Goal: Task Accomplishment & Management: Complete application form

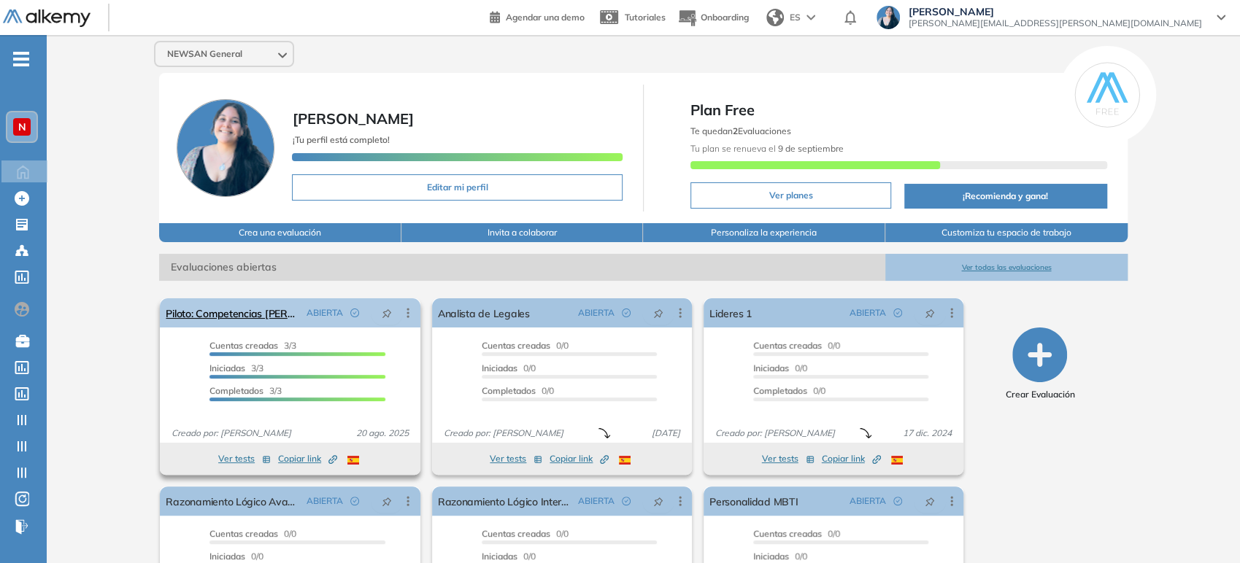
click at [406, 311] on icon at bounding box center [408, 313] width 15 height 15
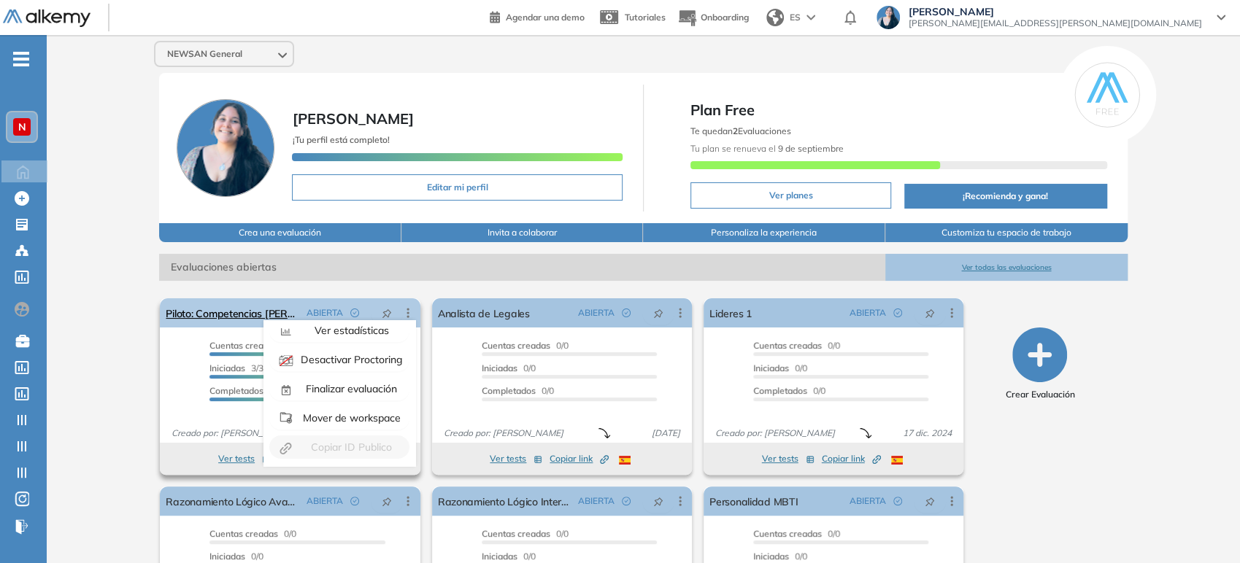
scroll to position [91, 0]
click at [358, 384] on span "Finalizar evaluación" at bounding box center [350, 387] width 94 height 13
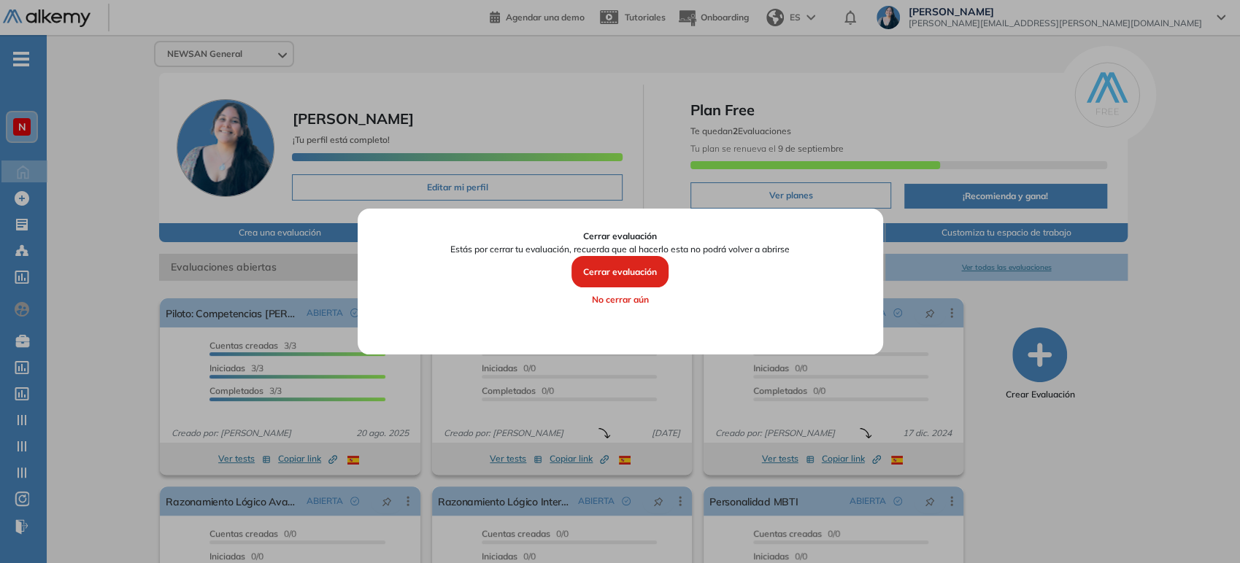
click at [612, 264] on button "Cerrar evaluación" at bounding box center [619, 272] width 97 height 32
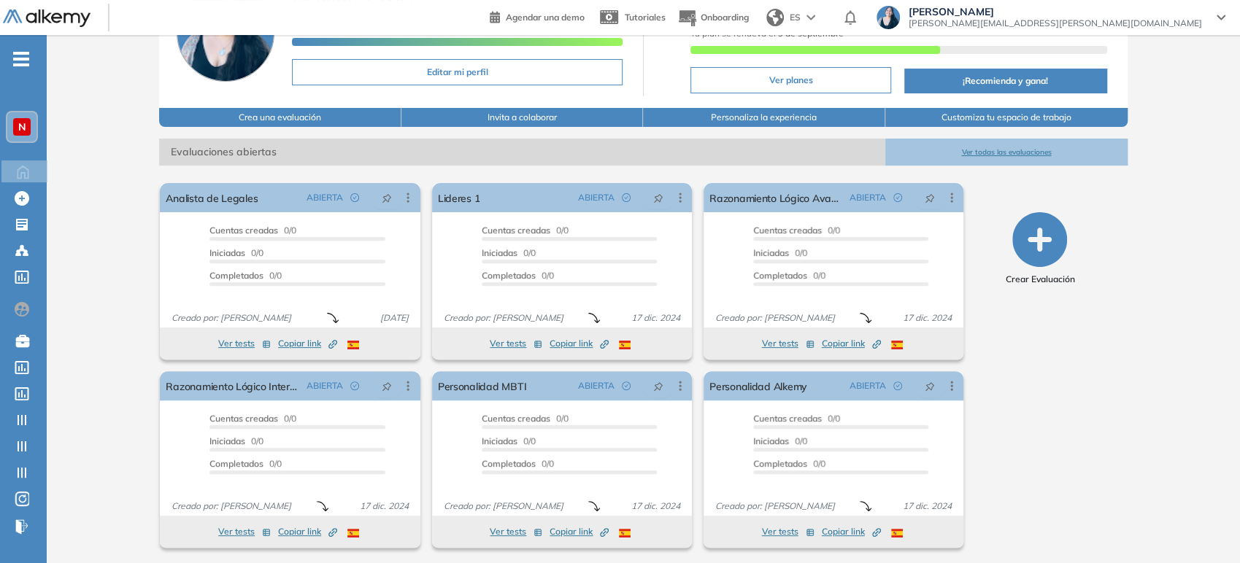
scroll to position [117, 0]
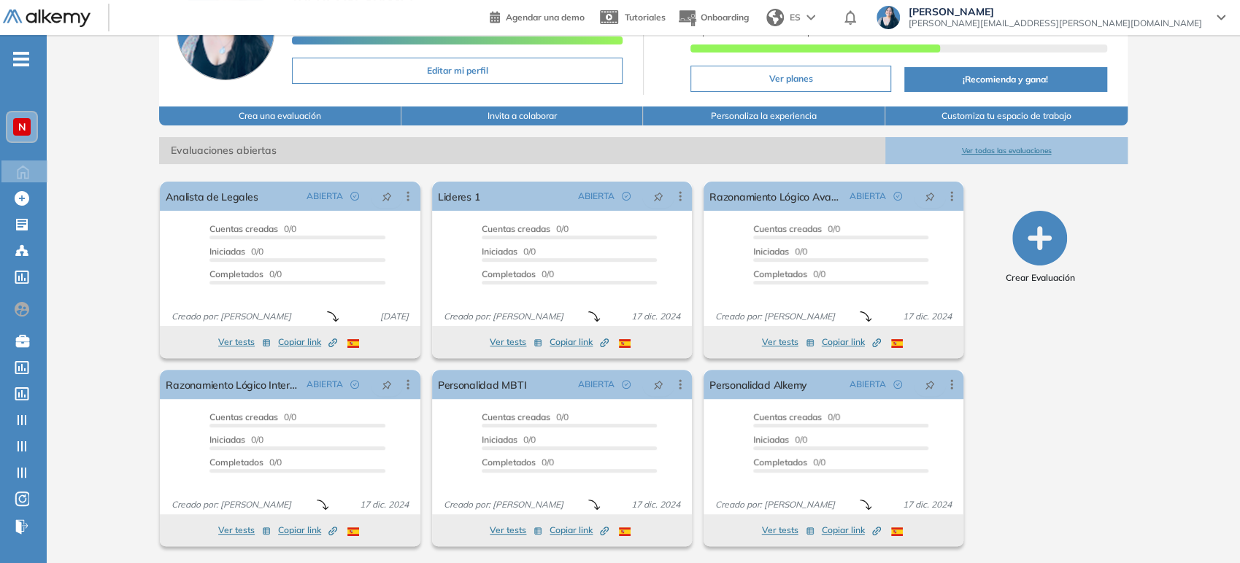
click at [1037, 147] on button "Ver todas las evaluaciones" at bounding box center [1006, 150] width 242 height 27
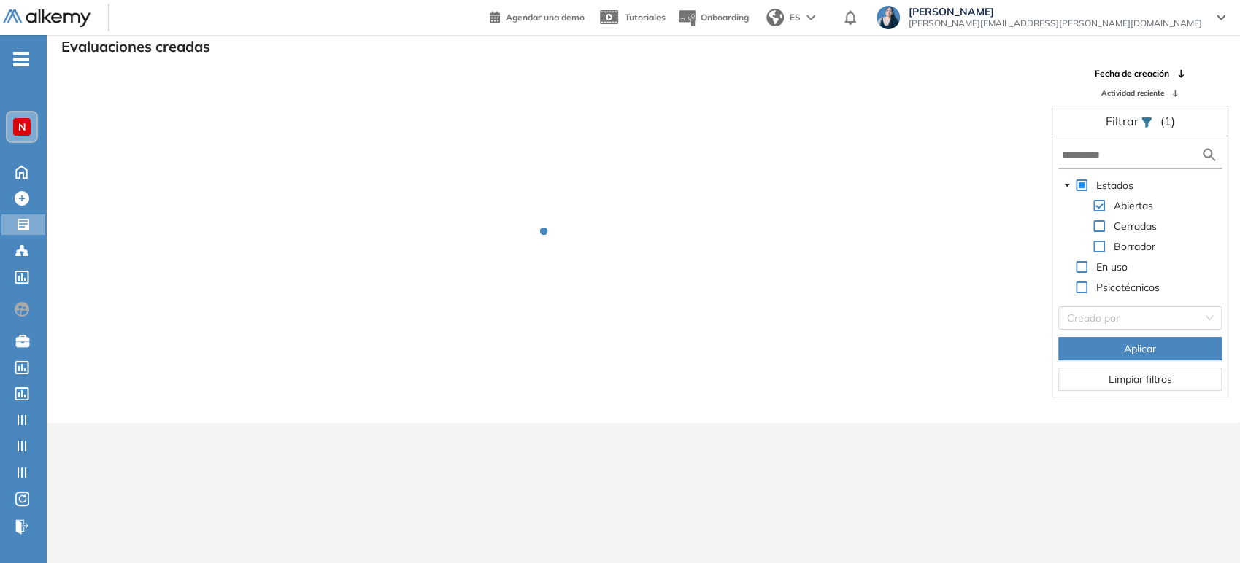
scroll to position [35, 0]
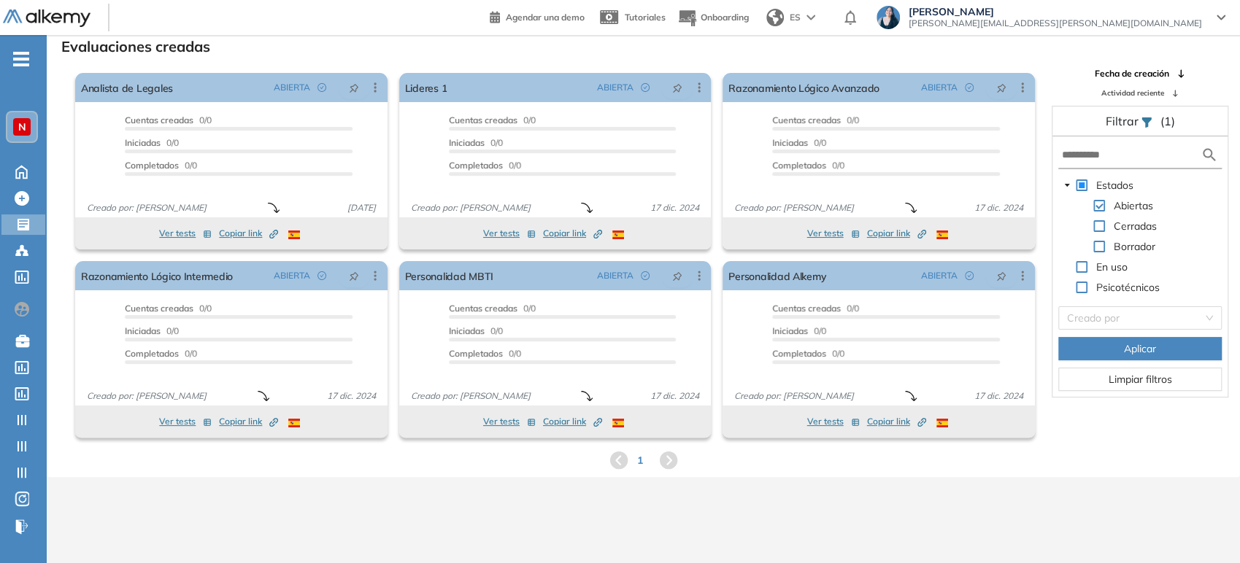
click at [1098, 226] on span at bounding box center [1099, 226] width 12 height 12
click at [1085, 150] on input "text" at bounding box center [1131, 154] width 139 height 15
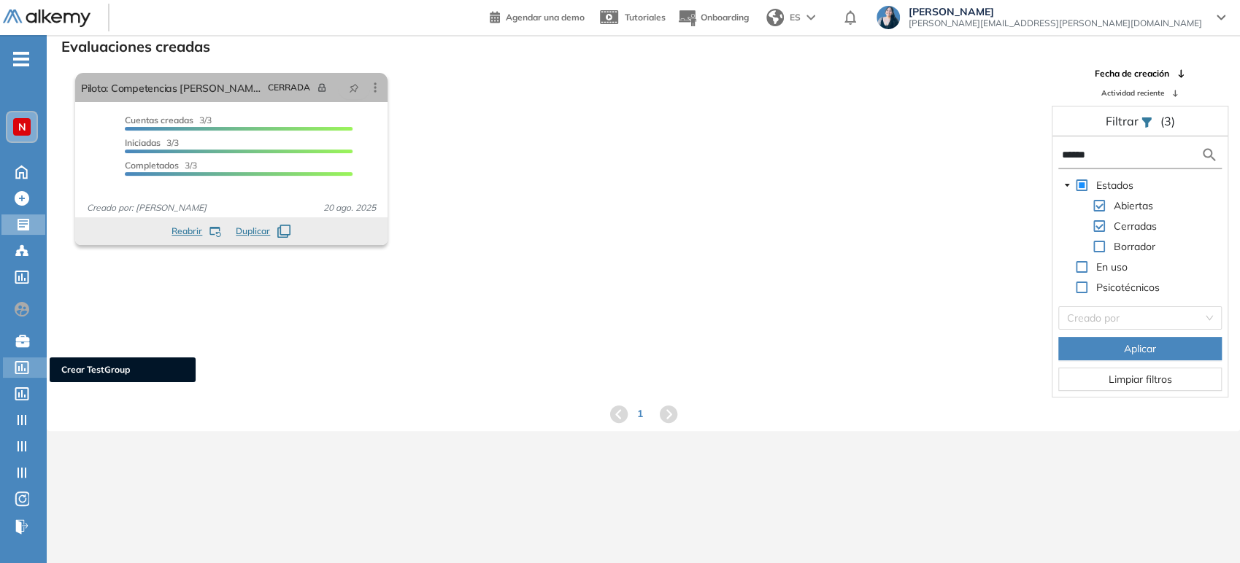
type input "******"
click at [29, 373] on icon at bounding box center [22, 367] width 15 height 13
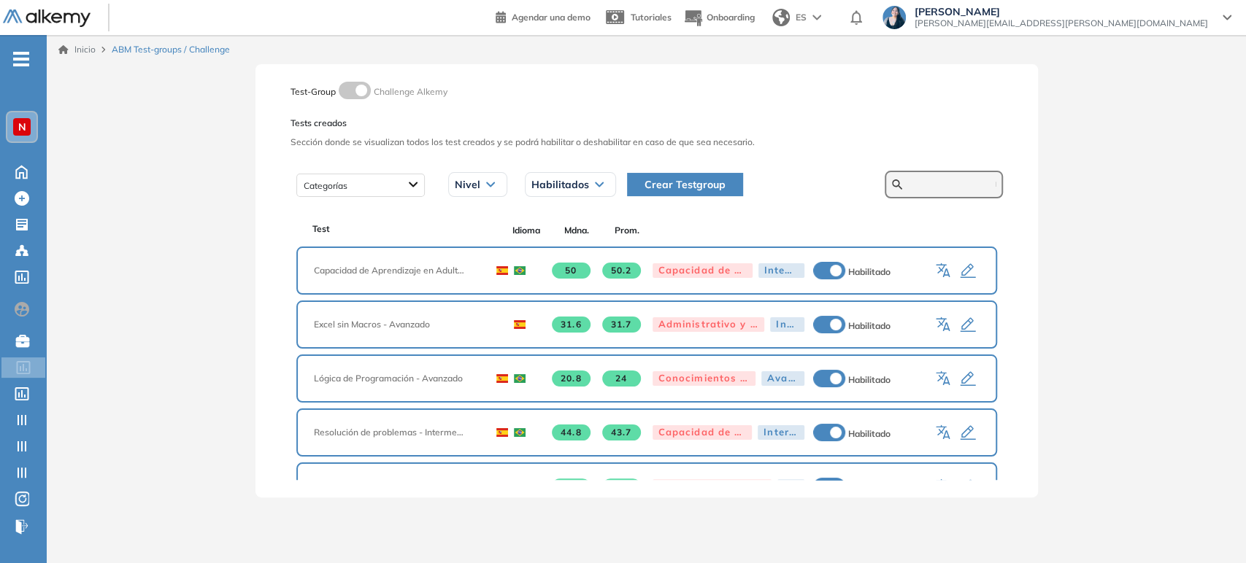
click at [931, 179] on input "text" at bounding box center [952, 184] width 88 height 13
type input "*"
type input "******"
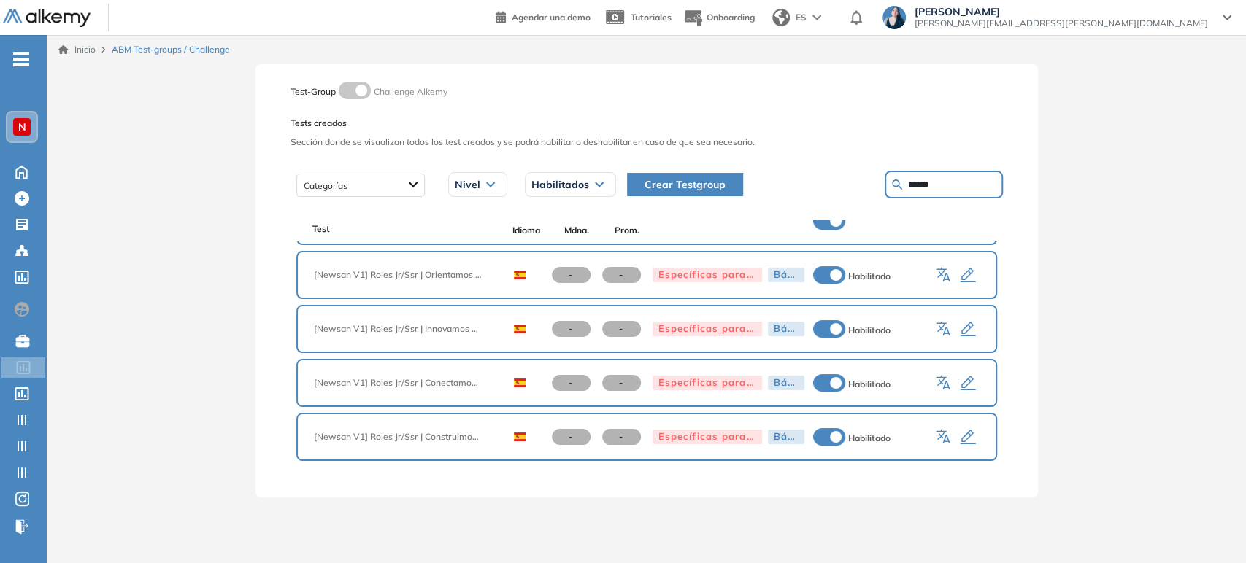
scroll to position [51, 0]
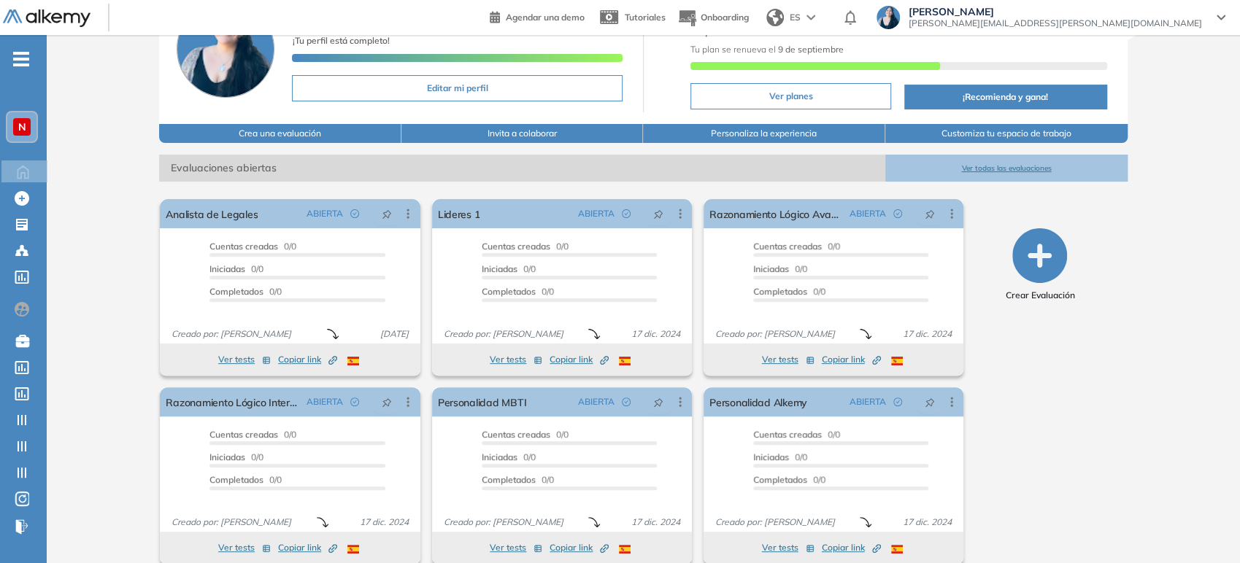
scroll to position [117, 0]
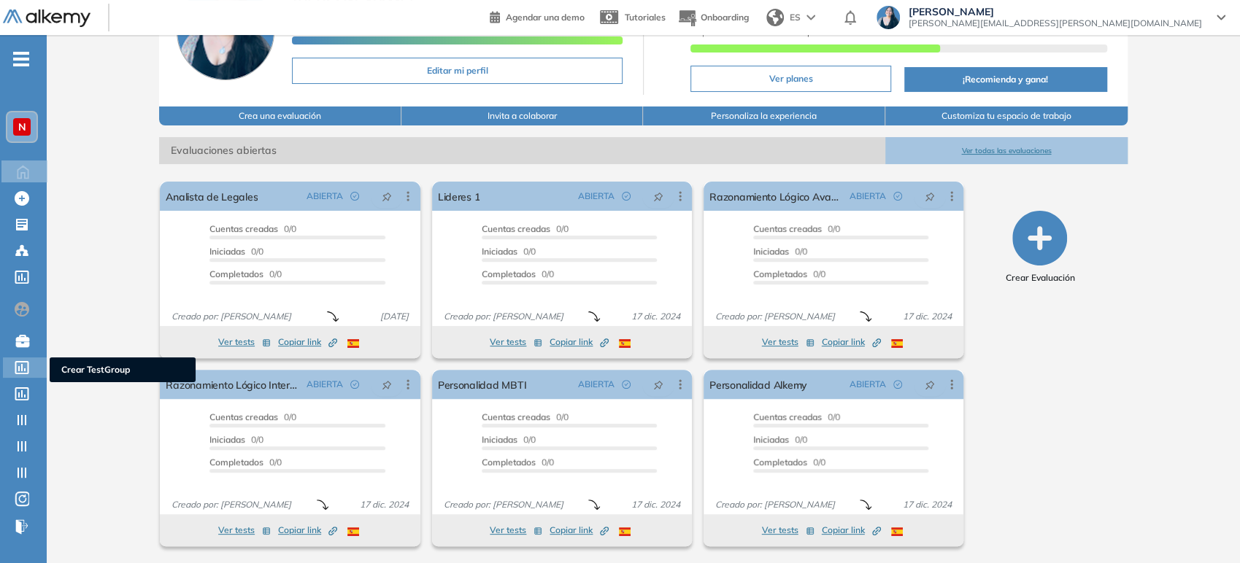
click at [24, 369] on icon at bounding box center [22, 367] width 14 height 13
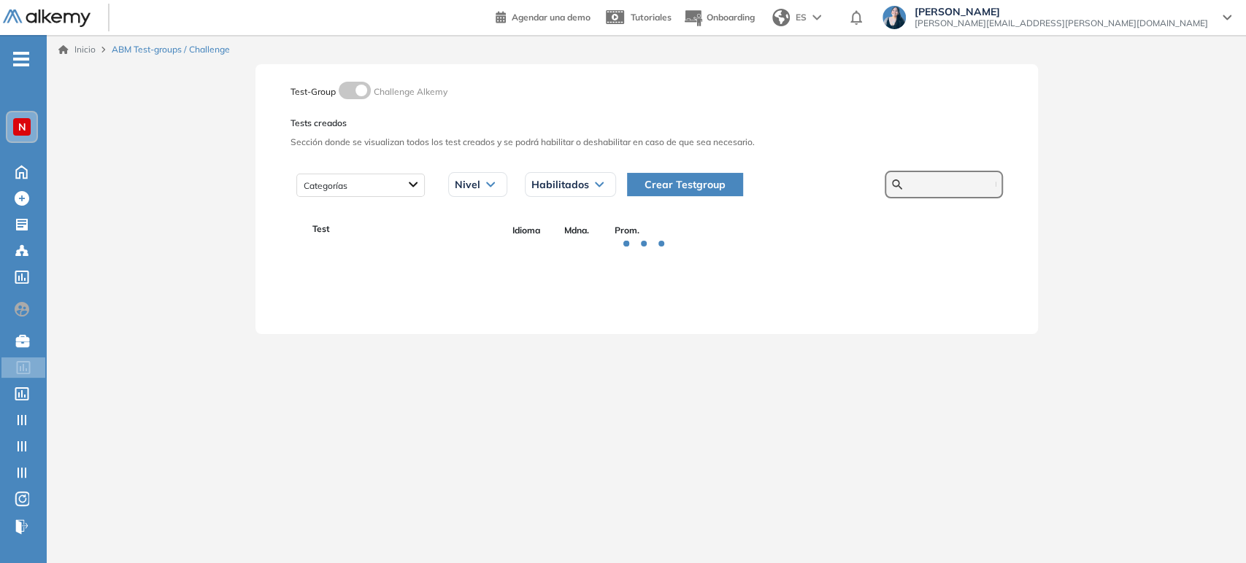
click at [937, 178] on input "text" at bounding box center [952, 184] width 88 height 13
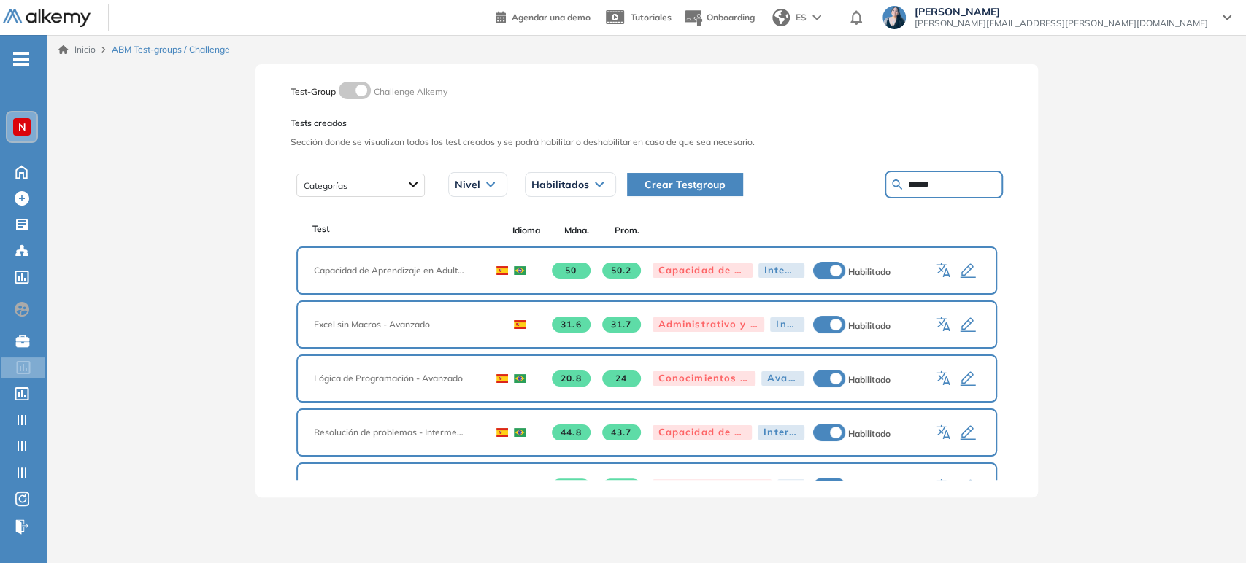
type input "******"
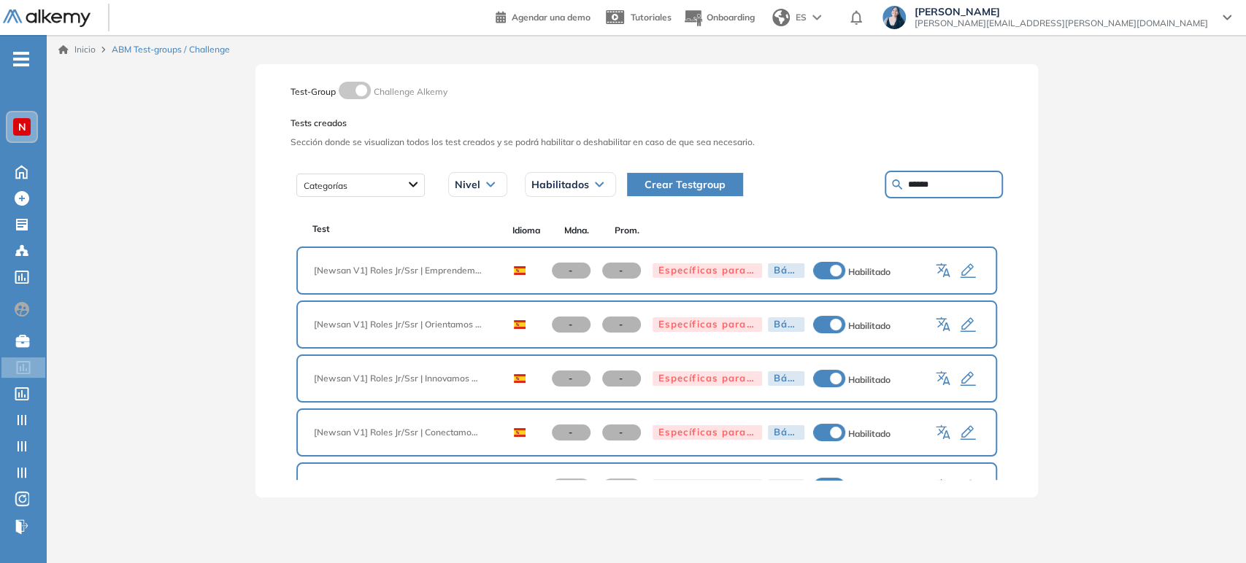
click at [965, 277] on icon "button" at bounding box center [967, 271] width 15 height 15
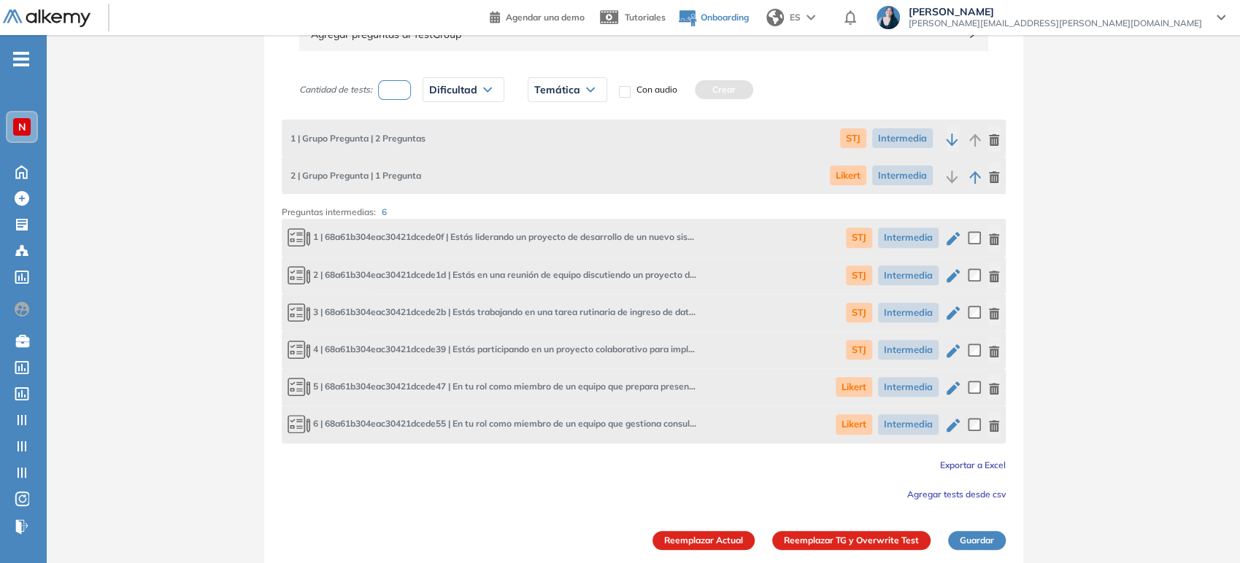
scroll to position [273, 0]
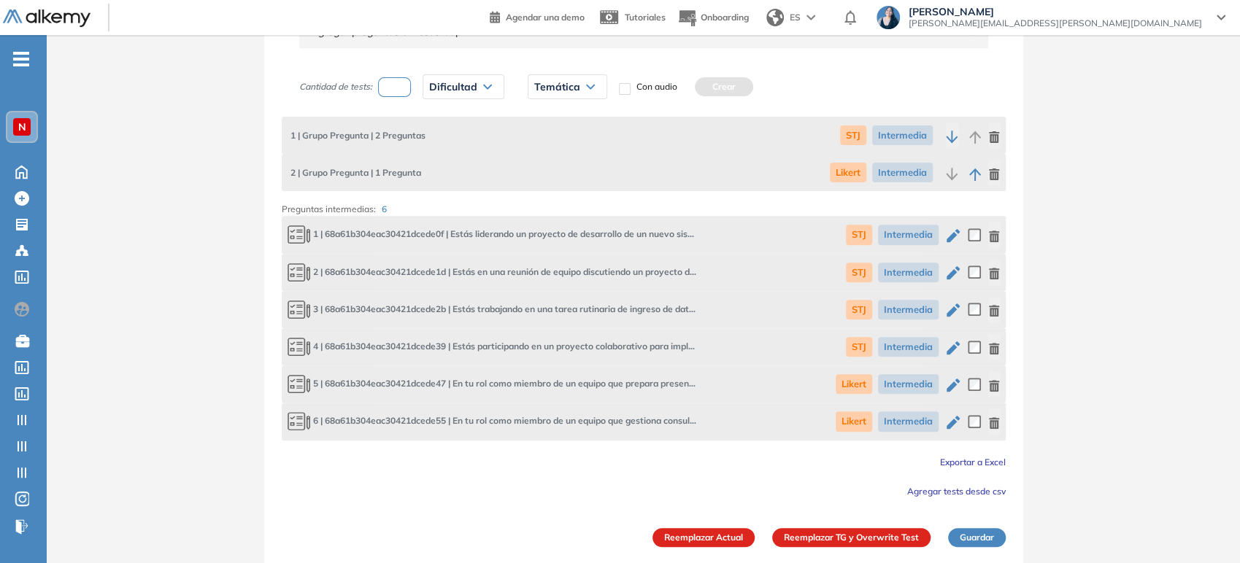
click at [994, 234] on icon "button" at bounding box center [994, 237] width 10 height 12
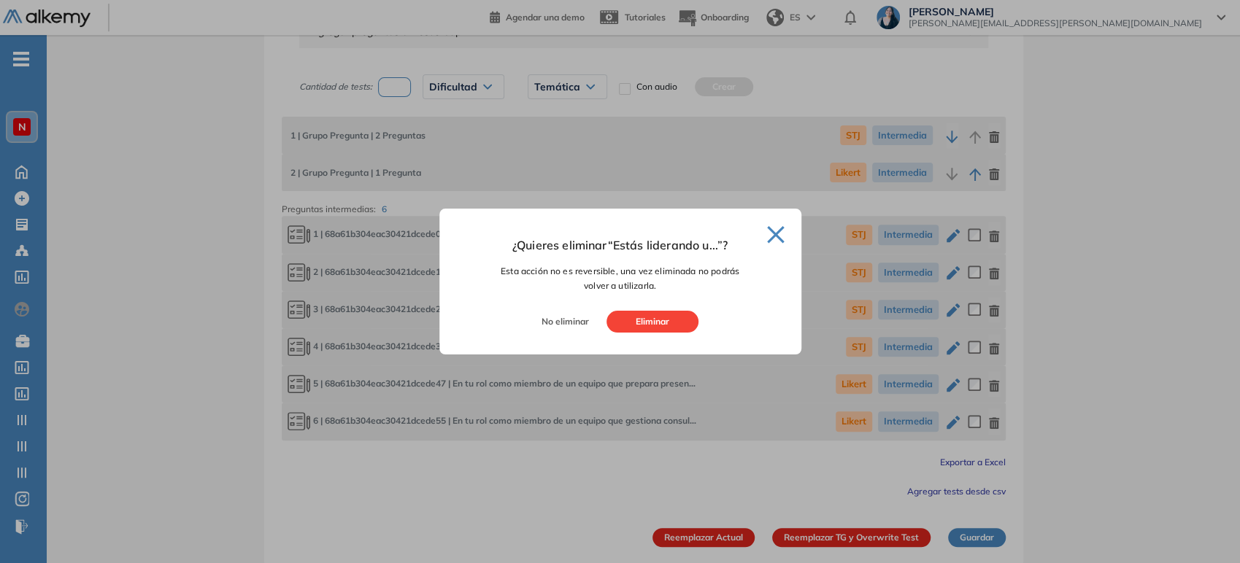
click at [769, 237] on button "×" at bounding box center [776, 232] width 22 height 18
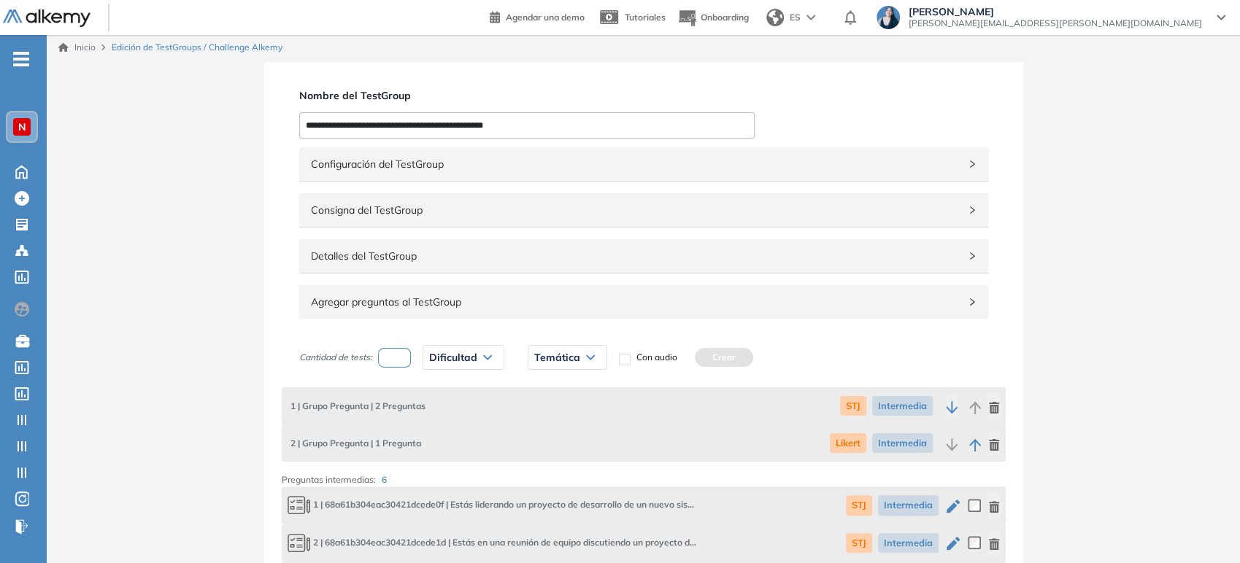
scroll to position [0, 0]
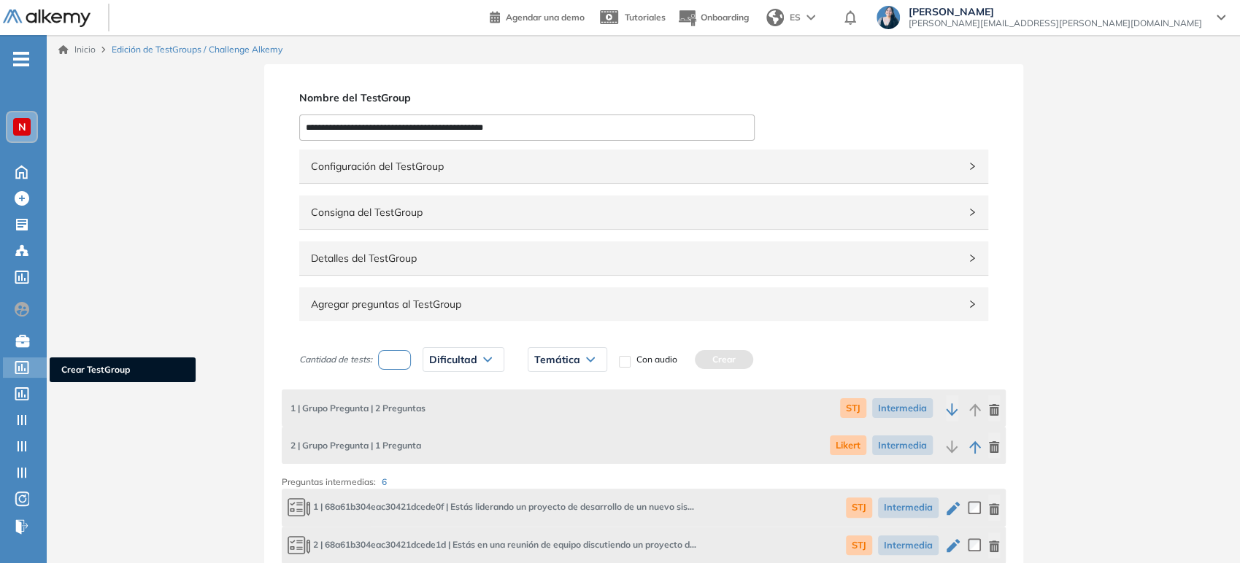
click at [32, 366] on div "Crear TestGroup Crear TestGroup" at bounding box center [25, 368] width 44 height 20
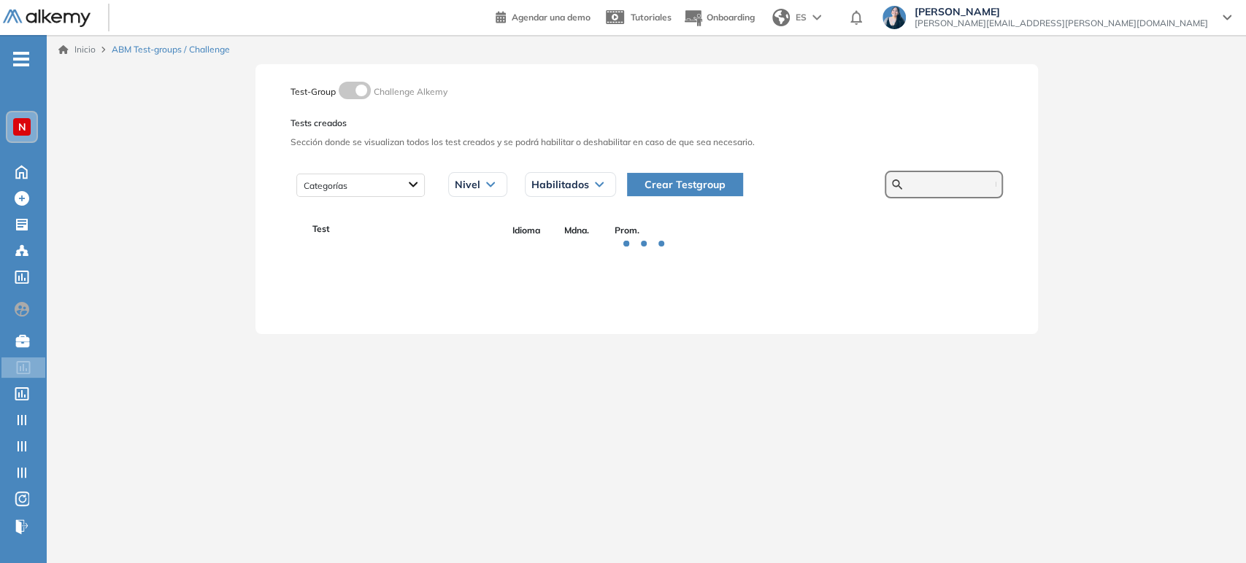
click at [924, 183] on input "text" at bounding box center [952, 184] width 88 height 13
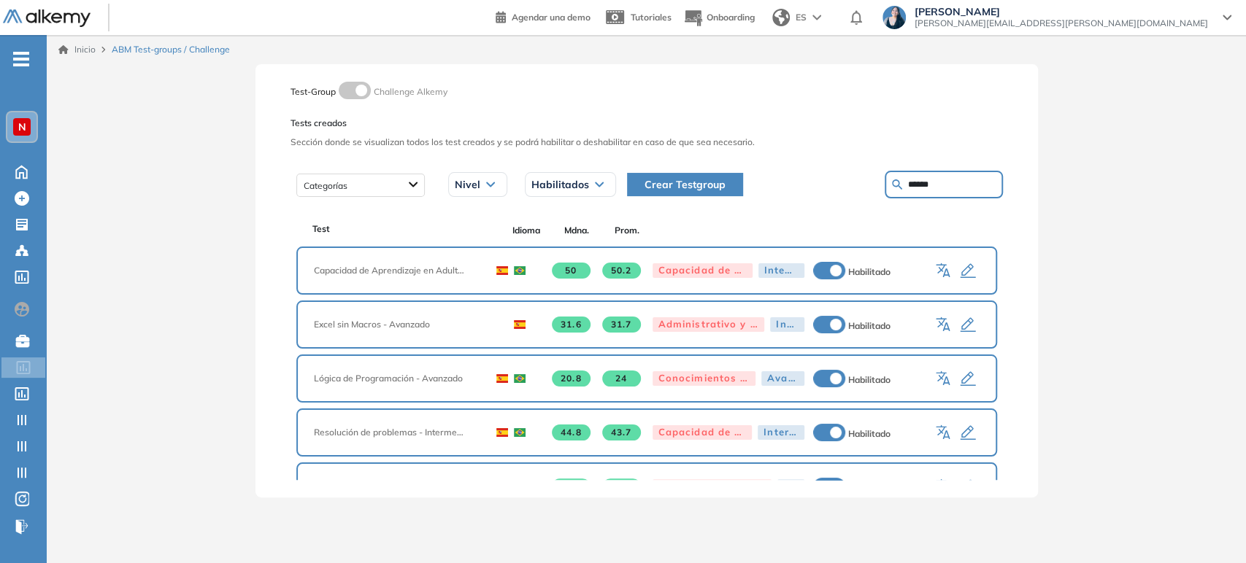
type input "******"
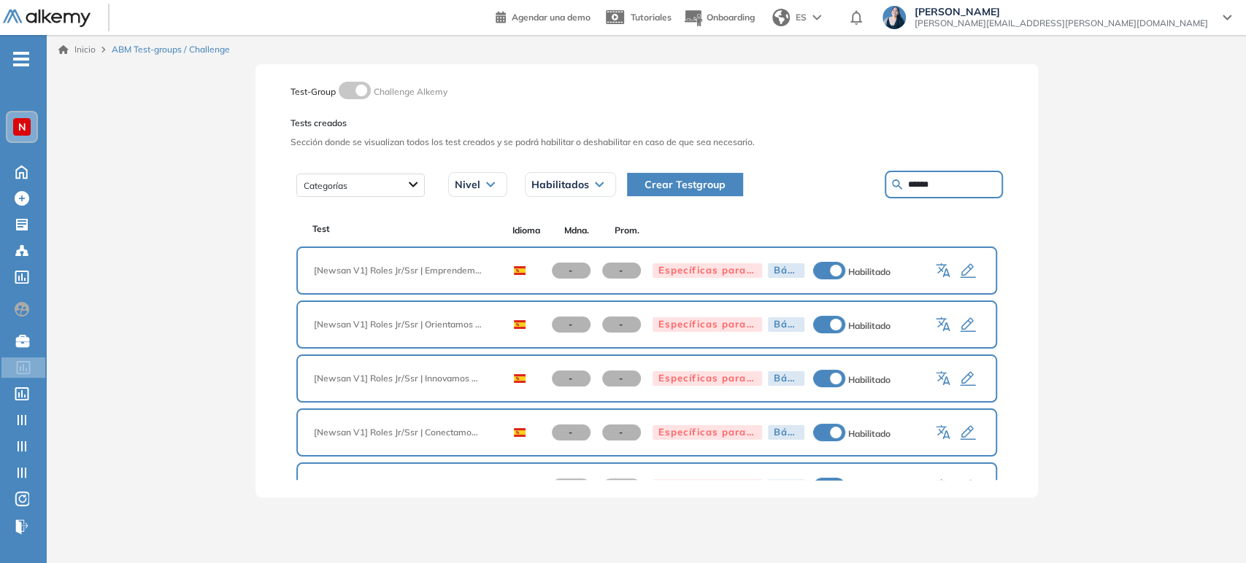
click at [963, 322] on icon "button" at bounding box center [968, 326] width 18 height 18
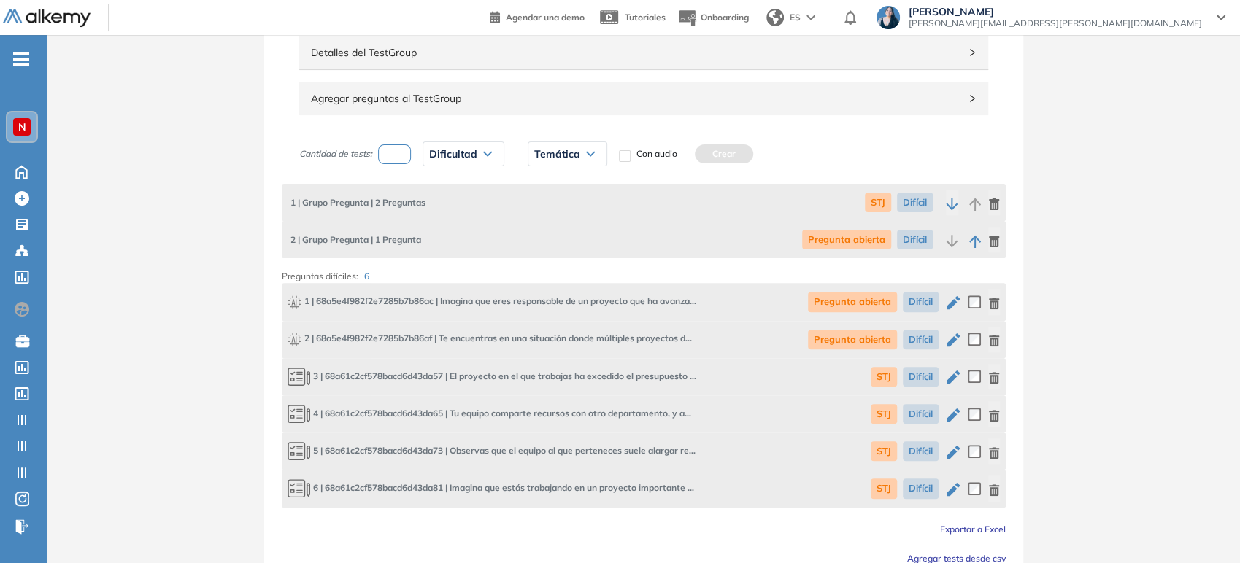
scroll to position [273, 0]
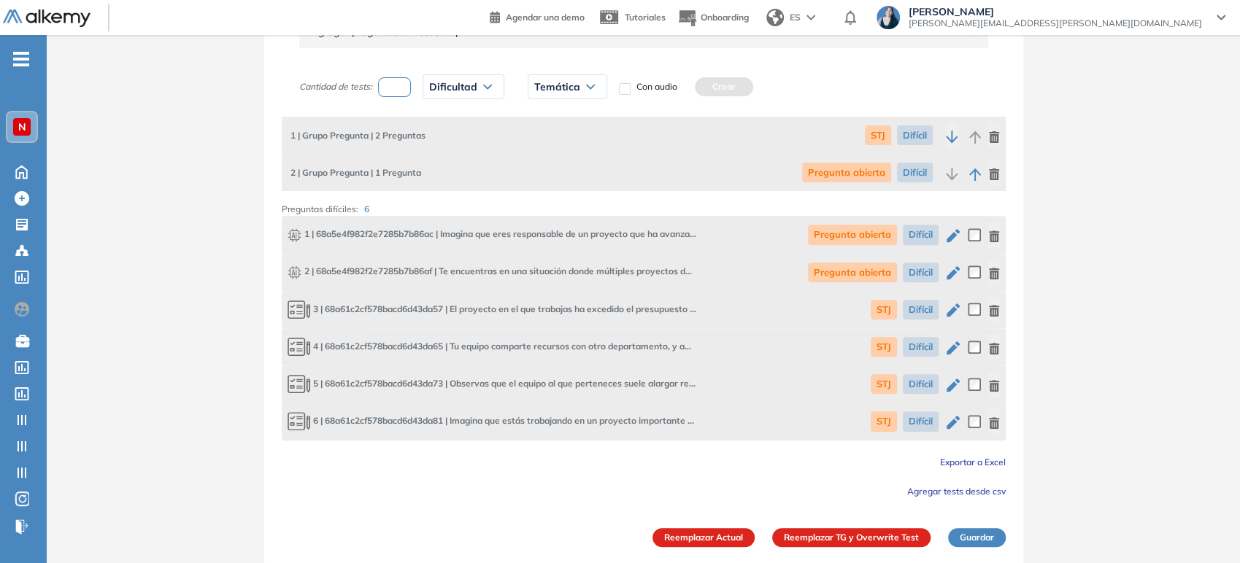
click at [995, 234] on icon "button" at bounding box center [994, 237] width 12 height 12
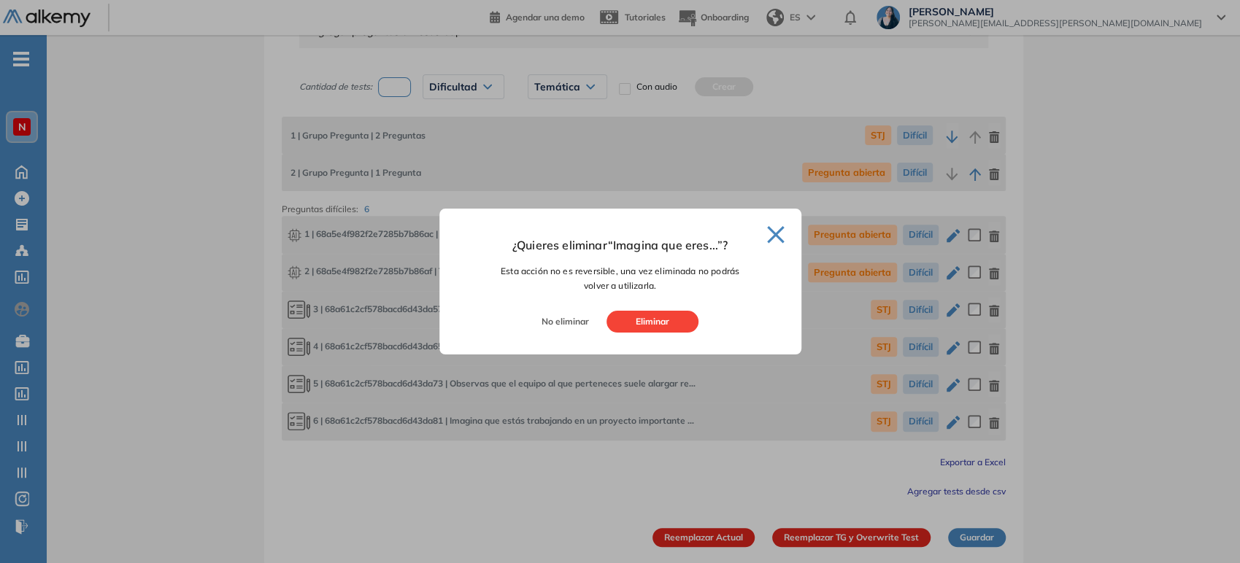
click at [633, 328] on button "Eliminar" at bounding box center [652, 322] width 92 height 22
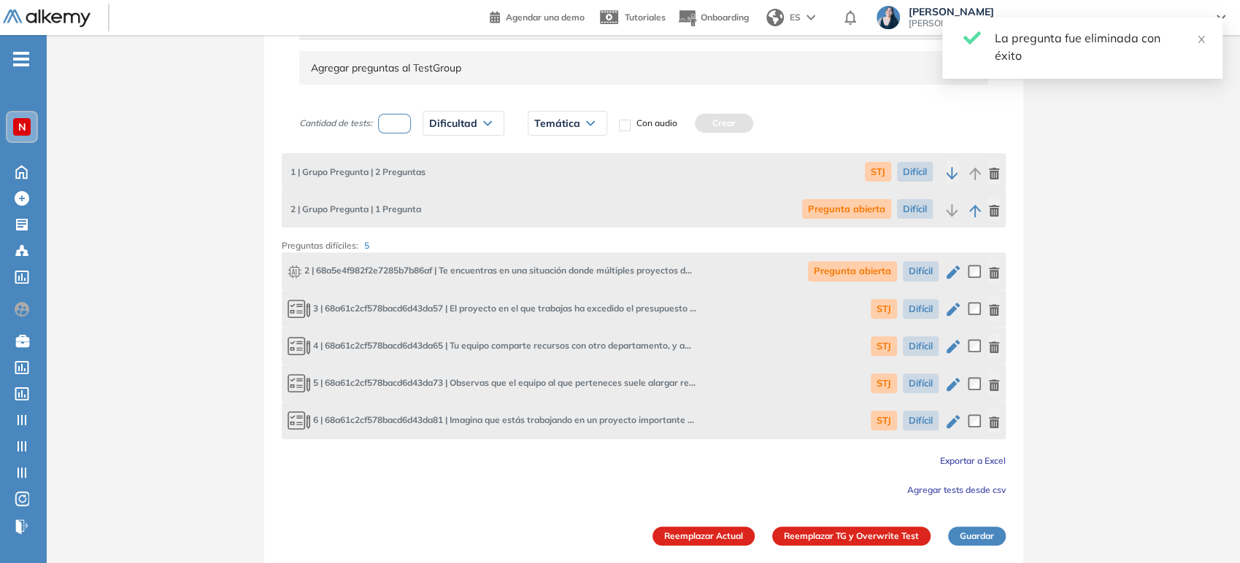
scroll to position [236, 0]
click at [998, 281] on button "button" at bounding box center [994, 272] width 12 height 26
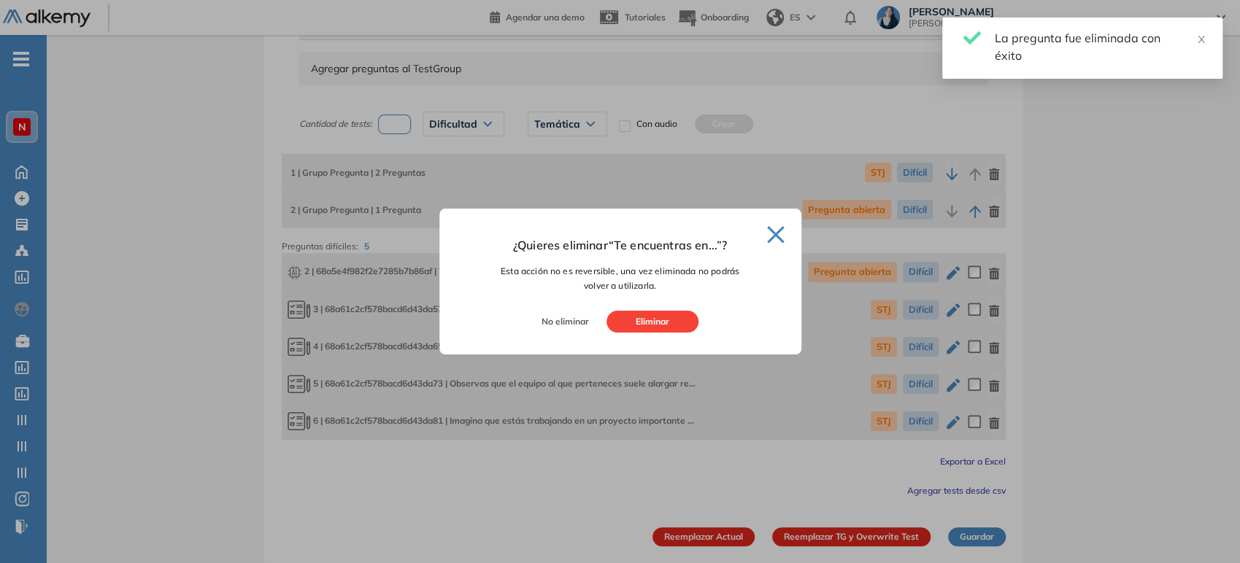
click at [996, 277] on div at bounding box center [620, 281] width 1240 height 563
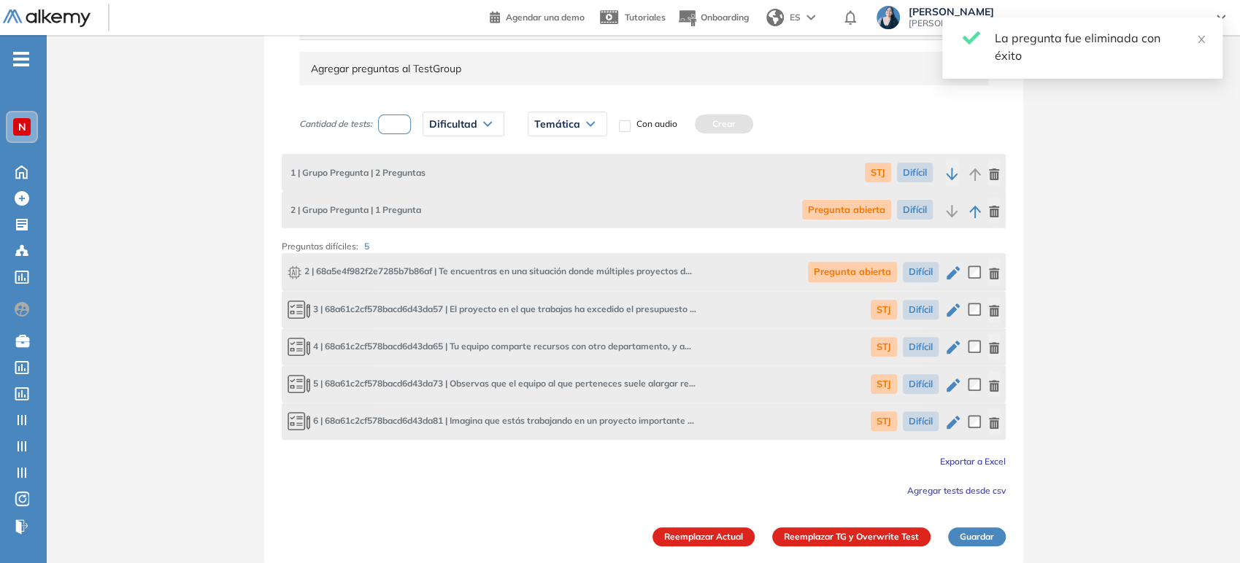
click at [997, 271] on icon "button" at bounding box center [994, 274] width 10 height 12
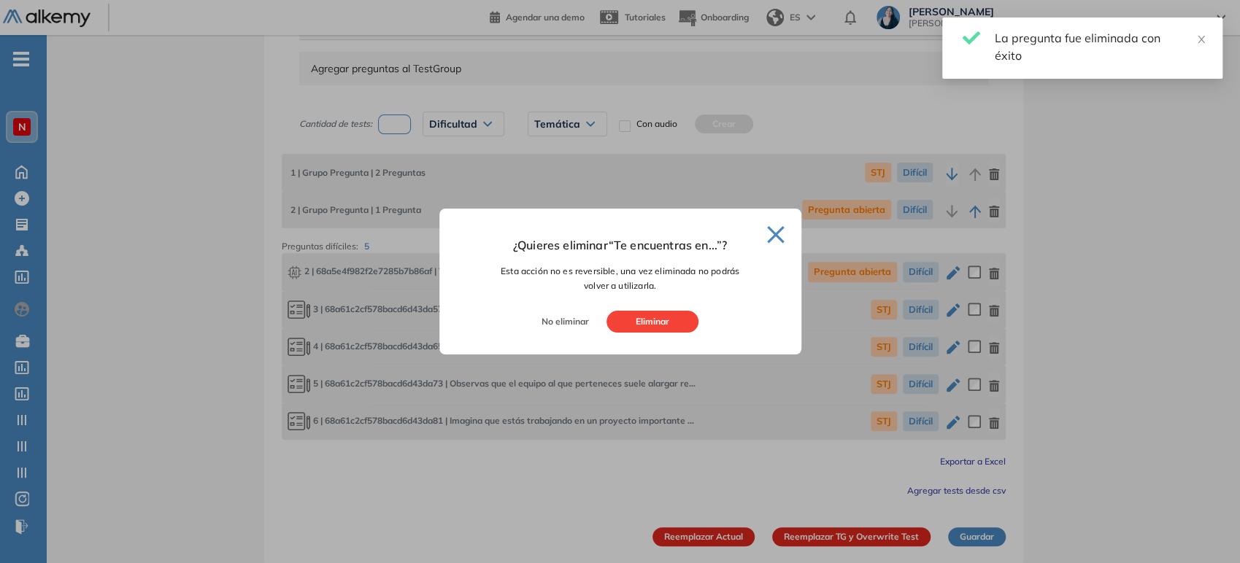
click at [683, 317] on button "Eliminar" at bounding box center [652, 322] width 92 height 22
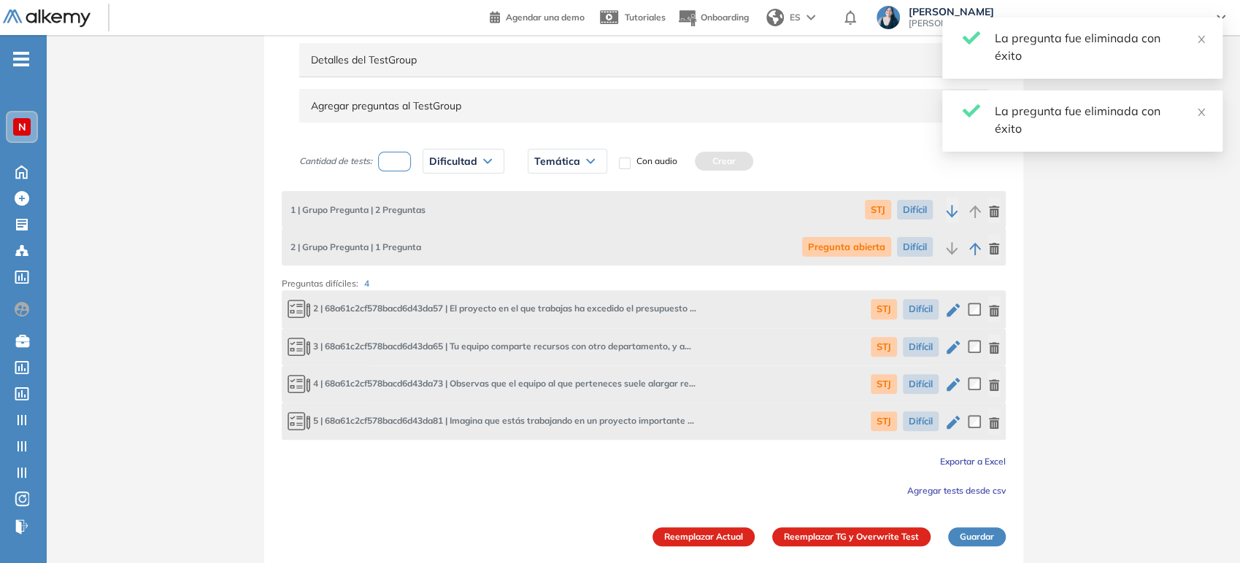
click at [995, 312] on icon "button" at bounding box center [994, 311] width 10 height 12
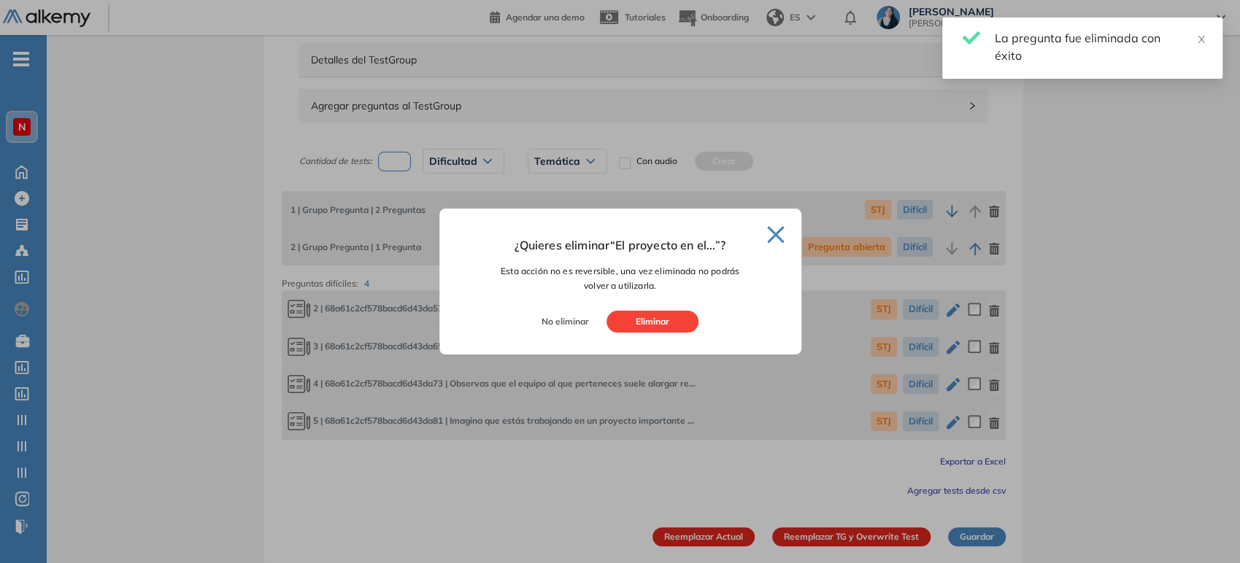
click at [682, 326] on button "Eliminar" at bounding box center [652, 322] width 92 height 22
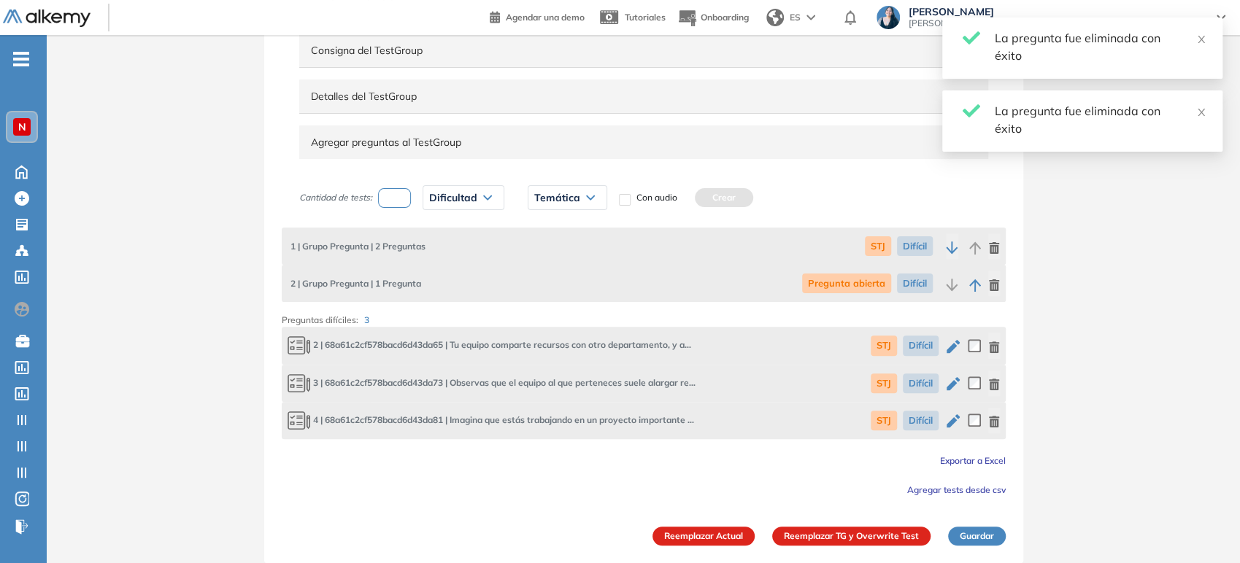
scroll to position [161, 0]
click at [993, 345] on icon "button" at bounding box center [994, 349] width 10 height 12
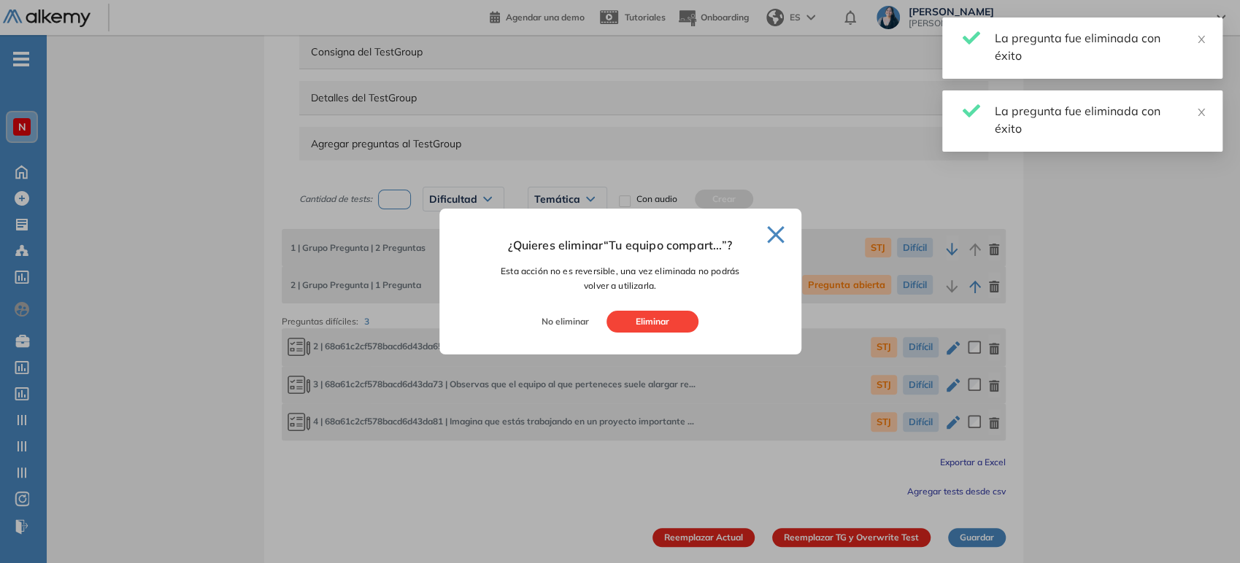
click at [672, 328] on button "Eliminar" at bounding box center [652, 322] width 92 height 22
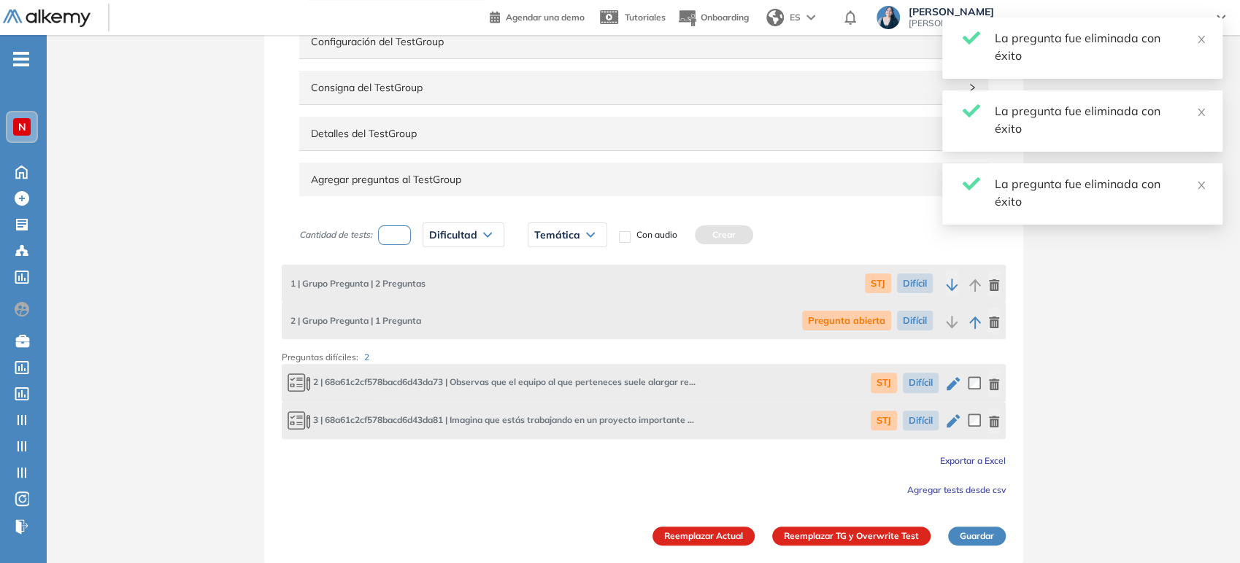
scroll to position [123, 0]
click at [996, 379] on button "button" at bounding box center [994, 384] width 12 height 26
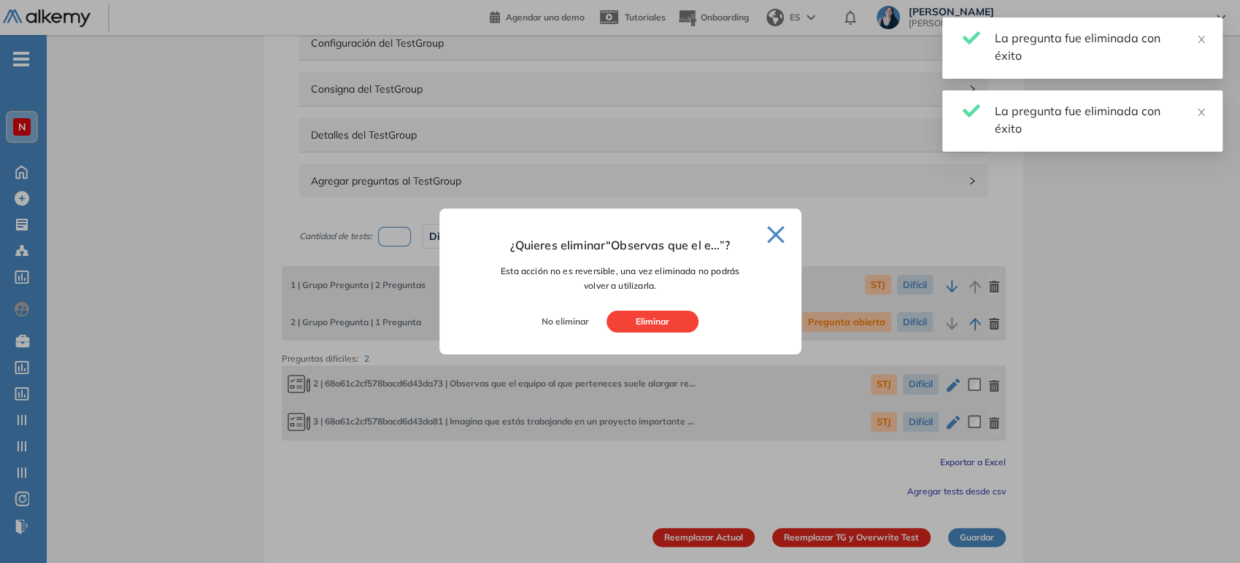
click at [671, 331] on button "Eliminar" at bounding box center [652, 322] width 92 height 22
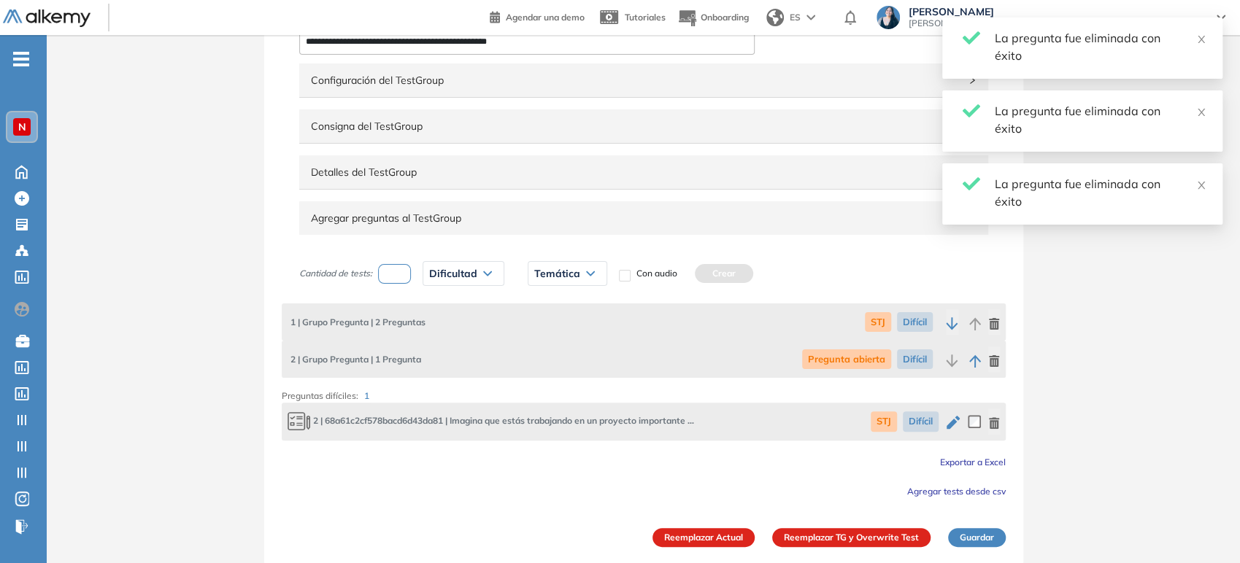
click at [995, 419] on icon "button" at bounding box center [994, 423] width 10 height 12
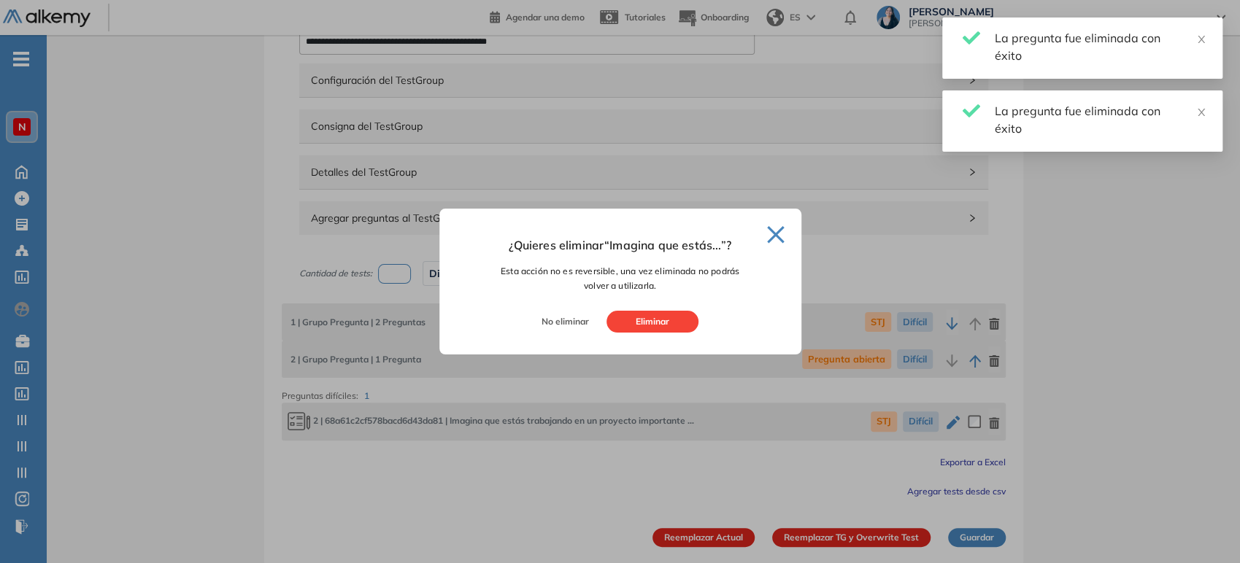
click at [666, 327] on button "Eliminar" at bounding box center [652, 322] width 92 height 22
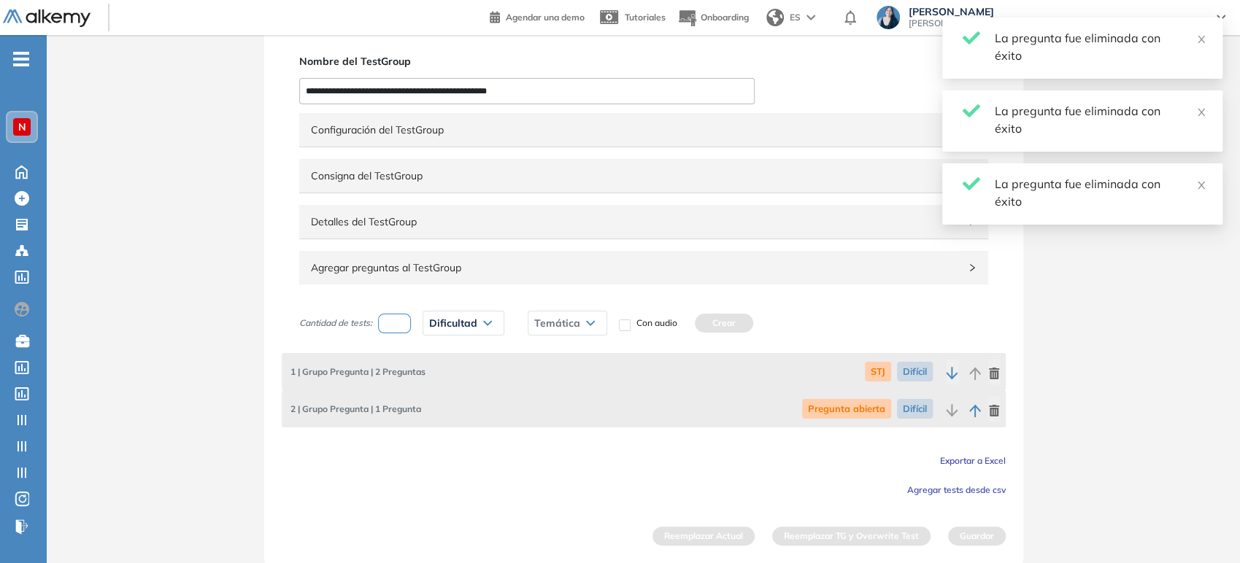
scroll to position [35, 0]
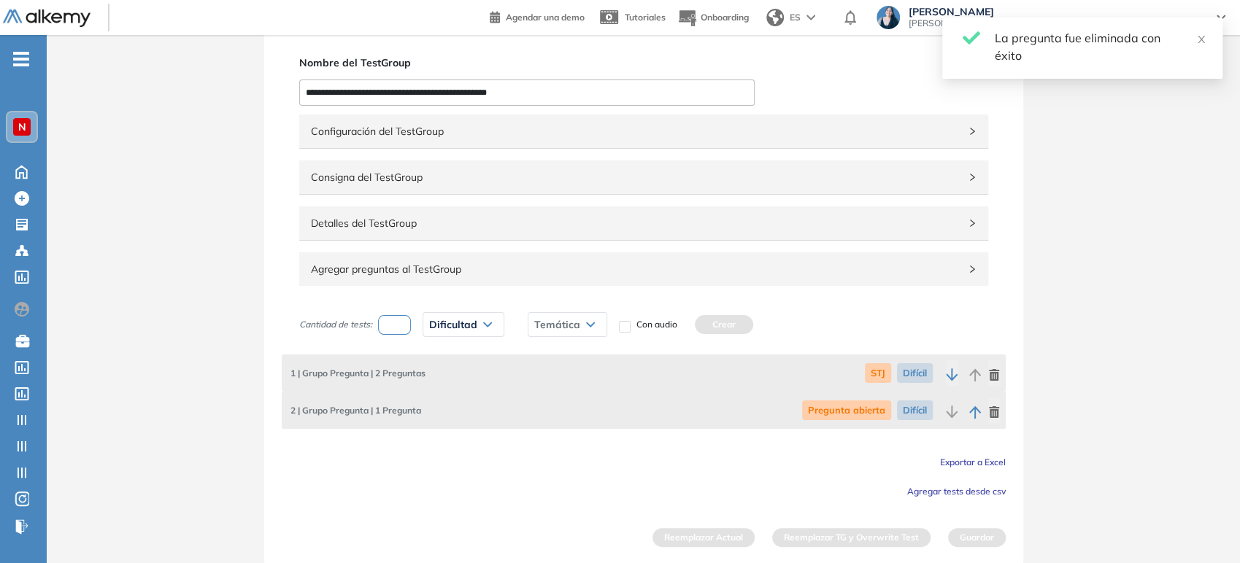
click at [950, 491] on span "Agregar tests desde csv" at bounding box center [956, 491] width 99 height 11
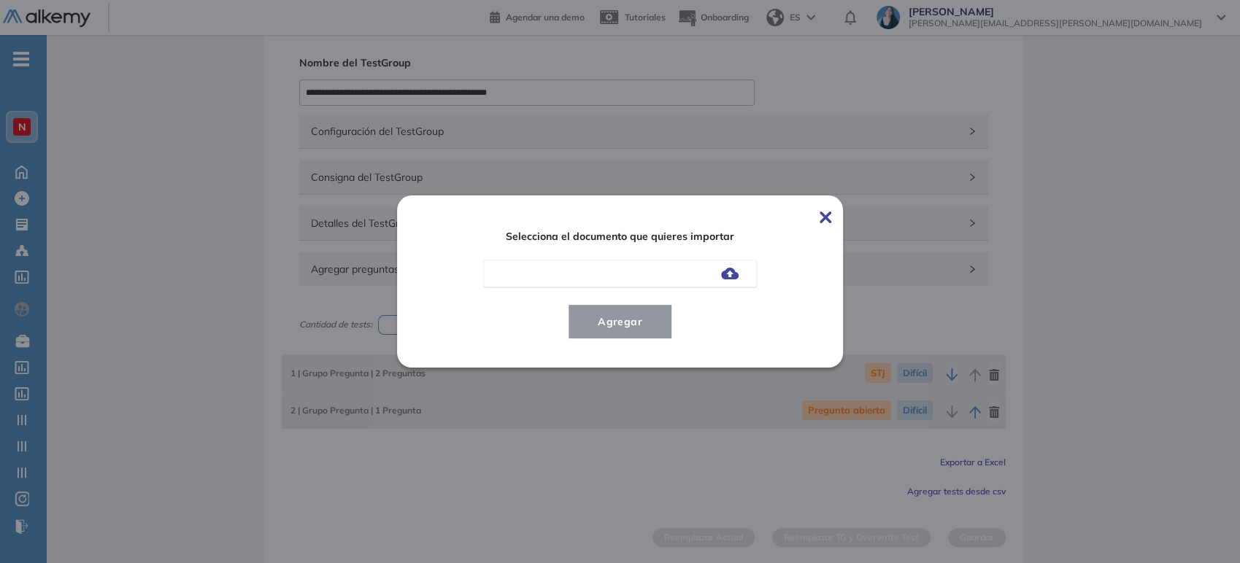
click at [736, 279] on img at bounding box center [730, 274] width 18 height 12
click at [0, 0] on input "file" at bounding box center [0, 0] width 0 height 0
click at [643, 320] on span "Agregar" at bounding box center [620, 322] width 68 height 18
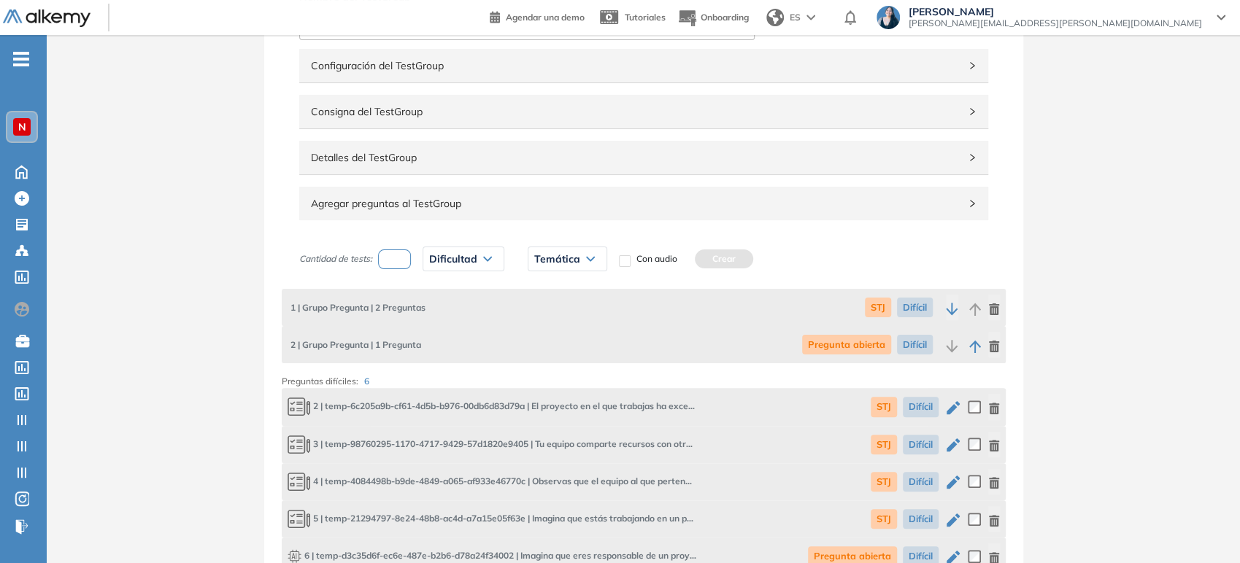
scroll to position [302, 0]
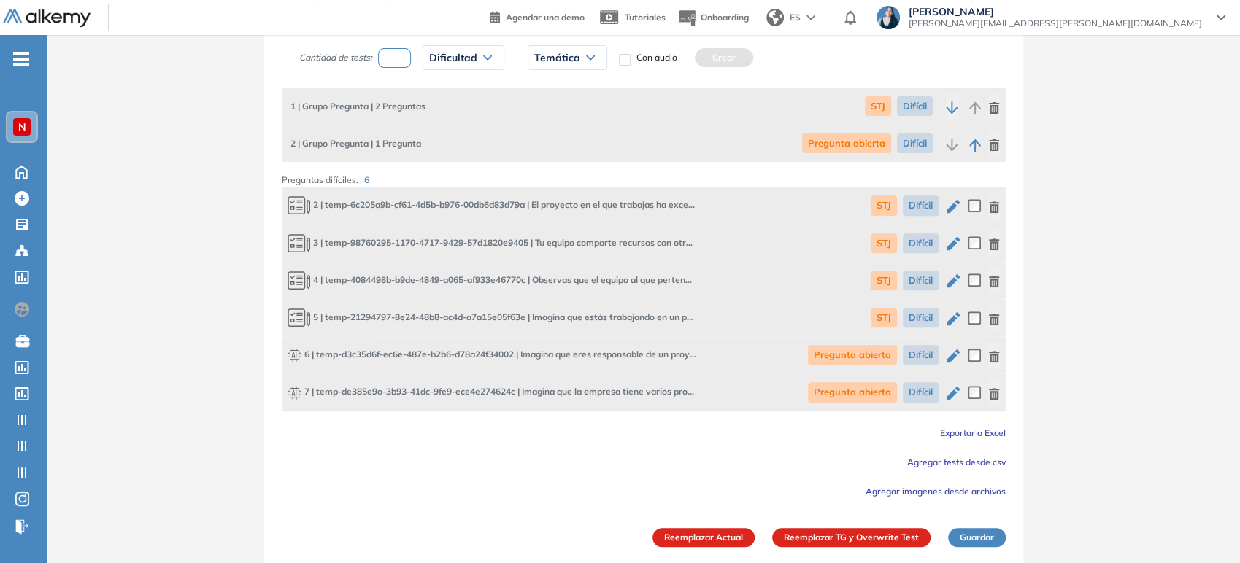
click at [952, 355] on icon "button" at bounding box center [953, 356] width 13 height 13
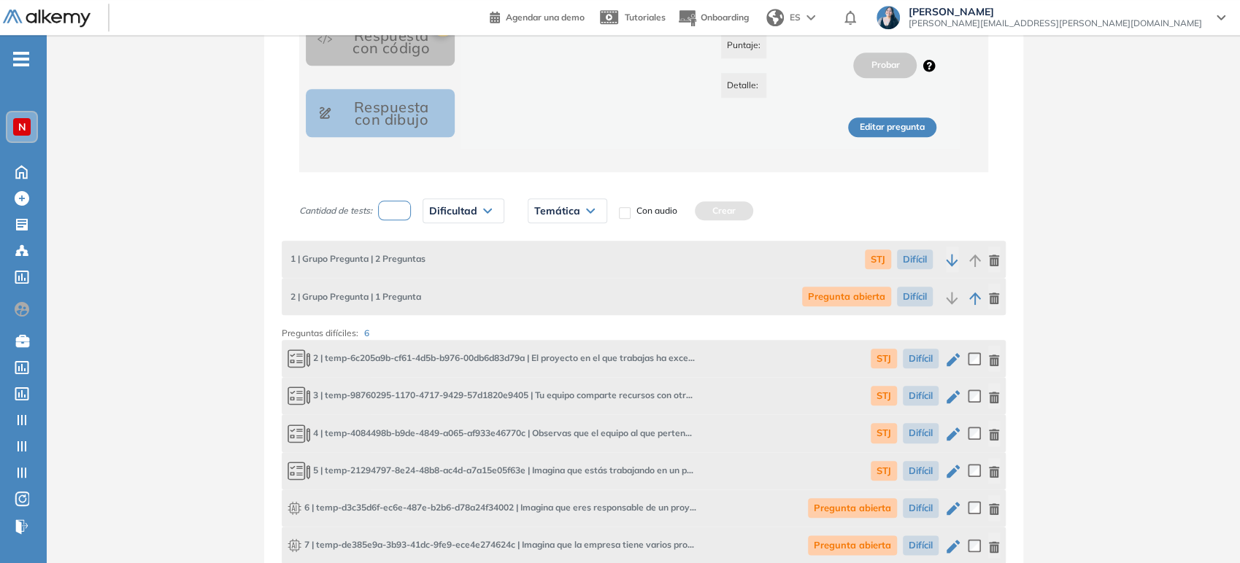
scroll to position [1022, 0]
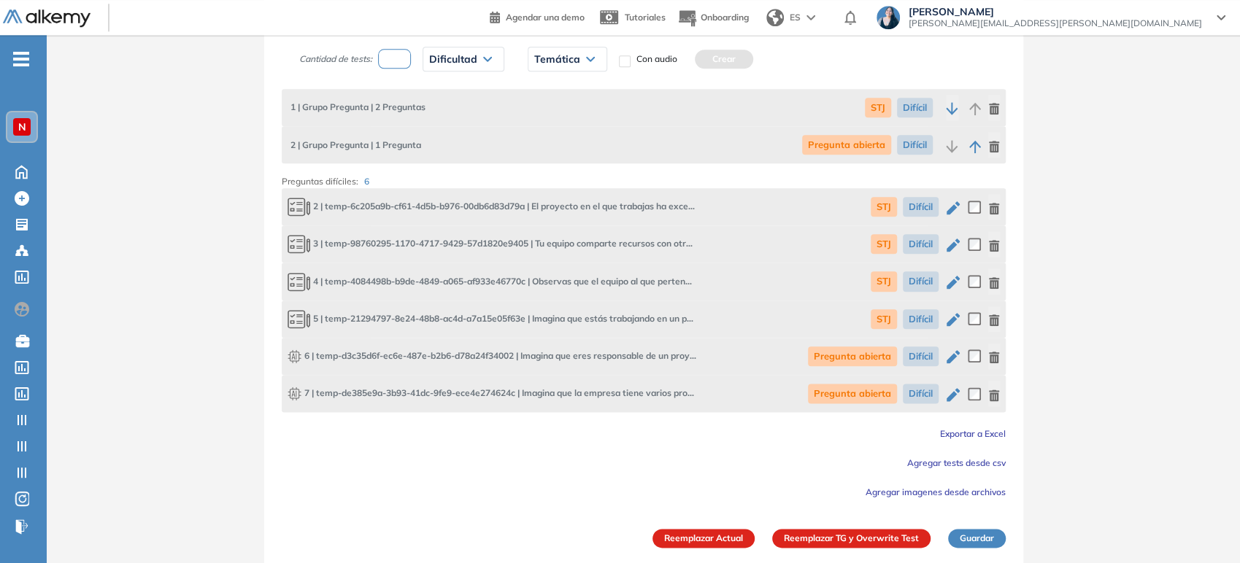
drag, startPoint x: 874, startPoint y: 536, endPoint x: 922, endPoint y: 558, distance: 53.3
click at [902, 540] on button "Reemplazar TG y Overwrite Test" at bounding box center [851, 538] width 158 height 19
click at [712, 533] on button "Reemplazar Actual" at bounding box center [703, 538] width 102 height 19
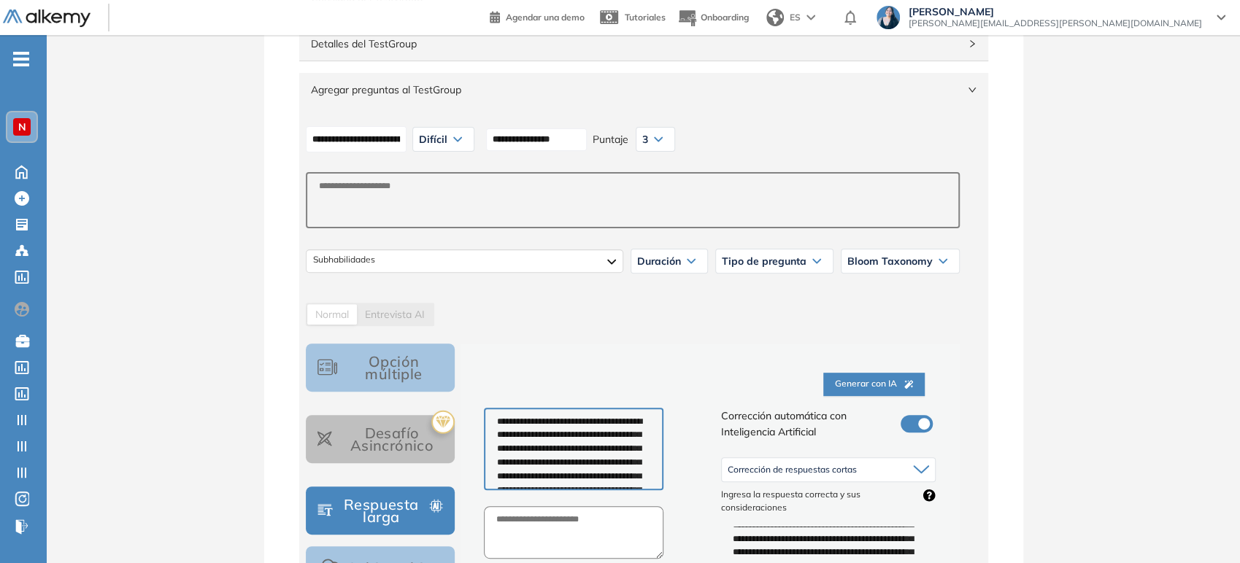
scroll to position [211, 0]
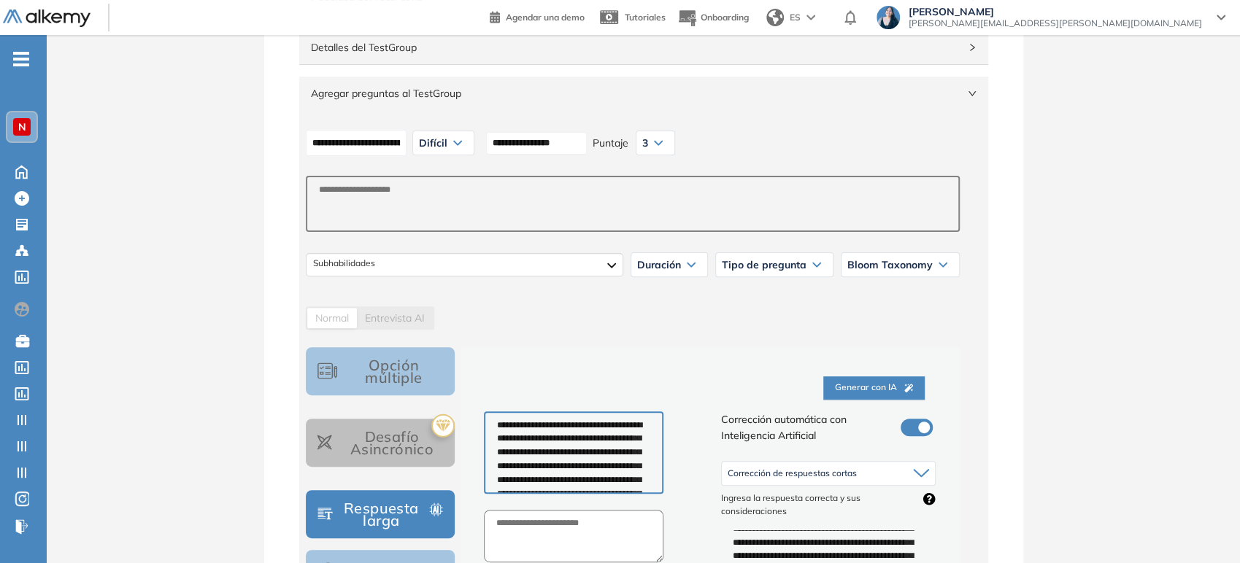
click at [672, 268] on span "Duración" at bounding box center [659, 265] width 44 height 12
click at [641, 398] on li "3" at bounding box center [640, 401] width 5 height 15
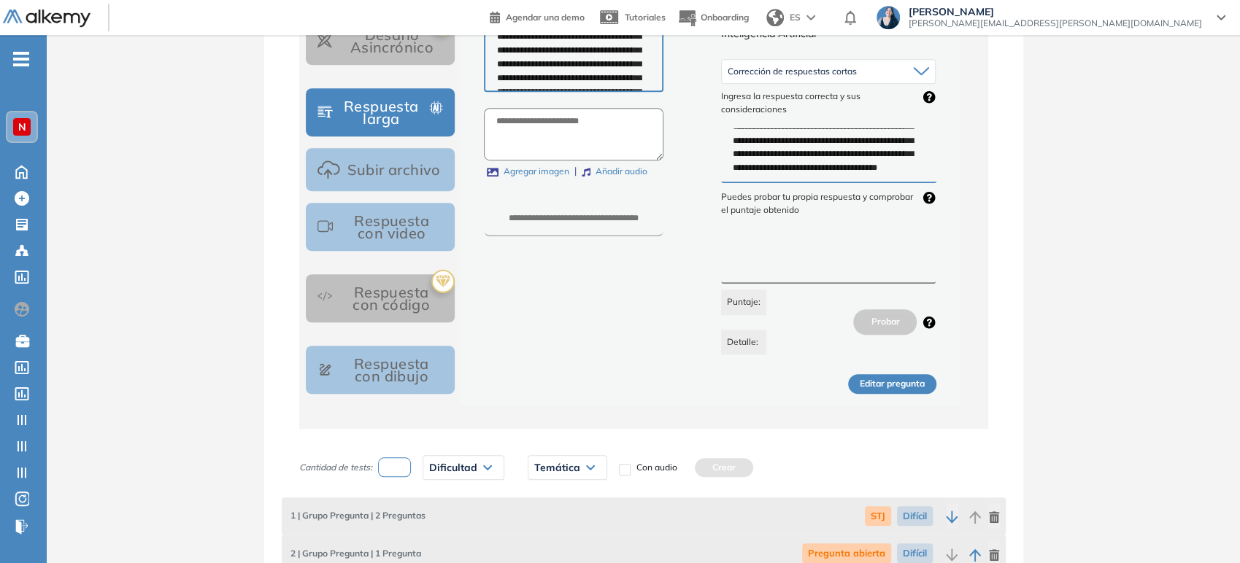
scroll to position [698, 0]
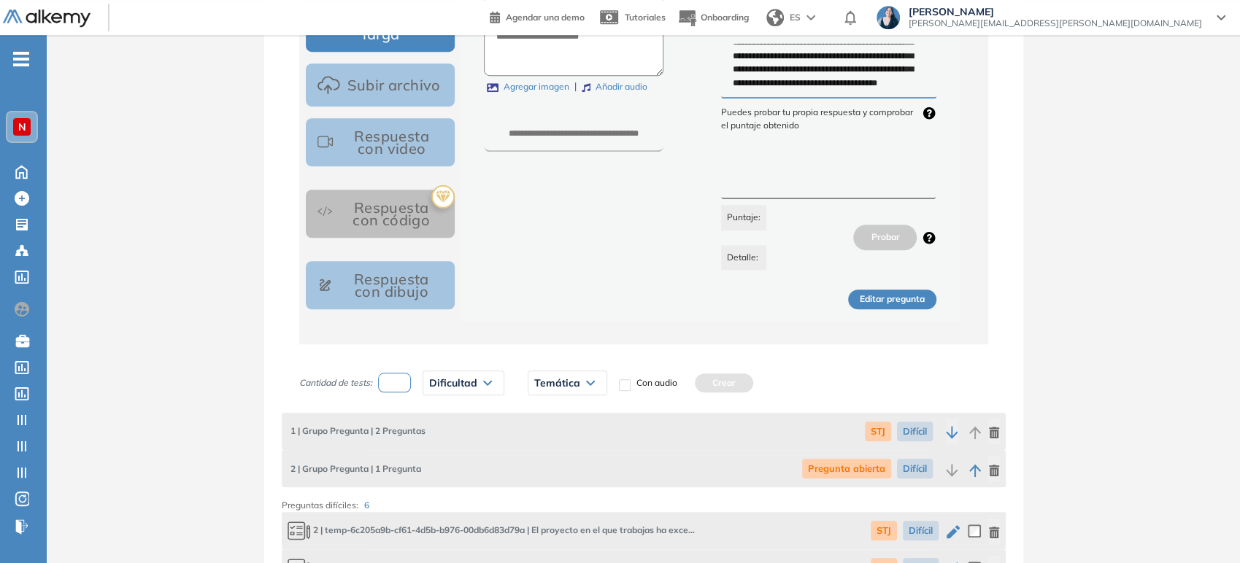
click at [922, 304] on button "Editar pregunta" at bounding box center [892, 300] width 88 height 20
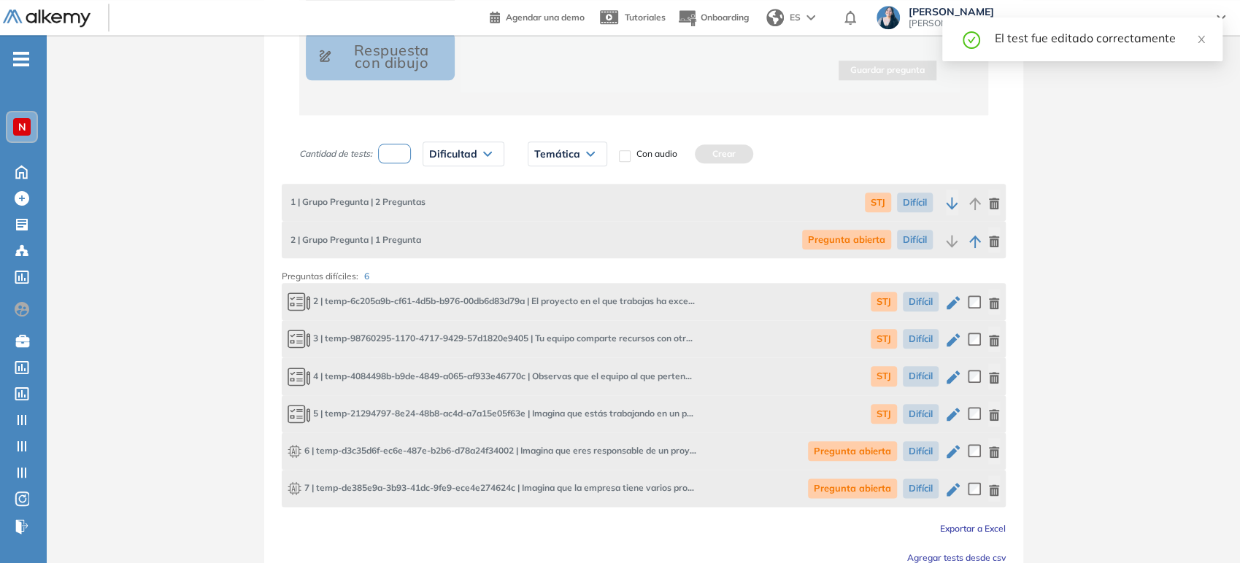
scroll to position [941, 0]
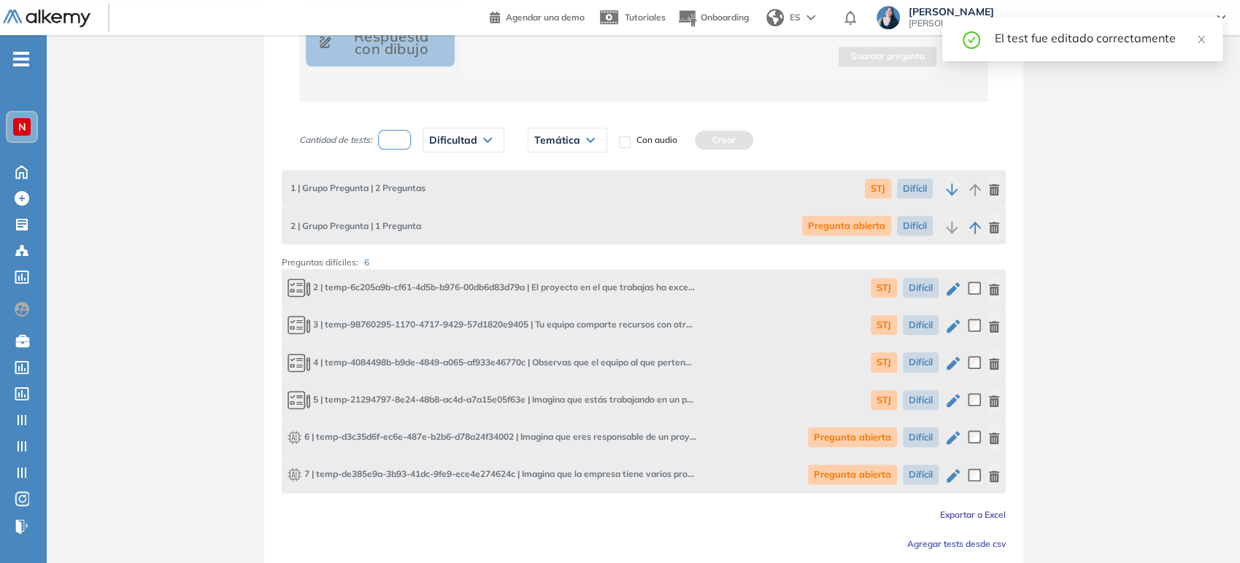
click at [950, 469] on icon "button" at bounding box center [953, 476] width 18 height 18
type input "**********"
type textarea "**********"
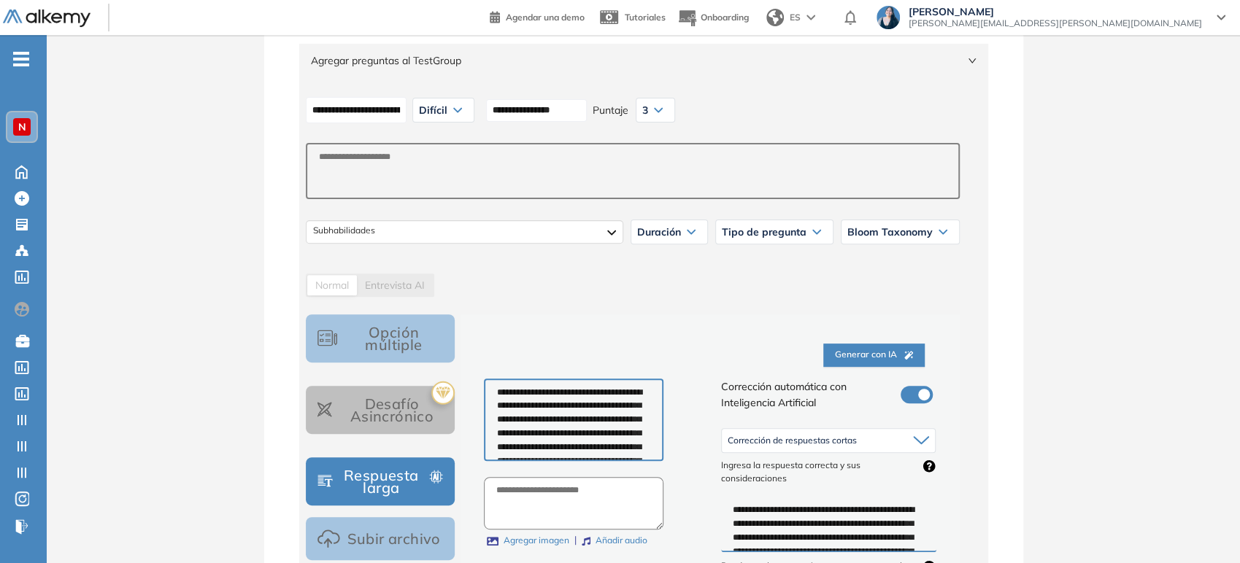
scroll to position [243, 0]
click at [700, 238] on div "Duración" at bounding box center [669, 232] width 76 height 23
click at [644, 366] on div "3" at bounding box center [669, 369] width 74 height 26
click at [642, 366] on li "3" at bounding box center [640, 369] width 5 height 15
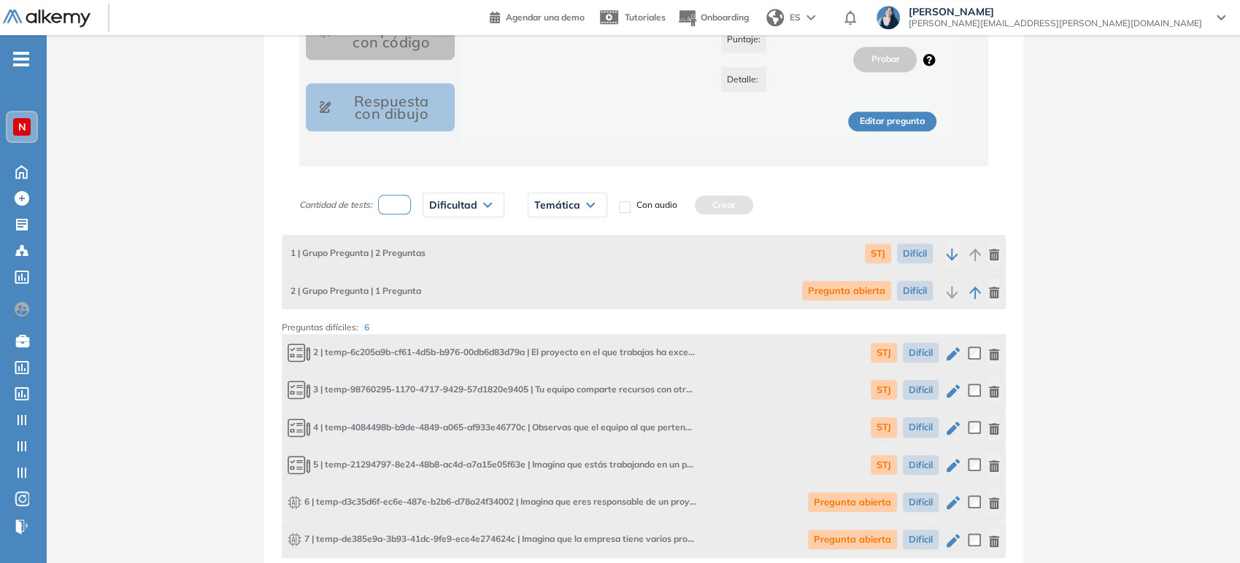
scroll to position [698, 0]
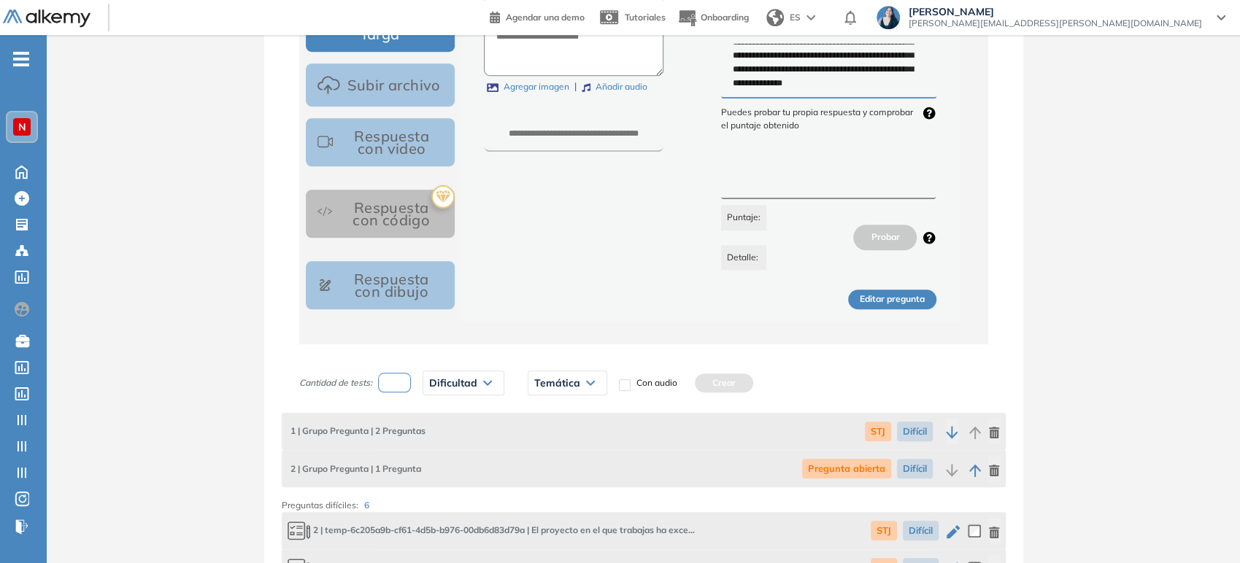
click at [902, 295] on button "Editar pregunta" at bounding box center [892, 300] width 88 height 20
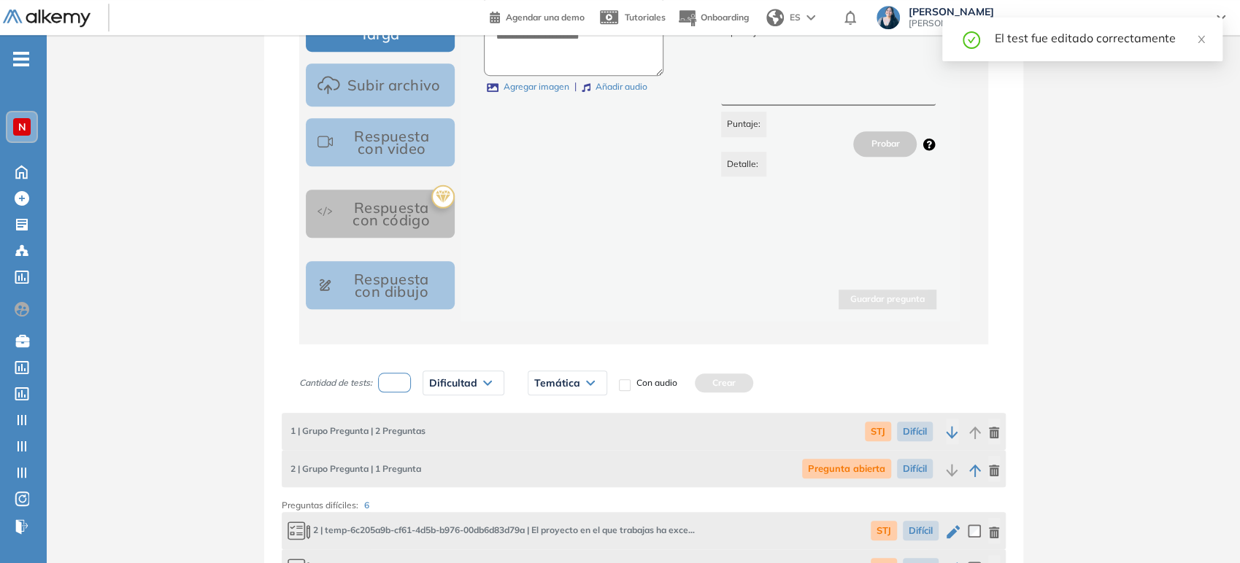
scroll to position [1022, 0]
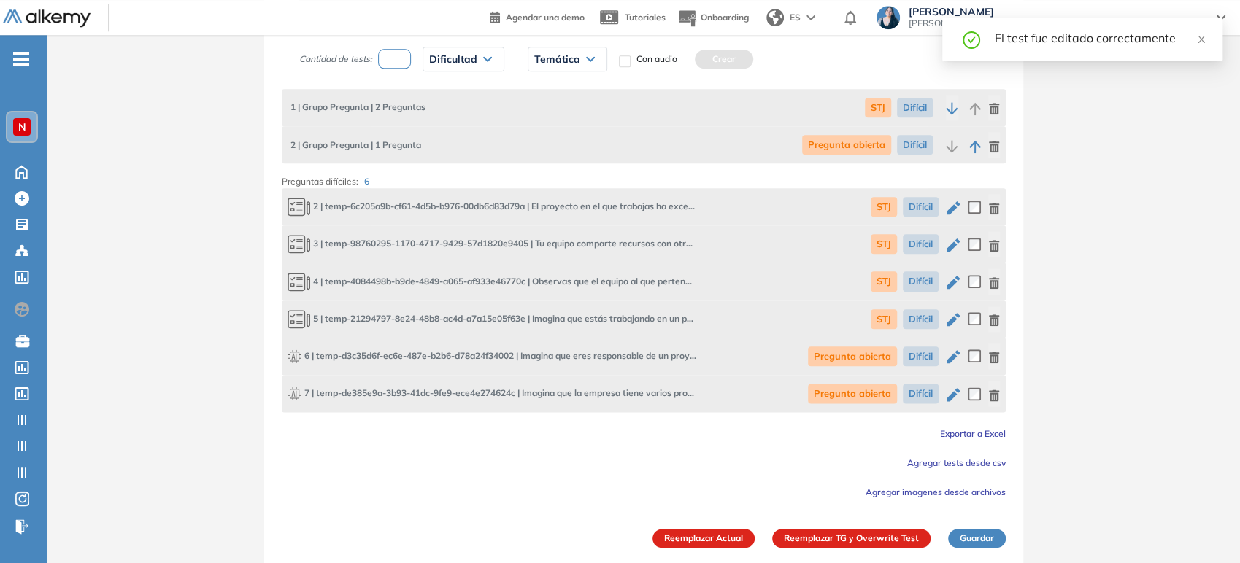
click at [823, 536] on button "Reemplazar TG y Overwrite Test" at bounding box center [851, 538] width 158 height 19
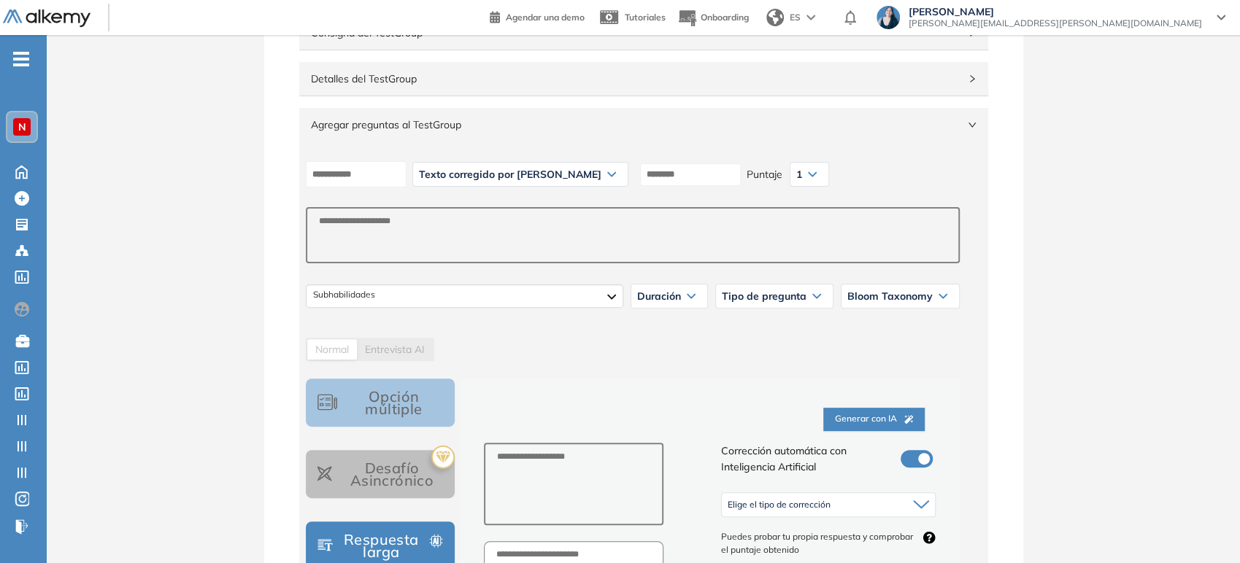
scroll to position [81, 0]
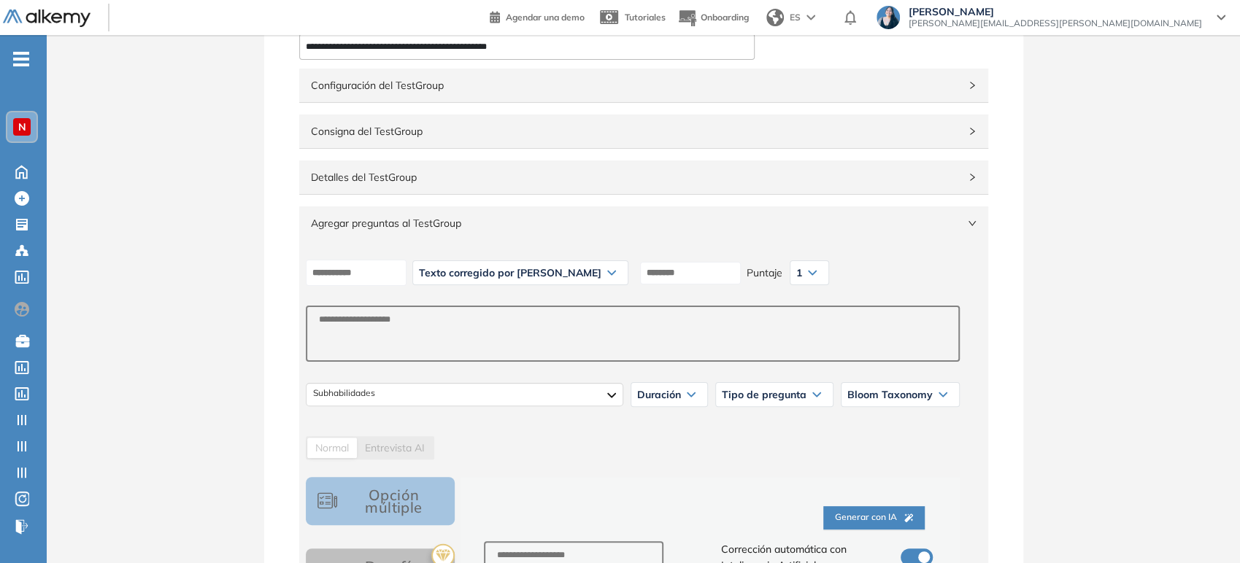
click at [401, 226] on span "Agregar preguntas al TestGroup" at bounding box center [635, 223] width 648 height 16
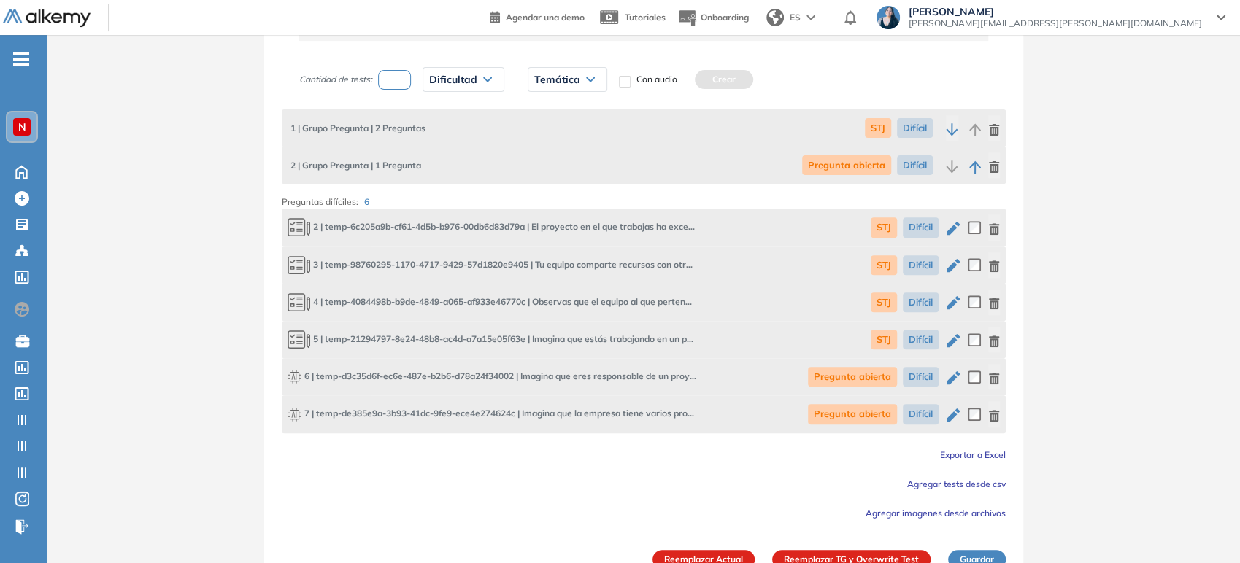
scroll to position [221, 0]
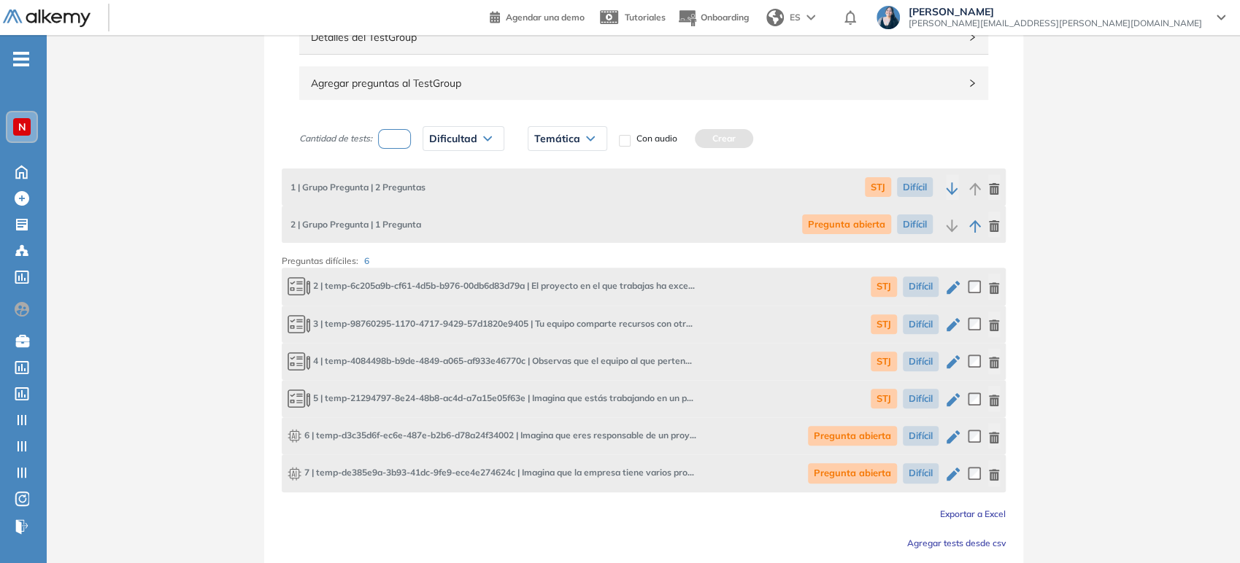
click at [953, 285] on icon "button" at bounding box center [953, 287] width 13 height 13
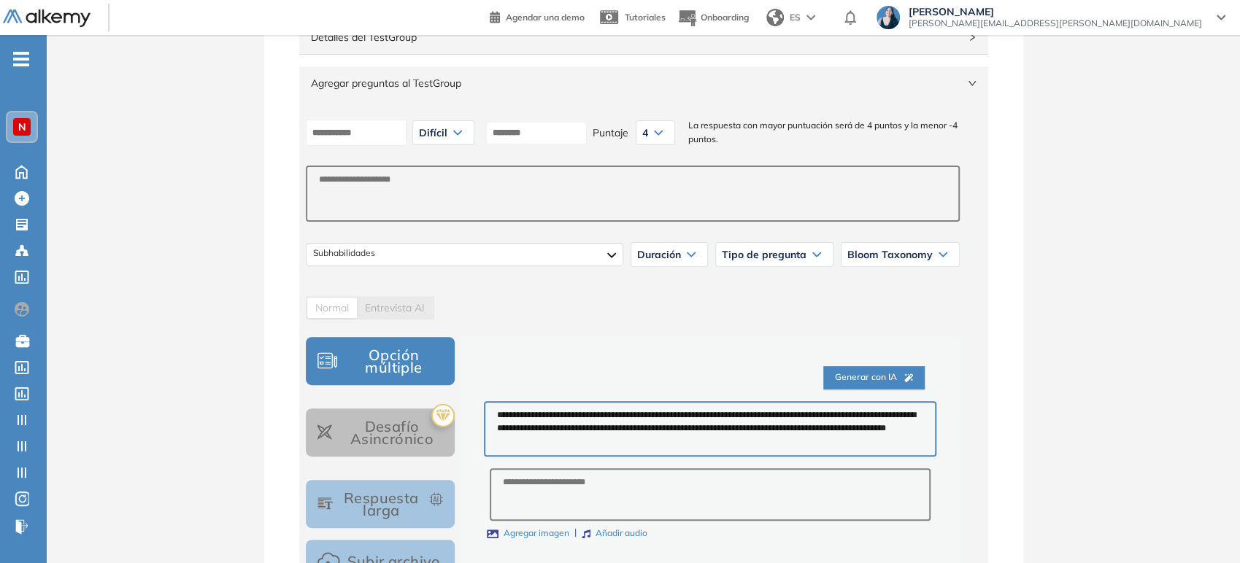
type input "**********"
type input "***"
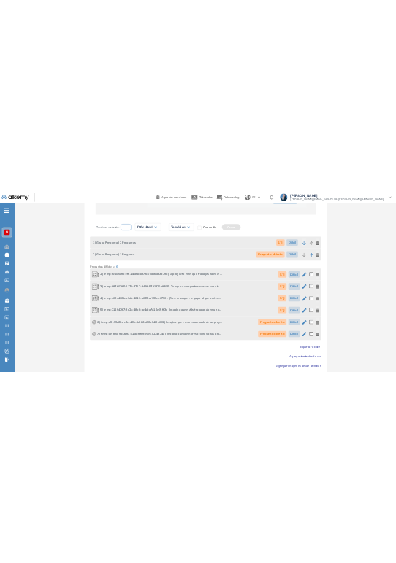
scroll to position [1319, 0]
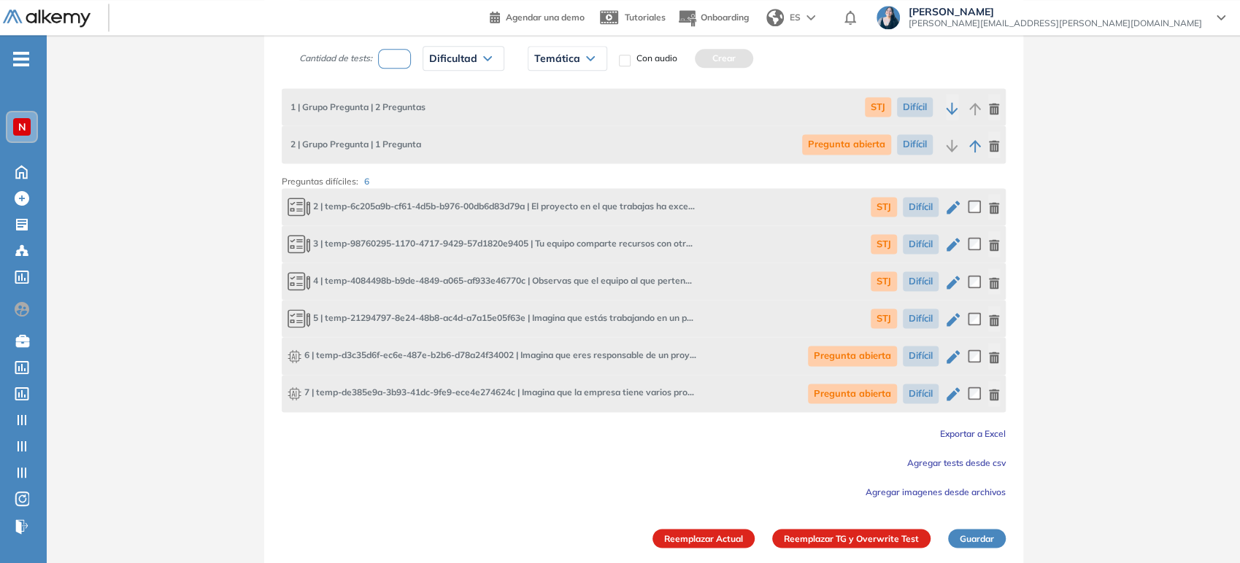
click at [824, 536] on button "Reemplazar TG y Overwrite Test" at bounding box center [851, 538] width 158 height 19
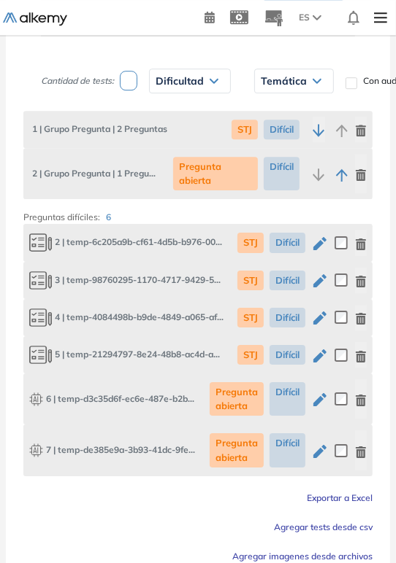
scroll to position [1468, 0]
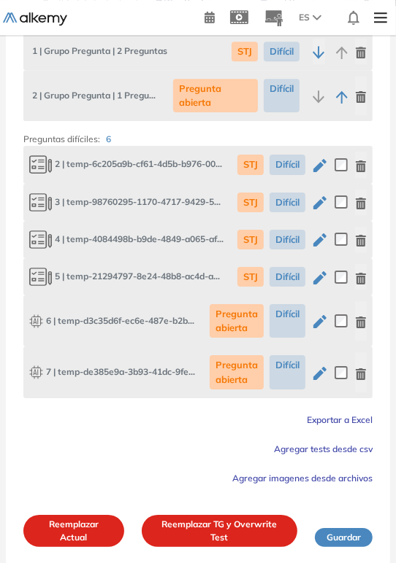
click at [217, 532] on button "Reemplazar TG y Overwrite Test" at bounding box center [219, 531] width 155 height 32
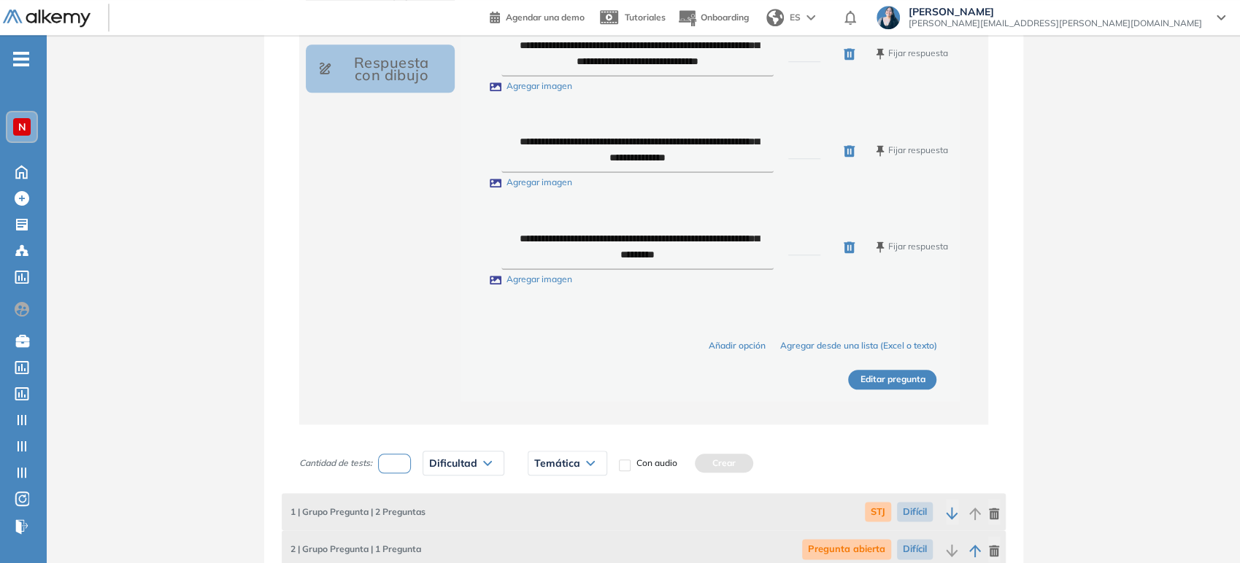
scroll to position [1319, 0]
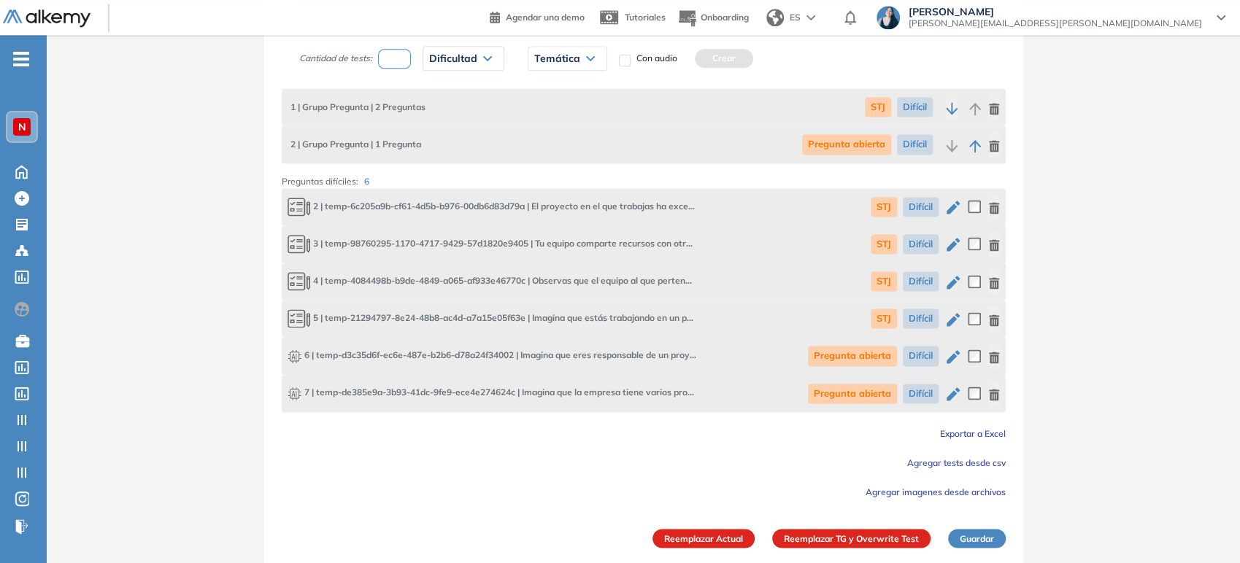
click at [966, 540] on button "Guardar" at bounding box center [977, 538] width 58 height 19
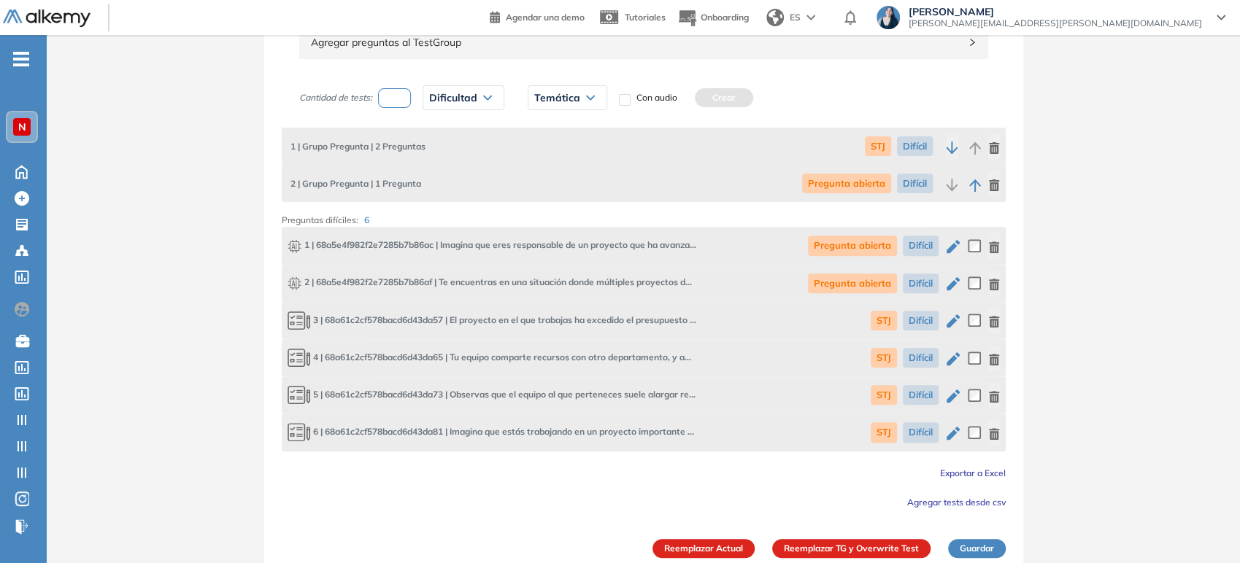
scroll to position [273, 0]
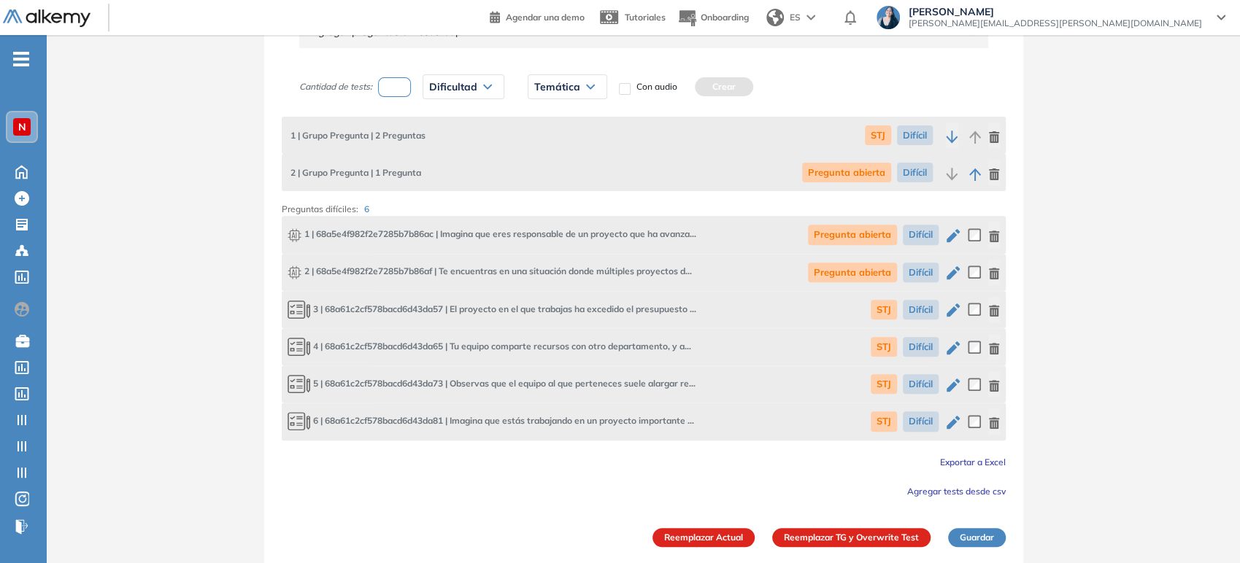
click at [952, 234] on icon "button" at bounding box center [953, 235] width 13 height 13
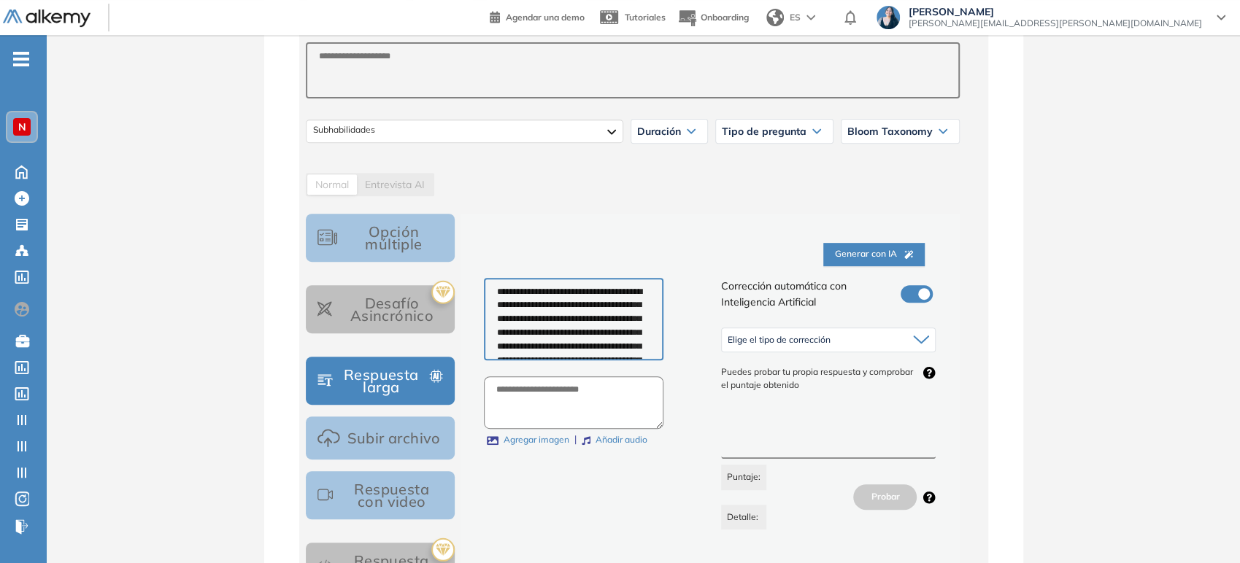
scroll to position [486, 0]
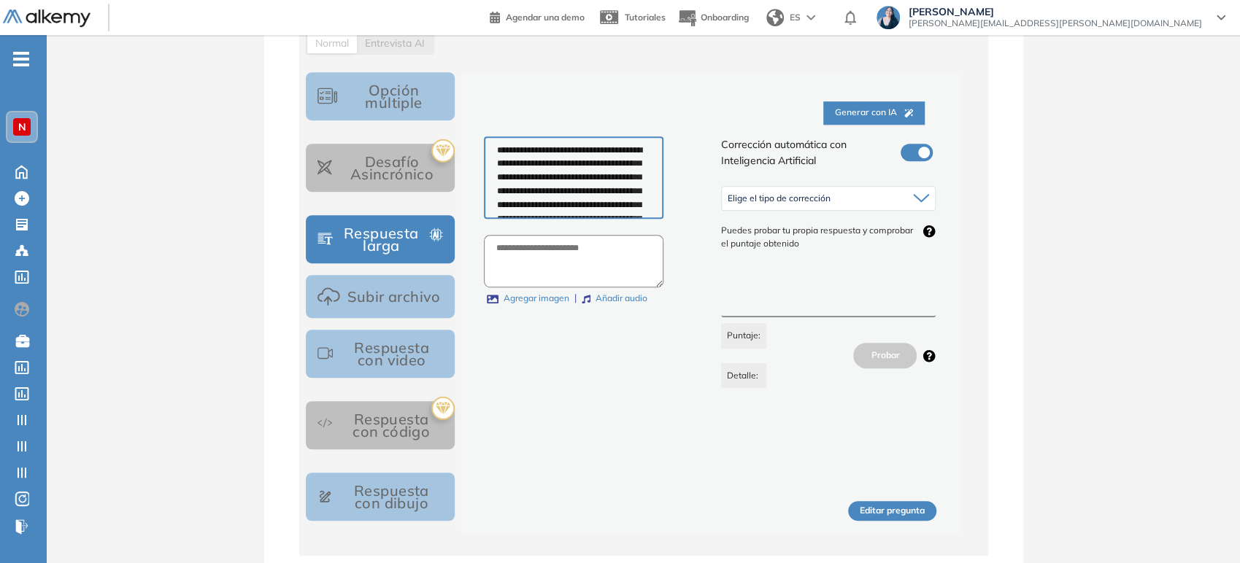
click at [746, 197] on span "Elige el tipo de corrección" at bounding box center [779, 199] width 103 height 12
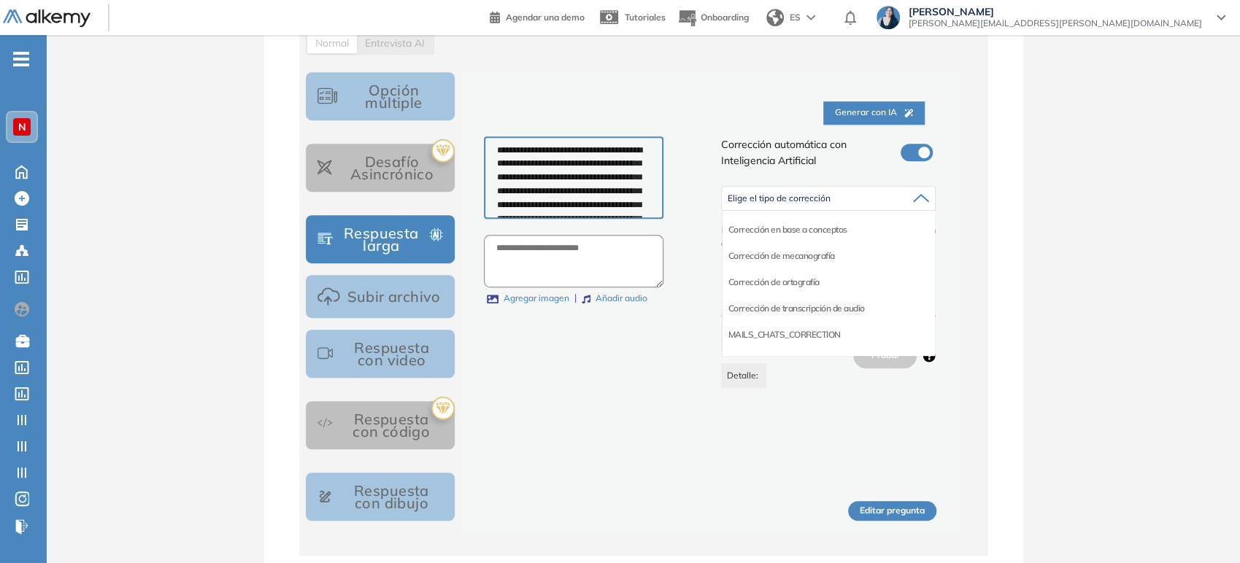
scroll to position [81, 0]
click at [798, 335] on li "Corrección de respuestas cortas" at bounding box center [788, 332] width 121 height 15
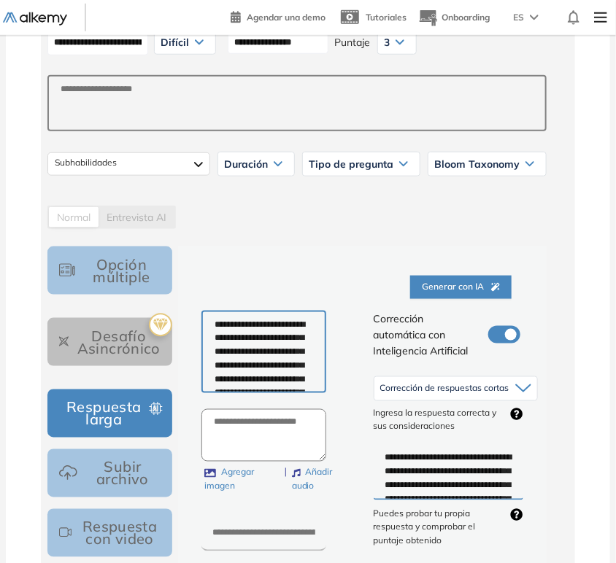
scroll to position [324, 0]
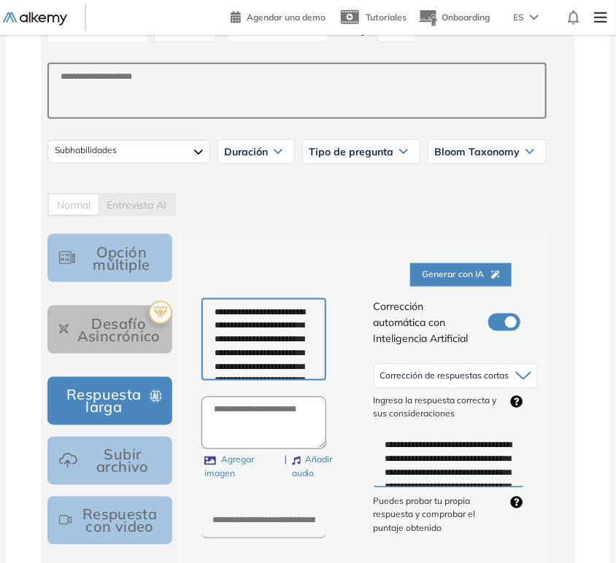
click at [274, 358] on textarea "**********" at bounding box center [263, 339] width 125 height 83
paste textarea "**********"
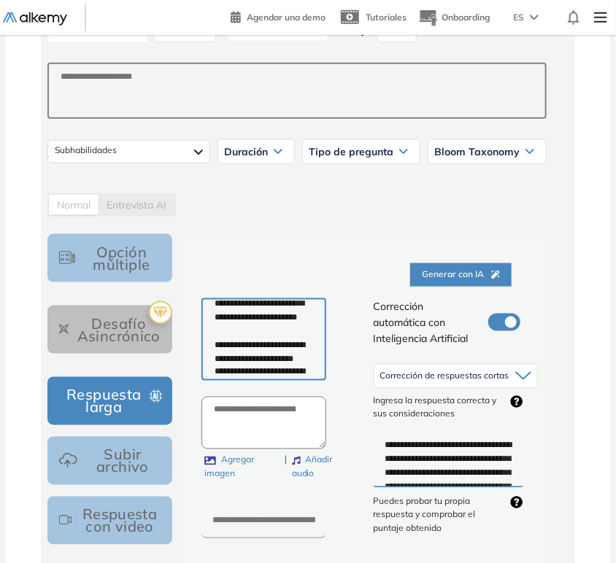
scroll to position [0, 0]
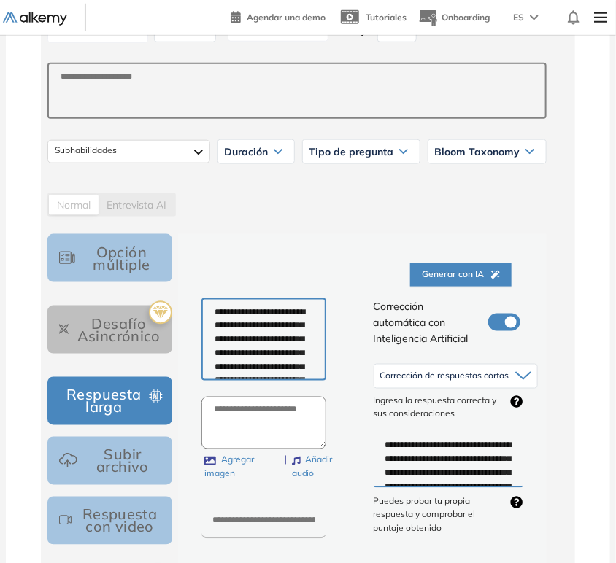
click at [217, 314] on textarea "**********" at bounding box center [263, 339] width 125 height 83
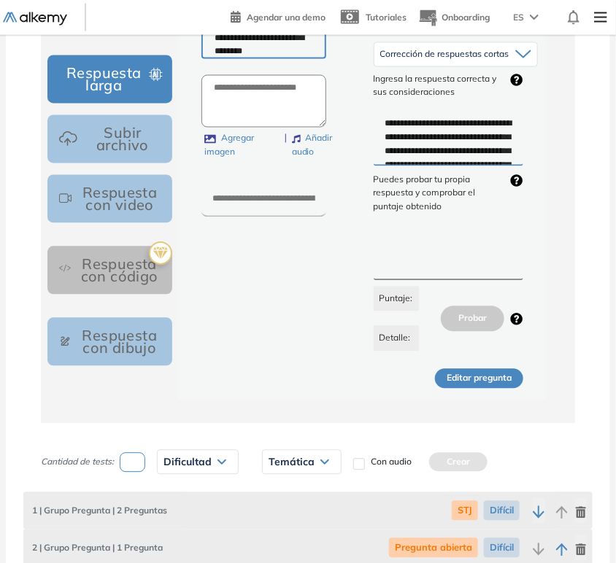
scroll to position [648, 0]
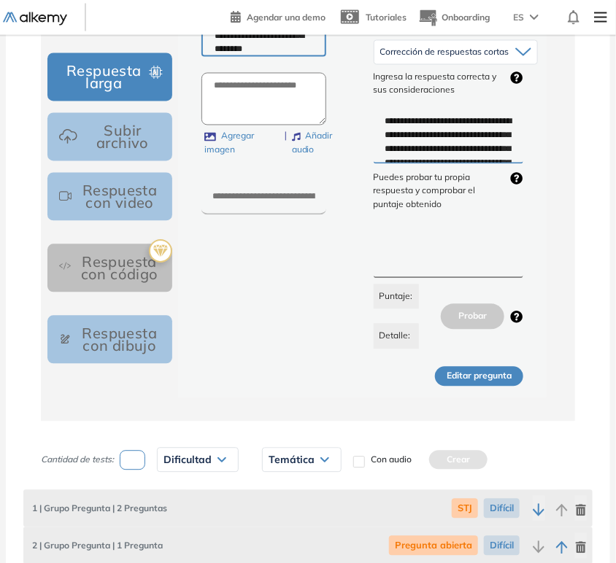
type textarea "**********"
click at [485, 381] on button "Editar pregunta" at bounding box center [479, 377] width 88 height 20
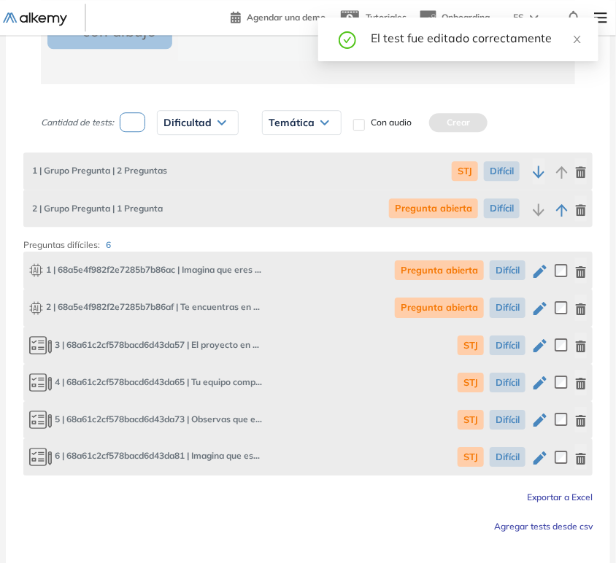
scroll to position [998, 0]
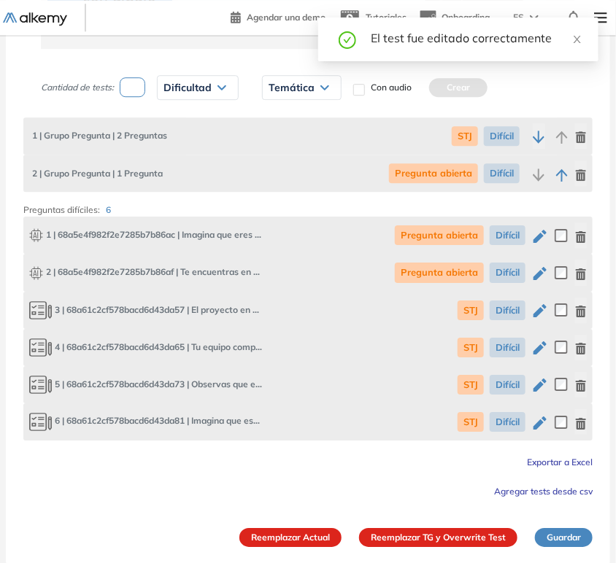
click at [543, 275] on icon "button" at bounding box center [540, 274] width 18 height 18
type input "**********"
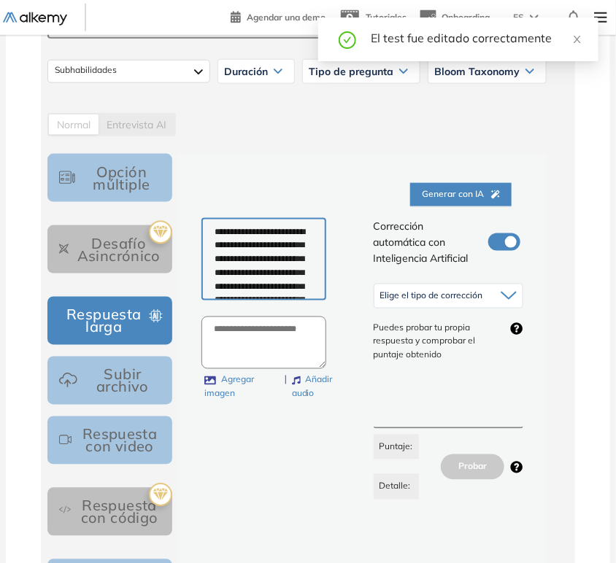
scroll to position [405, 0]
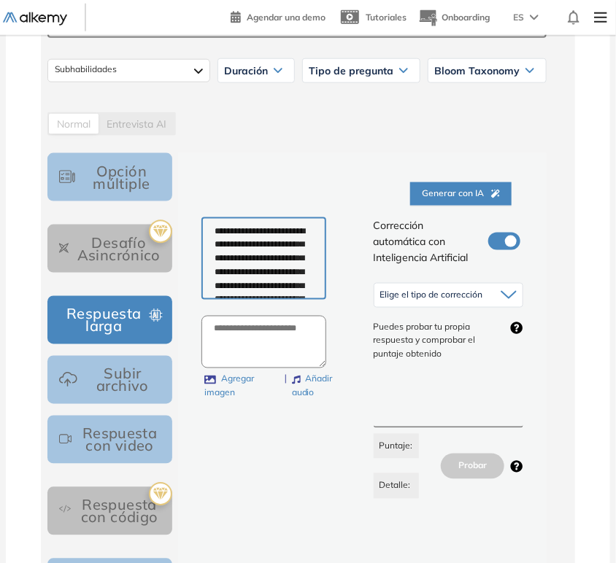
click at [258, 261] on textarea "**********" at bounding box center [263, 258] width 125 height 83
paste textarea "**********"
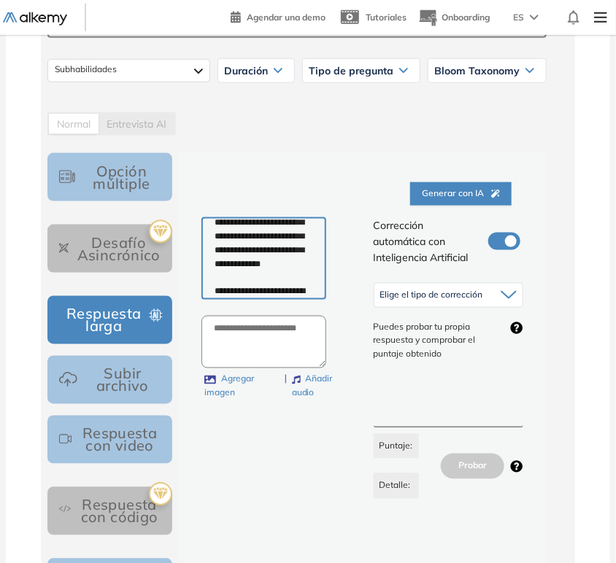
scroll to position [0, 0]
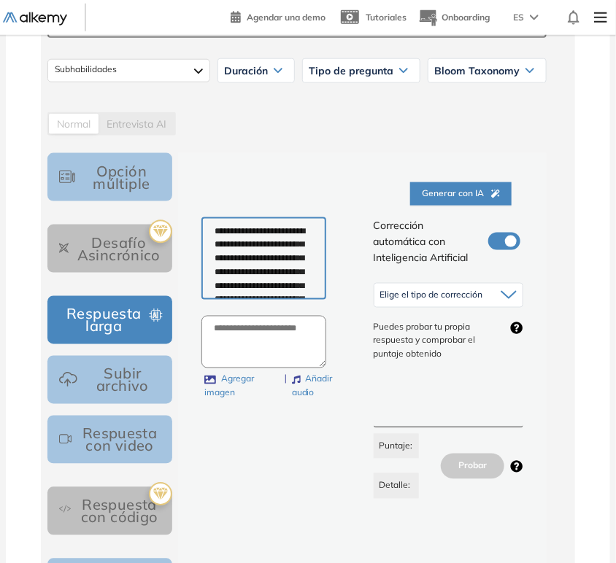
click at [217, 229] on textarea "**********" at bounding box center [263, 258] width 125 height 83
type textarea "**********"
click at [517, 284] on div "Elige el tipo de corrección" at bounding box center [448, 295] width 149 height 23
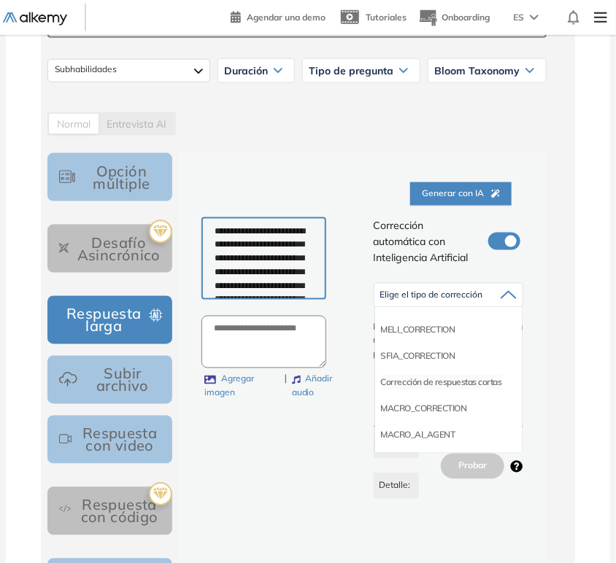
scroll to position [144, 0]
click at [455, 374] on li "Corrección de respuestas cortas" at bounding box center [441, 381] width 121 height 15
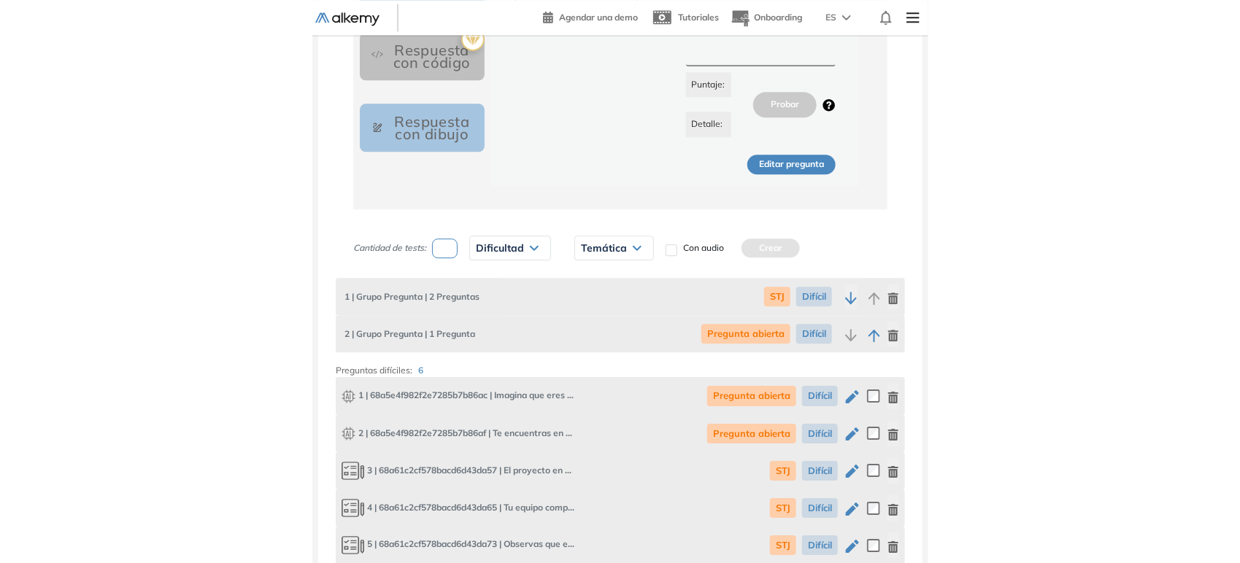
scroll to position [858, 0]
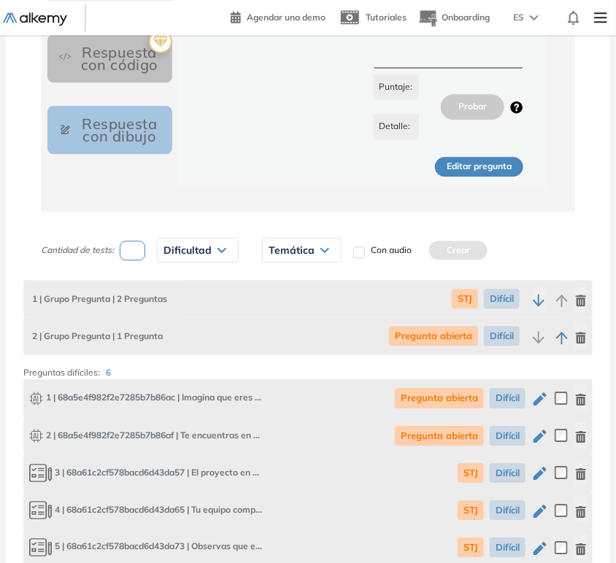
click at [475, 168] on button "Editar pregunta" at bounding box center [479, 167] width 88 height 20
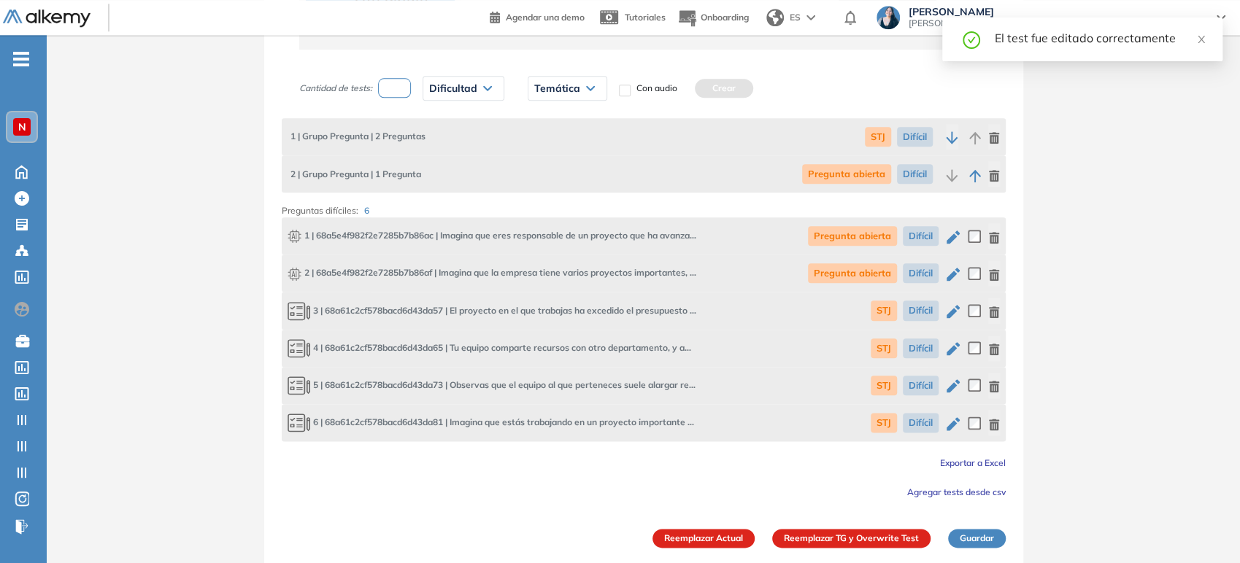
scroll to position [993, 0]
click at [882, 542] on button "Reemplazar TG y Overwrite Test" at bounding box center [851, 538] width 158 height 19
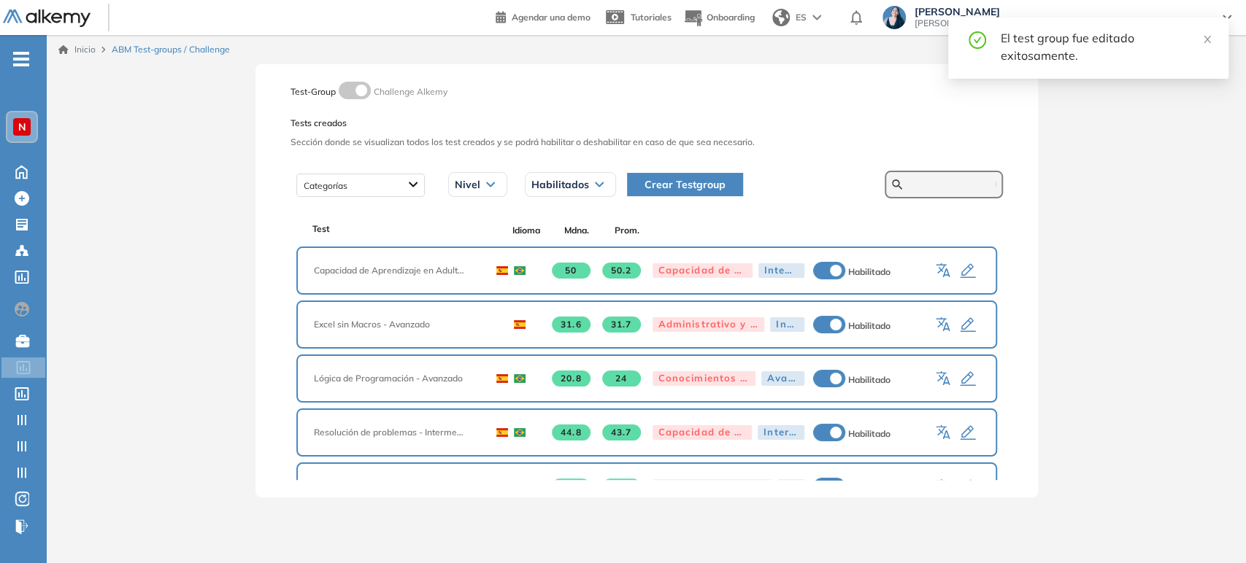
click at [928, 183] on input "text" at bounding box center [952, 184] width 88 height 13
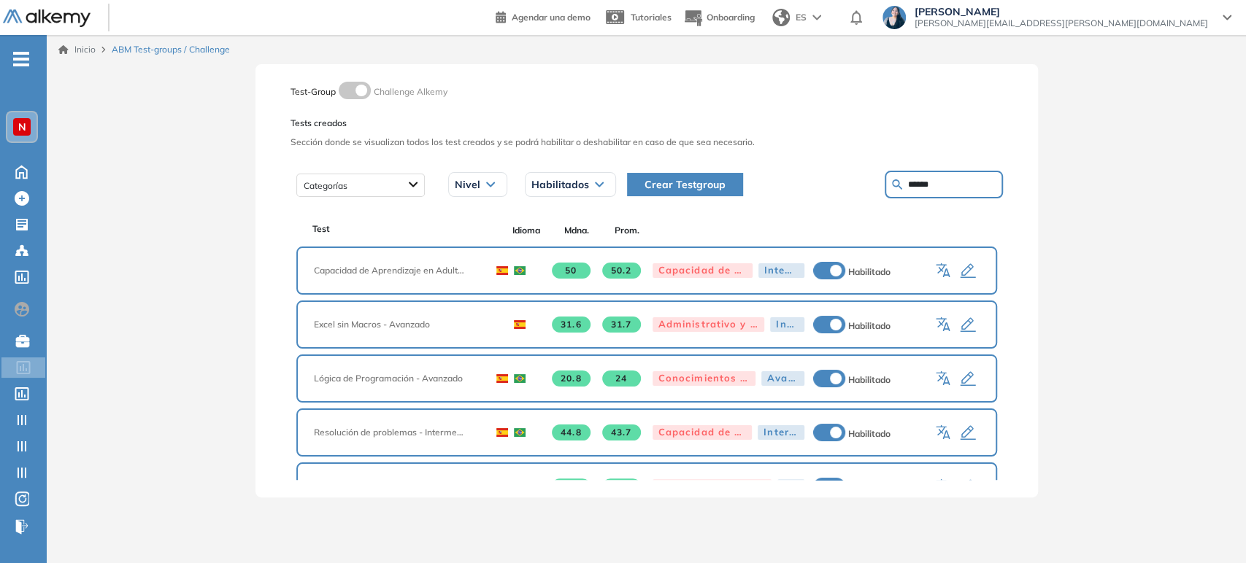
type input "******"
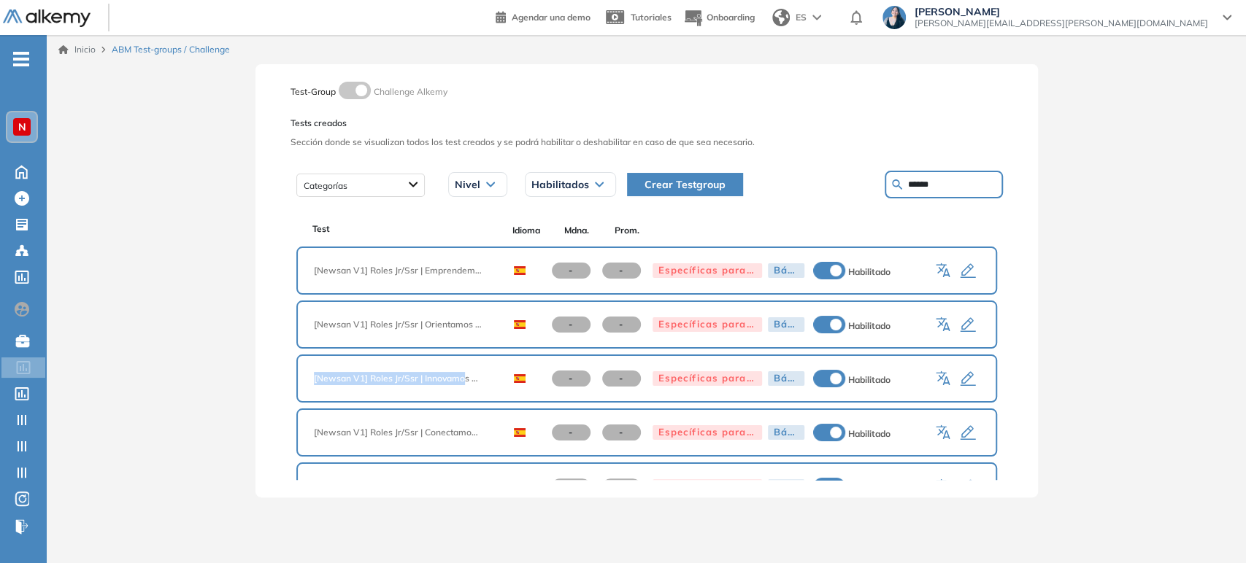
drag, startPoint x: 309, startPoint y: 378, endPoint x: 464, endPoint y: 375, distance: 154.7
click at [464, 375] on div "[Newsan V1] Roles Jr/Ssr | Innovamos con agilidad - - Específicas para el puest…" at bounding box center [646, 379] width 701 height 48
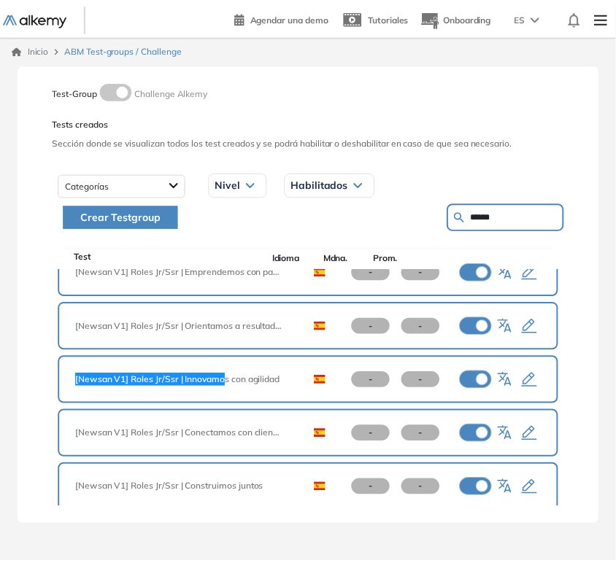
scroll to position [51, 0]
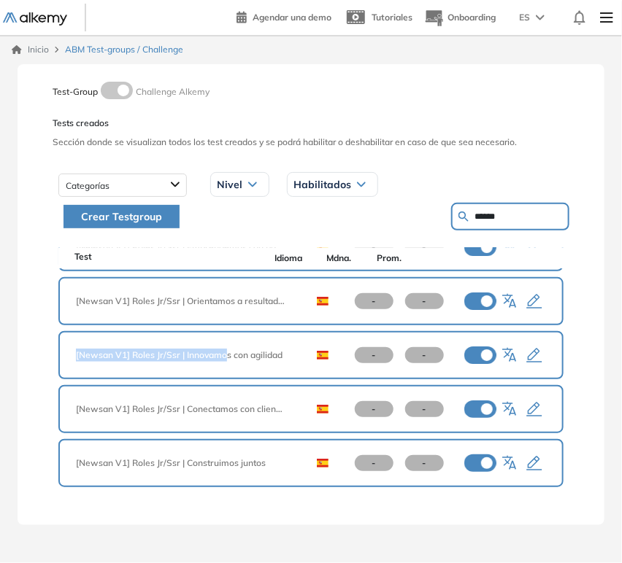
click at [531, 353] on icon "button" at bounding box center [534, 356] width 15 height 15
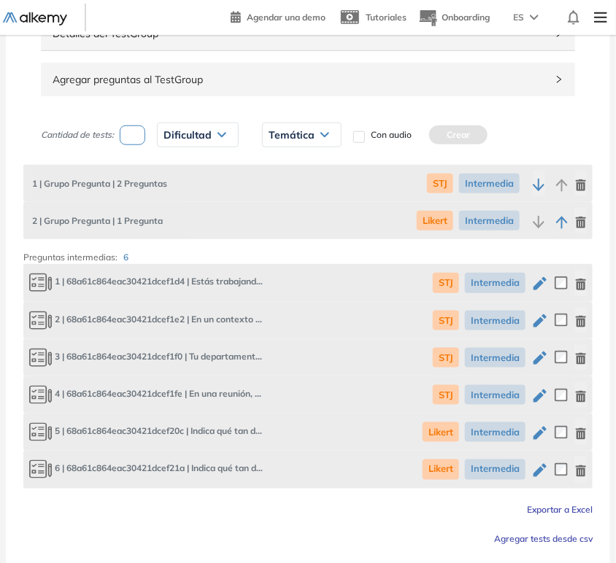
scroll to position [243, 0]
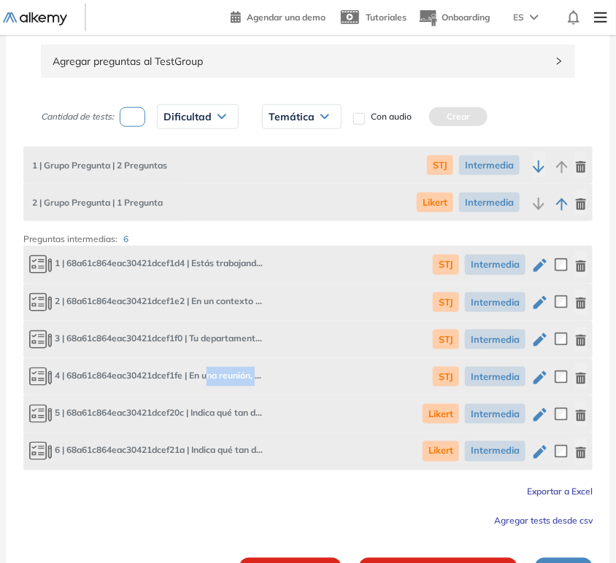
drag, startPoint x: 212, startPoint y: 374, endPoint x: 261, endPoint y: 375, distance: 48.2
click at [261, 375] on span "4 | 68a61c864eac30421dcef1fe | En una reunión, se presenta una idea innovadora …" at bounding box center [146, 377] width 234 height 20
click at [542, 375] on icon "button" at bounding box center [539, 377] width 13 height 13
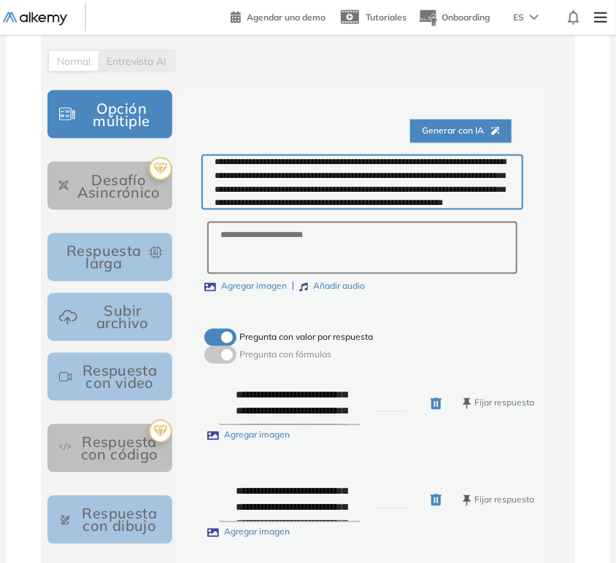
scroll to position [0, 0]
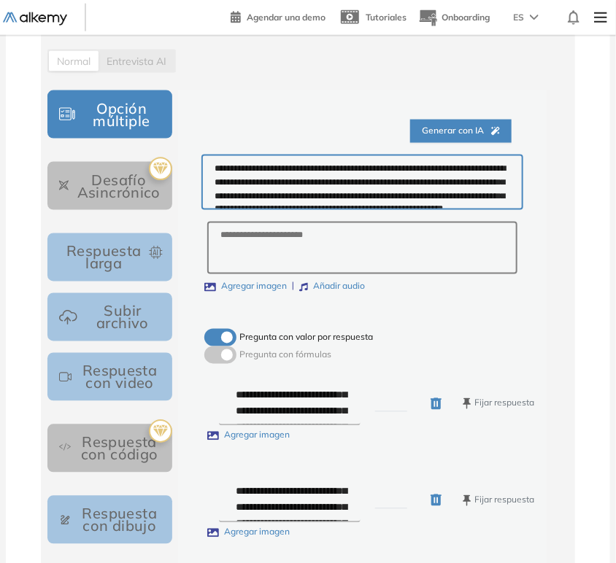
drag, startPoint x: 389, startPoint y: 240, endPoint x: 186, endPoint y: 200, distance: 206.8
click at [186, 200] on div "**********" at bounding box center [362, 469] width 369 height 758
paste textarea
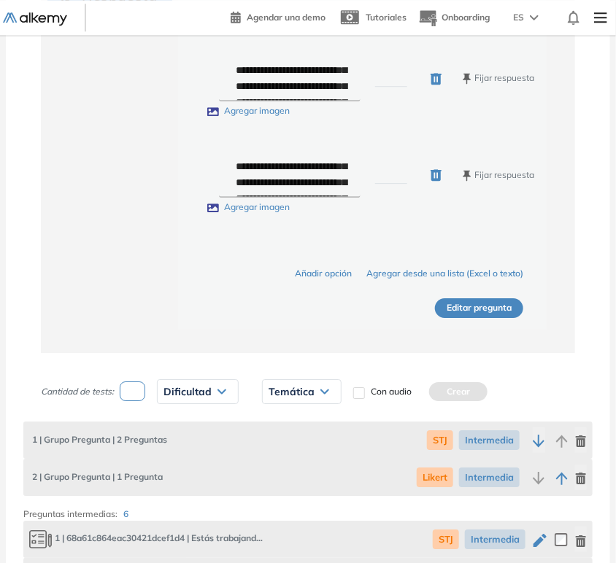
scroll to position [1054, 0]
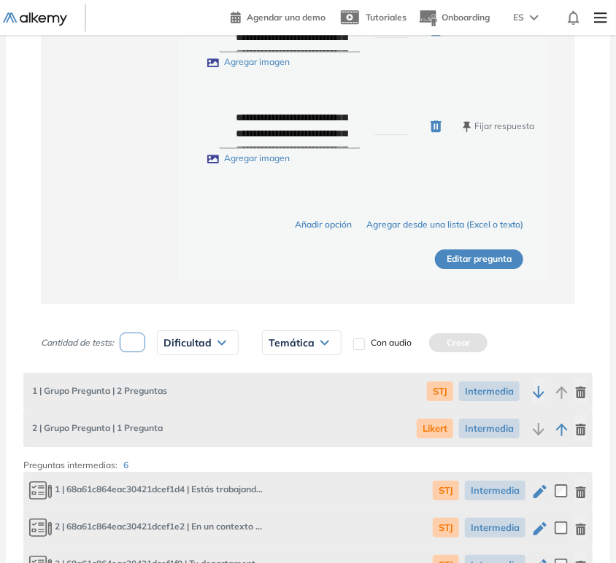
type textarea "**********"
click at [460, 269] on button "Editar pregunta" at bounding box center [479, 260] width 88 height 20
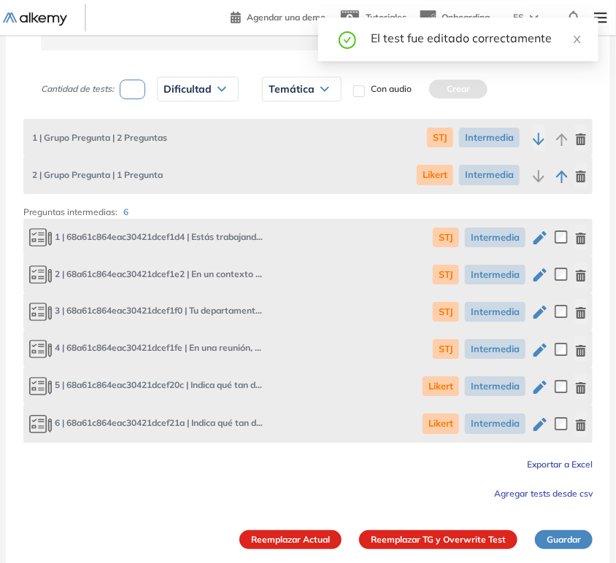
scroll to position [1098, 0]
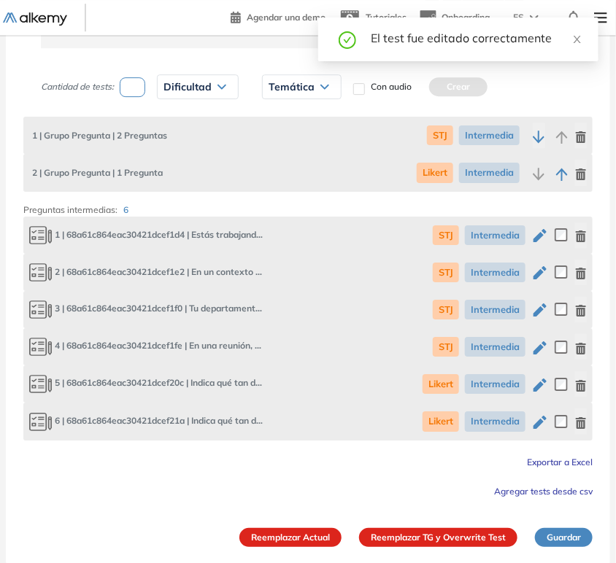
click at [540, 384] on icon "button" at bounding box center [539, 385] width 13 height 13
type input "**********"
type input "******"
type textarea "**********"
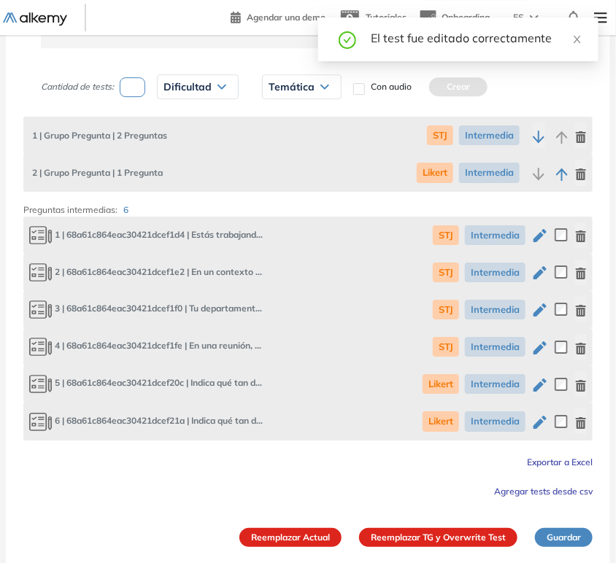
type input "*"
type textarea "**********"
type input "*"
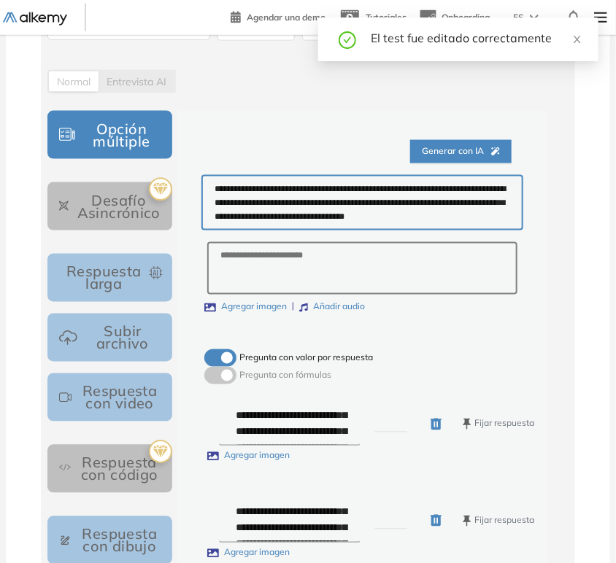
scroll to position [490, 0]
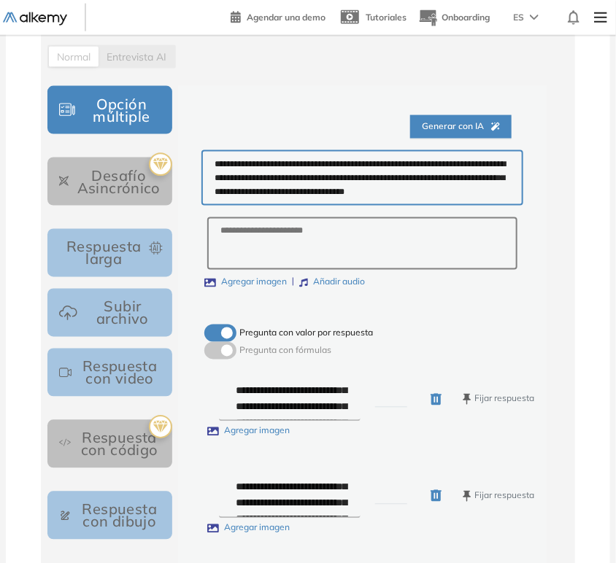
click at [467, 406] on icon "button" at bounding box center [466, 400] width 7 height 11
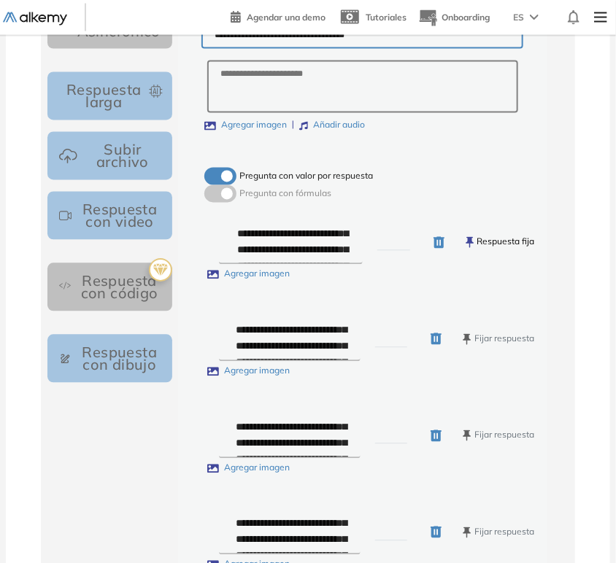
scroll to position [652, 0]
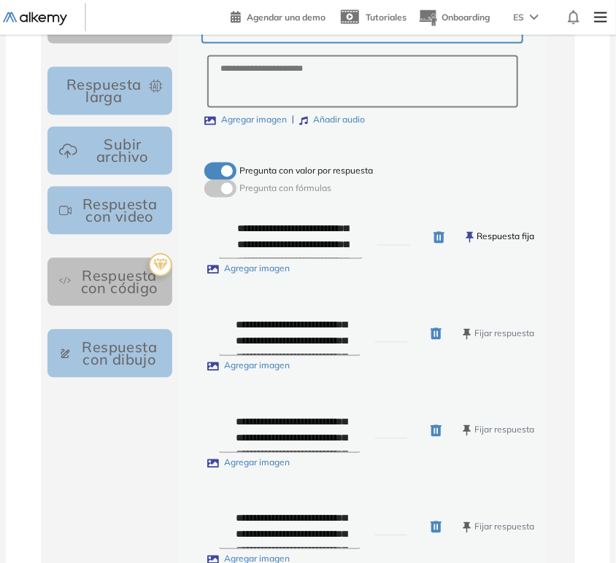
click at [465, 341] on icon "button" at bounding box center [467, 335] width 9 height 12
click at [459, 454] on div "**********" at bounding box center [377, 431] width 316 height 45
click at [463, 437] on icon "button" at bounding box center [467, 431] width 9 height 12
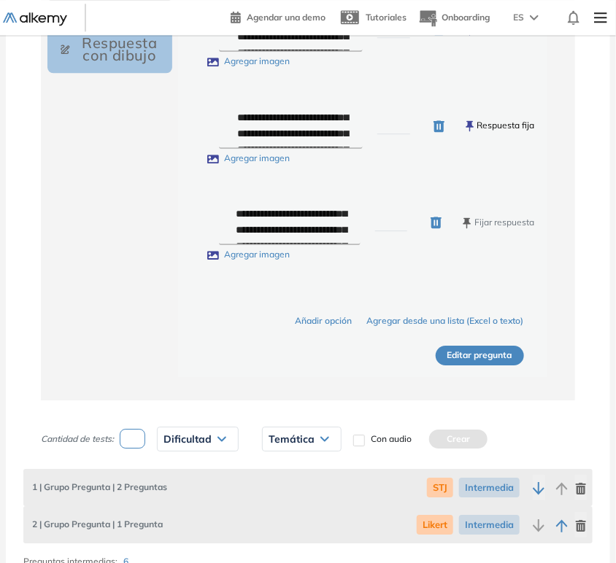
scroll to position [976, 0]
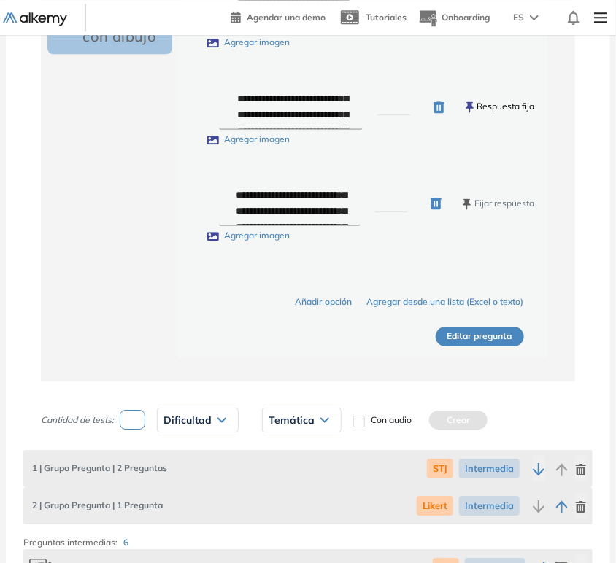
click at [466, 210] on icon "button" at bounding box center [467, 205] width 9 height 12
click at [478, 347] on button "Editar pregunta" at bounding box center [480, 337] width 88 height 20
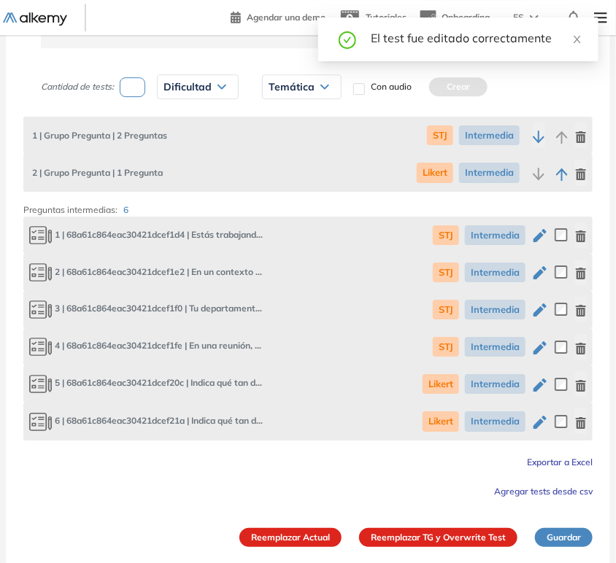
click at [536, 423] on icon "button" at bounding box center [539, 422] width 13 height 13
type input "**********"
type input "******"
type textarea "**********"
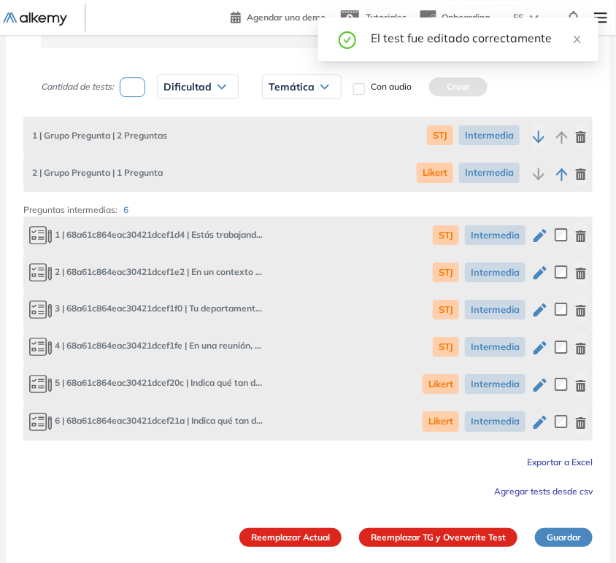
type input "*"
type textarea "**********"
type input "*"
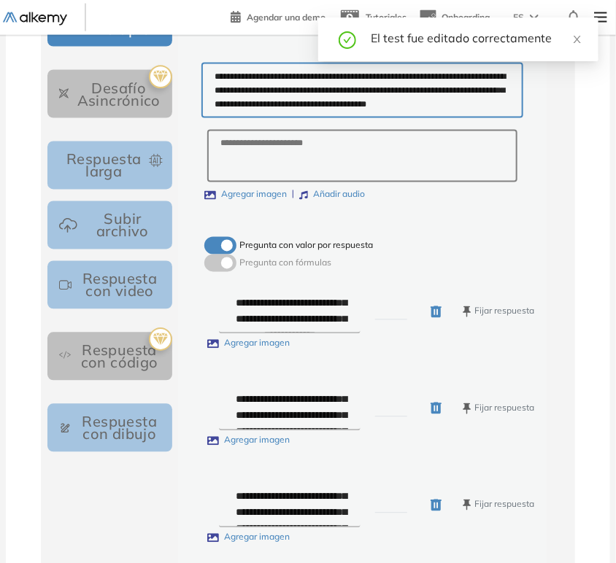
scroll to position [676, 0]
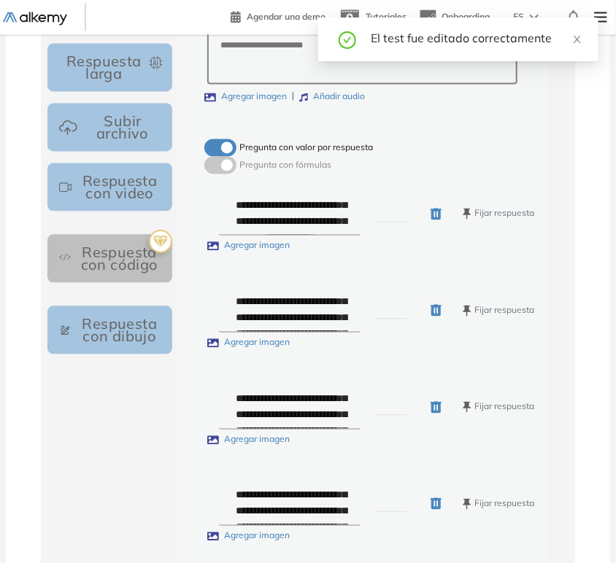
click at [471, 220] on icon "button" at bounding box center [467, 215] width 9 height 12
click at [467, 318] on button "Fijar respuesta" at bounding box center [499, 311] width 72 height 14
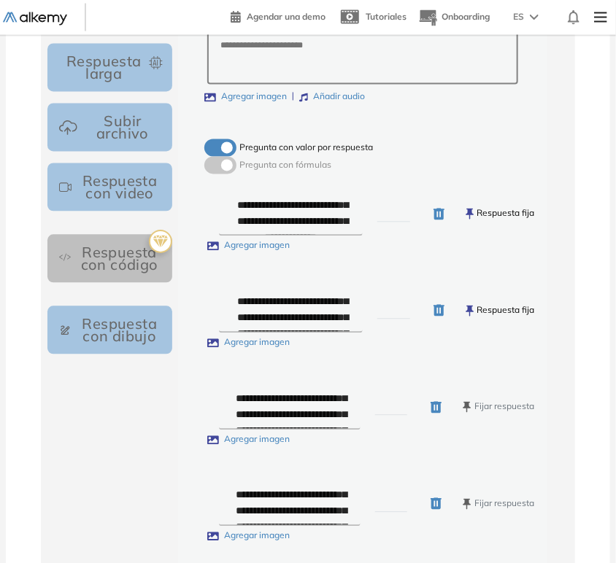
click at [464, 414] on icon "button" at bounding box center [466, 408] width 7 height 11
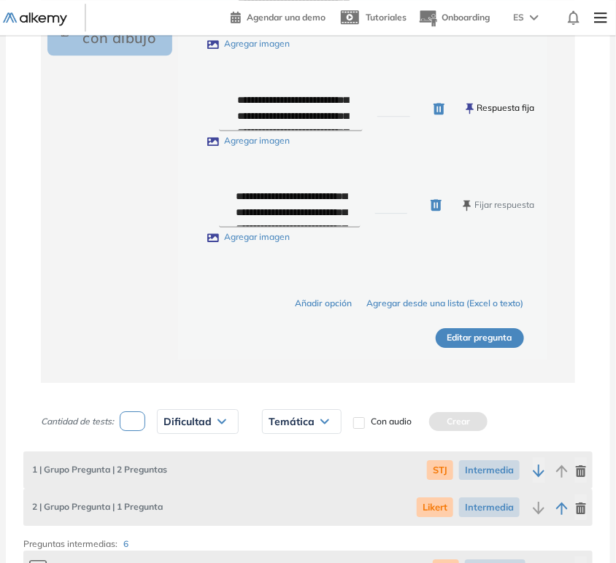
scroll to position [1081, 0]
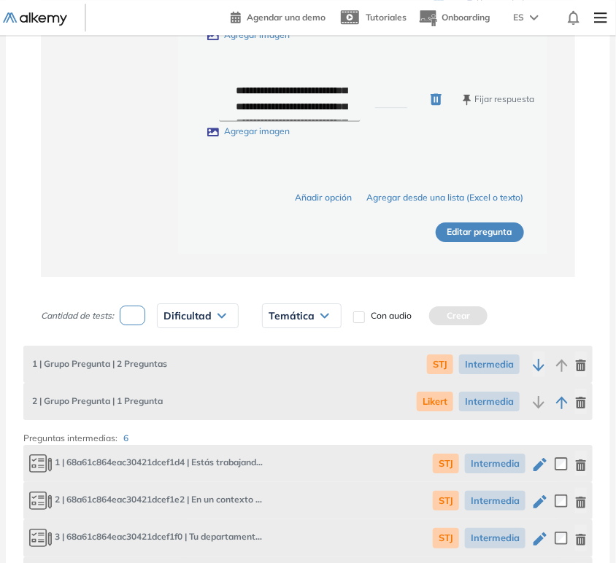
click at [480, 107] on button "Fijar respuesta" at bounding box center [499, 100] width 72 height 14
click at [514, 242] on button "Editar pregunta" at bounding box center [480, 233] width 88 height 20
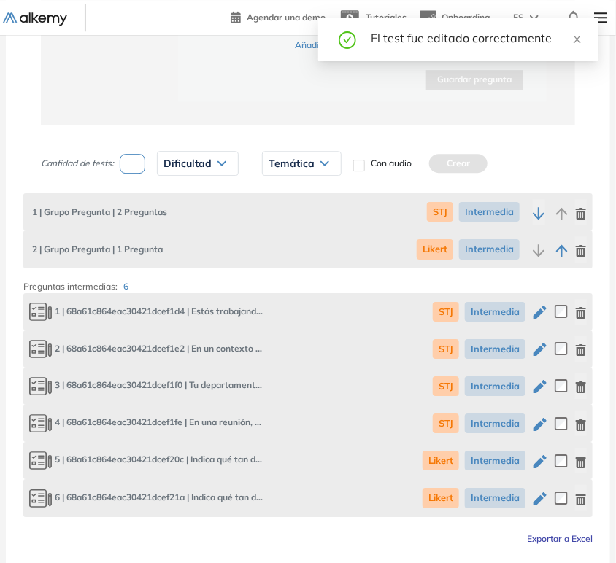
scroll to position [1098, 0]
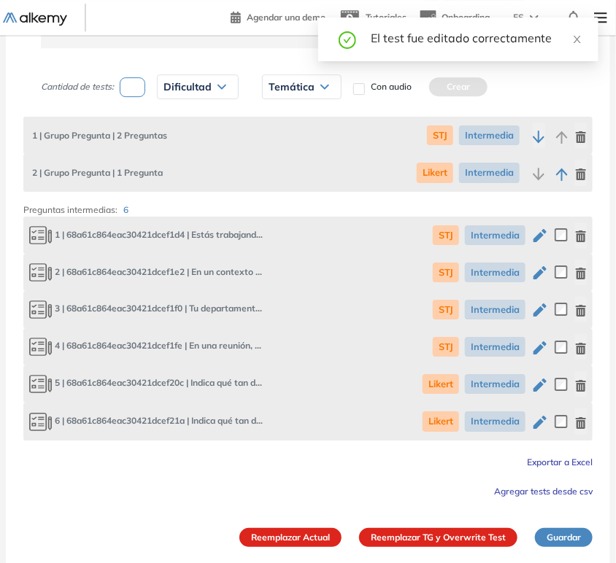
click at [456, 536] on button "Reemplazar TG y Overwrite Test" at bounding box center [438, 537] width 158 height 19
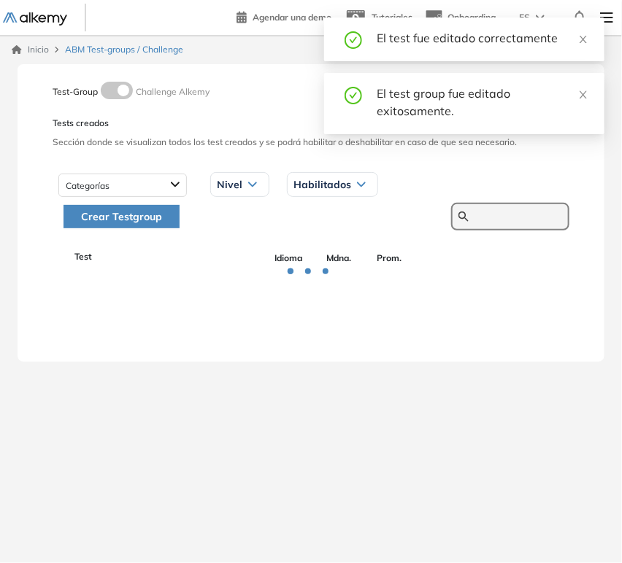
click at [509, 221] on input "text" at bounding box center [518, 216] width 88 height 13
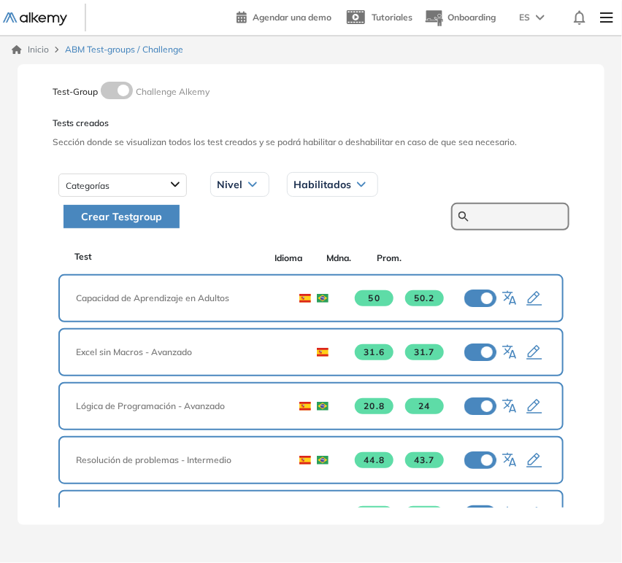
click at [525, 212] on input "text" at bounding box center [518, 216] width 88 height 13
type input "******"
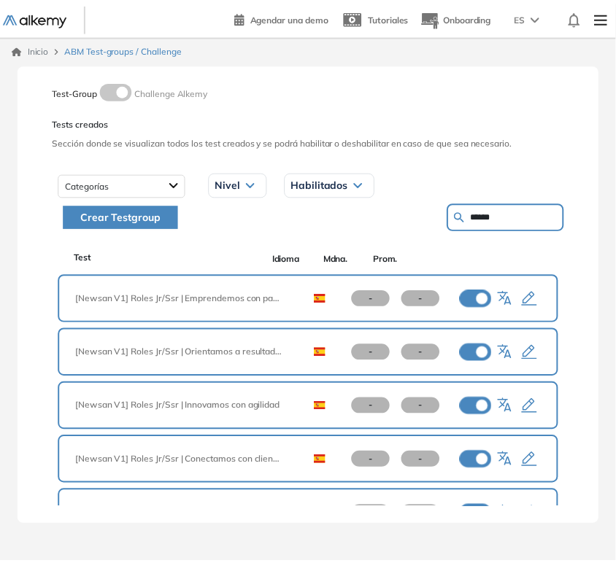
scroll to position [51, 0]
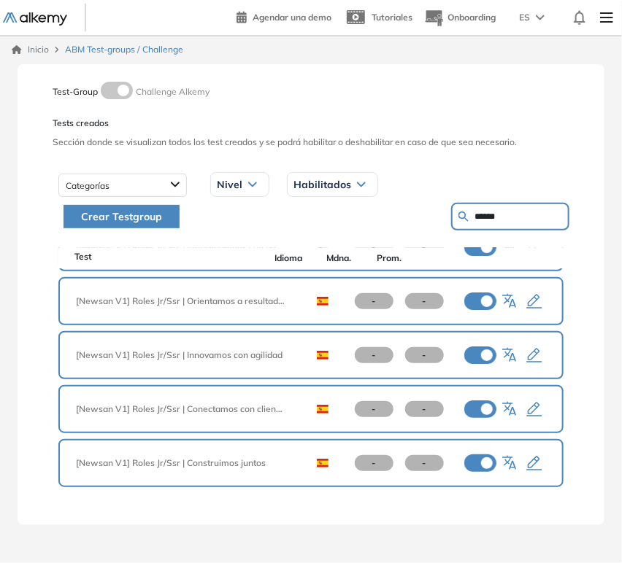
drag, startPoint x: 499, startPoint y: 217, endPoint x: 450, endPoint y: 219, distance: 49.6
click at [451, 219] on form "******" at bounding box center [510, 217] width 118 height 28
drag, startPoint x: 234, startPoint y: 355, endPoint x: 295, endPoint y: 358, distance: 61.3
click at [288, 358] on span "[Newsan V1] Roles Jr/Ssr | Innovamos con agilidad" at bounding box center [186, 355] width 220 height 13
click at [531, 355] on icon "button" at bounding box center [534, 356] width 18 height 18
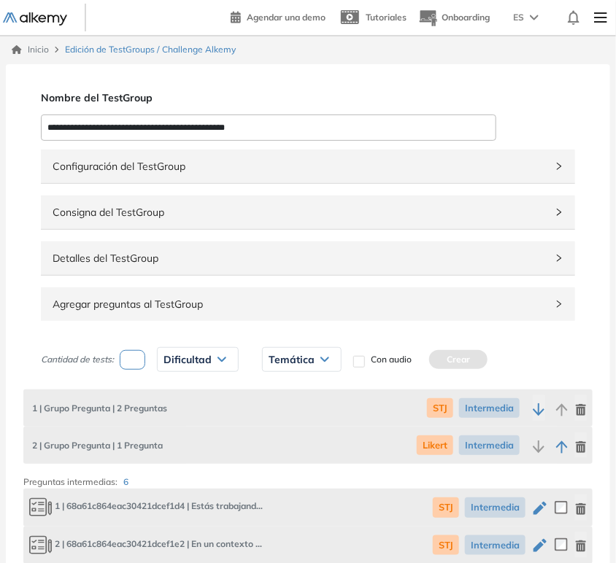
scroll to position [273, 0]
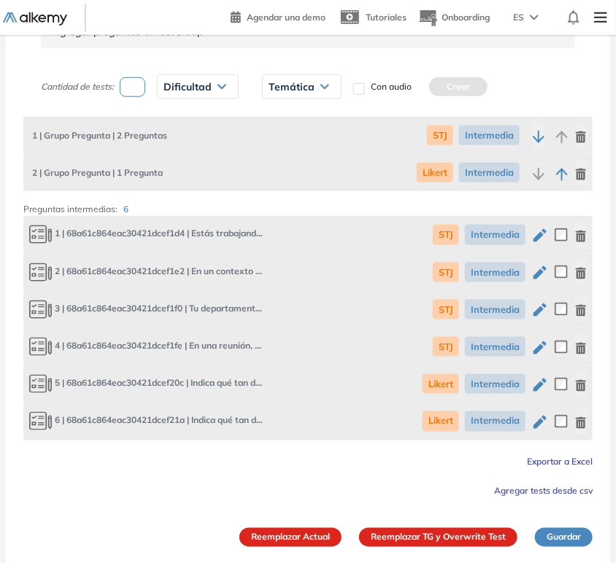
click at [533, 350] on icon "button" at bounding box center [539, 348] width 13 height 13
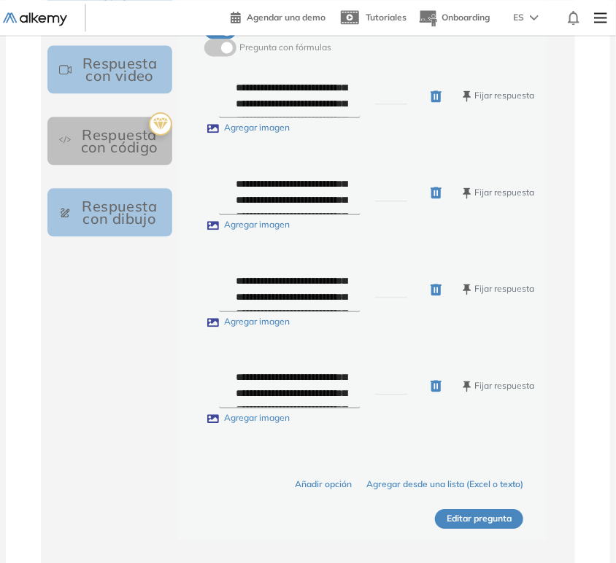
scroll to position [783, 0]
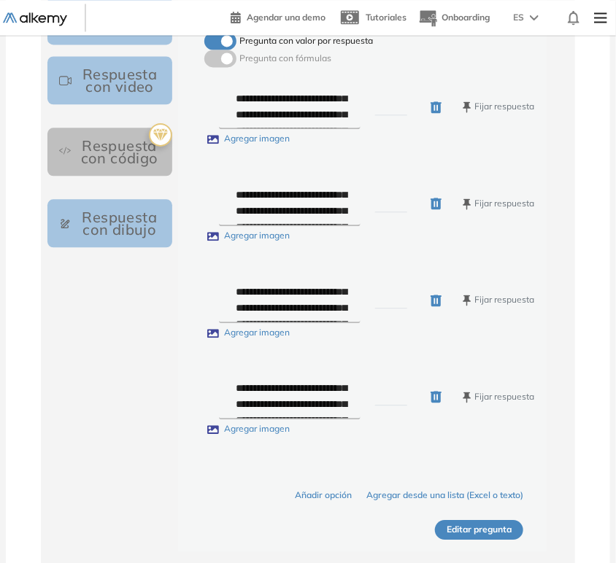
drag, startPoint x: 386, startPoint y: 145, endPoint x: 375, endPoint y: 145, distance: 11.0
click at [375, 115] on input "*" at bounding box center [391, 107] width 33 height 17
type input "*"
drag, startPoint x: 390, startPoint y: 241, endPoint x: 377, endPoint y: 244, distance: 13.5
click at [377, 212] on input "*" at bounding box center [391, 204] width 33 height 17
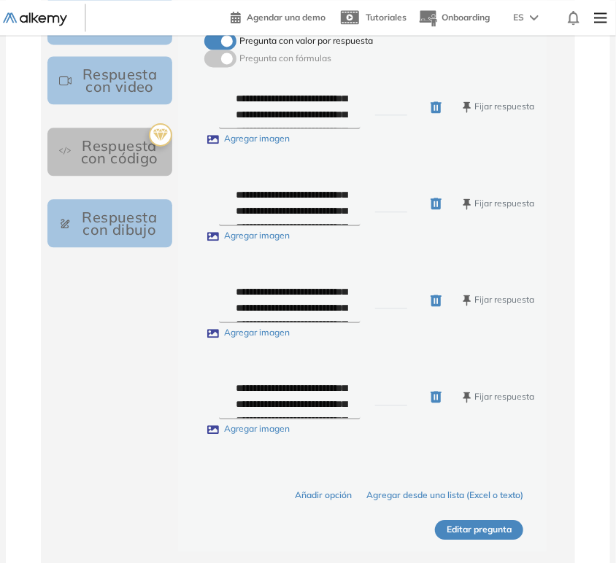
type input "*"
drag, startPoint x: 384, startPoint y: 344, endPoint x: 367, endPoint y: 348, distance: 17.3
click at [367, 323] on div "**********" at bounding box center [376, 300] width 315 height 45
type input "*"
drag, startPoint x: 385, startPoint y: 441, endPoint x: 374, endPoint y: 442, distance: 11.7
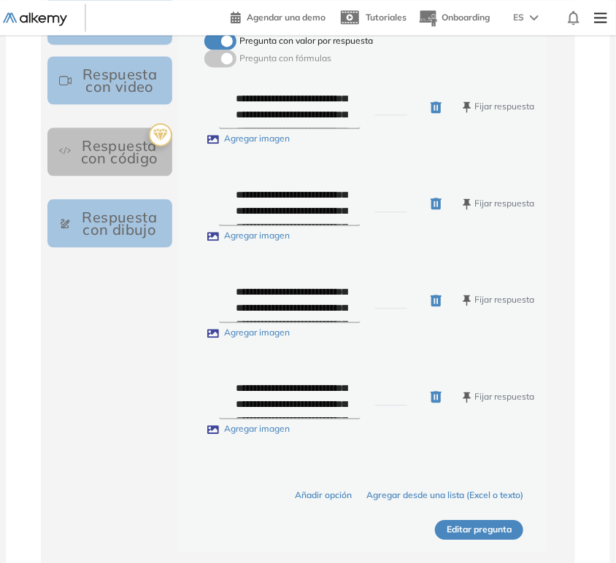
click at [374, 420] on div "**********" at bounding box center [376, 396] width 315 height 45
click at [390, 115] on input "*" at bounding box center [391, 107] width 33 height 17
click at [379, 406] on input "*" at bounding box center [391, 397] width 33 height 17
type input "*"
drag, startPoint x: 390, startPoint y: 239, endPoint x: 375, endPoint y: 242, distance: 15.5
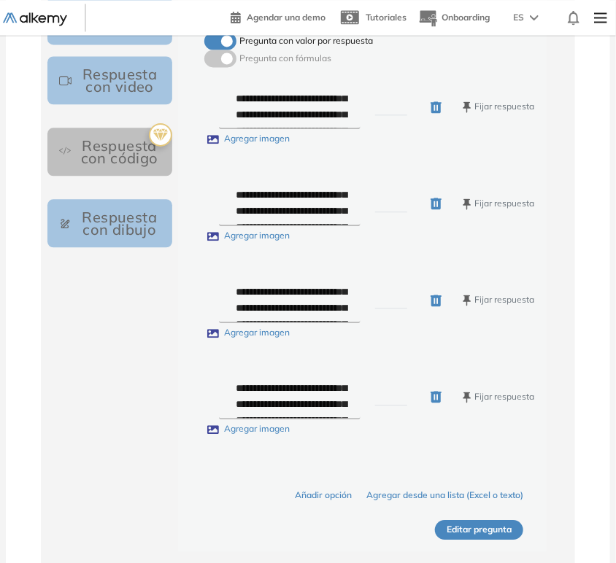
click at [375, 212] on input "*" at bounding box center [391, 204] width 33 height 17
type input "*"
drag, startPoint x: 388, startPoint y: 341, endPoint x: 377, endPoint y: 340, distance: 10.2
click at [377, 309] on input "*" at bounding box center [391, 300] width 33 height 17
drag, startPoint x: 391, startPoint y: 341, endPoint x: 376, endPoint y: 339, distance: 15.5
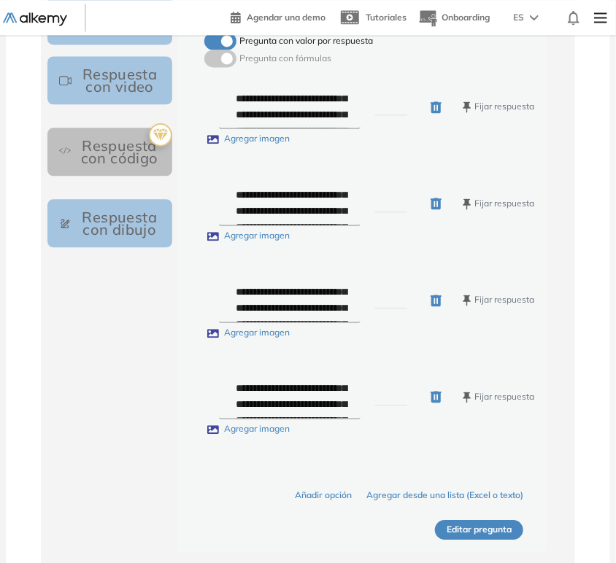
click at [376, 309] on input "*" at bounding box center [391, 300] width 33 height 17
type input "*"
drag, startPoint x: 383, startPoint y: 246, endPoint x: 372, endPoint y: 246, distance: 10.9
click at [372, 226] on div "**********" at bounding box center [376, 203] width 315 height 45
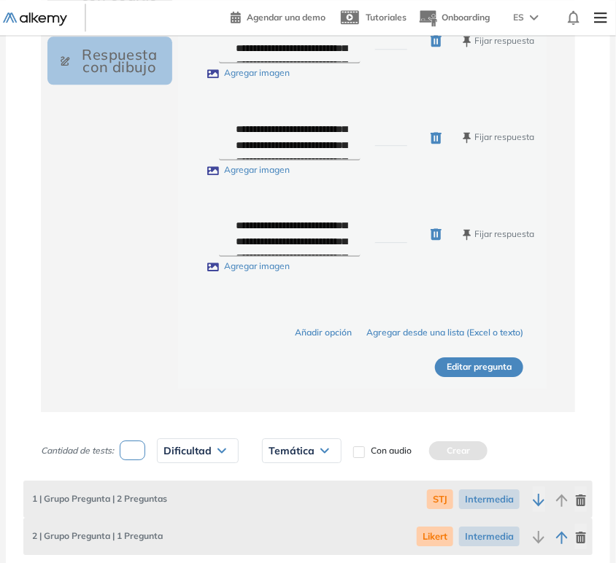
type input "*"
click at [502, 377] on button "Editar pregunta" at bounding box center [479, 368] width 88 height 20
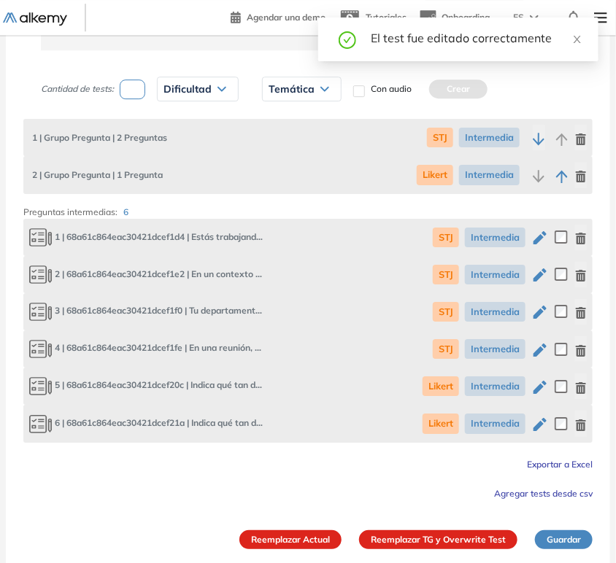
scroll to position [1098, 0]
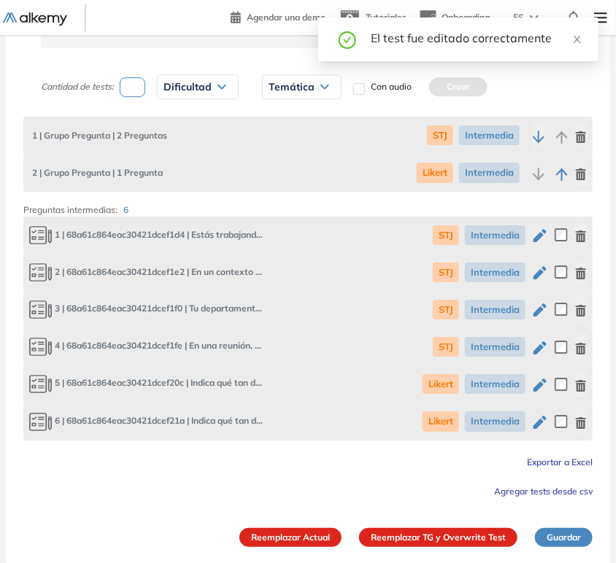
click at [426, 534] on button "Reemplazar TG y Overwrite Test" at bounding box center [438, 537] width 158 height 19
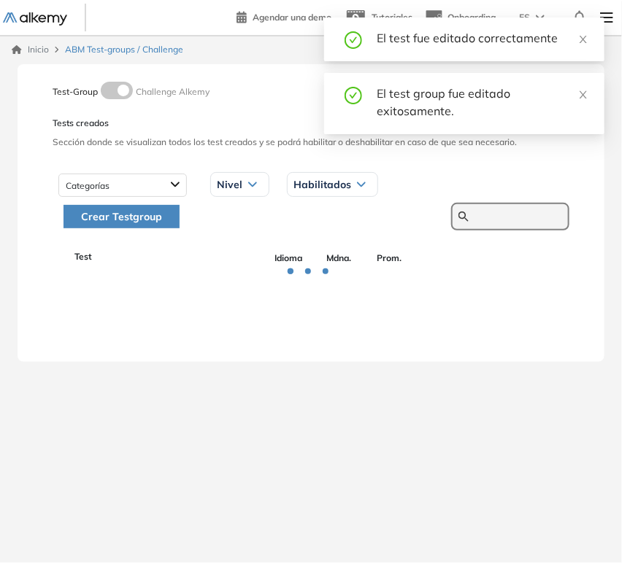
click at [499, 215] on input "text" at bounding box center [518, 216] width 88 height 13
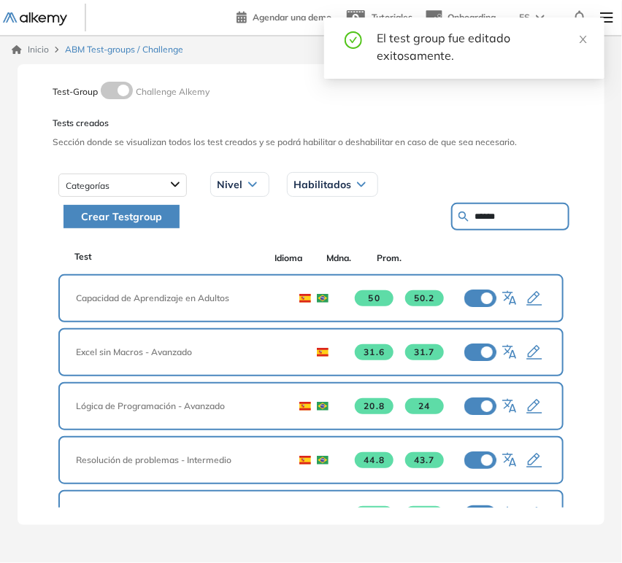
type input "******"
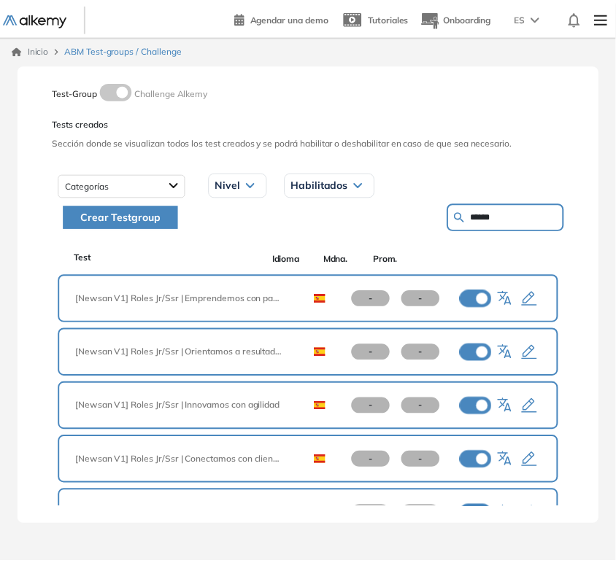
scroll to position [51, 0]
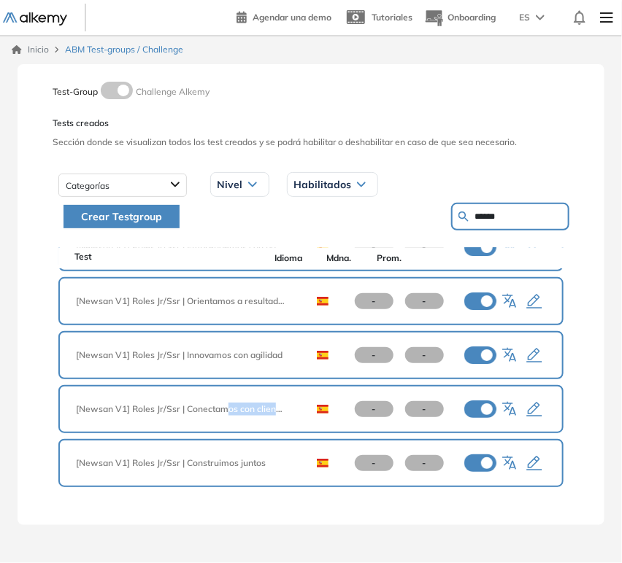
drag, startPoint x: 228, startPoint y: 408, endPoint x: 285, endPoint y: 413, distance: 57.9
click at [285, 413] on span "[Newsan V1] Roles Jr/Ssr | Conectamos con clientes" at bounding box center [186, 409] width 220 height 13
click at [533, 403] on icon "button" at bounding box center [534, 410] width 15 height 15
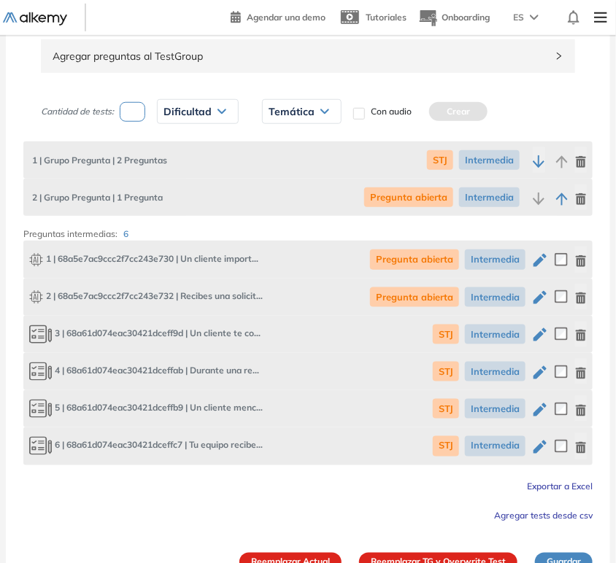
scroll to position [273, 0]
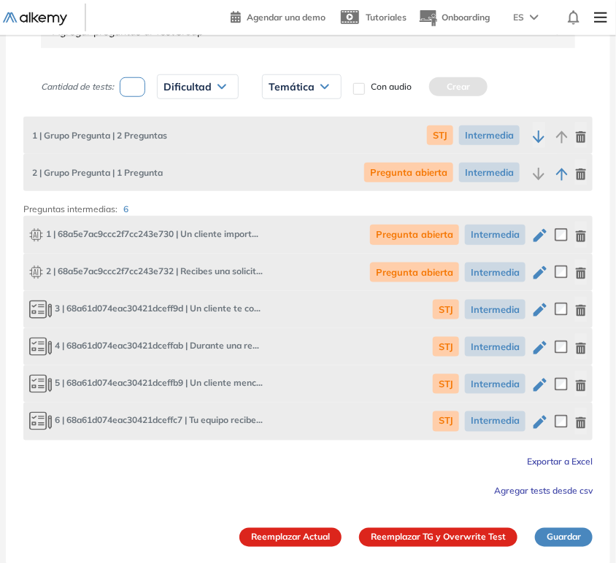
click at [538, 386] on icon "button" at bounding box center [539, 385] width 13 height 13
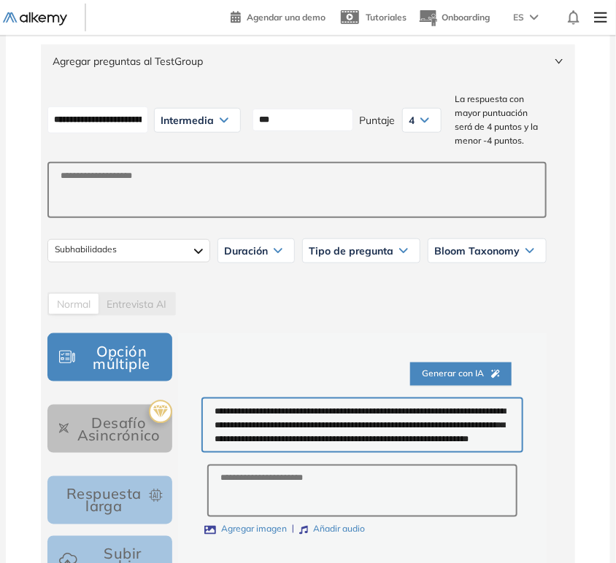
scroll to position [405, 0]
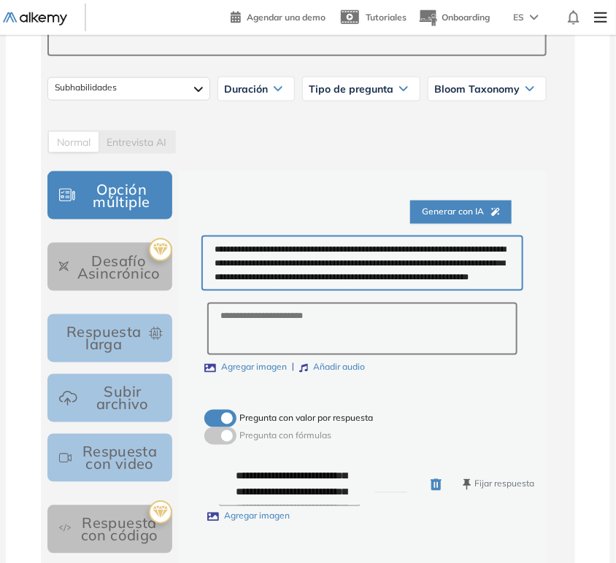
click at [437, 291] on textarea "**********" at bounding box center [362, 263] width 322 height 55
paste textarea
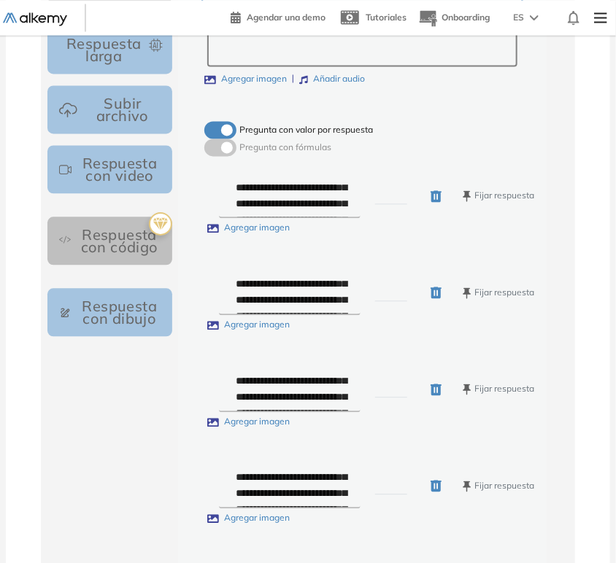
scroll to position [730, 0]
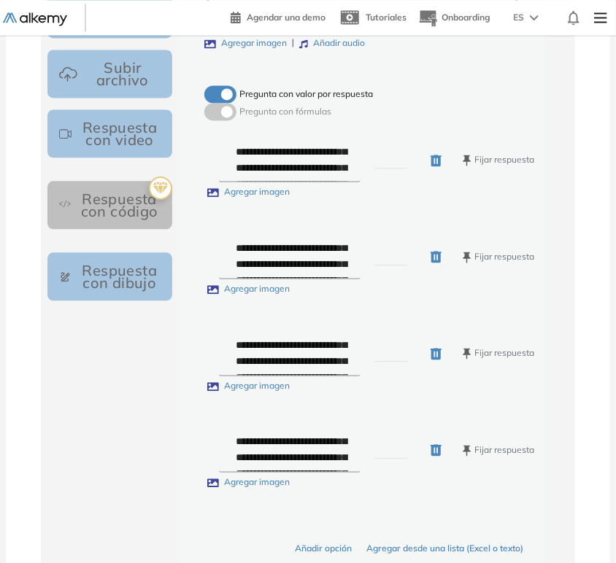
type textarea "**********"
click at [377, 459] on input "*" at bounding box center [391, 450] width 33 height 17
type input "*"
drag, startPoint x: 388, startPoint y: 299, endPoint x: 374, endPoint y: 299, distance: 13.1
click at [375, 266] on input "*" at bounding box center [391, 257] width 33 height 17
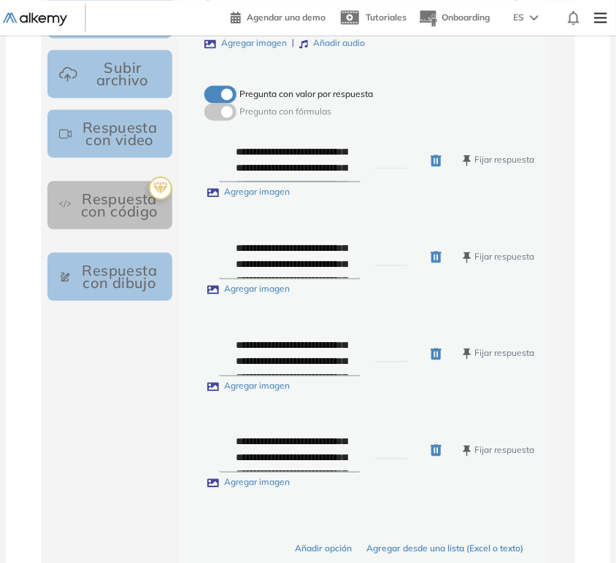
type input "*"
drag, startPoint x: 391, startPoint y: 198, endPoint x: 374, endPoint y: 200, distance: 16.9
click at [375, 169] on input "*" at bounding box center [391, 160] width 33 height 17
type input "*"
drag, startPoint x: 390, startPoint y: 394, endPoint x: 372, endPoint y: 394, distance: 18.2
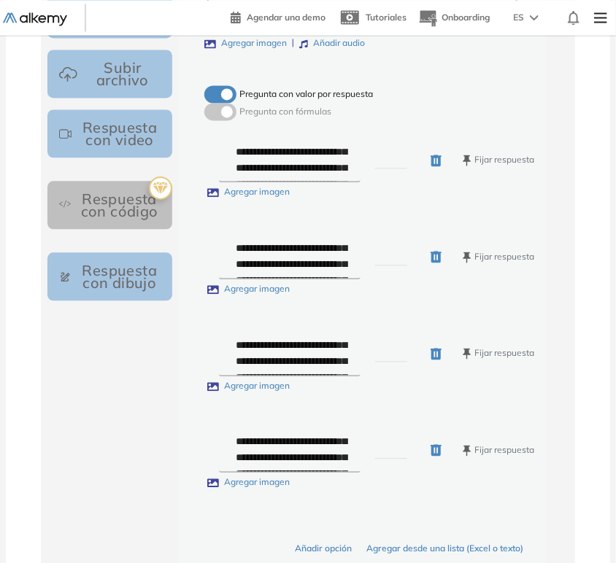
click at [372, 377] on div "**********" at bounding box center [376, 353] width 315 height 45
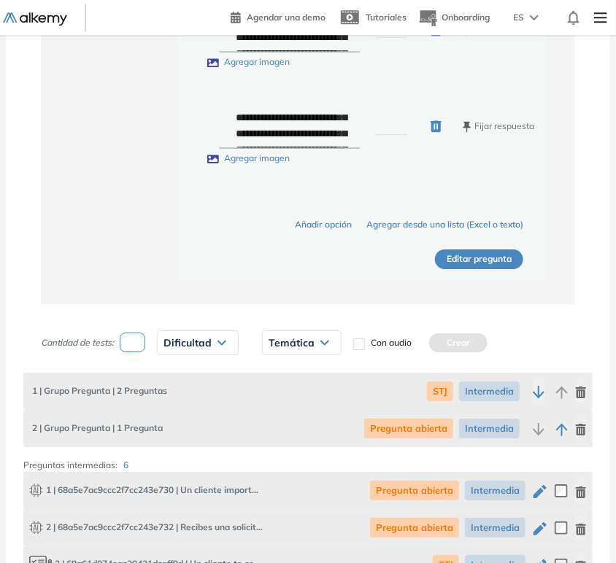
type input "*"
click at [490, 269] on button "Editar pregunta" at bounding box center [479, 260] width 88 height 20
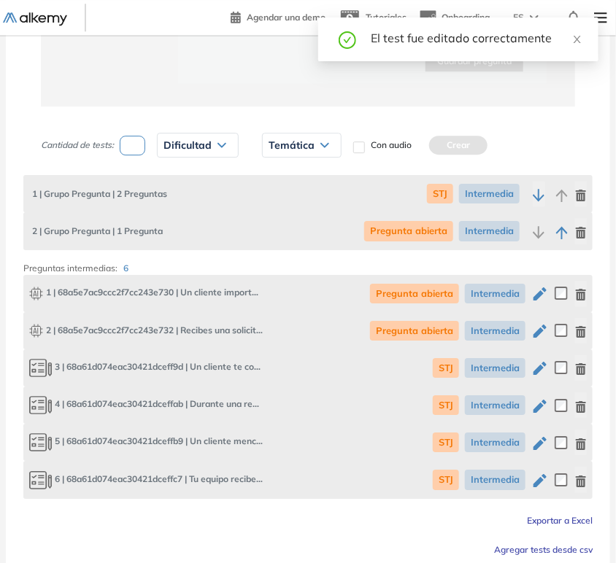
scroll to position [1074, 0]
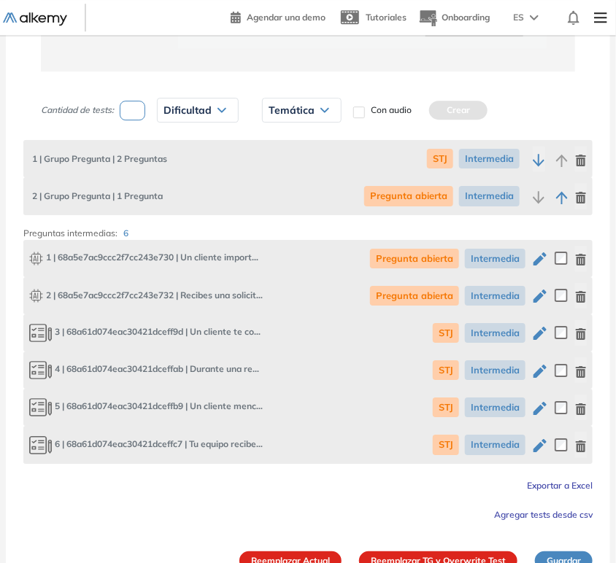
click at [536, 261] on icon "button" at bounding box center [539, 259] width 13 height 13
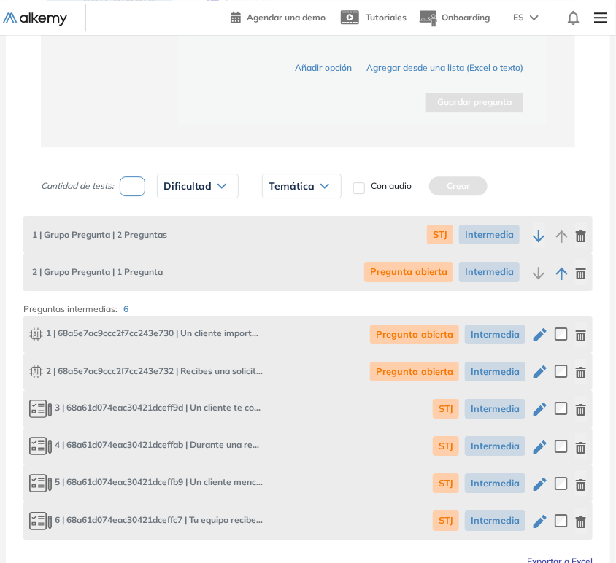
type input "**********"
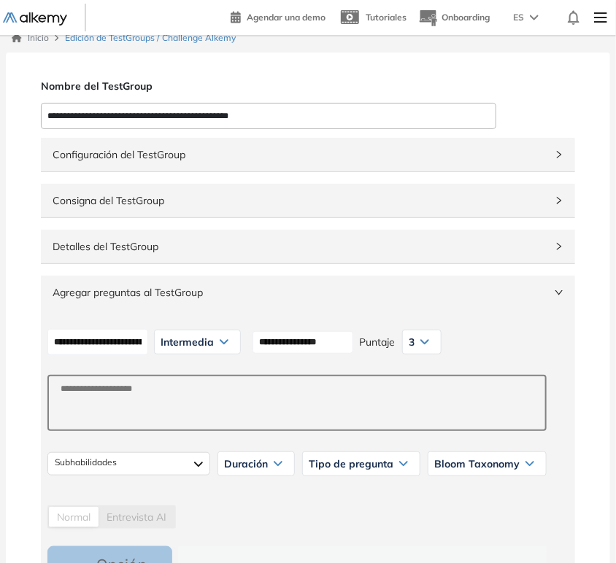
scroll to position [406, 0]
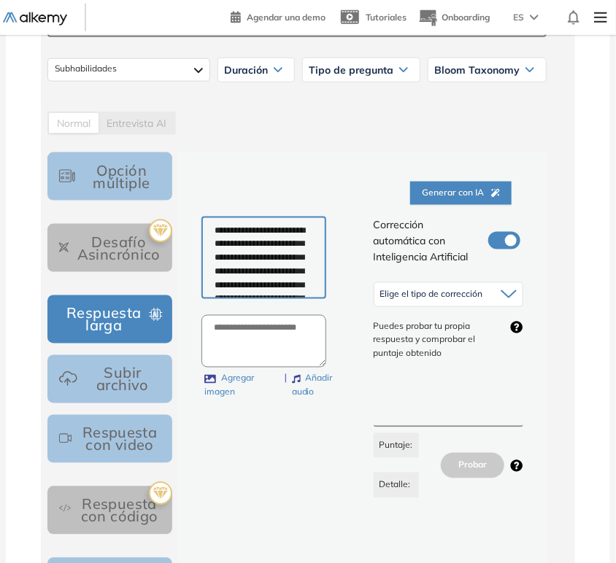
click at [255, 264] on textarea "**********" at bounding box center [263, 258] width 125 height 83
paste textarea "**********"
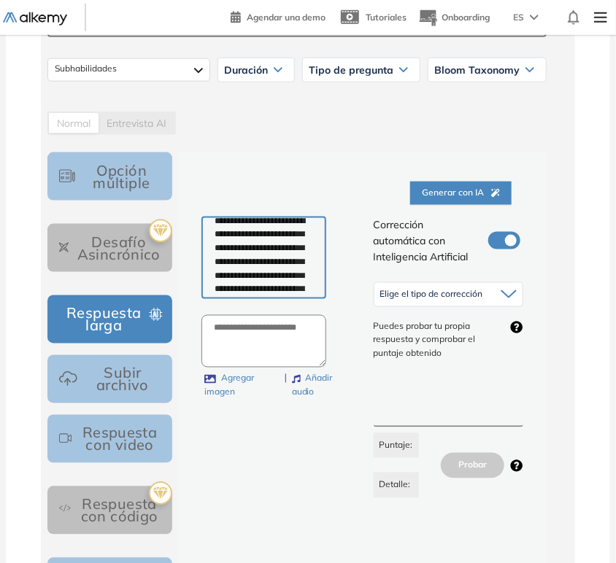
scroll to position [0, 0]
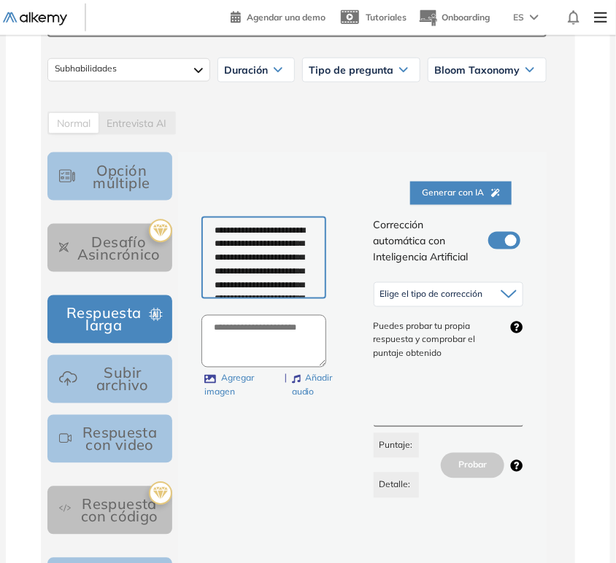
click at [221, 230] on textarea "**********" at bounding box center [263, 258] width 125 height 83
type textarea "**********"
click at [461, 292] on span "Elige el tipo de corrección" at bounding box center [431, 295] width 103 height 12
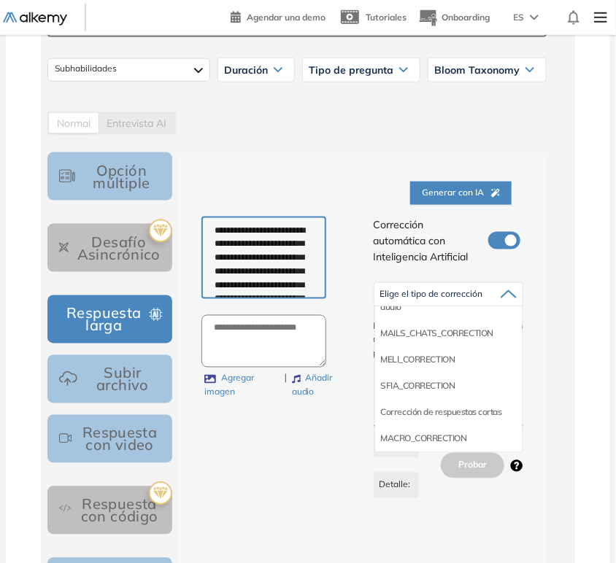
scroll to position [144, 0]
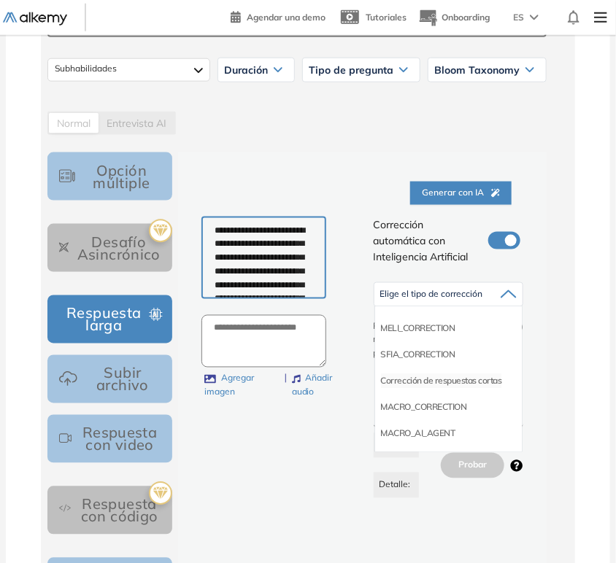
click at [466, 376] on li "Corrección de respuestas cortas" at bounding box center [441, 381] width 121 height 15
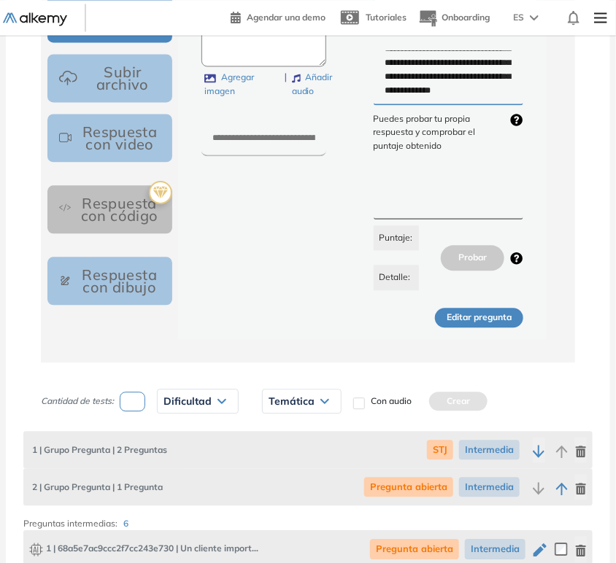
scroll to position [730, 0]
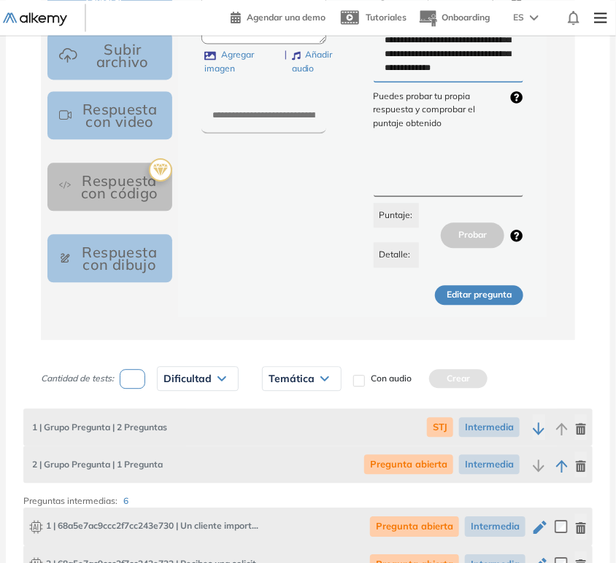
click at [478, 296] on button "Editar pregunta" at bounding box center [479, 295] width 88 height 20
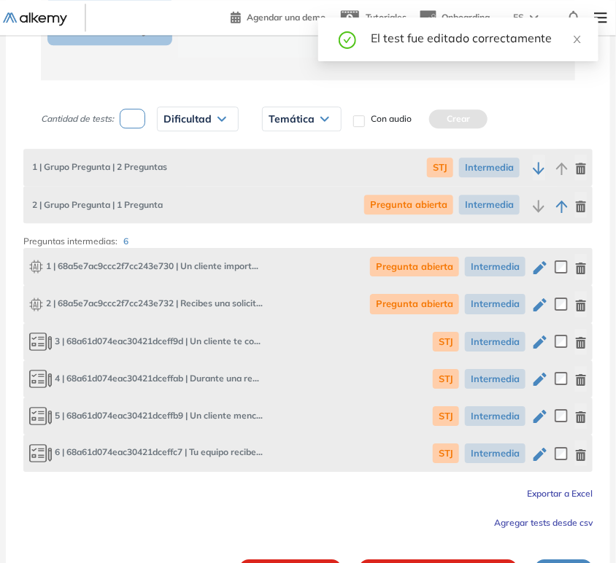
scroll to position [998, 0]
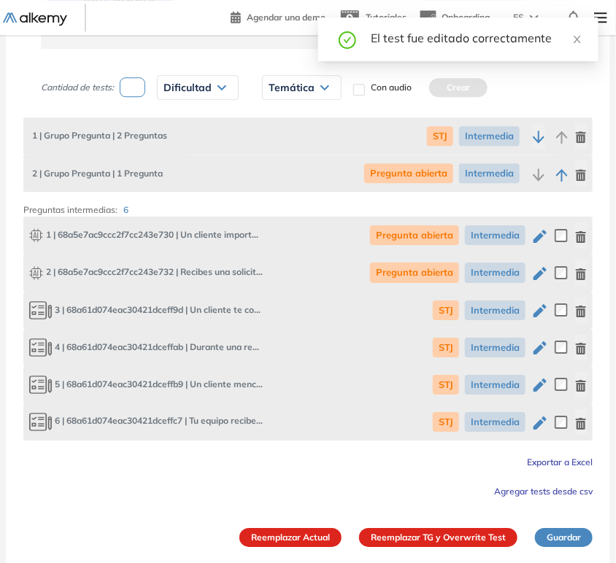
click at [538, 277] on icon "button" at bounding box center [540, 274] width 18 height 18
type input "**********"
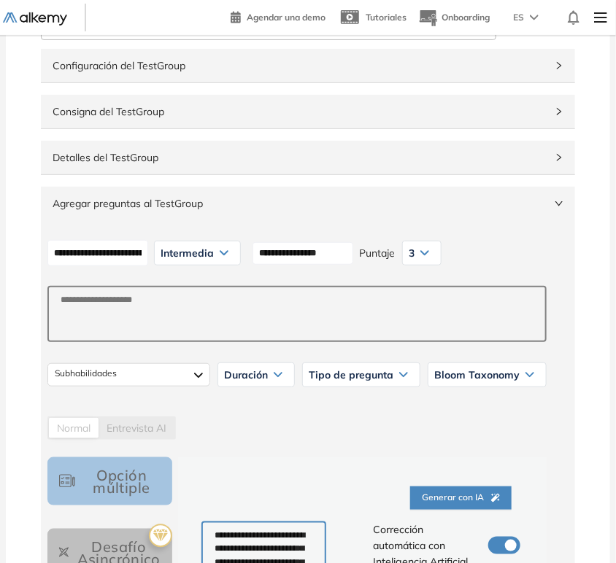
scroll to position [406, 0]
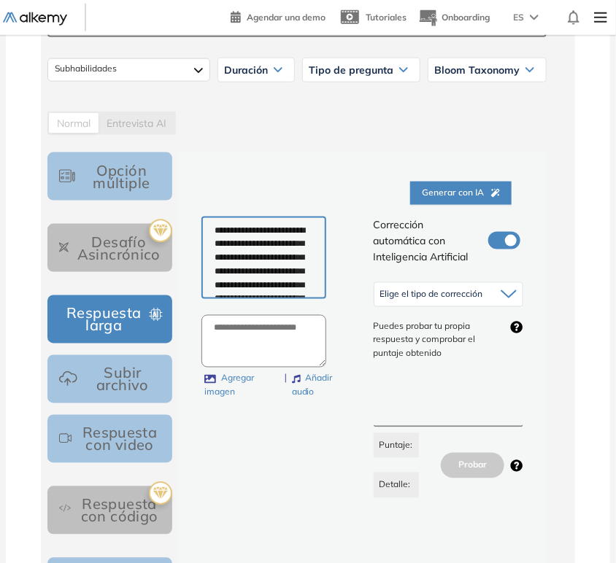
click at [312, 248] on textarea "**********" at bounding box center [263, 258] width 125 height 83
click at [265, 255] on textarea "**********" at bounding box center [263, 258] width 125 height 83
paste textarea "**********"
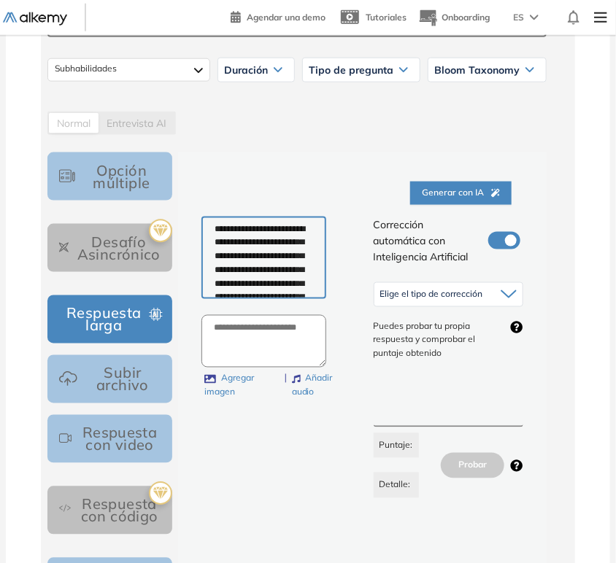
scroll to position [0, 0]
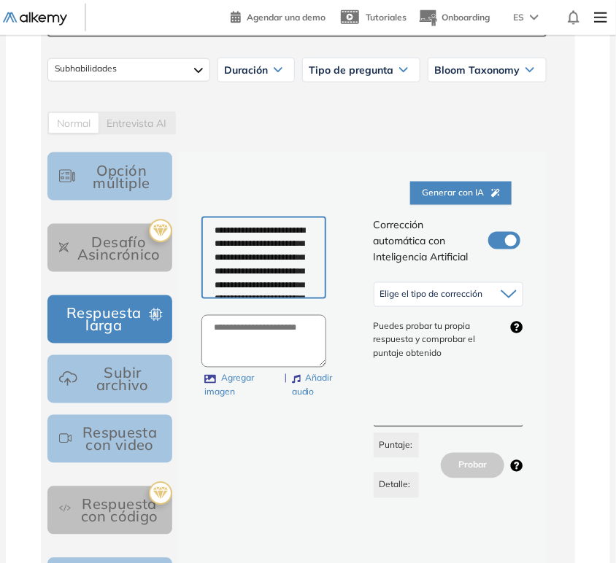
click at [219, 235] on textarea "**********" at bounding box center [263, 258] width 125 height 83
type textarea "**********"
click at [455, 297] on span "Elige el tipo de corrección" at bounding box center [431, 295] width 103 height 12
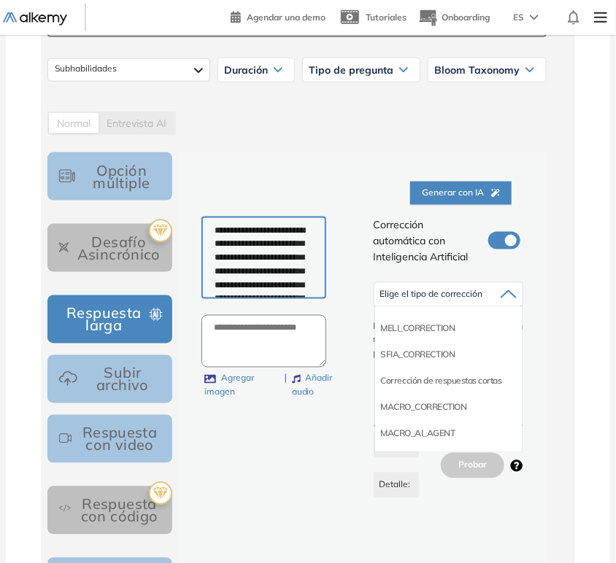
scroll to position [145, 0]
click at [457, 382] on li "Corrección de respuestas cortas" at bounding box center [441, 380] width 121 height 15
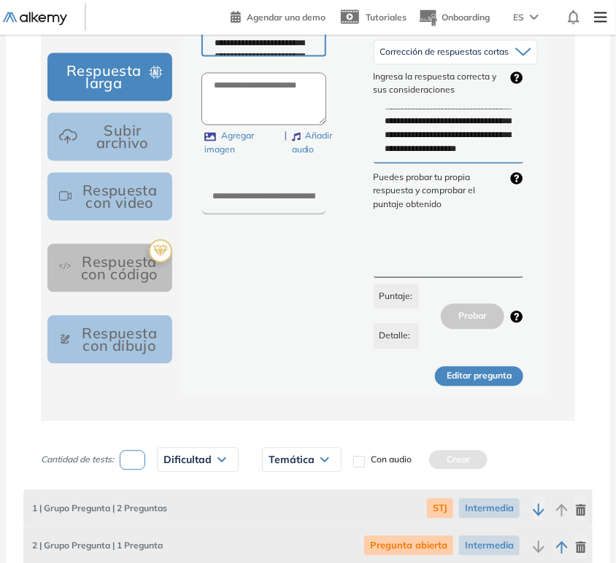
scroll to position [649, 0]
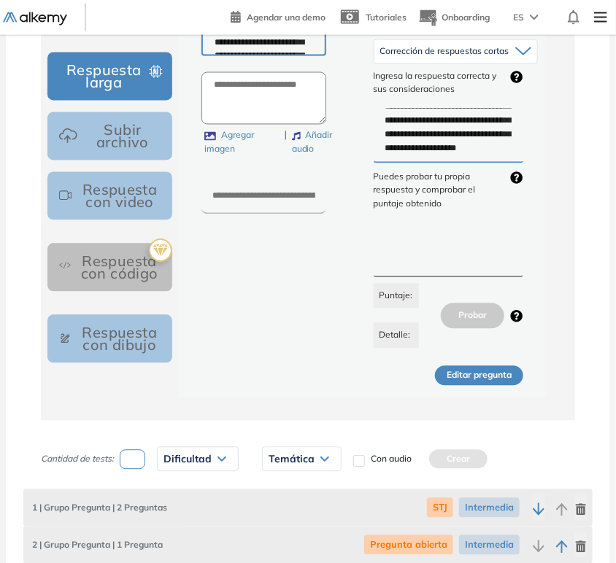
click at [488, 377] on button "Editar pregunta" at bounding box center [479, 376] width 88 height 20
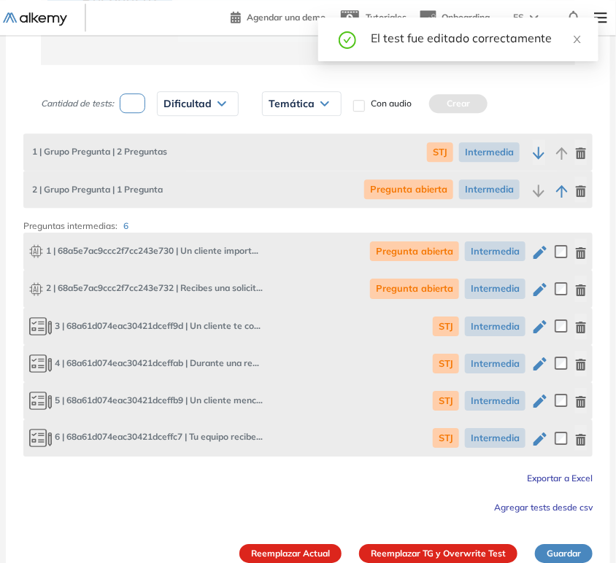
scroll to position [998, 0]
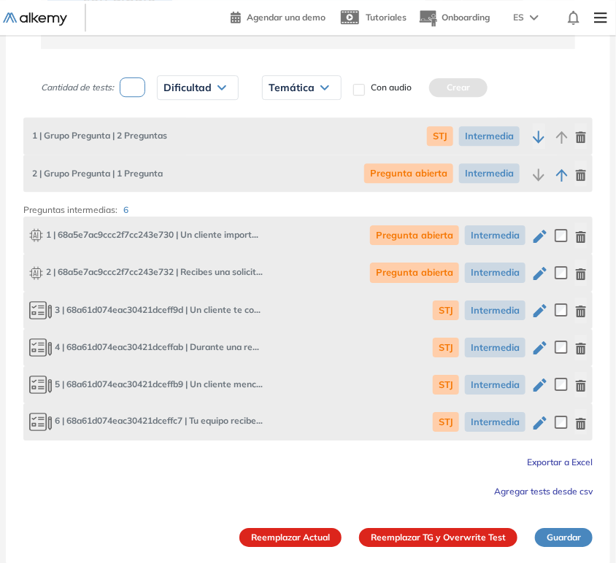
click at [455, 542] on button "Reemplazar TG y Overwrite Test" at bounding box center [438, 537] width 158 height 19
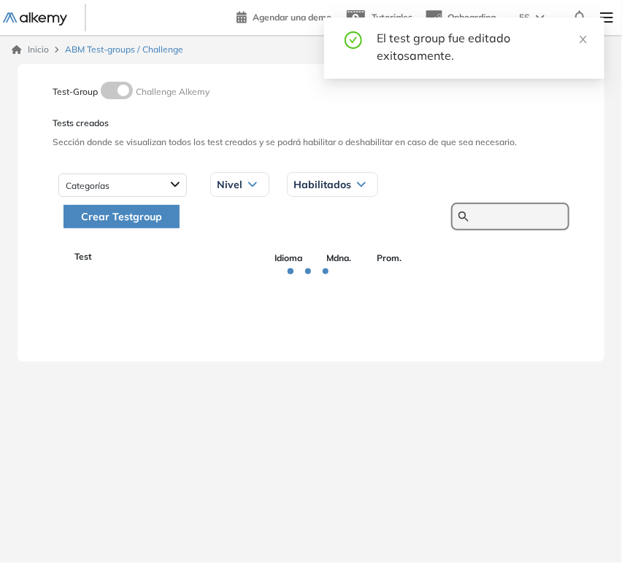
click at [533, 220] on input "text" at bounding box center [518, 216] width 88 height 13
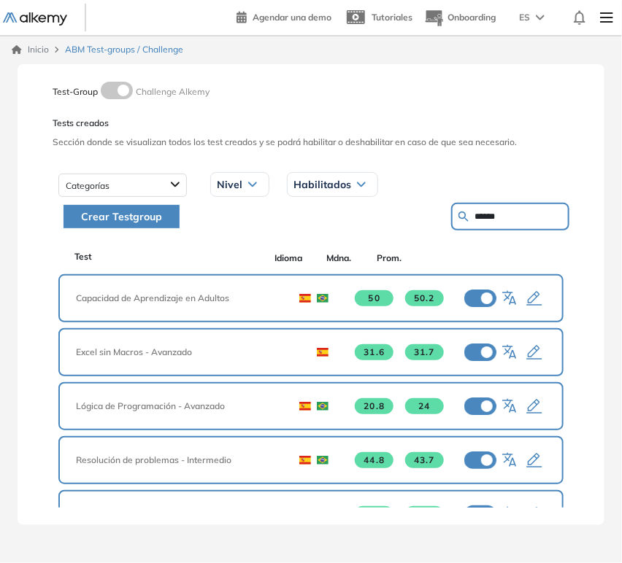
type input "******"
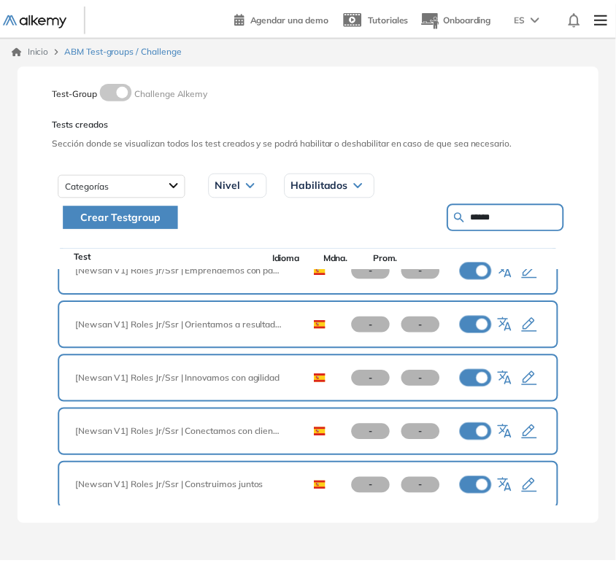
scroll to position [51, 0]
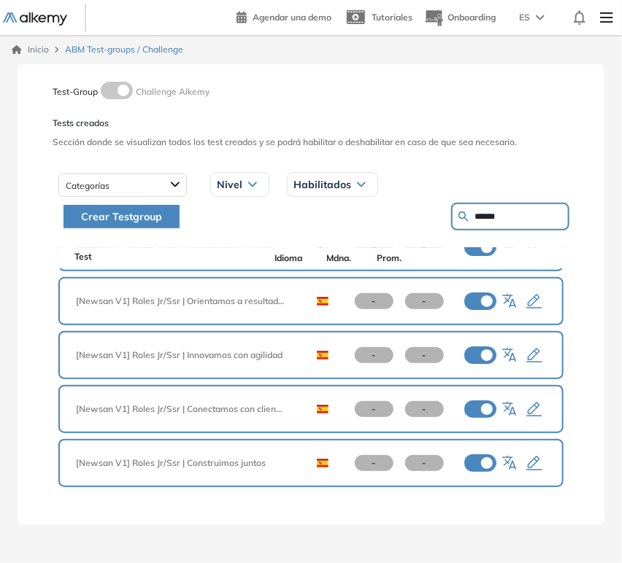
click at [528, 462] on icon "button" at bounding box center [534, 464] width 15 height 15
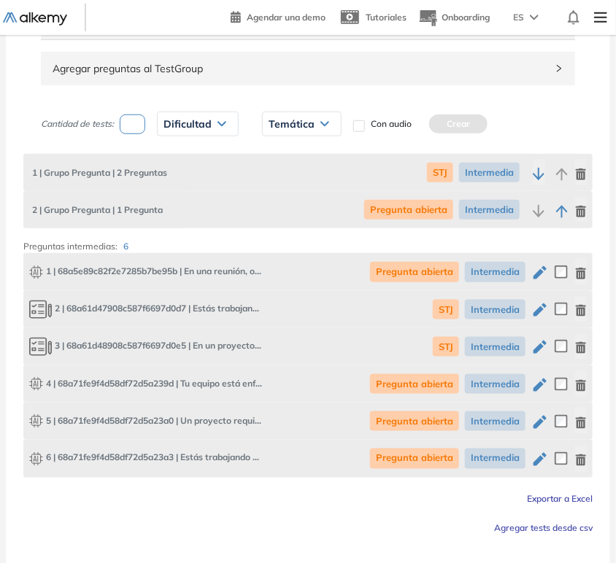
scroll to position [273, 0]
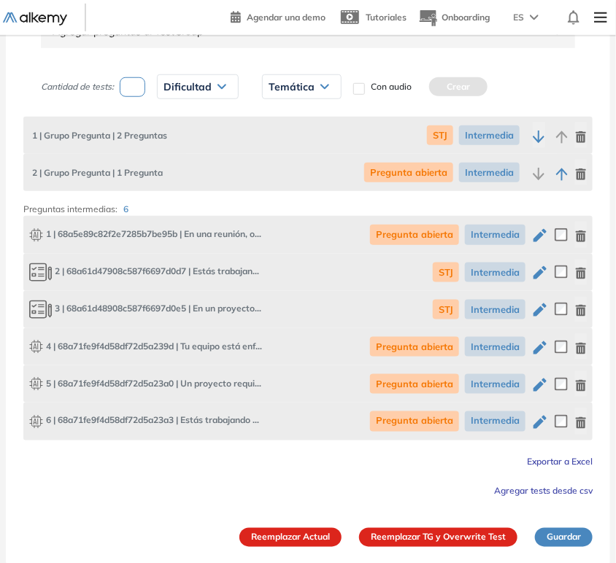
click at [551, 486] on span "Agregar tests desde csv" at bounding box center [543, 491] width 99 height 11
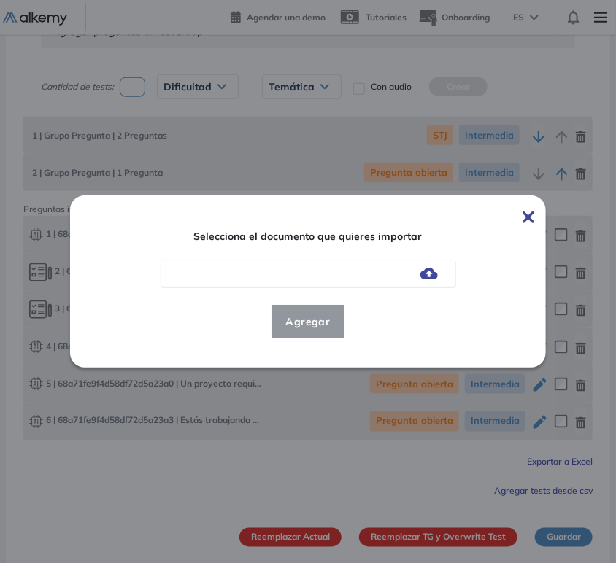
click at [413, 271] on div at bounding box center [309, 274] width 296 height 28
click at [434, 273] on img at bounding box center [429, 274] width 18 height 12
click at [0, 0] on input "file" at bounding box center [0, 0] width 0 height 0
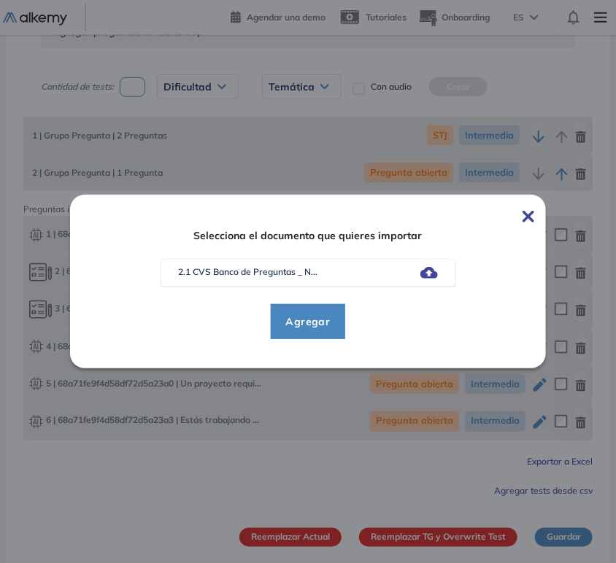
click at [302, 320] on span "Agregar" at bounding box center [308, 322] width 68 height 18
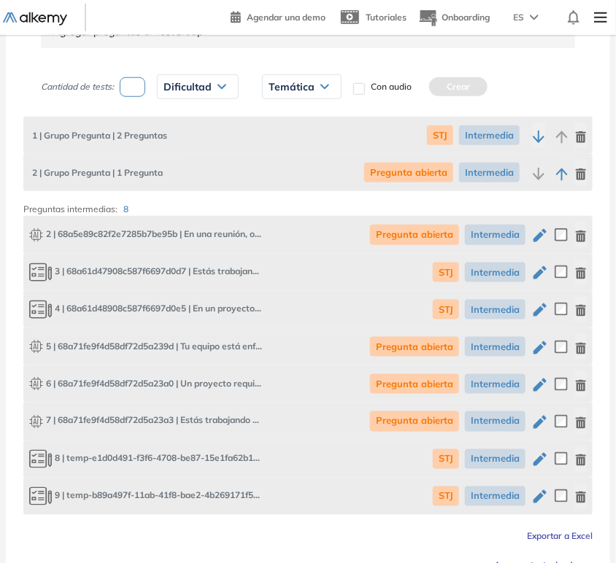
click at [542, 314] on icon "button" at bounding box center [540, 310] width 18 height 18
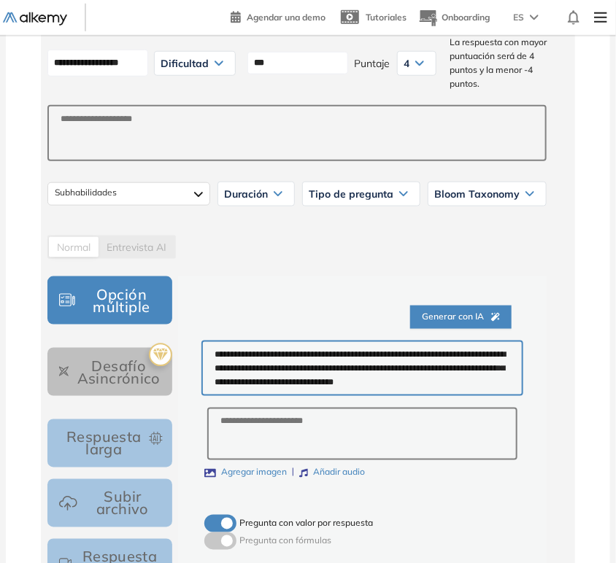
scroll to position [405, 0]
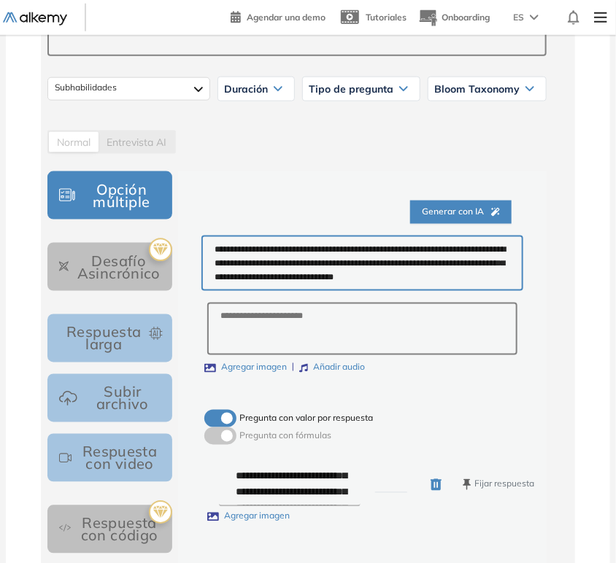
click at [347, 291] on textarea "**********" at bounding box center [362, 263] width 322 height 55
paste textarea
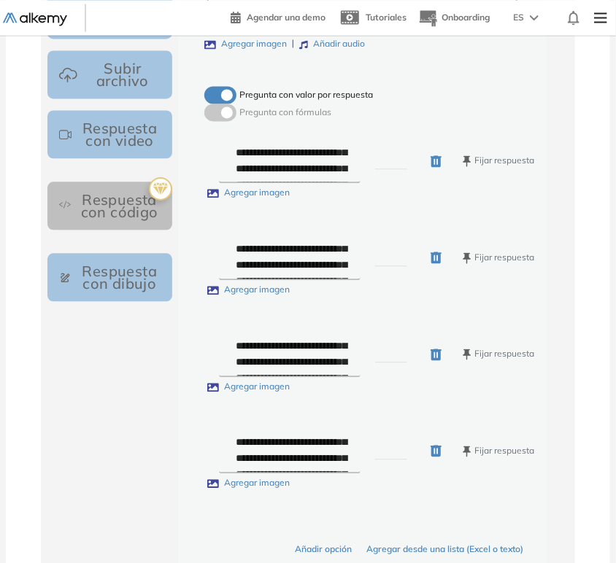
scroll to position [730, 0]
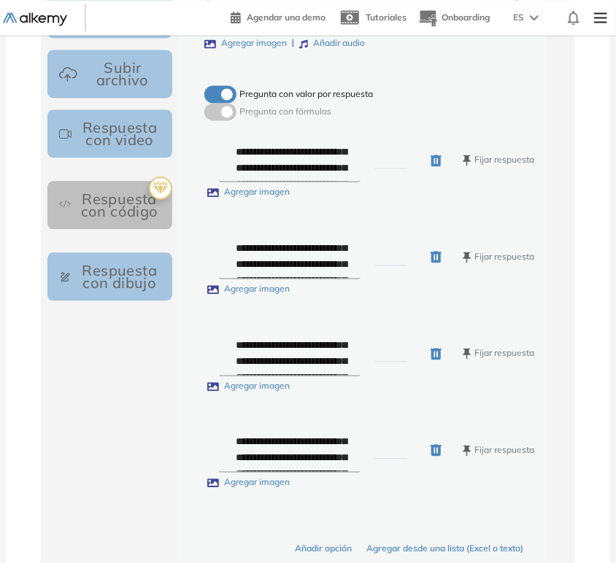
type textarea "**********"
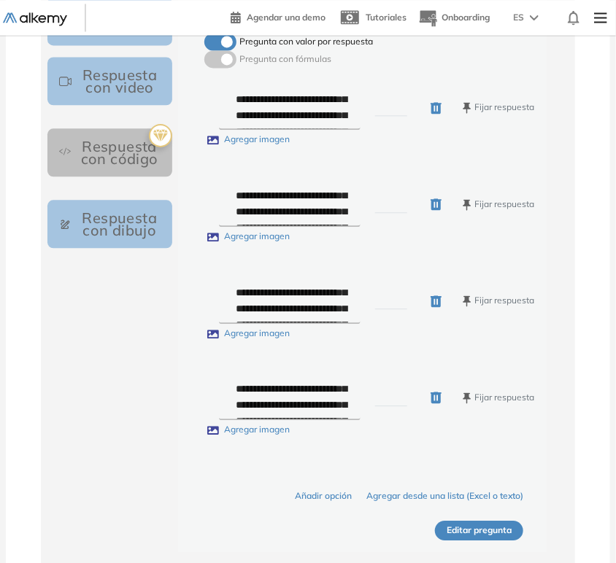
scroll to position [811, 0]
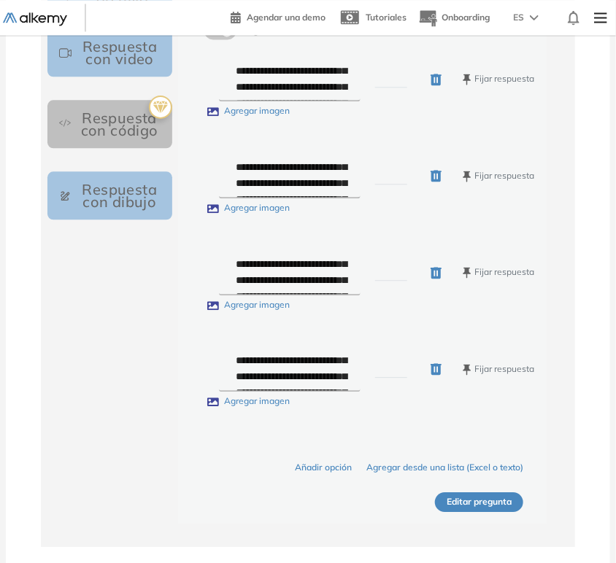
click at [377, 378] on input "*" at bounding box center [391, 369] width 33 height 17
type input "*"
drag, startPoint x: 385, startPoint y: 311, endPoint x: 368, endPoint y: 315, distance: 17.2
click at [368, 296] on div "**********" at bounding box center [376, 272] width 315 height 45
type input "*"
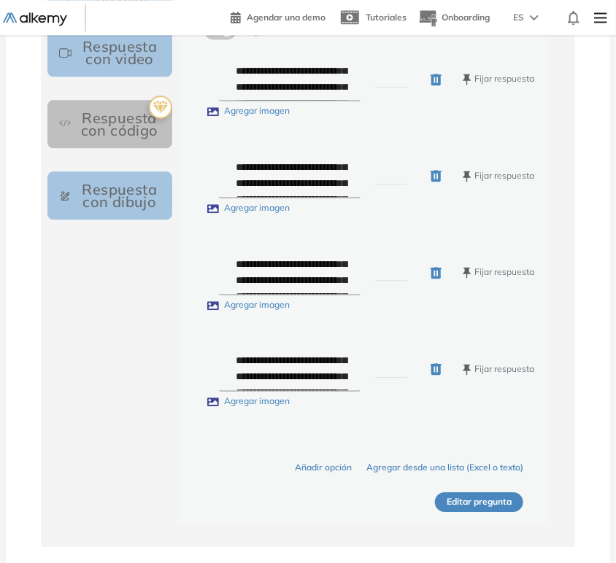
drag, startPoint x: 377, startPoint y: 115, endPoint x: 386, endPoint y: 116, distance: 9.6
click at [386, 88] on input "*" at bounding box center [391, 79] width 33 height 17
type input "*"
drag, startPoint x: 387, startPoint y: 220, endPoint x: 374, endPoint y: 220, distance: 12.4
click at [375, 185] on input "*" at bounding box center [391, 176] width 33 height 17
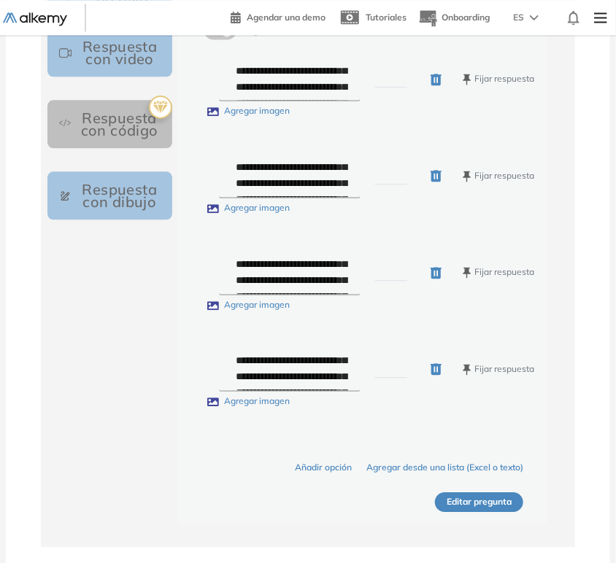
type input "*"
click at [384, 233] on div "Agregar imagen" at bounding box center [363, 216] width 319 height 31
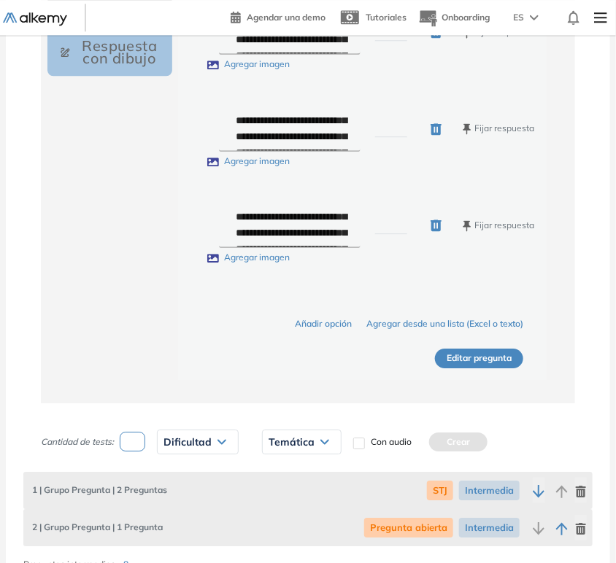
scroll to position [973, 0]
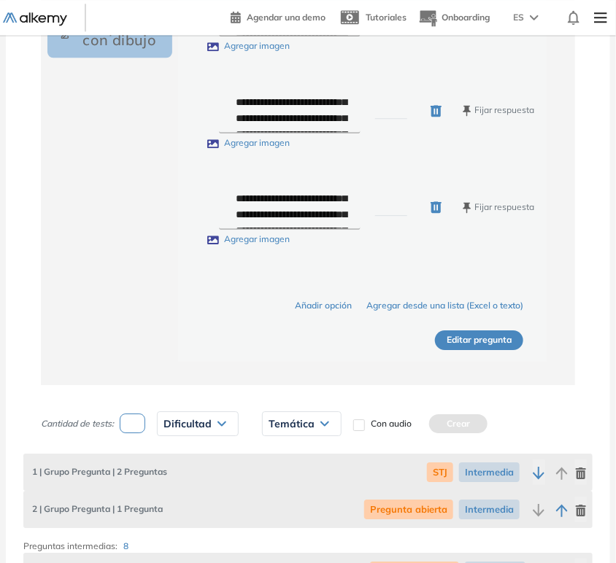
click at [458, 350] on button "Editar pregunta" at bounding box center [479, 341] width 88 height 20
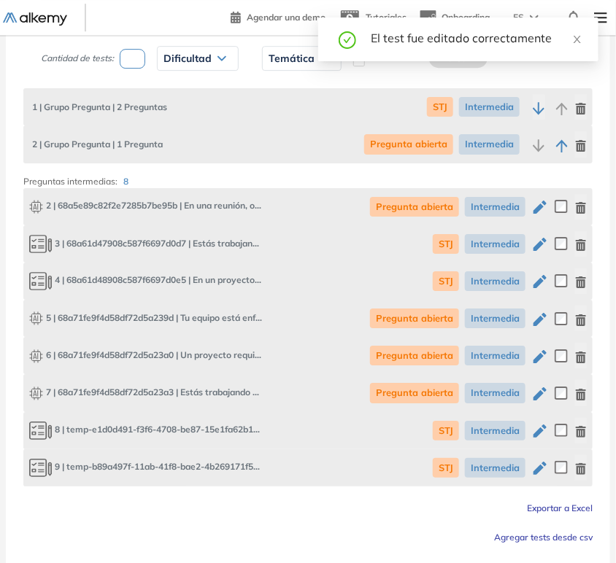
scroll to position [1156, 0]
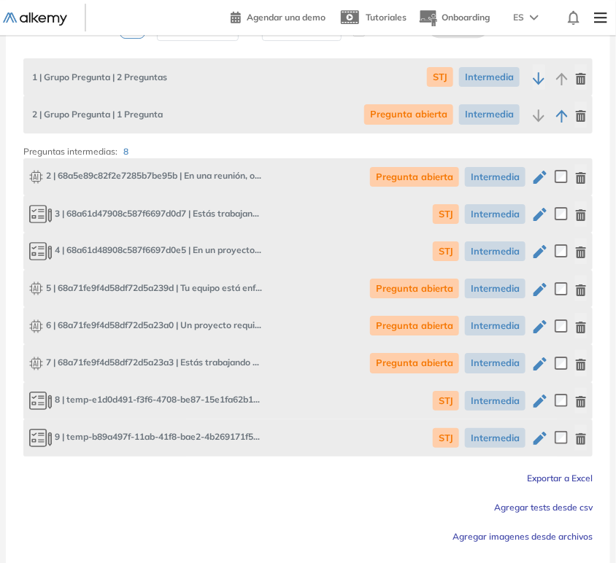
click at [536, 288] on icon "button" at bounding box center [540, 290] width 18 height 18
type input "**********"
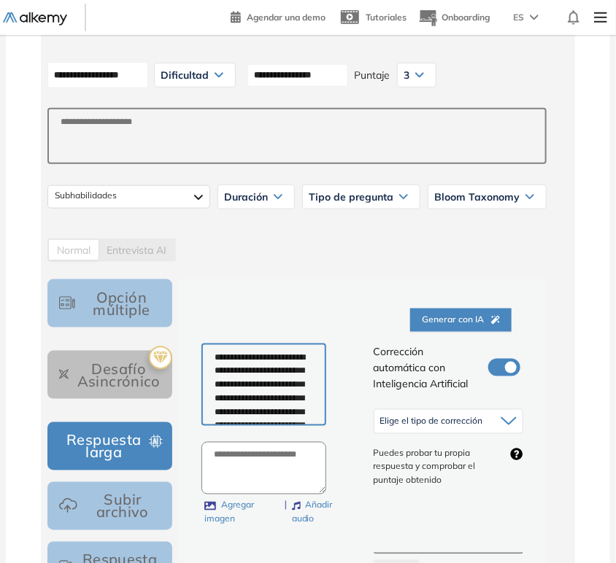
scroll to position [324, 0]
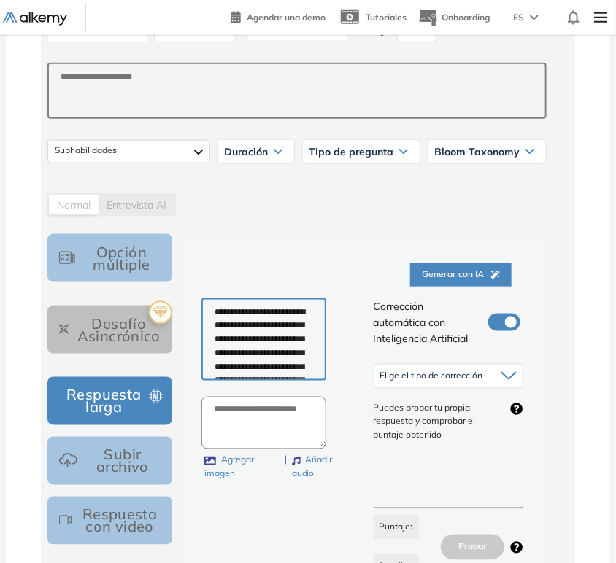
click at [243, 331] on textarea "**********" at bounding box center [263, 339] width 125 height 83
paste textarea "**********"
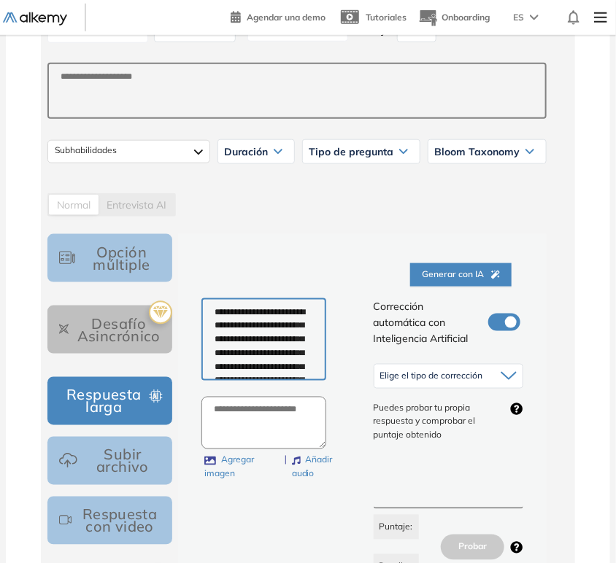
click at [217, 312] on textarea "**********" at bounding box center [263, 339] width 125 height 83
type textarea "**********"
click at [461, 371] on span "Elige el tipo de corrección" at bounding box center [431, 377] width 103 height 12
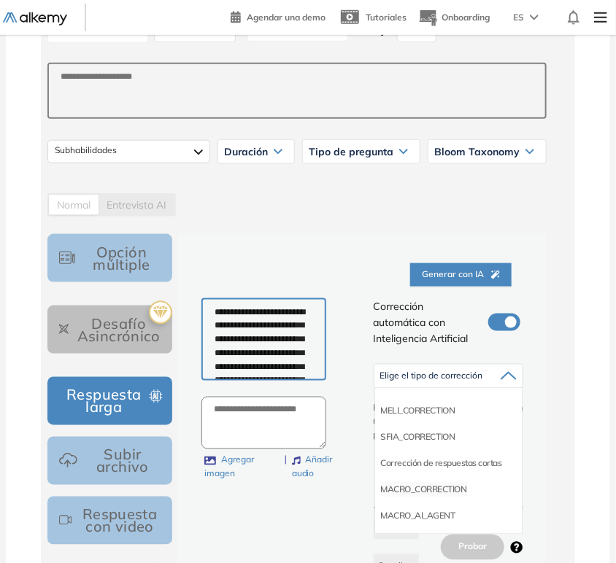
scroll to position [144, 0]
click at [461, 466] on li "Corrección de respuestas cortas" at bounding box center [441, 462] width 121 height 15
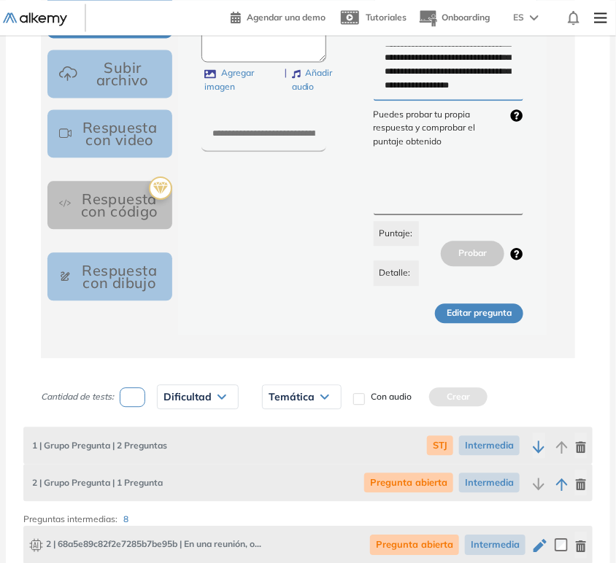
scroll to position [811, 0]
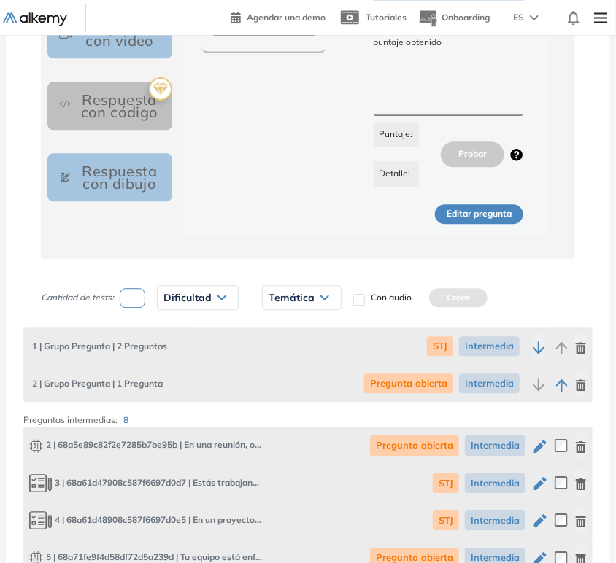
click at [486, 212] on button "Editar pregunta" at bounding box center [479, 214] width 88 height 20
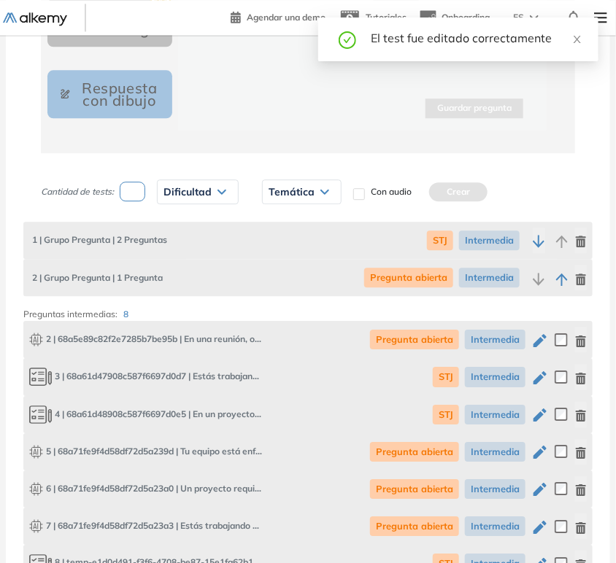
scroll to position [973, 0]
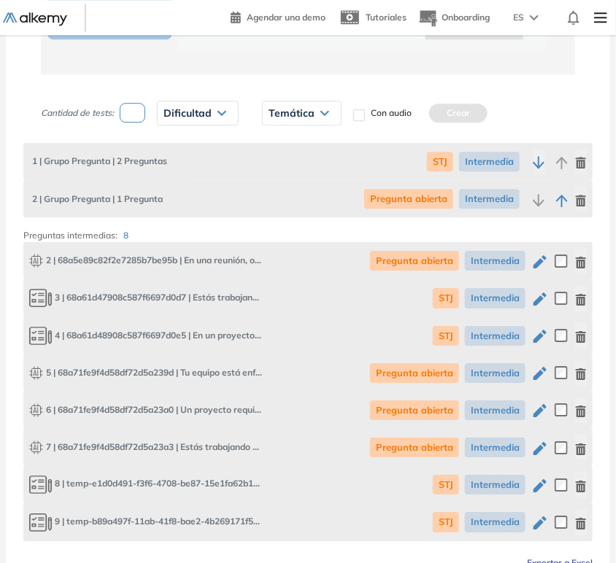
click at [543, 412] on icon "button" at bounding box center [540, 411] width 18 height 18
type input "**********"
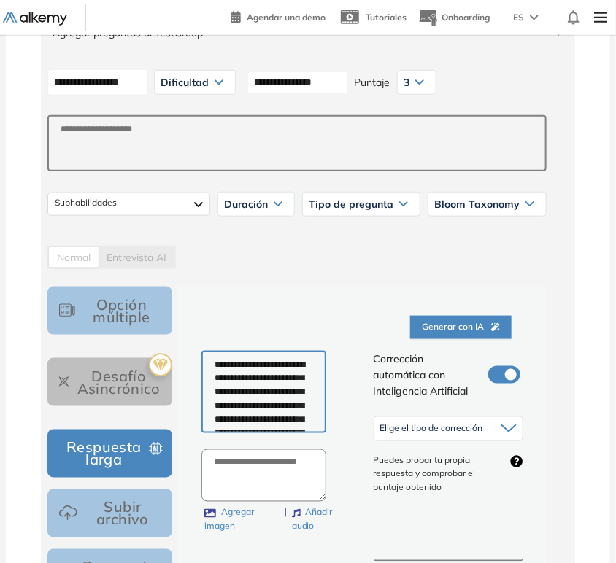
scroll to position [324, 0]
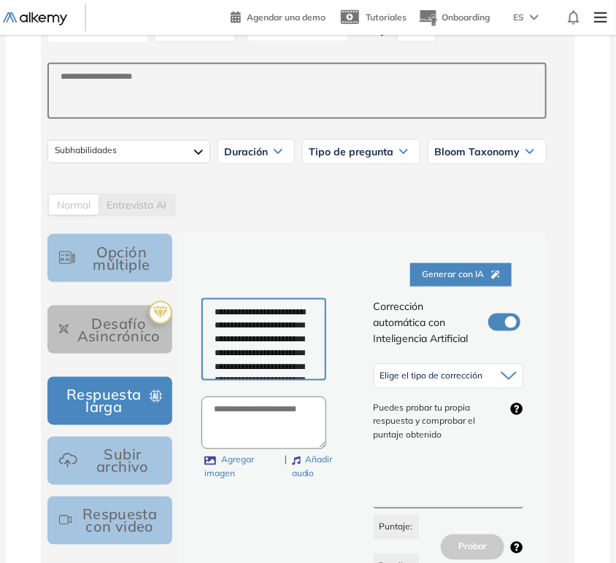
click at [274, 344] on textarea "**********" at bounding box center [263, 339] width 125 height 83
paste textarea "**********"
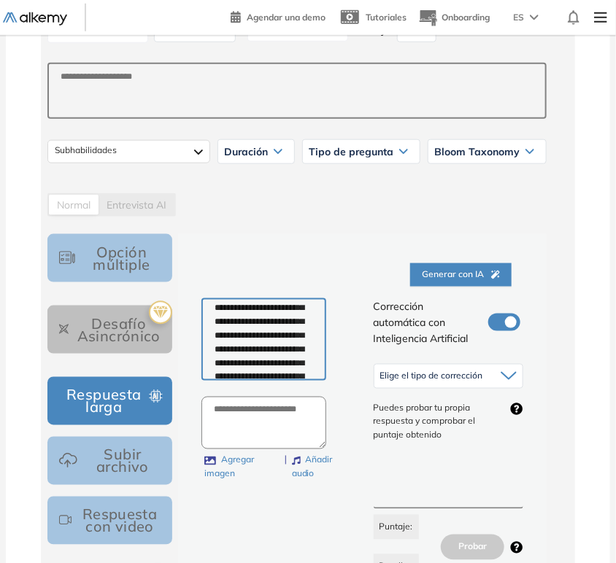
scroll to position [0, 0]
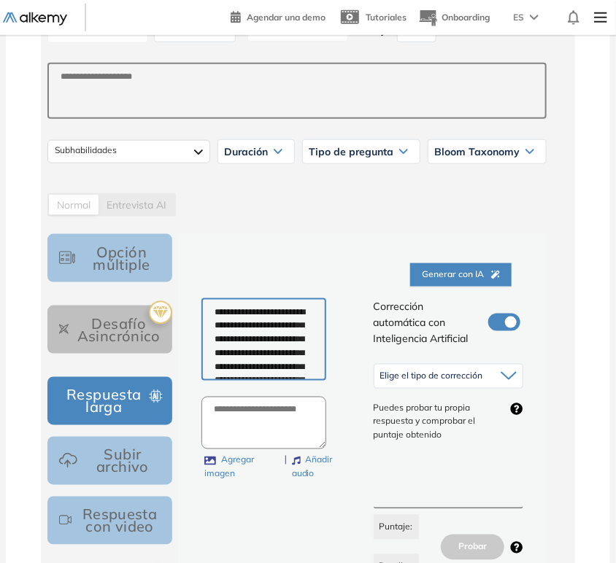
click at [215, 312] on textarea "**********" at bounding box center [263, 339] width 125 height 83
type textarea "**********"
click at [405, 373] on span "Elige el tipo de corrección" at bounding box center [431, 377] width 103 height 12
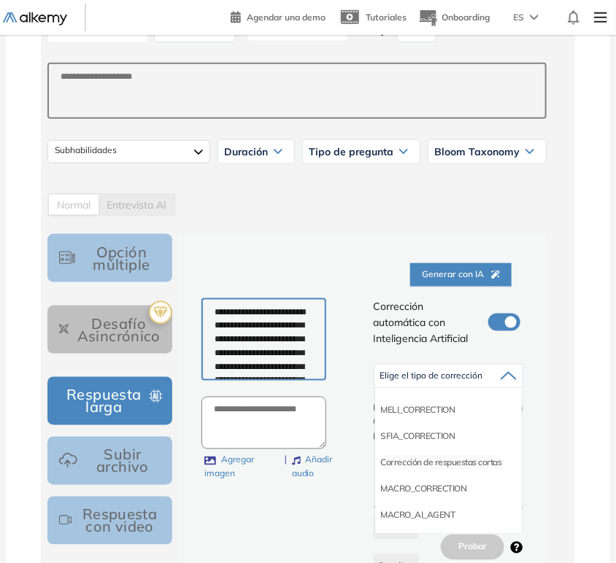
click at [461, 462] on li "Corrección de respuestas cortas" at bounding box center [441, 462] width 121 height 15
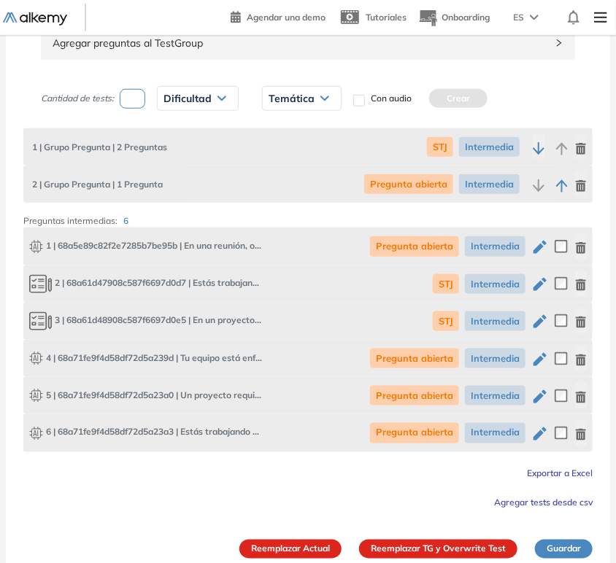
scroll to position [273, 0]
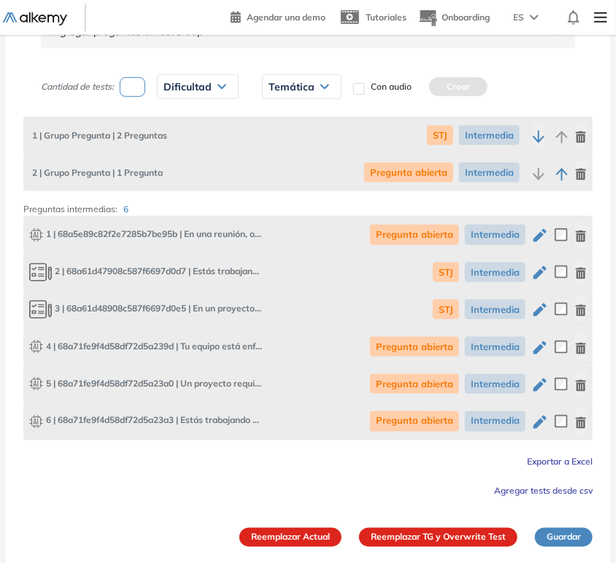
click at [556, 490] on span "Agregar tests desde csv" at bounding box center [543, 491] width 99 height 11
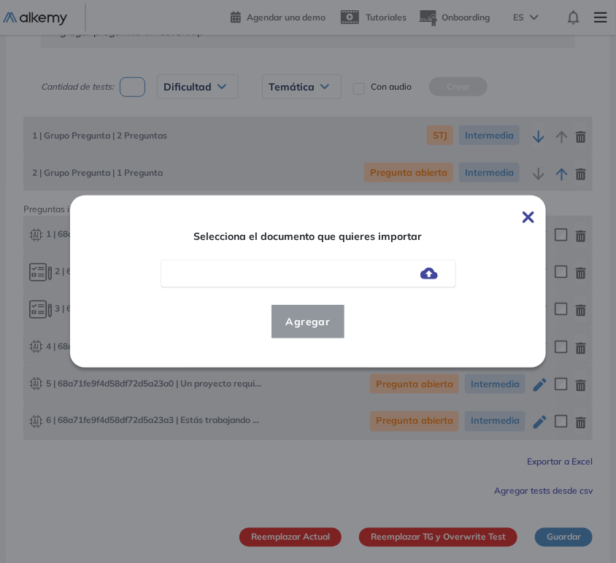
click at [434, 273] on img at bounding box center [429, 274] width 18 height 12
click at [0, 0] on input "file" at bounding box center [0, 0] width 0 height 0
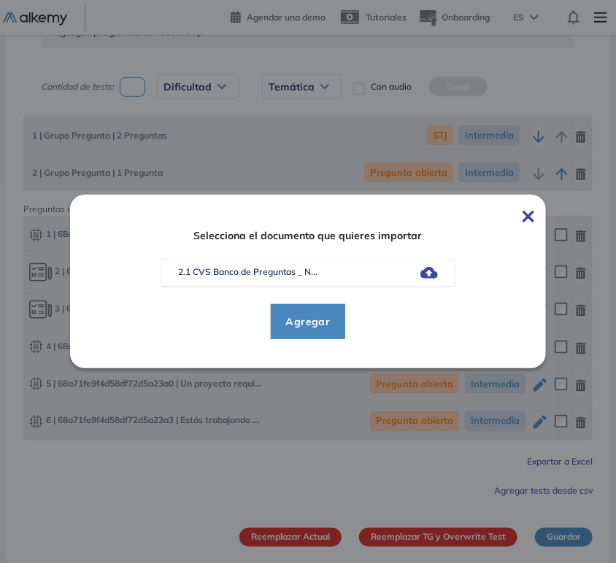
click at [308, 322] on span "Agregar" at bounding box center [308, 322] width 68 height 18
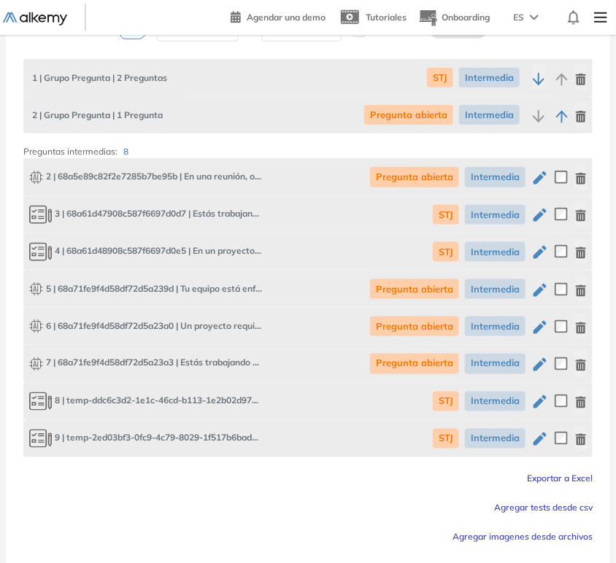
scroll to position [354, 0]
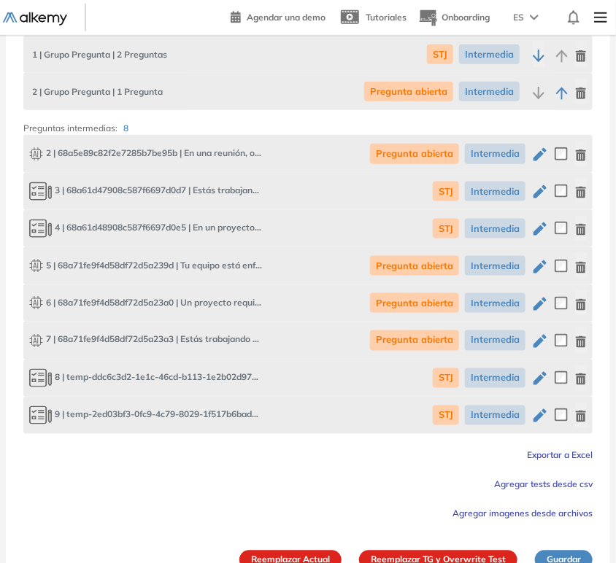
click at [543, 228] on icon "button" at bounding box center [540, 229] width 18 height 18
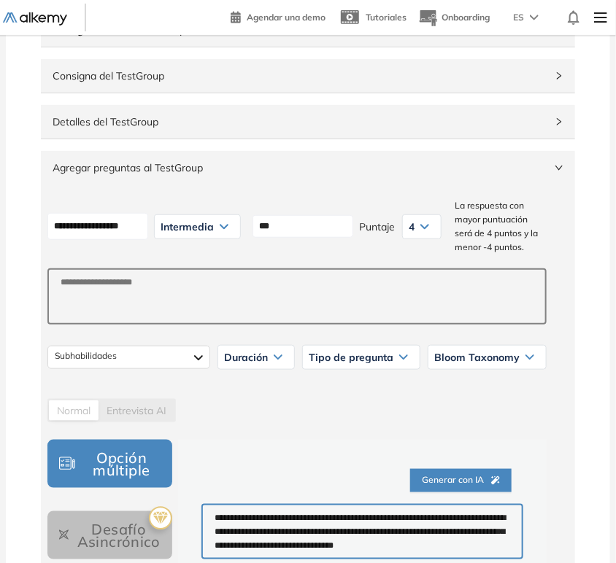
scroll to position [324, 0]
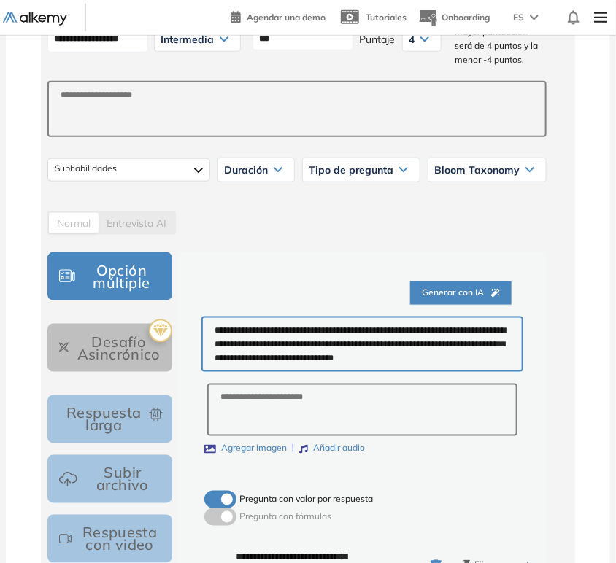
click at [297, 372] on textarea "**********" at bounding box center [362, 344] width 322 height 55
paste textarea
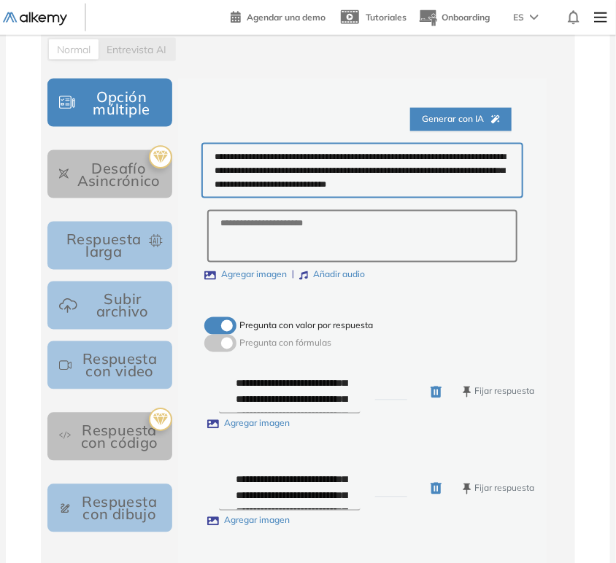
scroll to position [648, 0]
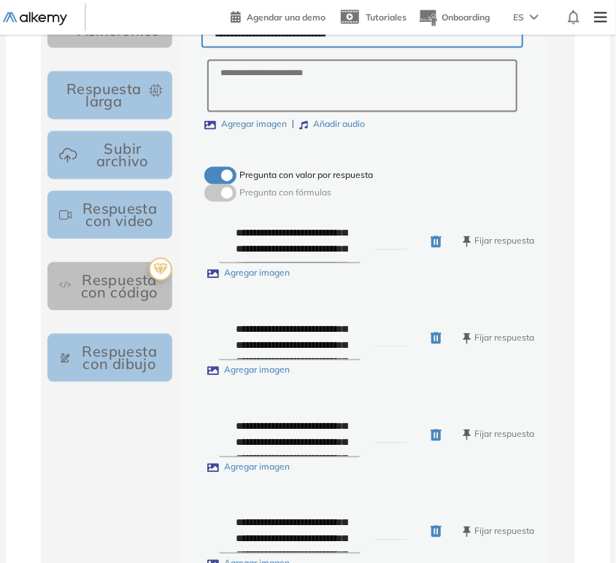
type textarea "**********"
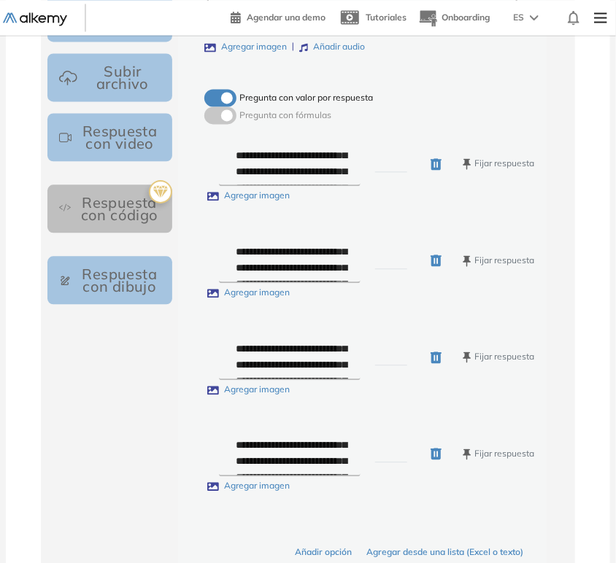
scroll to position [730, 0]
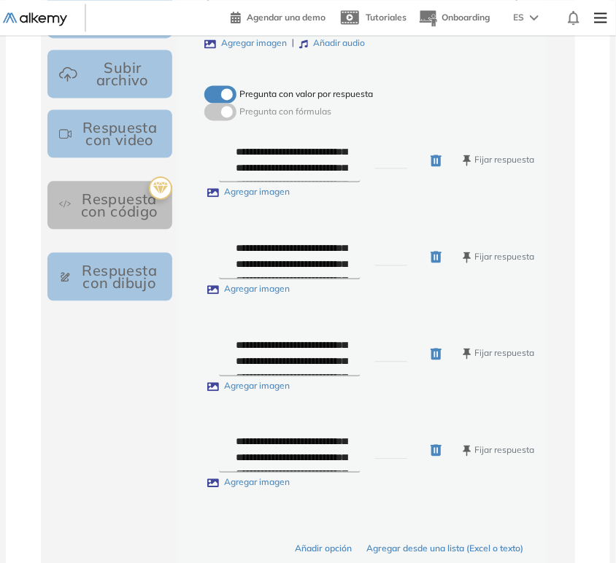
drag, startPoint x: 384, startPoint y: 488, endPoint x: 376, endPoint y: 488, distance: 8.0
click at [376, 459] on input "*" at bounding box center [391, 450] width 33 height 17
type input "*"
drag, startPoint x: 390, startPoint y: 390, endPoint x: 374, endPoint y: 392, distance: 16.9
click at [374, 377] on div "**********" at bounding box center [376, 353] width 315 height 45
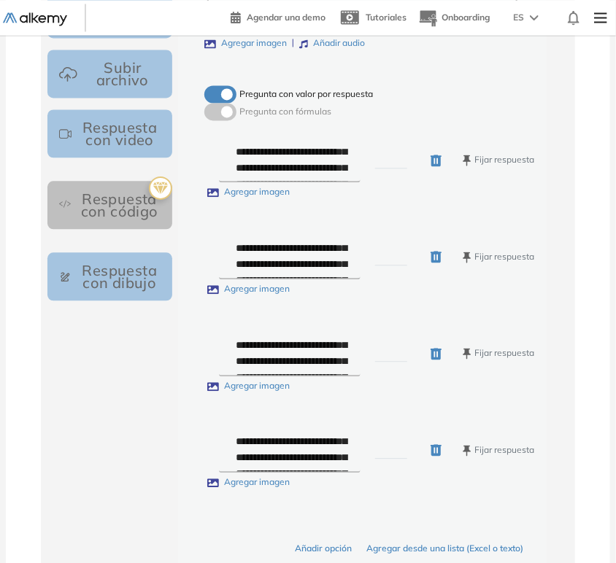
type input "*"
drag, startPoint x: 390, startPoint y: 201, endPoint x: 364, endPoint y: 201, distance: 25.5
click at [364, 183] on div "**********" at bounding box center [376, 160] width 315 height 45
type input "*"
drag, startPoint x: 383, startPoint y: 293, endPoint x: 363, endPoint y: 296, distance: 19.9
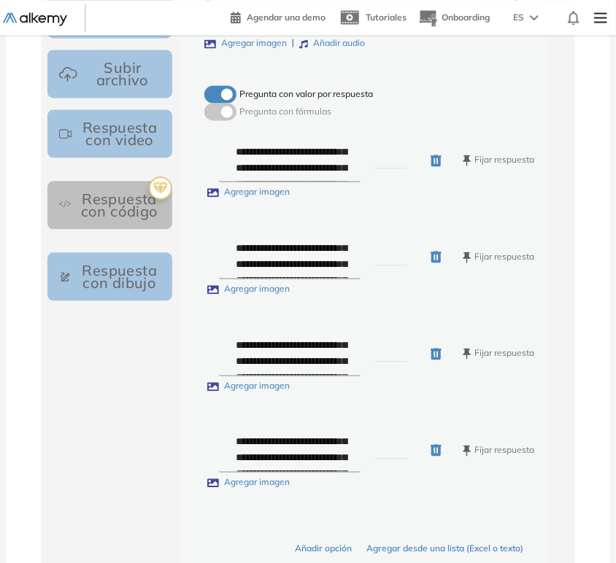
click at [363, 280] on div "**********" at bounding box center [376, 256] width 315 height 45
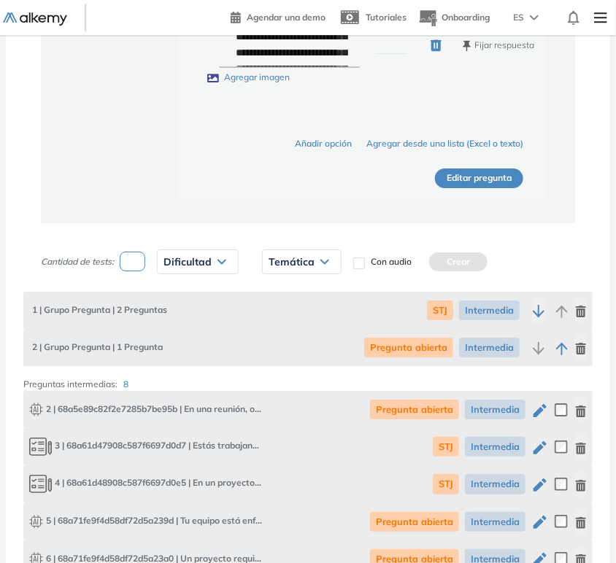
type input "*"
click at [512, 188] on button "Editar pregunta" at bounding box center [479, 179] width 88 height 20
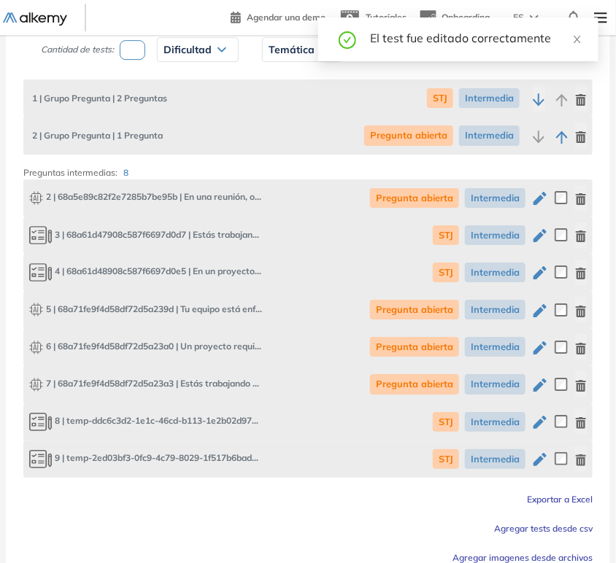
scroll to position [1074, 0]
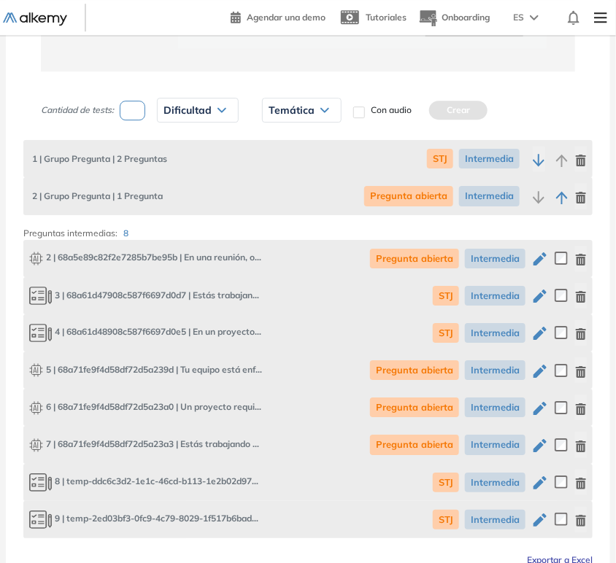
click at [543, 482] on icon "button" at bounding box center [540, 483] width 18 height 18
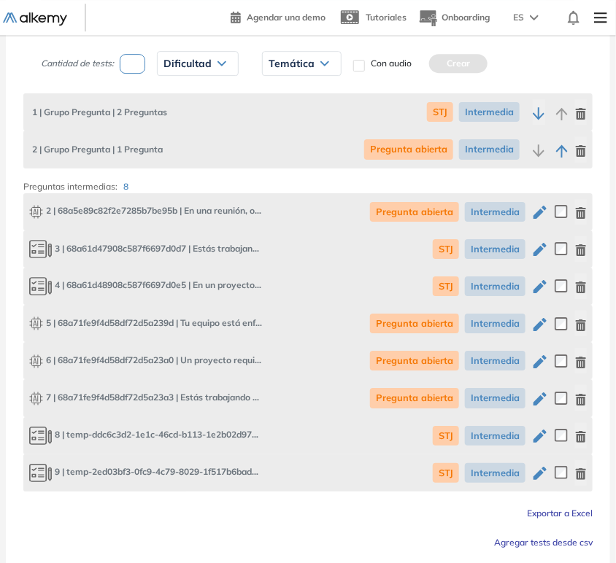
type input "**********"
type input "***"
type textarea "**********"
type input "*"
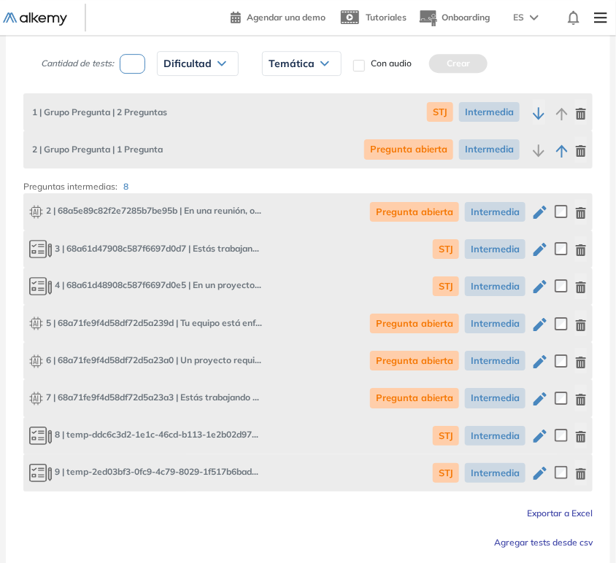
type textarea "**********"
type input "*"
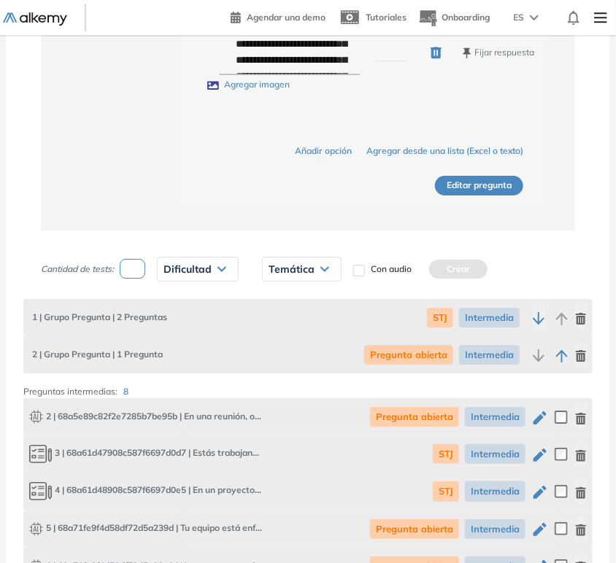
scroll to position [1135, 0]
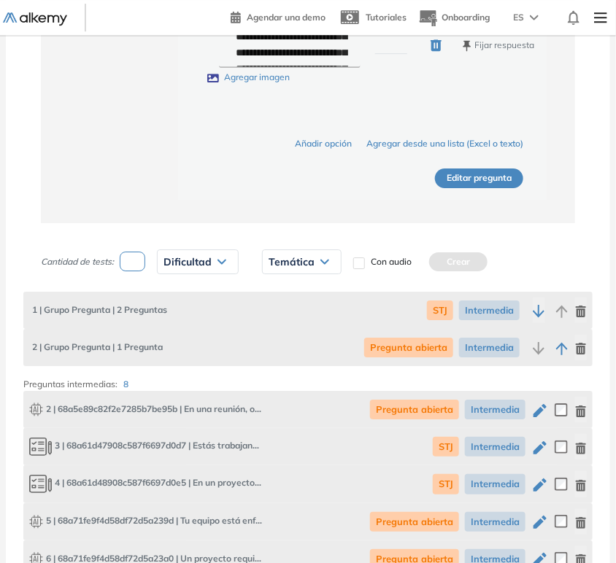
click at [494, 188] on button "Editar pregunta" at bounding box center [479, 179] width 88 height 20
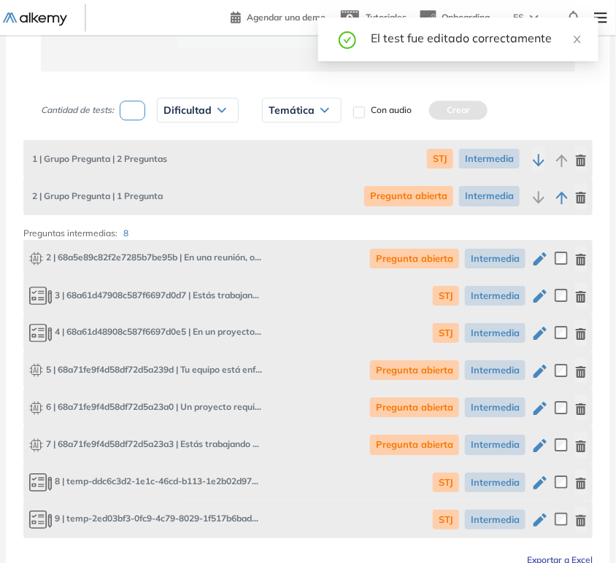
scroll to position [0, 0]
drag, startPoint x: 117, startPoint y: 482, endPoint x: 207, endPoint y: 479, distance: 89.1
click at [207, 479] on span "8 | temp-ddc6c3d2-1e1c-46cd-b113-1e2b02d977e2 | Estás en un proyecto donde el e…" at bounding box center [146, 483] width 234 height 20
drag, startPoint x: 90, startPoint y: 515, endPoint x: 220, endPoint y: 517, distance: 129.9
click at [220, 517] on span "9 | temp-2ed03bf3-0fc9-4c79-8029-1f517b6bad35 | En un proyecto, el equipo debe …" at bounding box center [146, 520] width 234 height 20
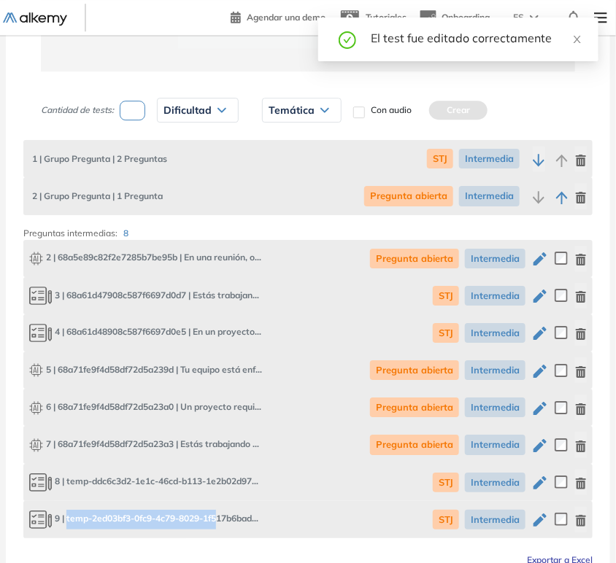
click at [220, 517] on span "9 | temp-2ed03bf3-0fc9-4c79-8029-1f517b6bad35 | En un proyecto, el equipo debe …" at bounding box center [146, 520] width 234 height 20
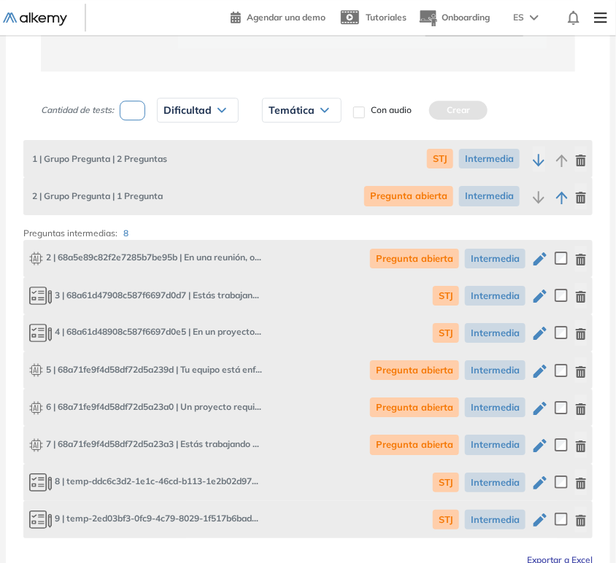
click at [537, 372] on icon "button" at bounding box center [539, 371] width 13 height 13
type input "**********"
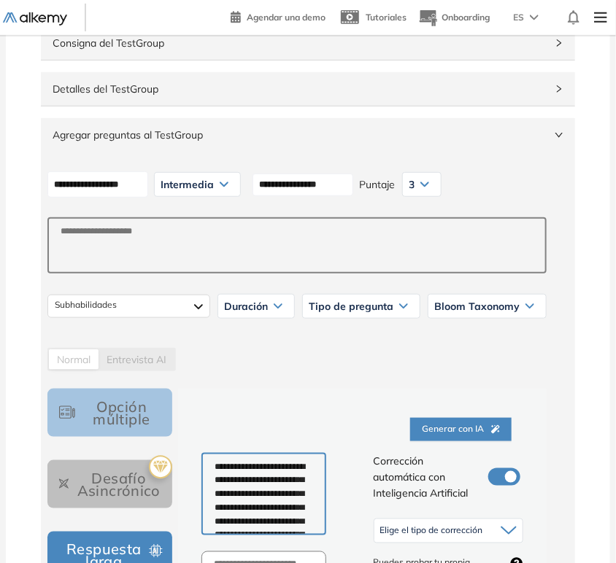
scroll to position [324, 0]
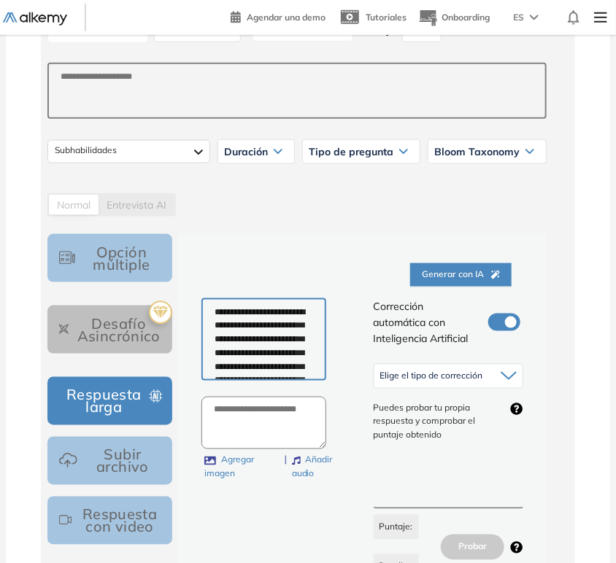
click at [262, 340] on textarea "**********" at bounding box center [263, 339] width 125 height 83
paste textarea
click at [255, 331] on textarea "**********" at bounding box center [263, 339] width 125 height 83
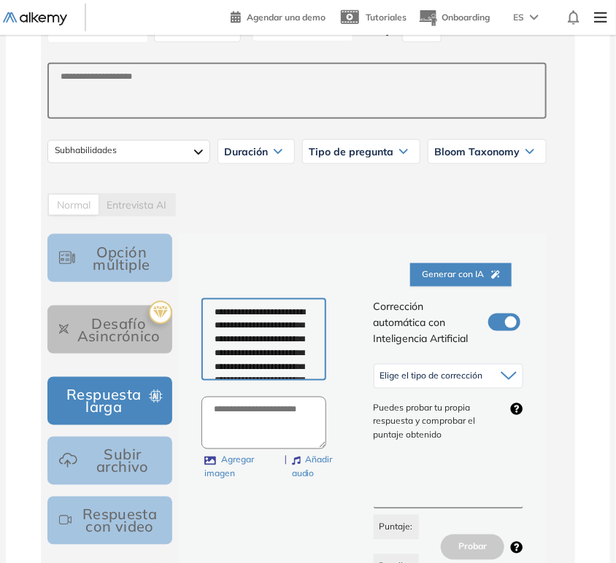
click at [255, 331] on textarea "**********" at bounding box center [263, 339] width 125 height 83
paste textarea "**********"
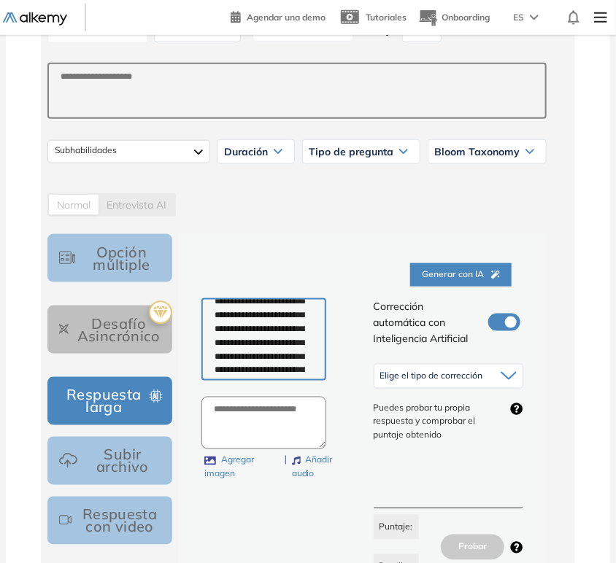
scroll to position [0, 0]
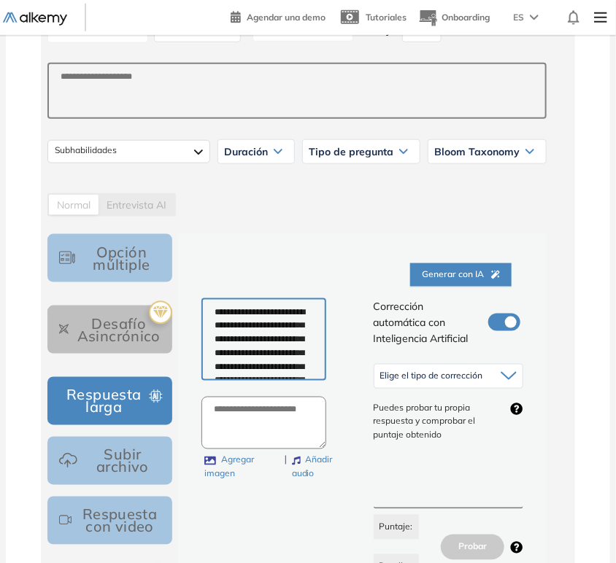
click at [218, 308] on textarea "**********" at bounding box center [263, 339] width 125 height 83
type textarea "**********"
click at [496, 372] on div "Elige el tipo de corrección" at bounding box center [448, 376] width 149 height 23
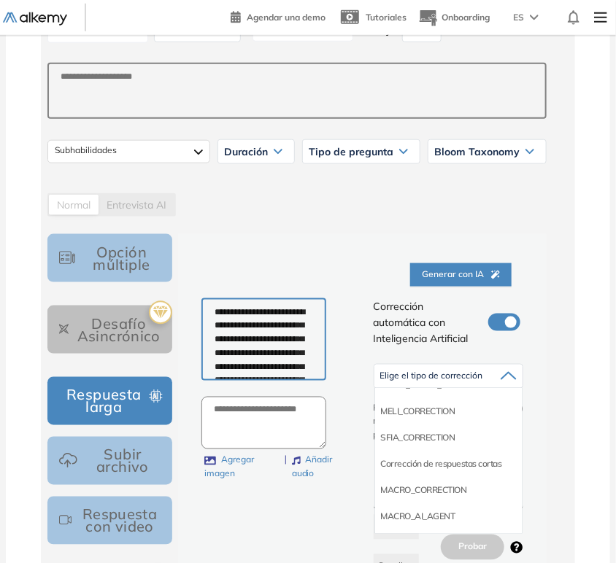
scroll to position [144, 0]
click at [447, 462] on li "Corrección de respuestas cortas" at bounding box center [441, 462] width 121 height 15
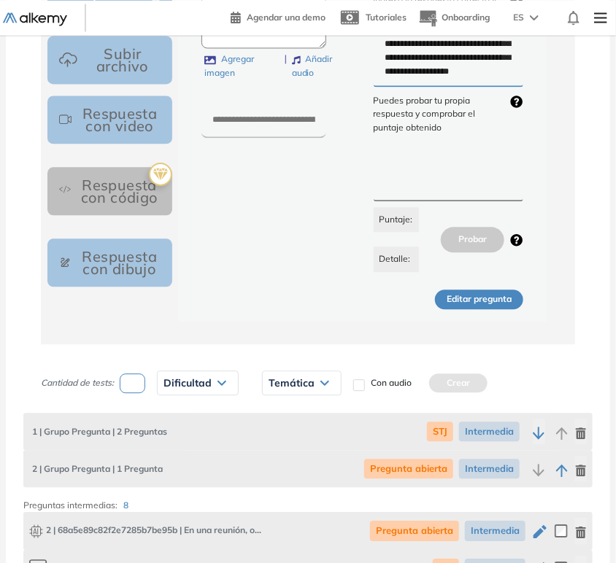
scroll to position [730, 0]
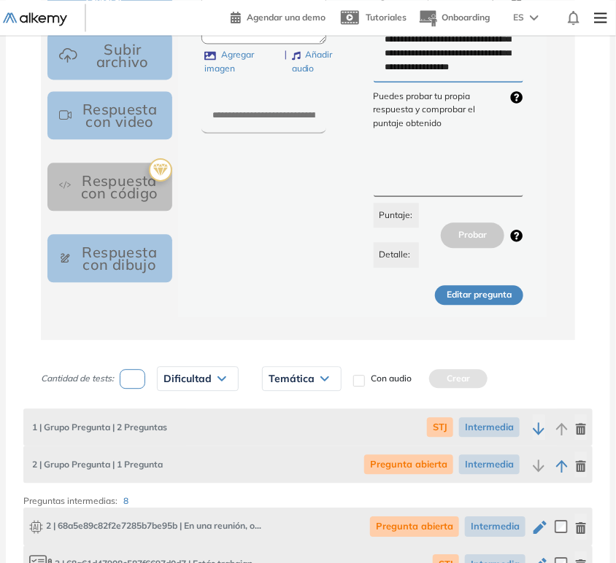
click at [502, 301] on button "Editar pregunta" at bounding box center [479, 295] width 88 height 20
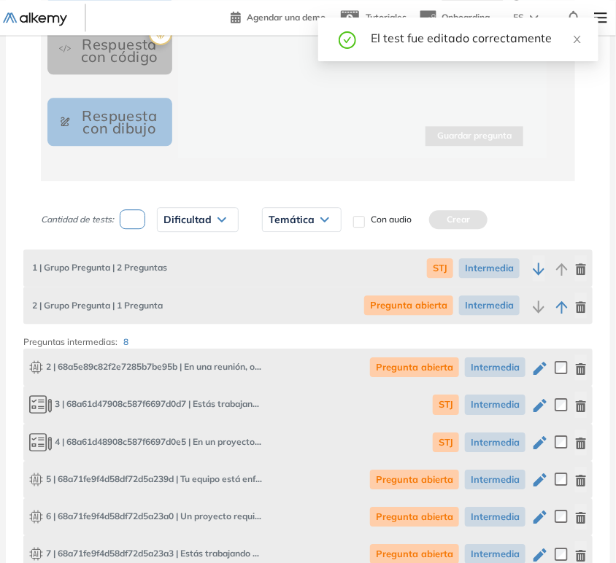
scroll to position [1054, 0]
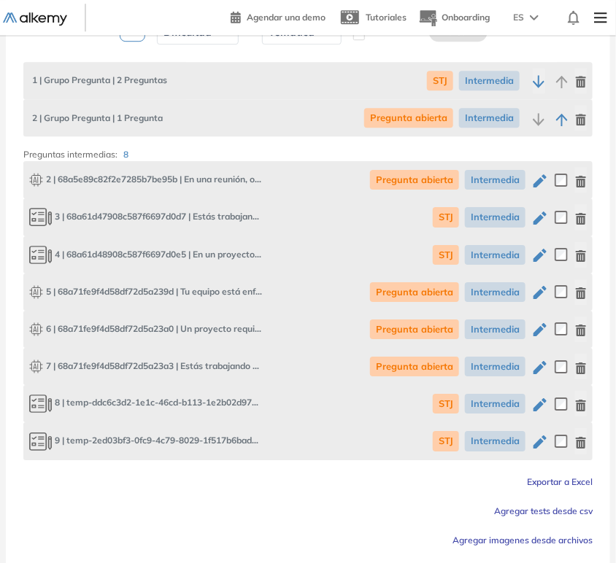
click at [542, 331] on icon "button" at bounding box center [540, 330] width 18 height 18
type input "**********"
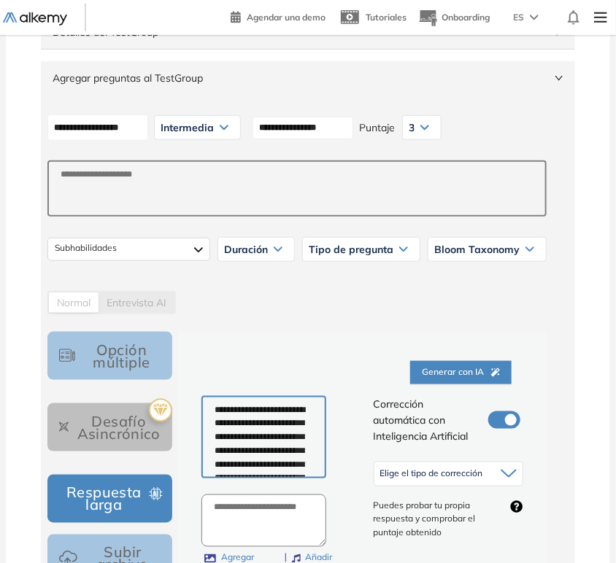
scroll to position [325, 0]
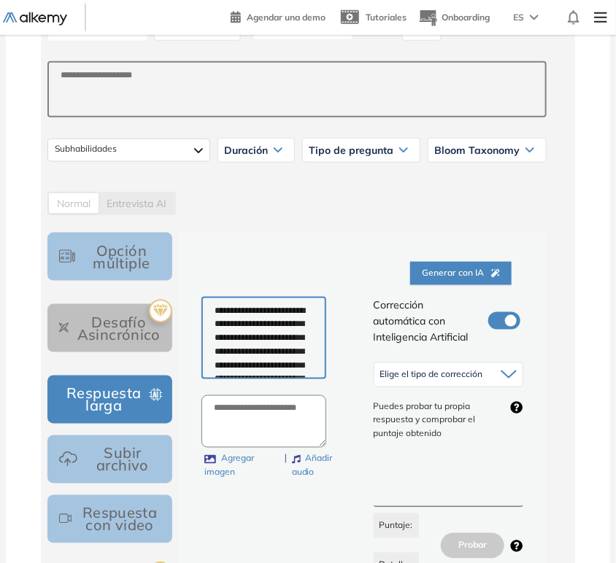
click at [277, 335] on textarea "**********" at bounding box center [263, 338] width 125 height 83
paste textarea "**********"
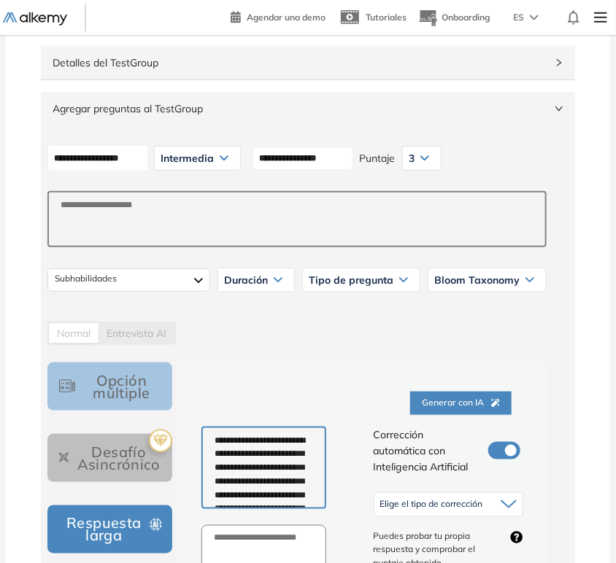
scroll to position [163, 0]
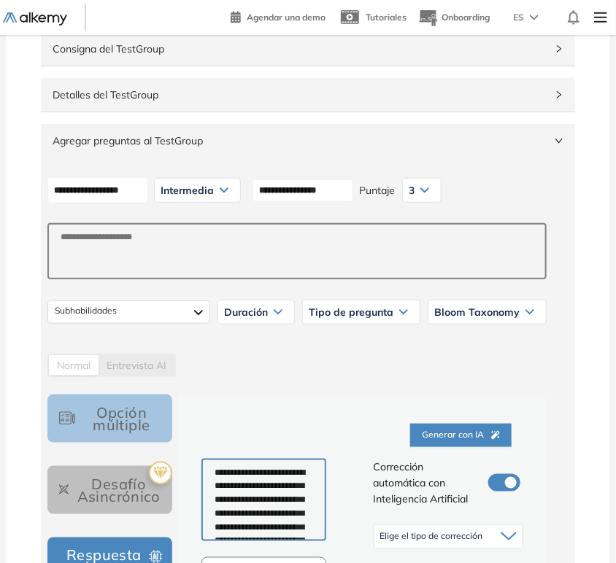
click at [216, 466] on textarea "**********" at bounding box center [263, 500] width 125 height 83
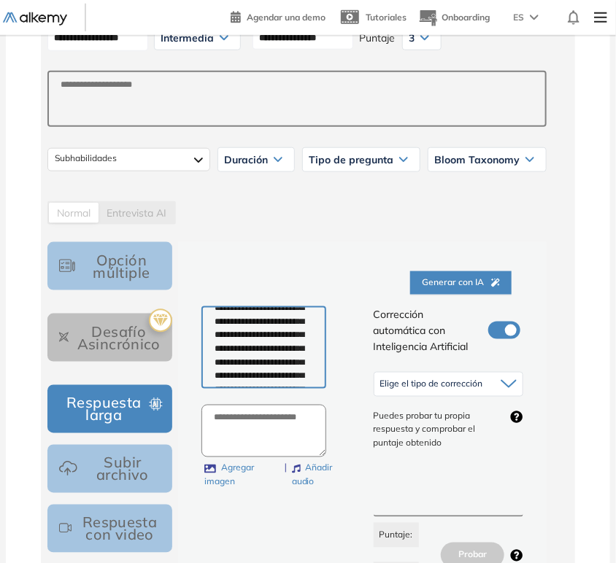
scroll to position [325, 0]
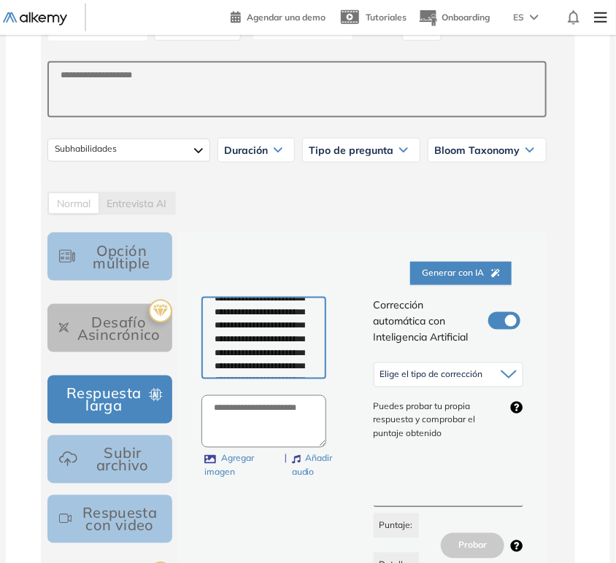
type textarea "**********"
click at [462, 380] on div "Elige el tipo de corrección" at bounding box center [448, 374] width 149 height 23
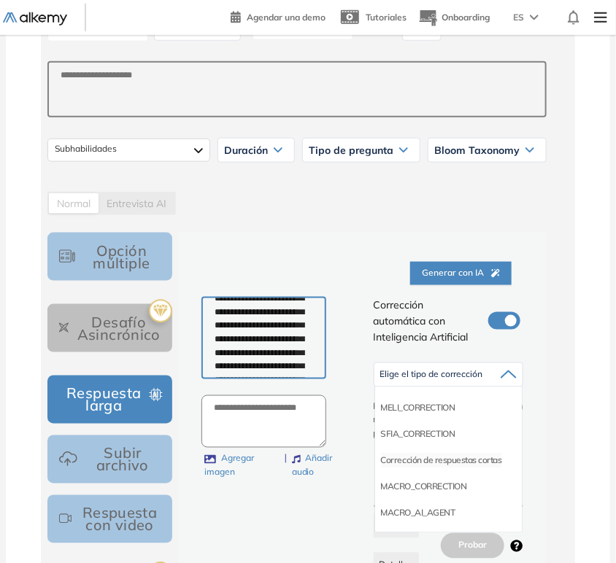
click at [439, 460] on li "Corrección de respuestas cortas" at bounding box center [441, 460] width 121 height 15
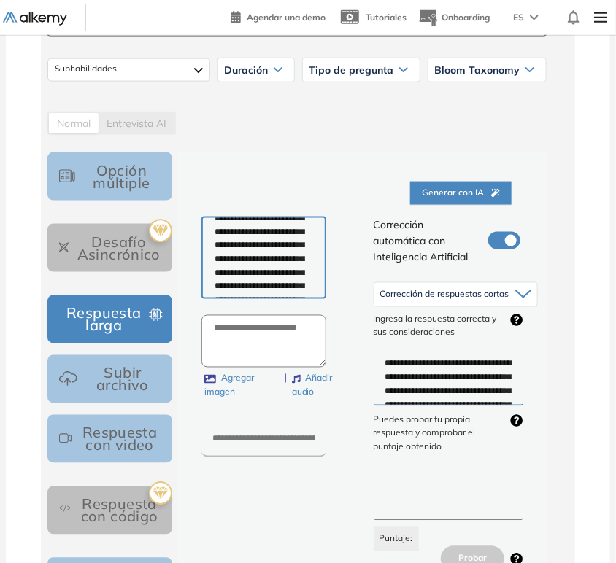
scroll to position [407, 0]
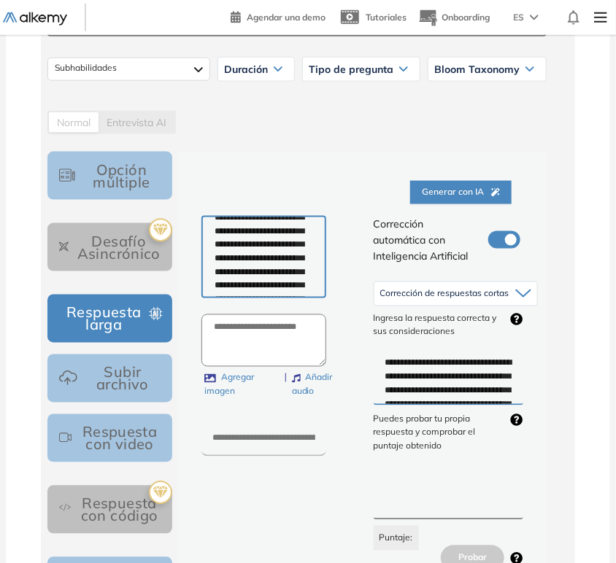
click at [449, 367] on textarea "**********" at bounding box center [449, 378] width 150 height 54
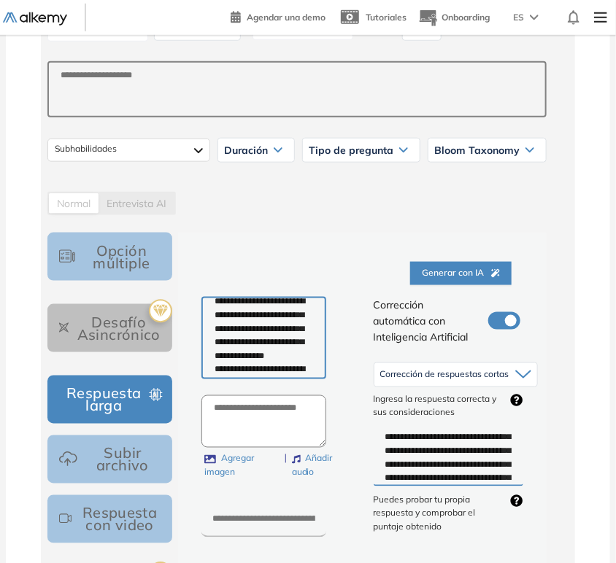
scroll to position [0, 0]
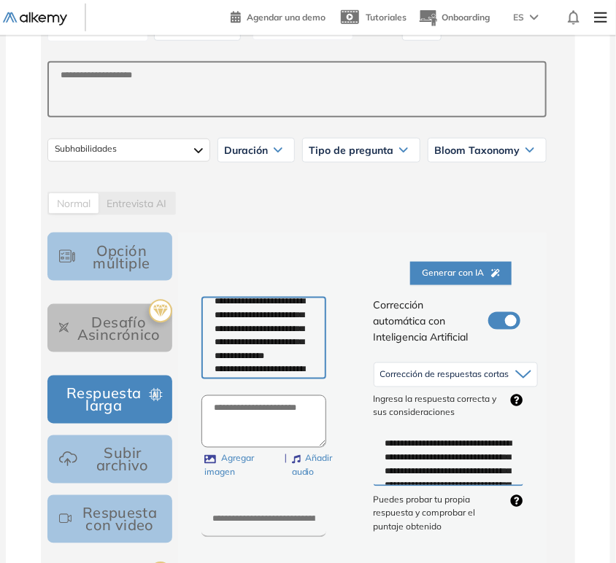
click at [431, 432] on textarea "**********" at bounding box center [449, 459] width 150 height 54
click at [425, 460] on textarea "**********" at bounding box center [449, 459] width 150 height 54
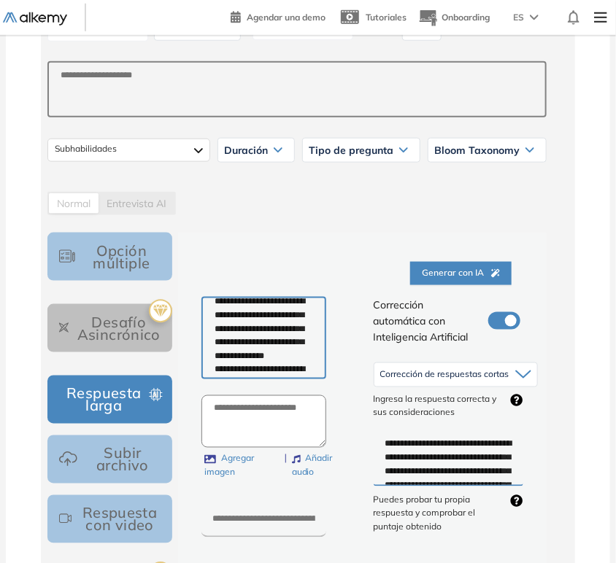
paste textarea
type textarea "**********"
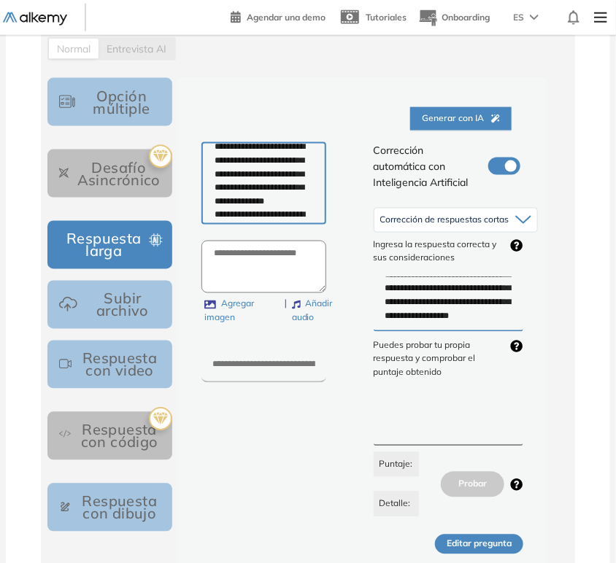
scroll to position [569, 0]
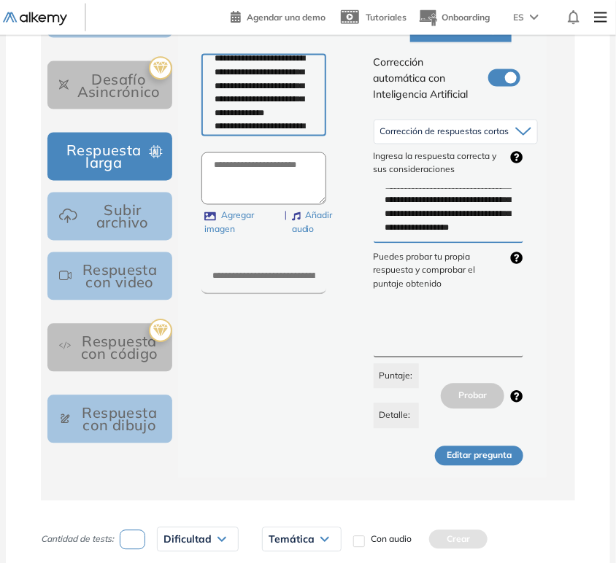
click at [475, 458] on button "Editar pregunta" at bounding box center [479, 457] width 88 height 20
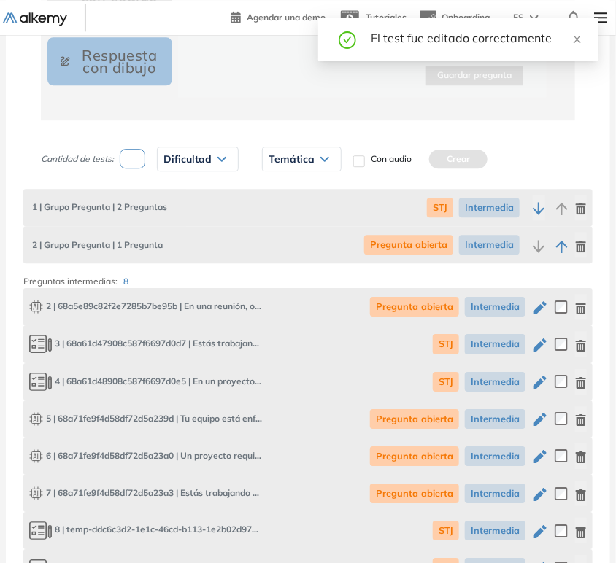
scroll to position [974, 0]
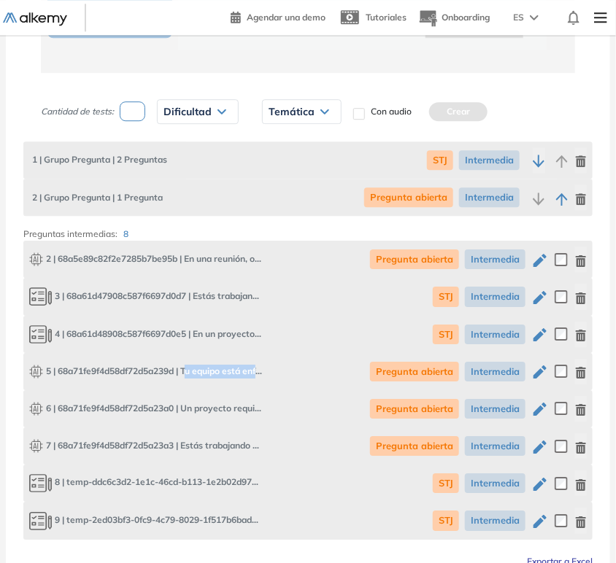
drag, startPoint x: 188, startPoint y: 365, endPoint x: 280, endPoint y: 371, distance: 92.9
click at [278, 371] on div "5 | 68a71fe9f4d58df72d5a239d | Tu equipo está enfrentando tensiones porque algu…" at bounding box center [307, 371] width 569 height 37
click at [533, 373] on icon "button" at bounding box center [540, 372] width 18 height 18
type input "**********"
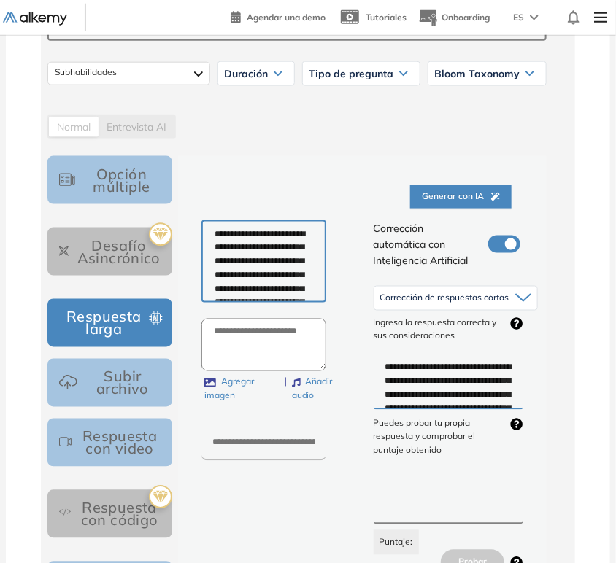
scroll to position [405, 0]
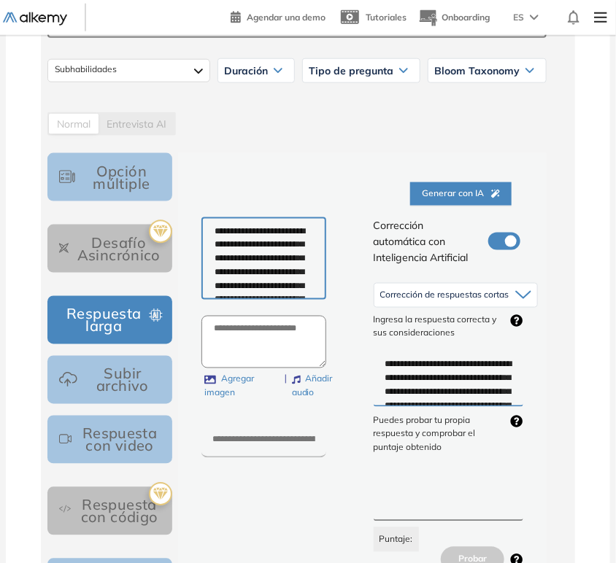
drag, startPoint x: 455, startPoint y: 371, endPoint x: 463, endPoint y: 383, distance: 14.2
click at [463, 383] on textarea "**********" at bounding box center [449, 379] width 150 height 54
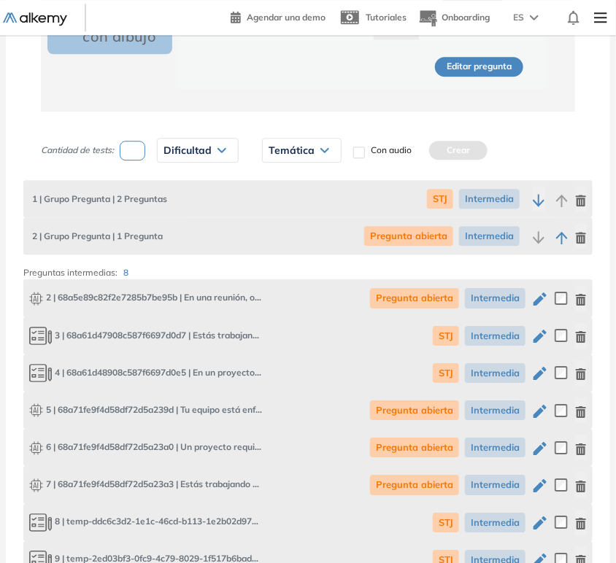
scroll to position [1054, 0]
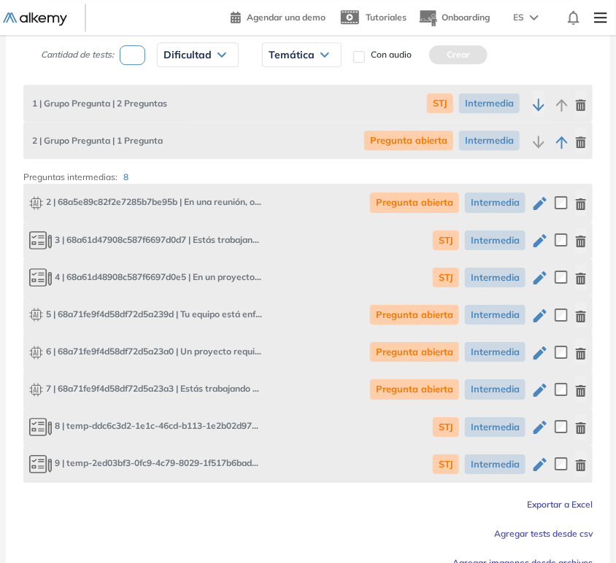
click at [539, 350] on icon "button" at bounding box center [539, 353] width 13 height 13
type textarea "**********"
type input "****"
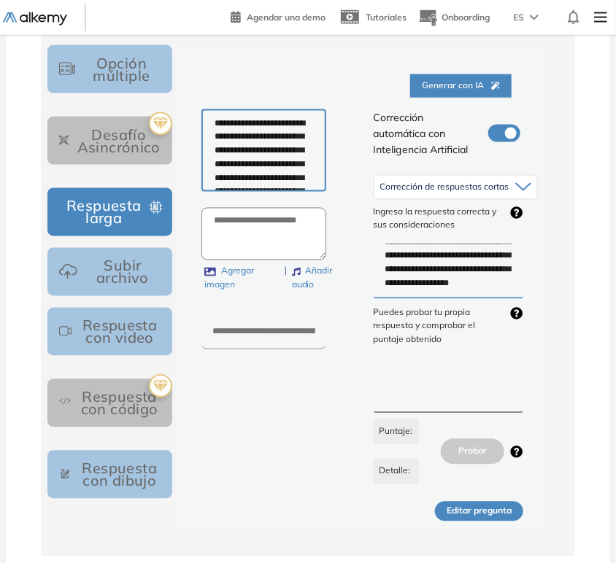
scroll to position [569, 0]
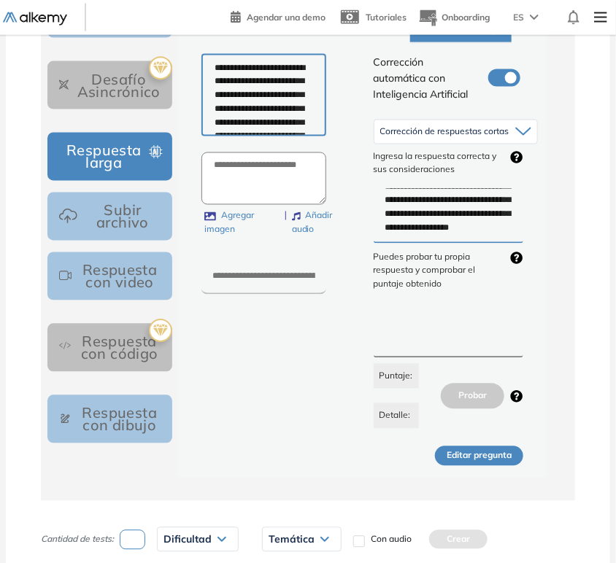
click at [488, 458] on button "Editar pregunta" at bounding box center [479, 457] width 88 height 20
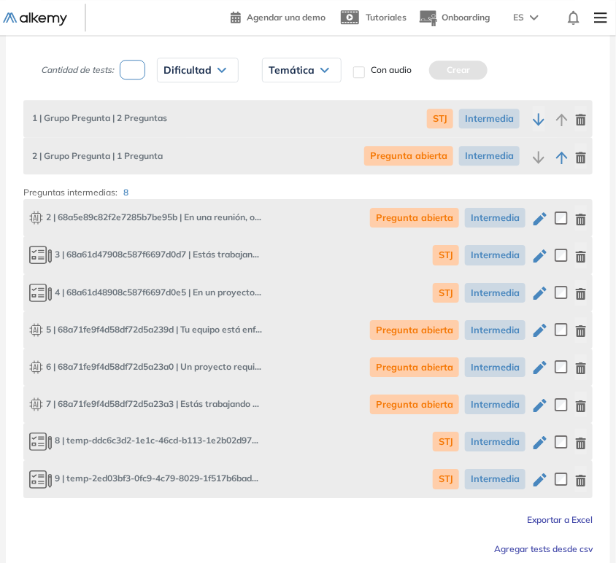
scroll to position [1055, 0]
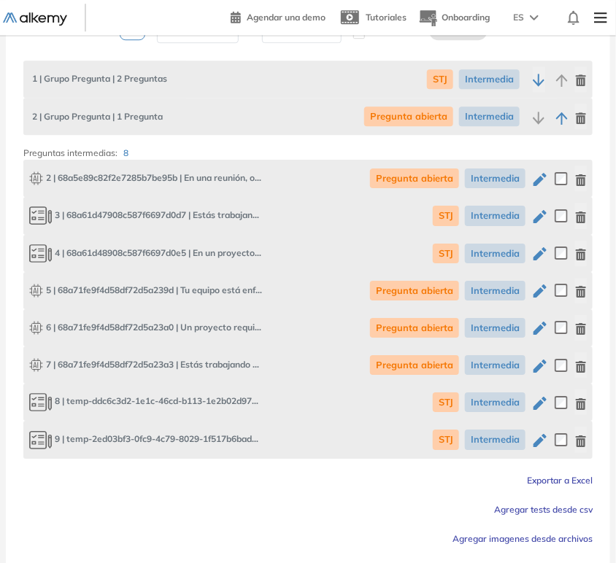
click at [543, 365] on icon "button" at bounding box center [539, 366] width 13 height 13
type input "**********"
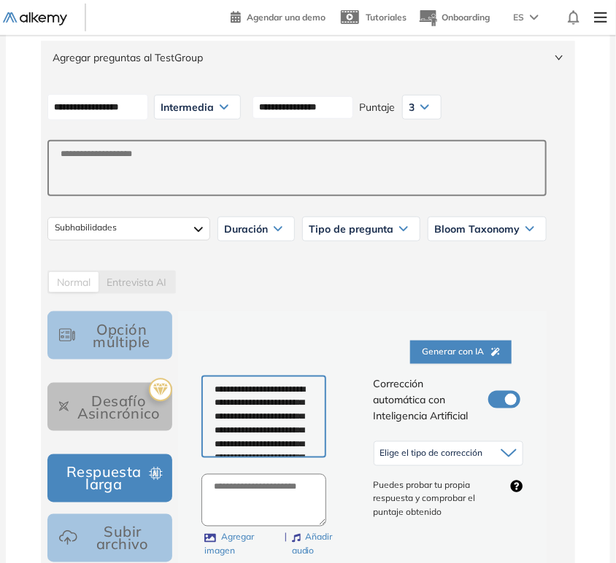
scroll to position [327, 0]
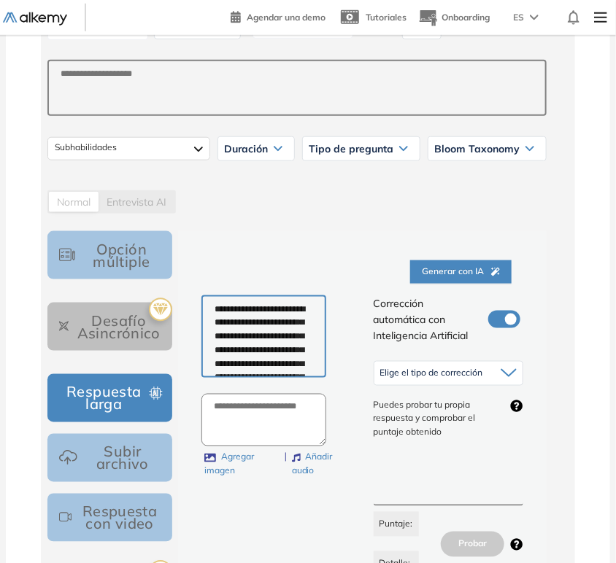
click at [270, 328] on textarea "**********" at bounding box center [263, 337] width 125 height 83
paste textarea "**********"
click at [217, 315] on textarea "**********" at bounding box center [263, 337] width 125 height 83
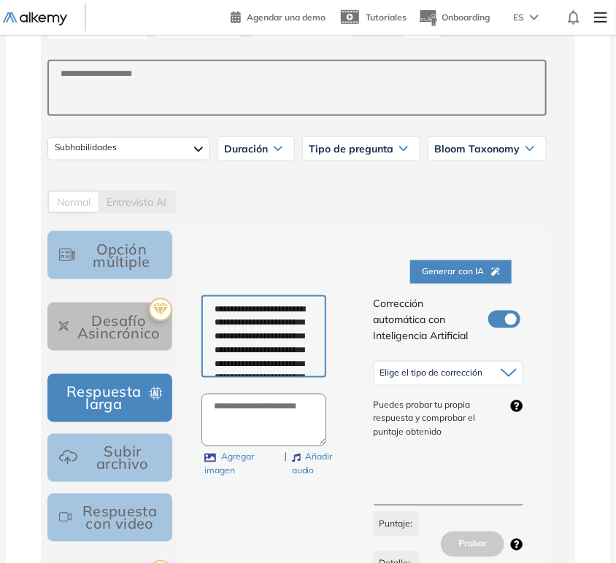
click at [217, 307] on textarea "**********" at bounding box center [263, 337] width 125 height 83
click at [465, 370] on span "Elige el tipo de corrección" at bounding box center [431, 374] width 103 height 12
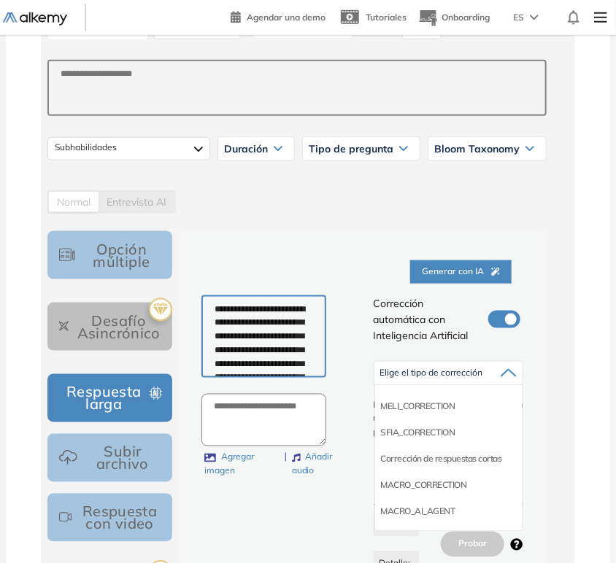
click at [441, 460] on li "Corrección de respuestas cortas" at bounding box center [441, 459] width 121 height 15
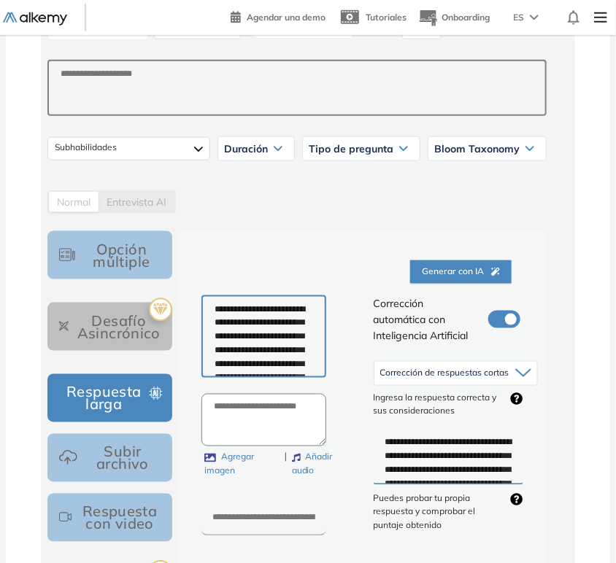
click at [280, 344] on textarea "**********" at bounding box center [263, 337] width 125 height 83
paste textarea "**********"
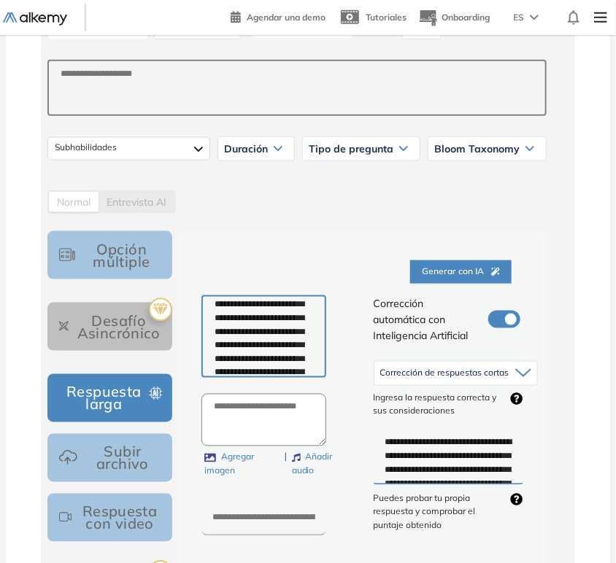
scroll to position [0, 0]
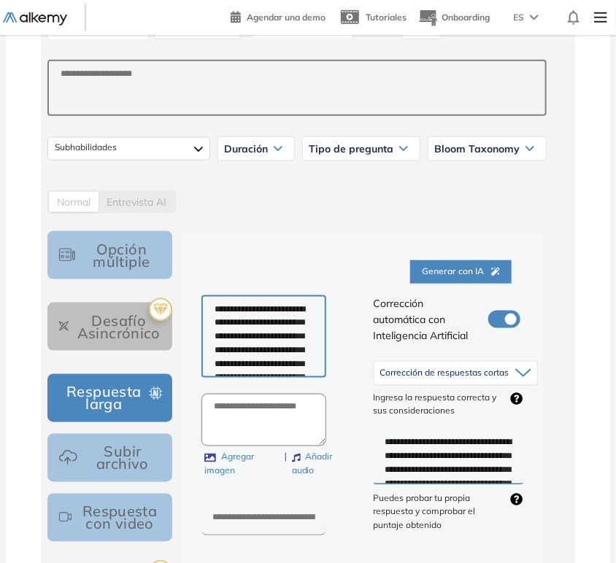
click at [216, 308] on textarea at bounding box center [263, 337] width 125 height 83
type textarea "**********"
click at [412, 449] on textarea "**********" at bounding box center [449, 458] width 150 height 54
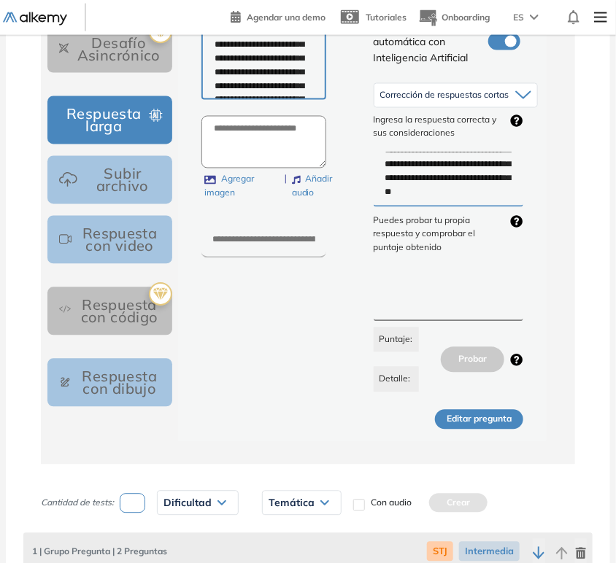
scroll to position [570, 0]
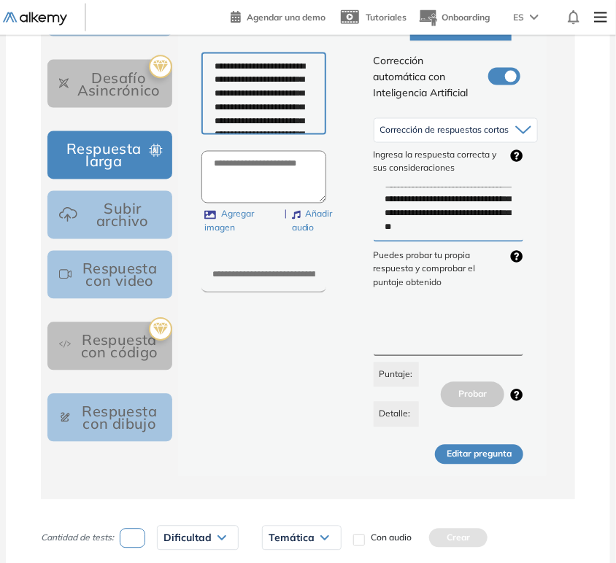
click at [502, 452] on button "Editar pregunta" at bounding box center [479, 455] width 88 height 20
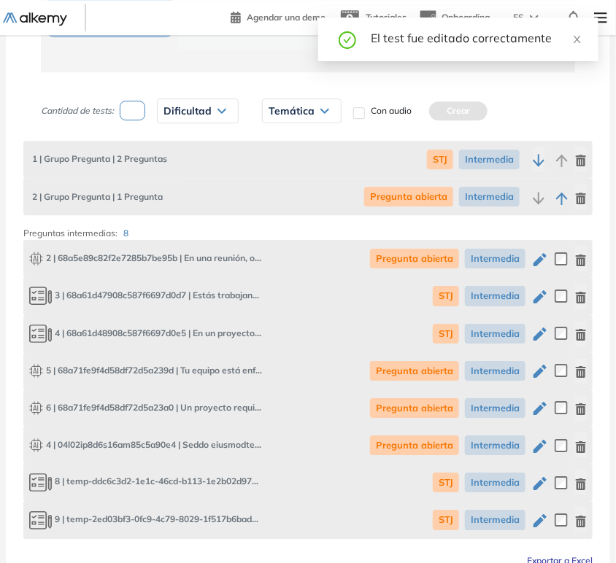
scroll to position [1057, 0]
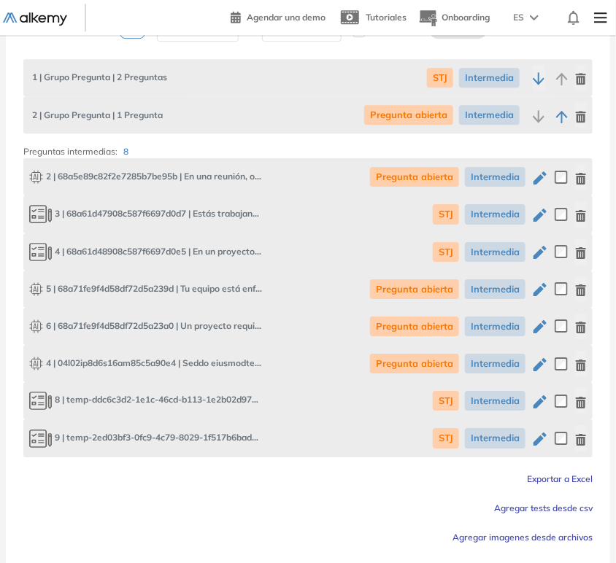
click at [540, 180] on icon "button" at bounding box center [540, 178] width 18 height 18
type input "**********"
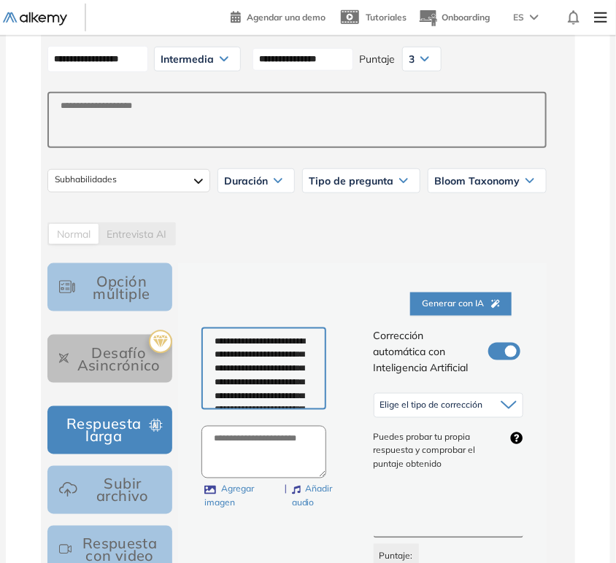
scroll to position [405, 0]
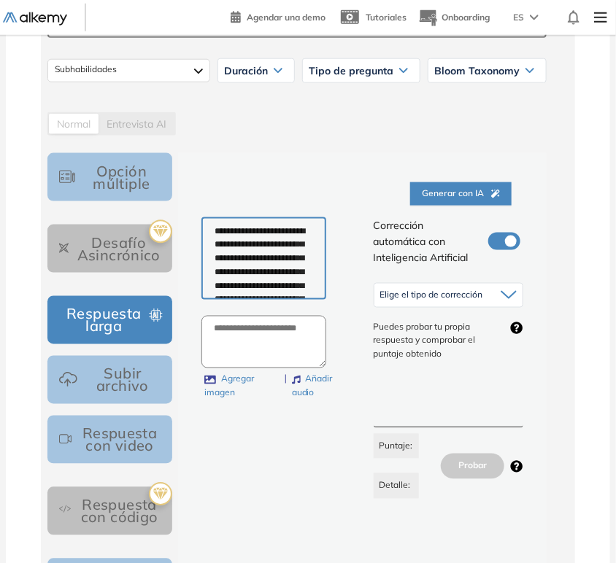
click at [266, 244] on textarea "**********" at bounding box center [263, 258] width 125 height 83
paste textarea "**********"
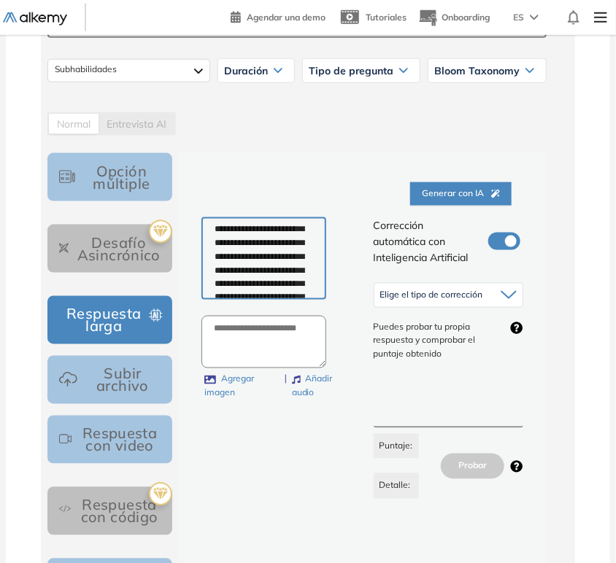
scroll to position [0, 0]
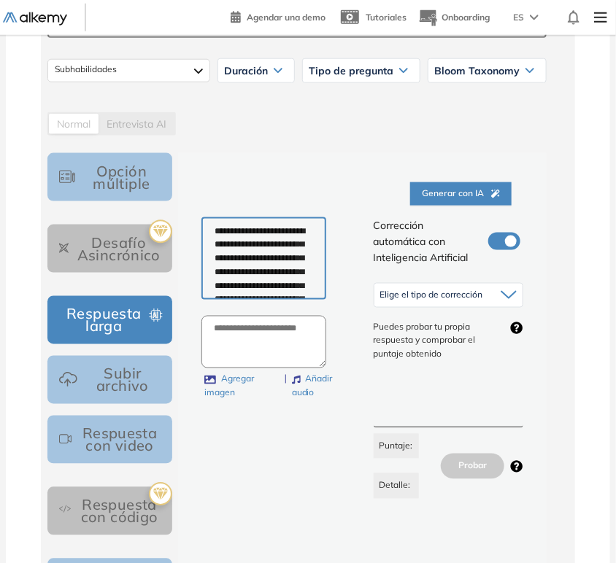
click at [220, 231] on textarea "**********" at bounding box center [263, 258] width 125 height 83
type textarea "**********"
click at [471, 301] on div "Elige el tipo de corrección" at bounding box center [448, 295] width 149 height 23
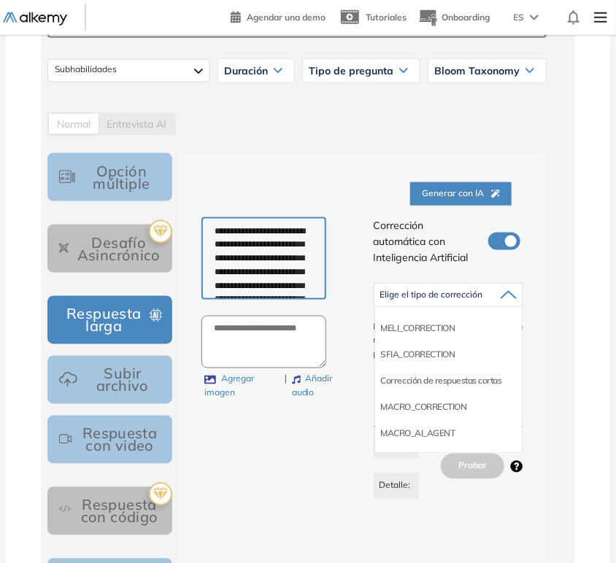
click at [455, 380] on li "Corrección de respuestas cortas" at bounding box center [441, 381] width 121 height 15
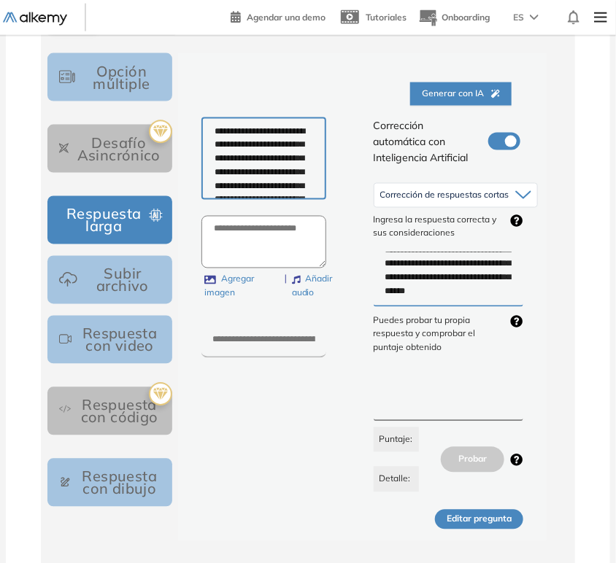
scroll to position [567, 0]
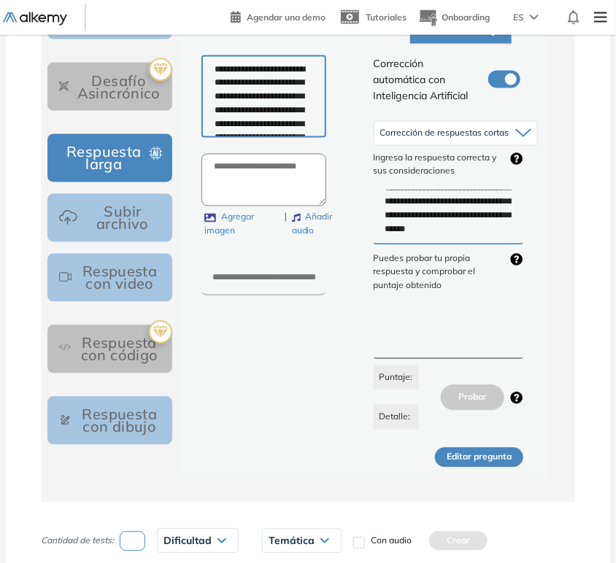
click at [490, 455] on button "Editar pregunta" at bounding box center [479, 458] width 88 height 20
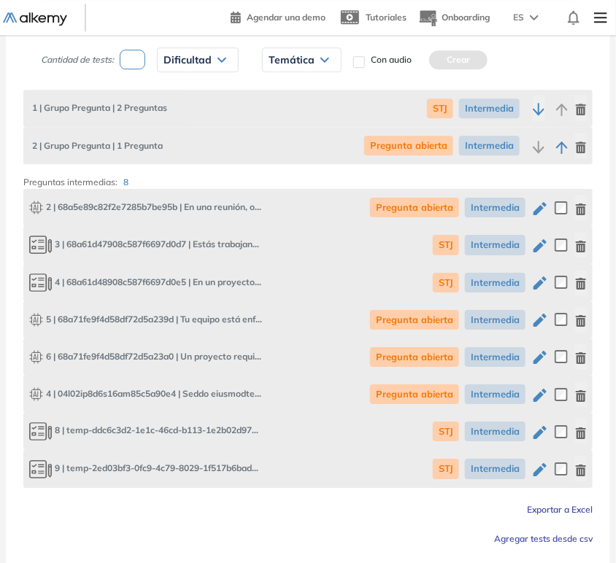
scroll to position [1054, 0]
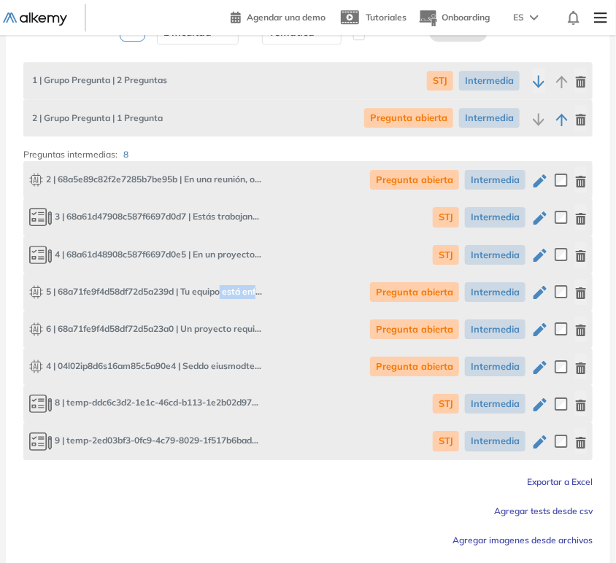
drag, startPoint x: 227, startPoint y: 290, endPoint x: 263, endPoint y: 297, distance: 36.4
click at [263, 297] on div "5 | 68a71fe9f4d58df72d5a239d | Tu equipo está enfrentando tensiones porque algu…" at bounding box center [307, 292] width 569 height 37
click at [541, 294] on icon "button" at bounding box center [540, 293] width 18 height 18
type input "**********"
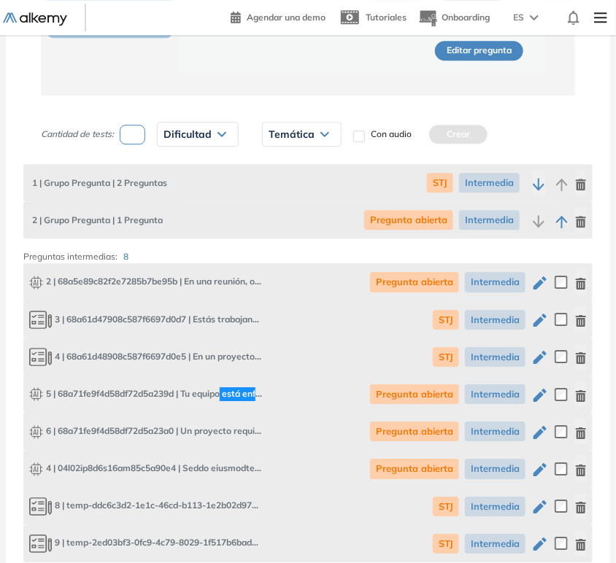
scroll to position [1125, 0]
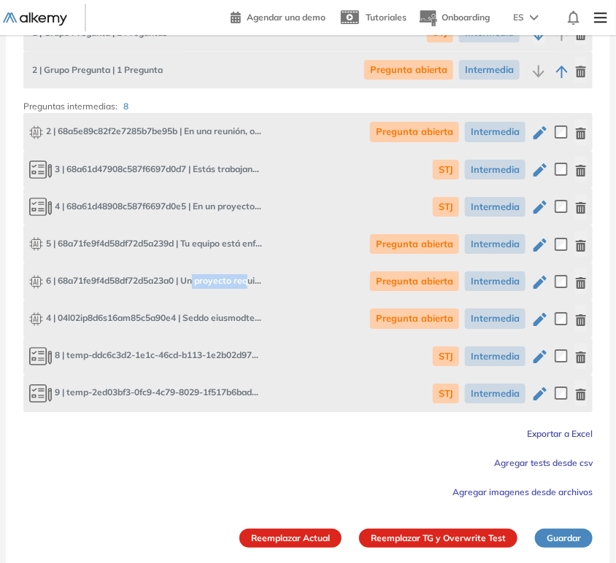
drag, startPoint x: 197, startPoint y: 278, endPoint x: 298, endPoint y: 290, distance: 102.2
click at [254, 290] on div "6 | 68a71fe9f4d58df72d5a23a0 | Un proyecto requiere la colaboración de varios e…" at bounding box center [307, 281] width 569 height 37
click at [537, 288] on icon "button" at bounding box center [540, 283] width 18 height 18
type textarea "**********"
type input "****"
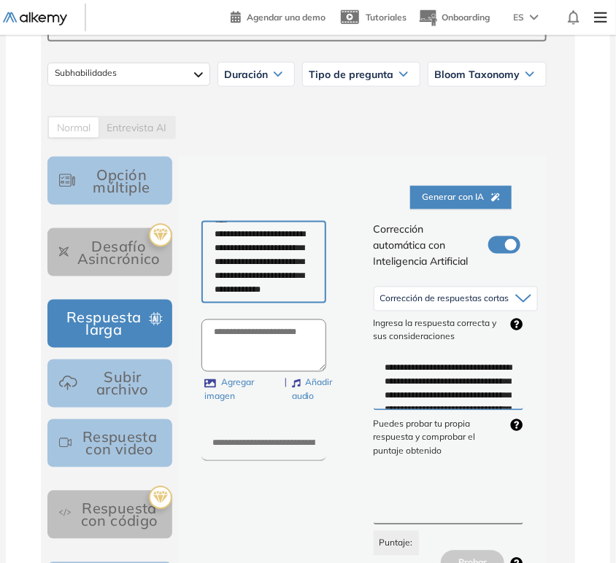
scroll to position [406, 0]
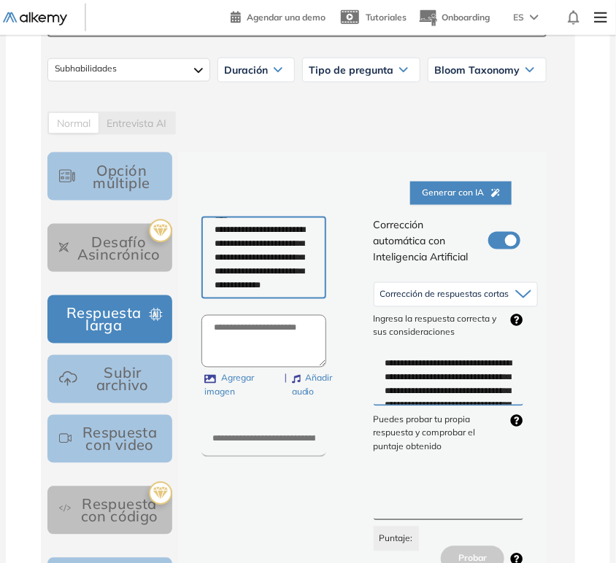
drag, startPoint x: 431, startPoint y: 361, endPoint x: 443, endPoint y: 387, distance: 28.4
click at [443, 387] on textarea "**********" at bounding box center [449, 379] width 150 height 54
click at [412, 378] on textarea "**********" at bounding box center [449, 379] width 150 height 54
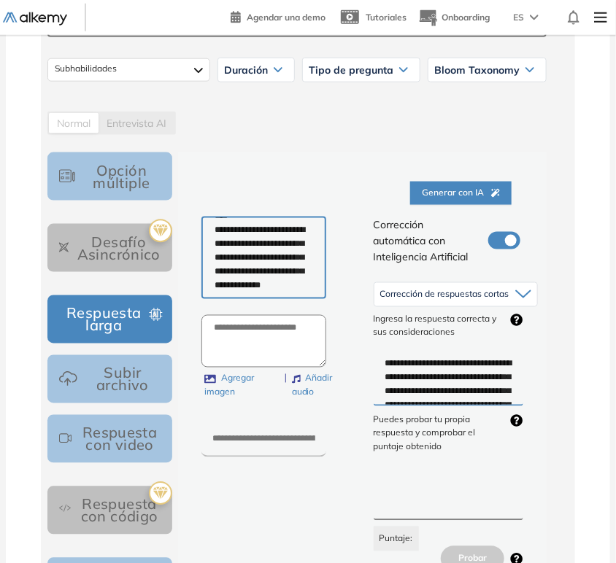
paste textarea "**********"
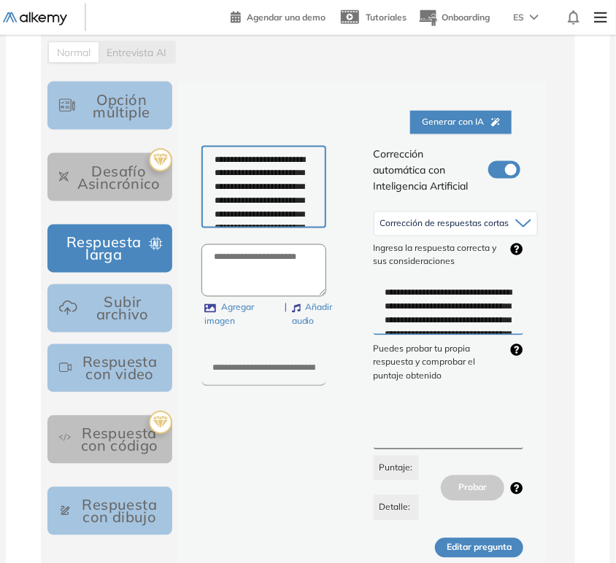
scroll to position [812, 0]
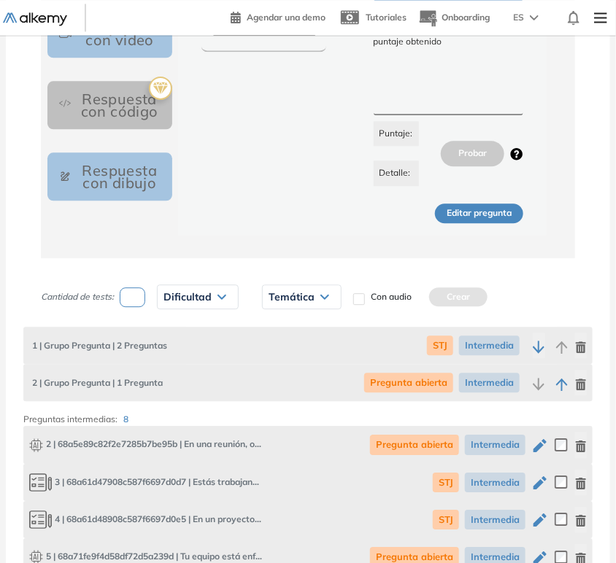
type textarea "**********"
click at [490, 218] on button "Editar pregunta" at bounding box center [479, 214] width 88 height 20
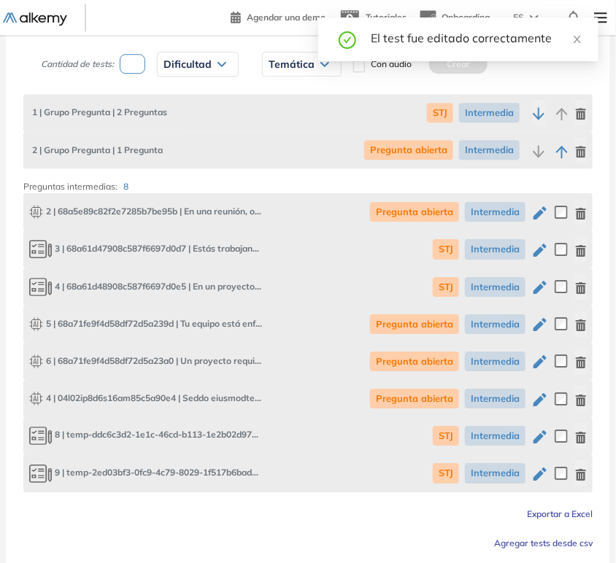
scroll to position [1103, 0]
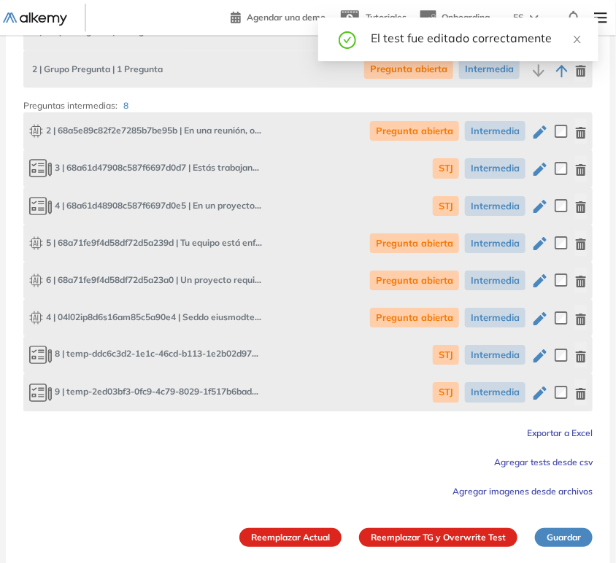
click at [457, 536] on button "Reemplazar TG y Overwrite Test" at bounding box center [438, 537] width 158 height 19
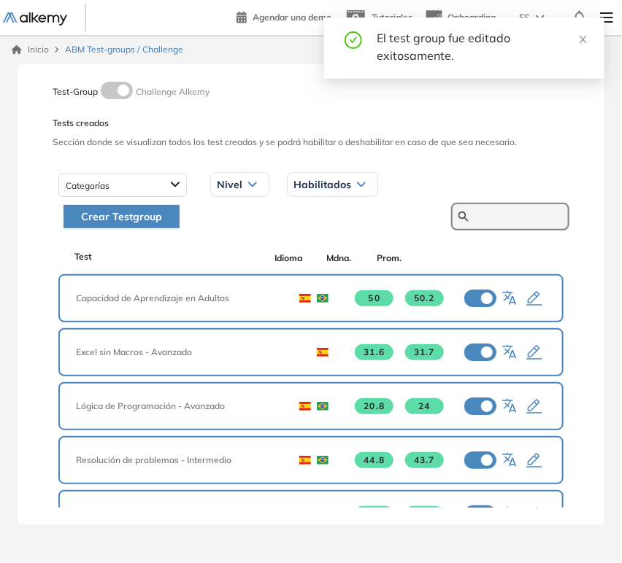
click at [506, 219] on input "text" at bounding box center [518, 216] width 88 height 13
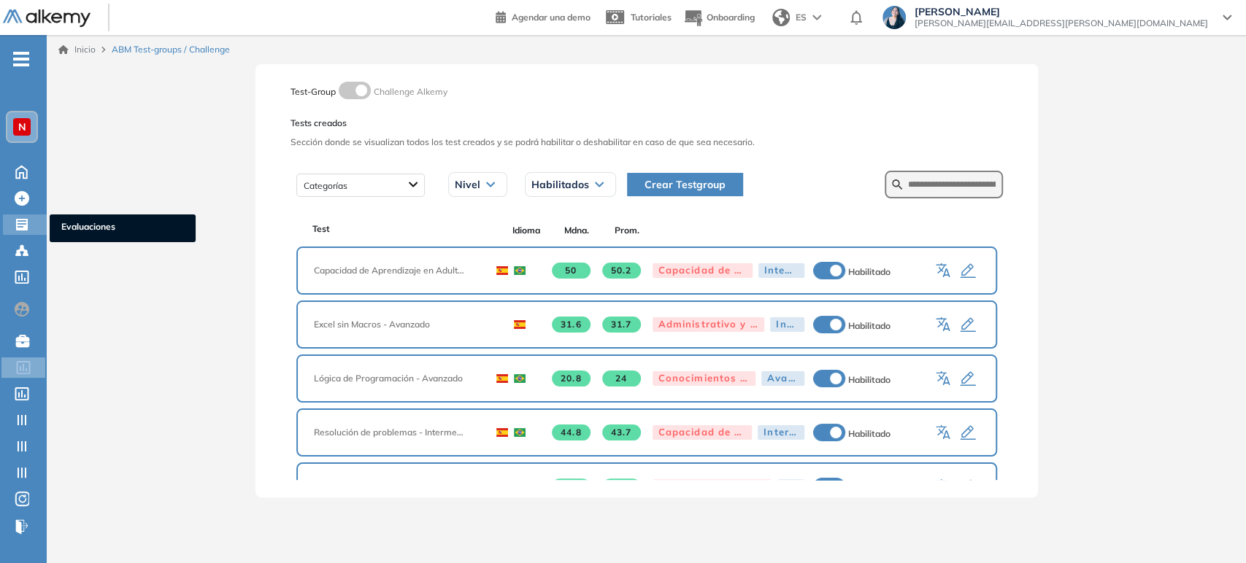
click at [27, 219] on icon at bounding box center [22, 225] width 12 height 12
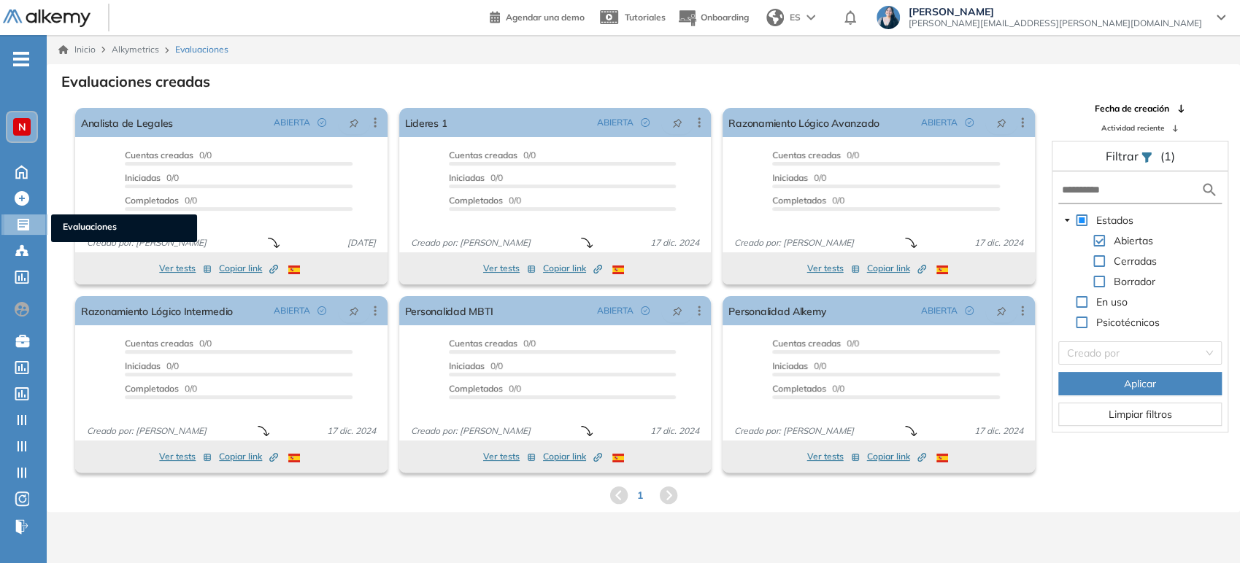
click at [18, 222] on icon at bounding box center [24, 225] width 12 height 12
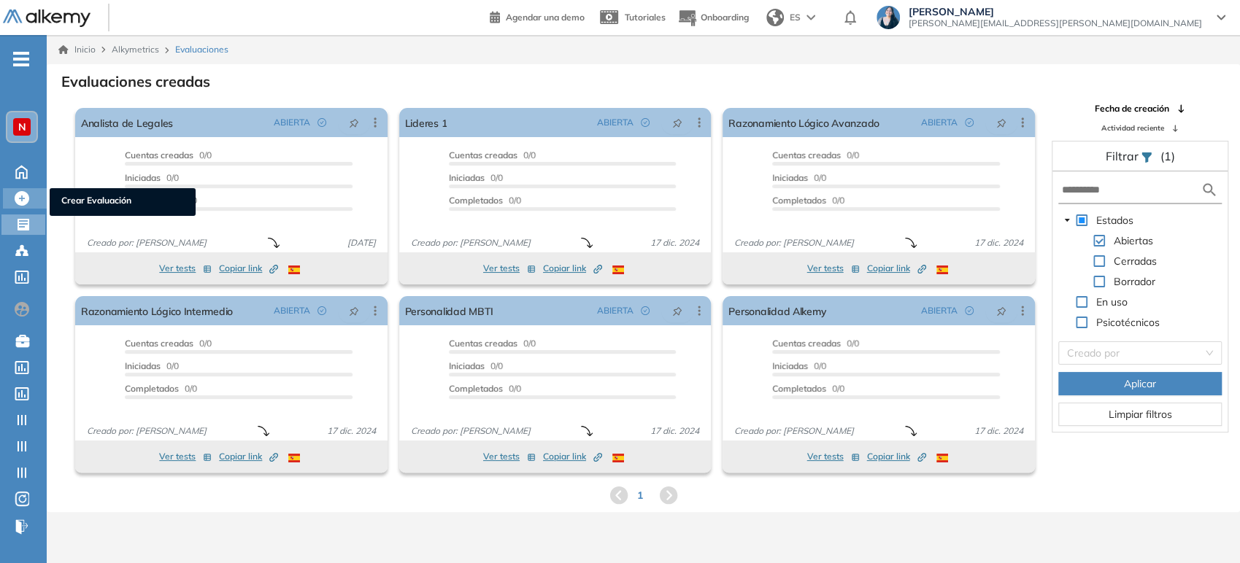
click at [26, 191] on icon at bounding box center [22, 198] width 15 height 15
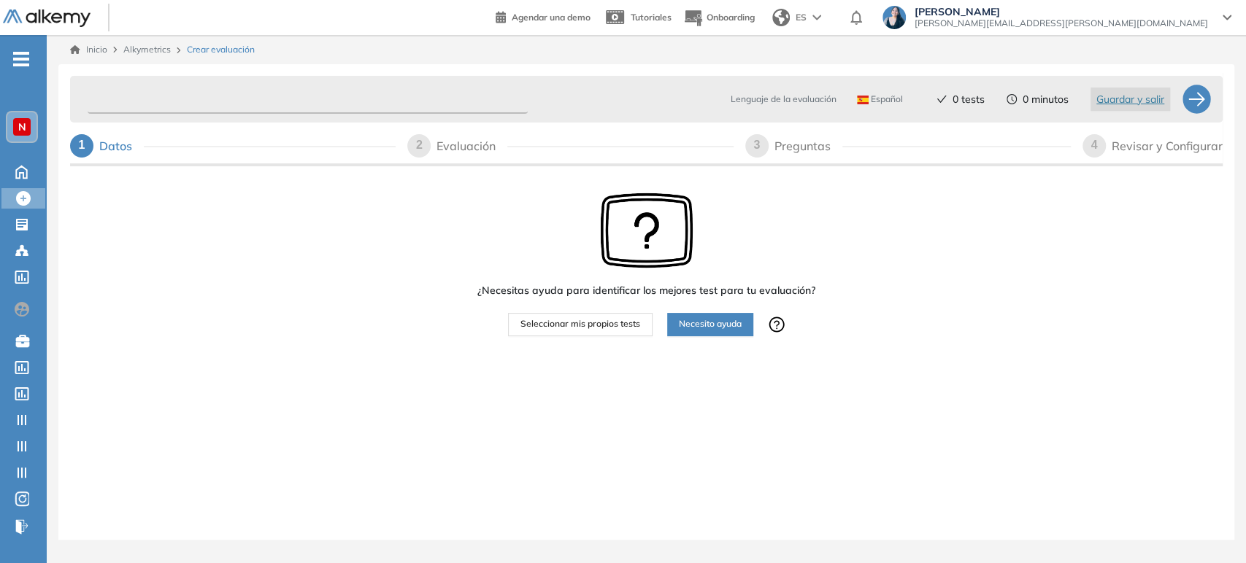
click at [169, 92] on input "text" at bounding box center [308, 99] width 440 height 28
drag, startPoint x: 214, startPoint y: 96, endPoint x: 31, endPoint y: 98, distance: 183.2
click at [31, 98] on div "General Training Alkemy Perfil Todos los espacios Todos los espacios N Home Hom…" at bounding box center [623, 281] width 1246 height 563
paste input "**********"
click at [126, 96] on input "**********" at bounding box center [308, 99] width 440 height 28
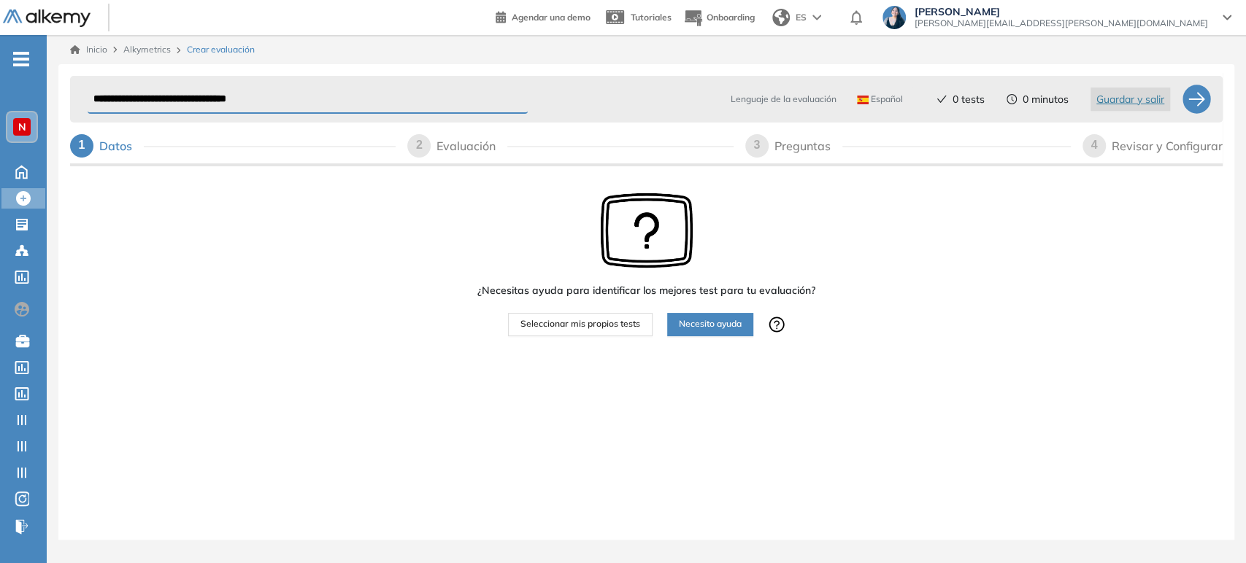
type input "**********"
click at [601, 325] on span "Seleccionar mis propios tests" at bounding box center [580, 324] width 120 height 14
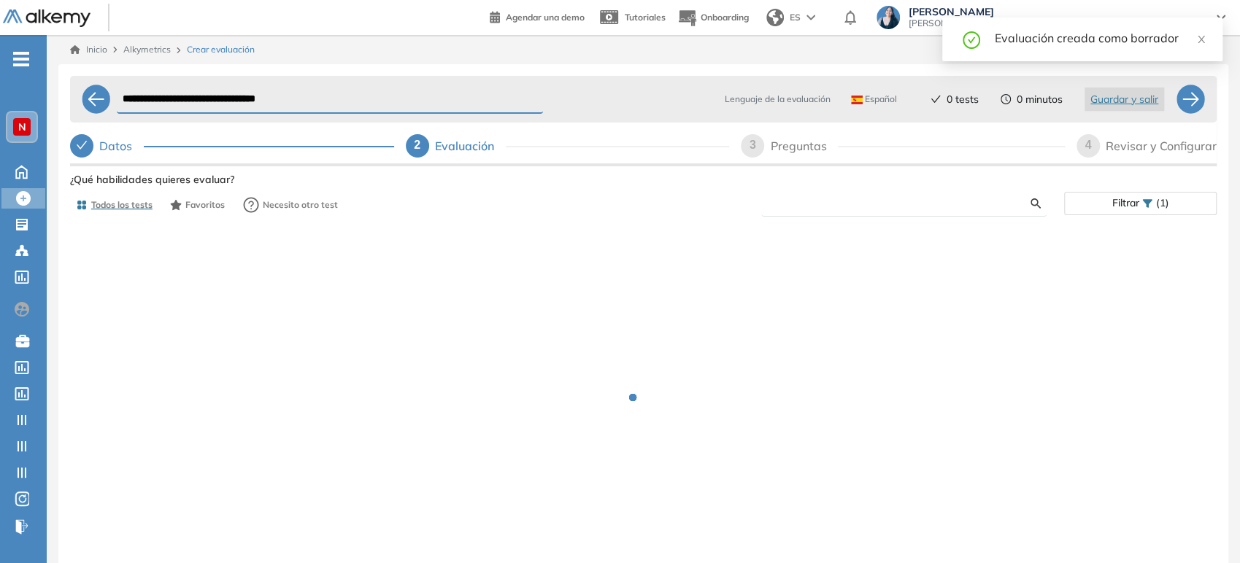
click at [621, 200] on input "text" at bounding box center [902, 203] width 258 height 13
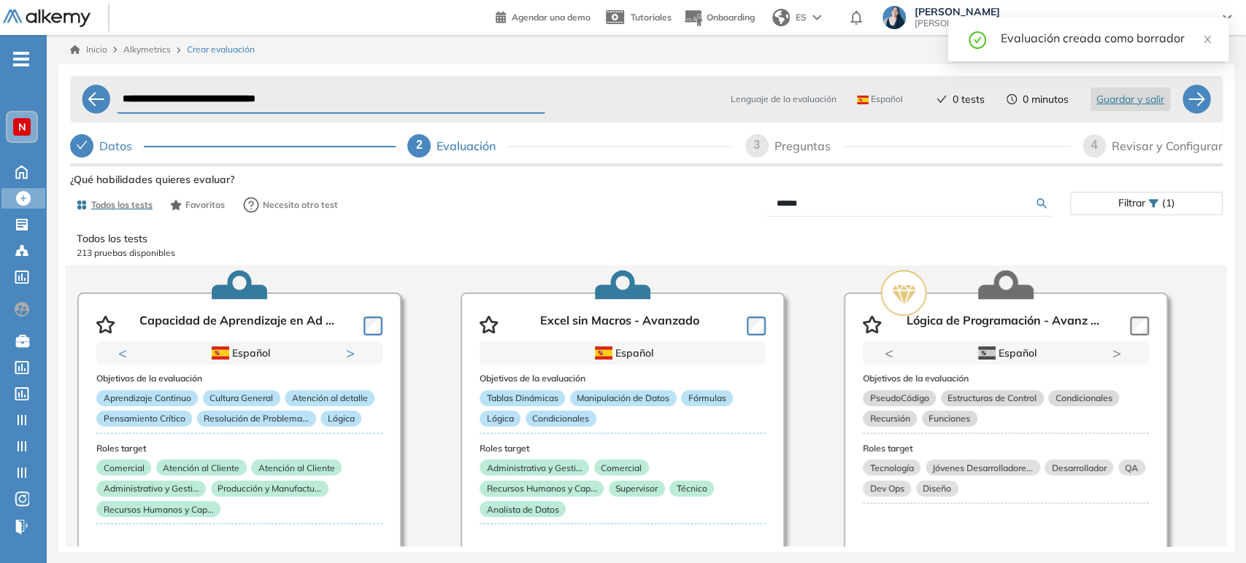
type input "******"
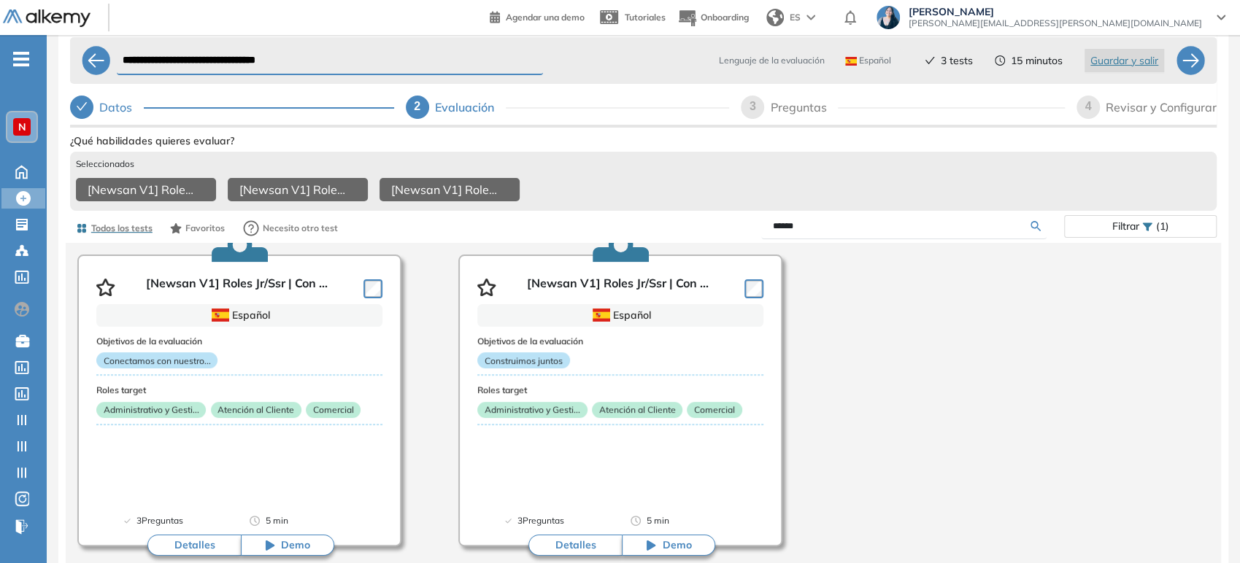
scroll to position [56, 0]
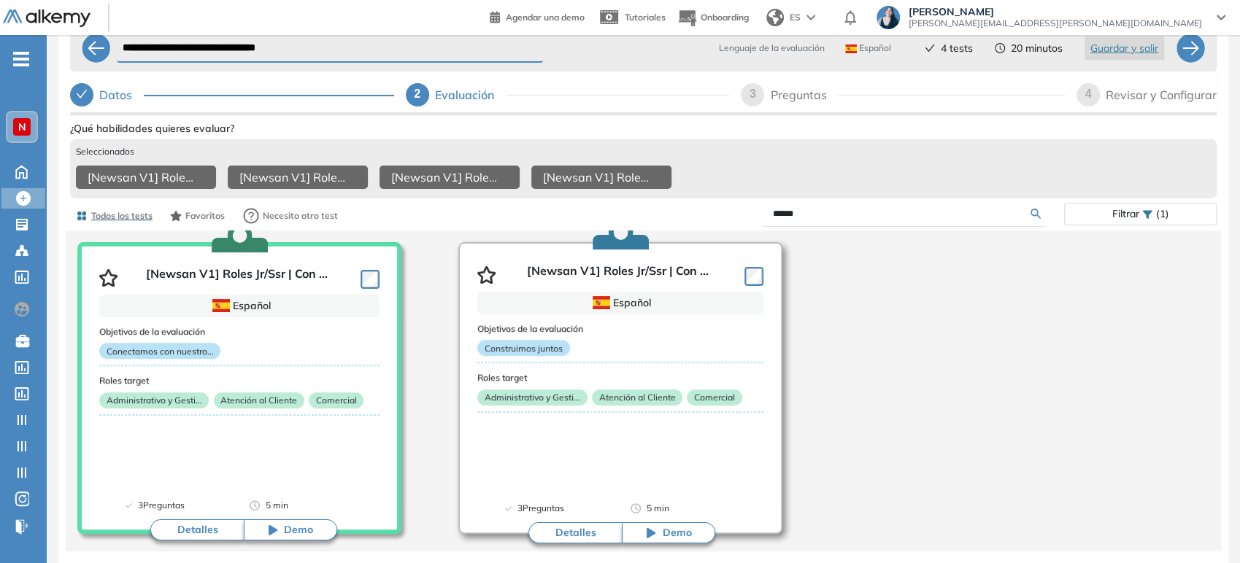
click at [621, 274] on article "[Newsan V1] Roles Jr/Ssr | Con ... Español Objetivos de la evaluación Construim…" at bounding box center [620, 388] width 324 height 292
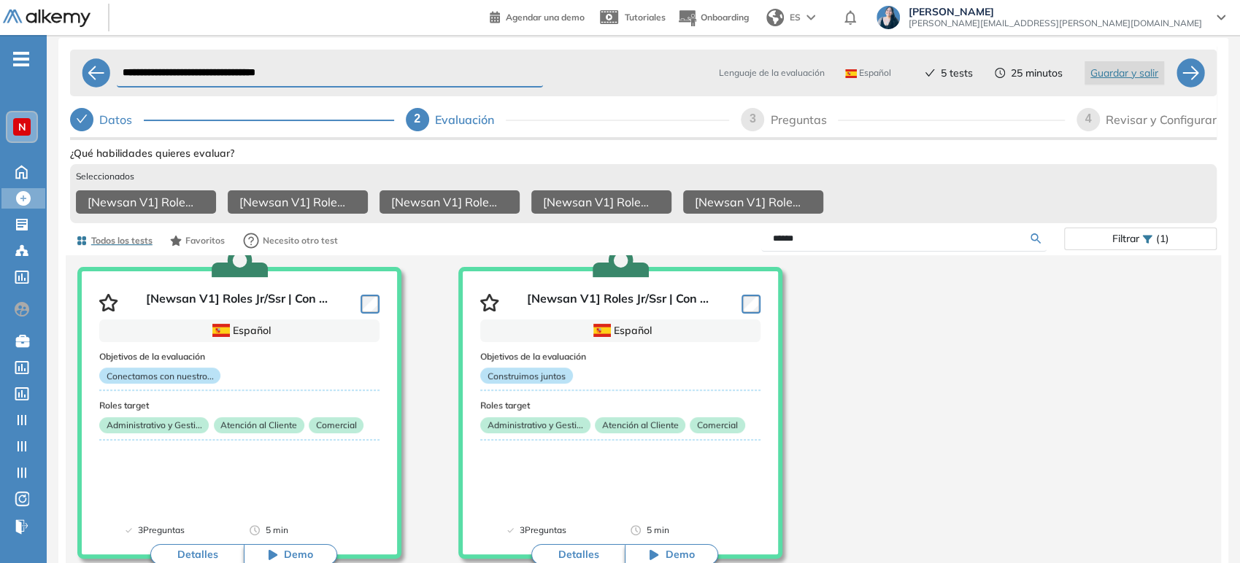
scroll to position [0, 0]
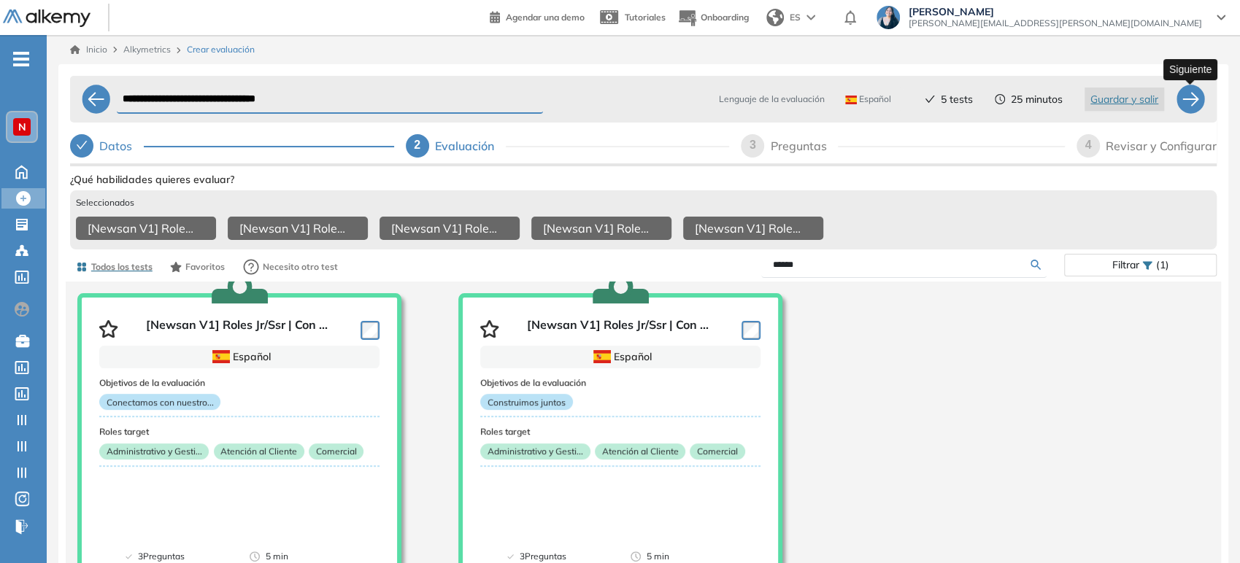
click at [621, 103] on div at bounding box center [1190, 99] width 29 height 29
select select "*****"
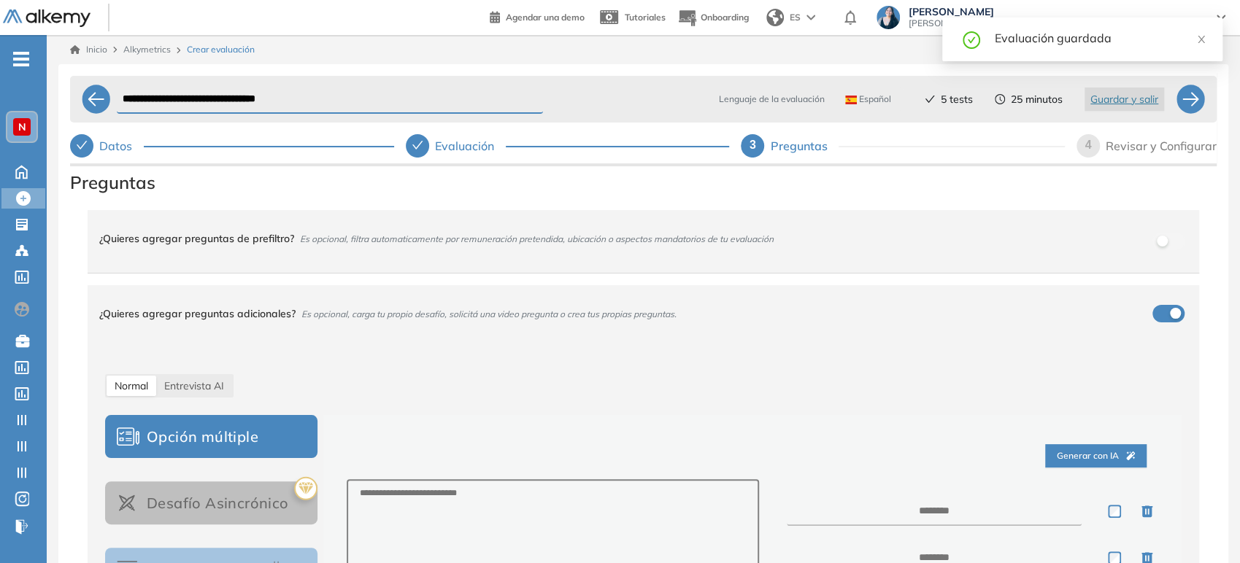
click at [621, 314] on div "¿Quieres agregar preguntas adicionales? Es opcional, carga tu propio desafío, s…" at bounding box center [634, 313] width 1071 height 39
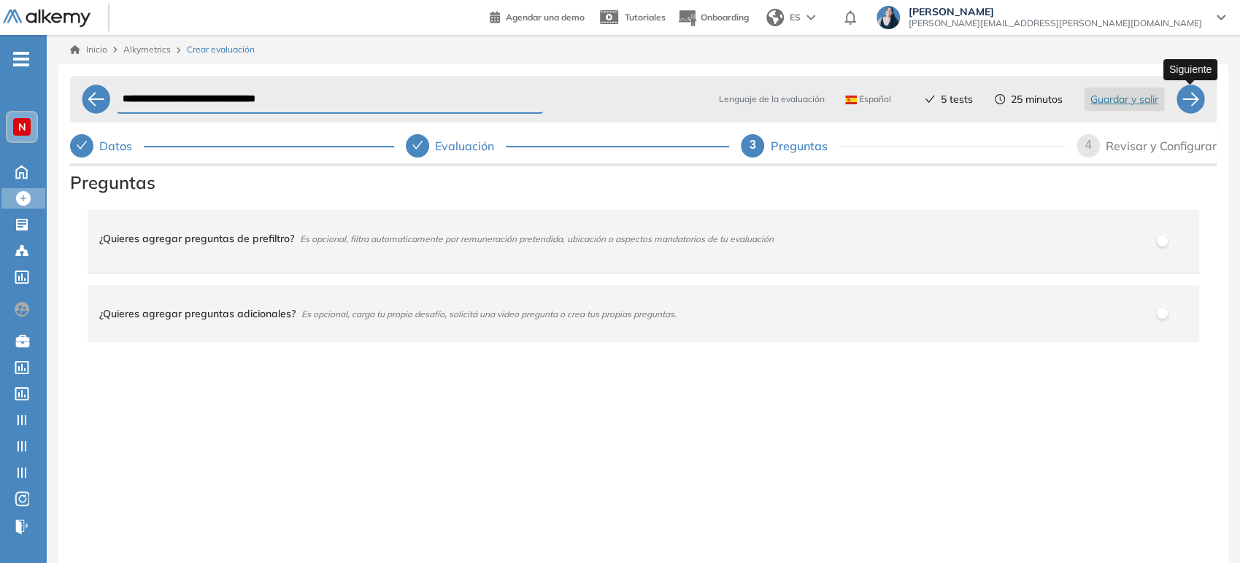
click at [621, 100] on div at bounding box center [1190, 99] width 29 height 29
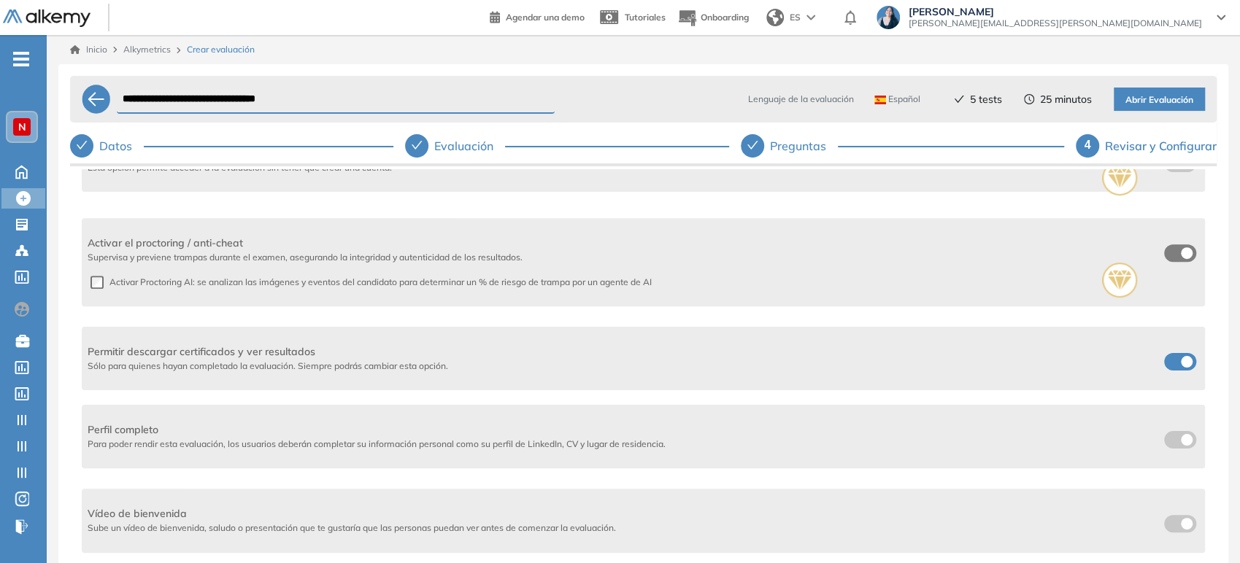
scroll to position [78, 0]
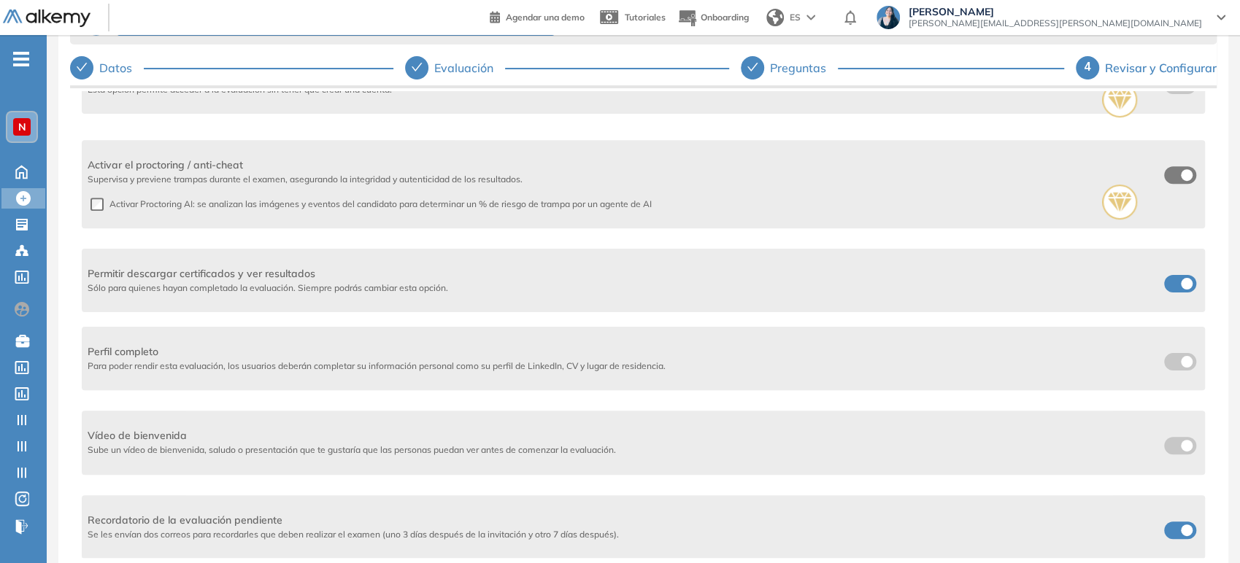
click at [621, 283] on label at bounding box center [1180, 284] width 32 height 18
click at [621, 529] on span at bounding box center [1170, 528] width 12 height 12
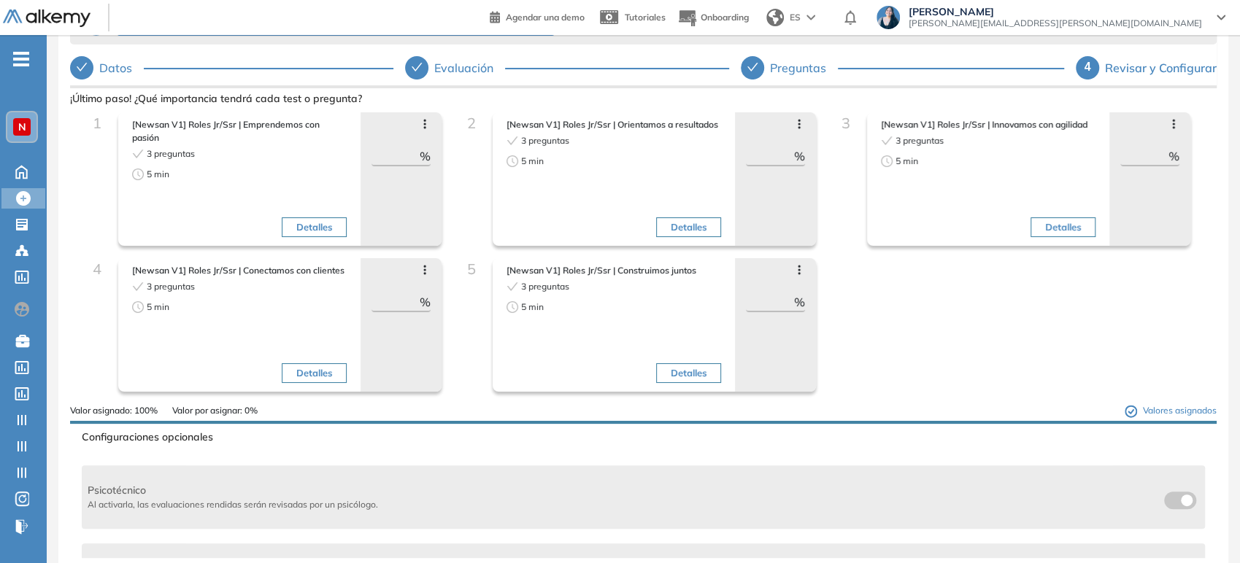
scroll to position [0, 0]
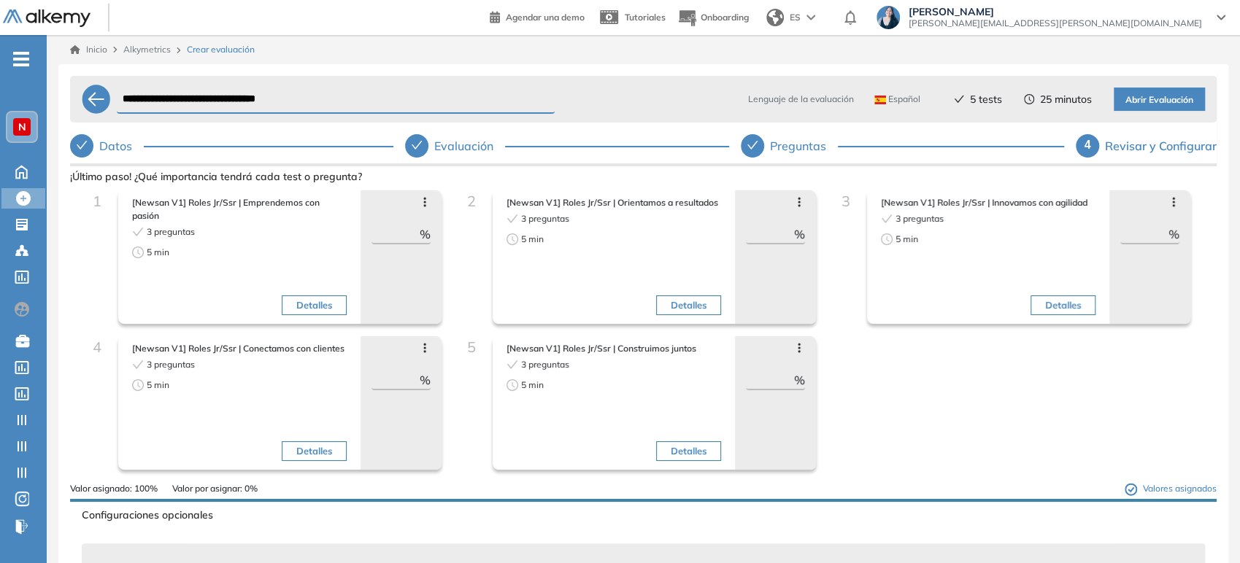
click at [621, 94] on span "Abrir Evaluación" at bounding box center [1159, 100] width 68 height 14
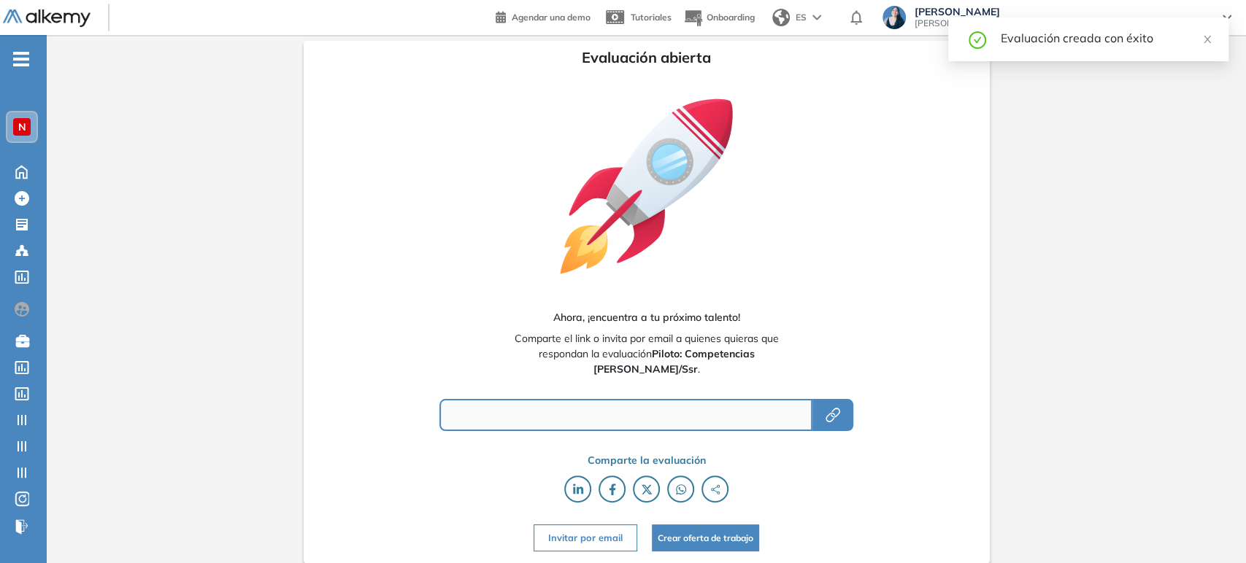
type input "**********"
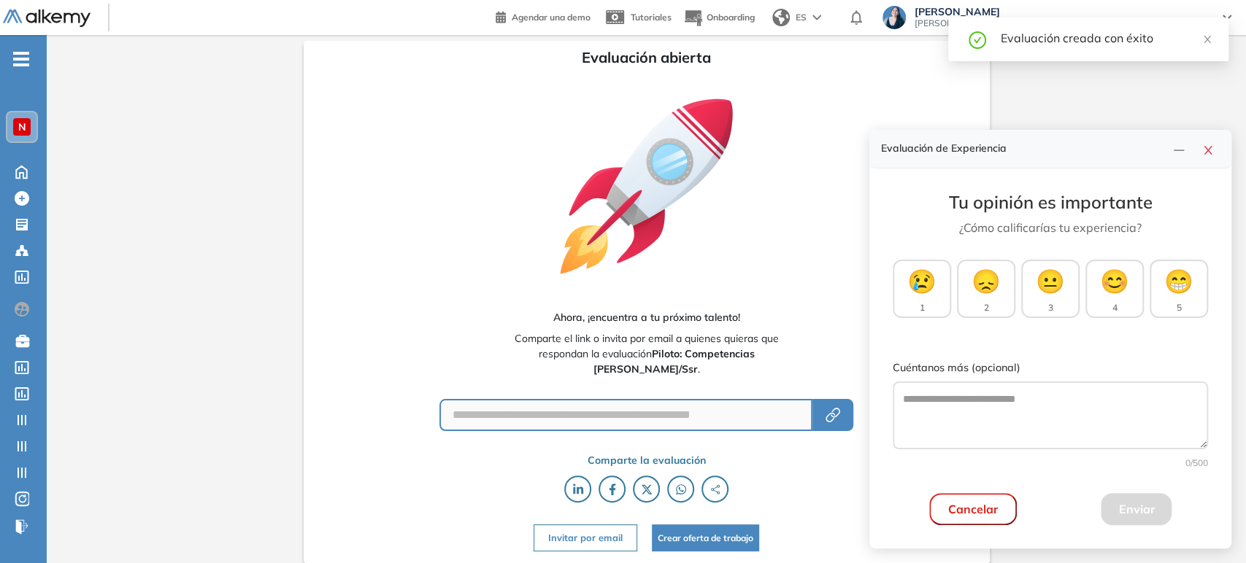
click at [621, 214] on icon at bounding box center [646, 186] width 192 height 192
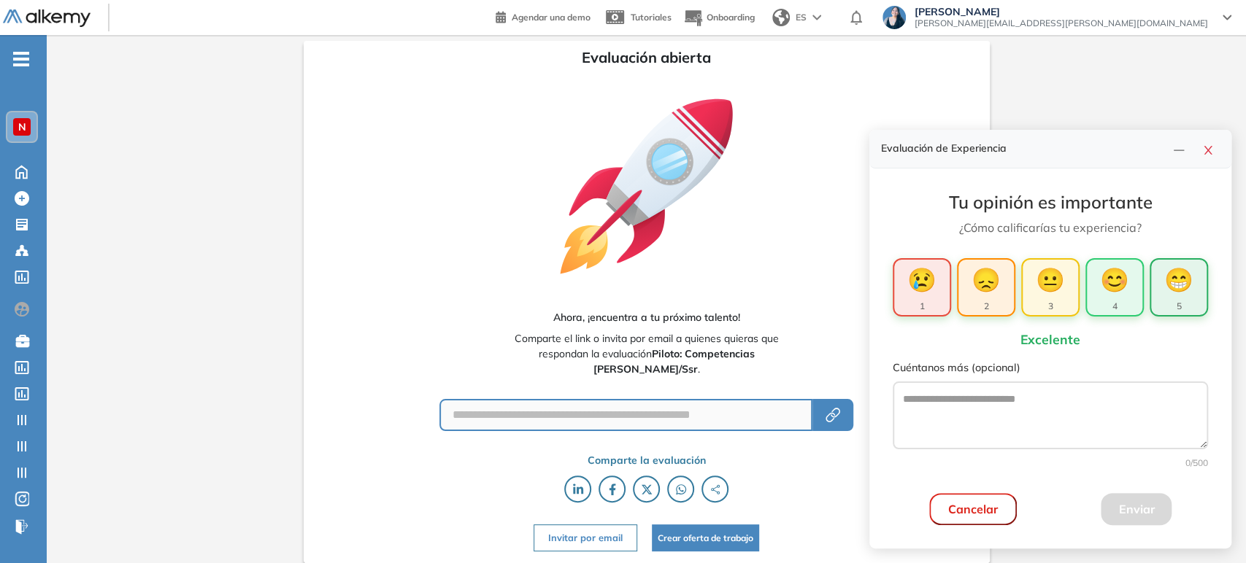
click at [621, 300] on button "😁 5" at bounding box center [1178, 287] width 58 height 58
click at [621, 512] on button "Enviar" at bounding box center [1136, 509] width 71 height 32
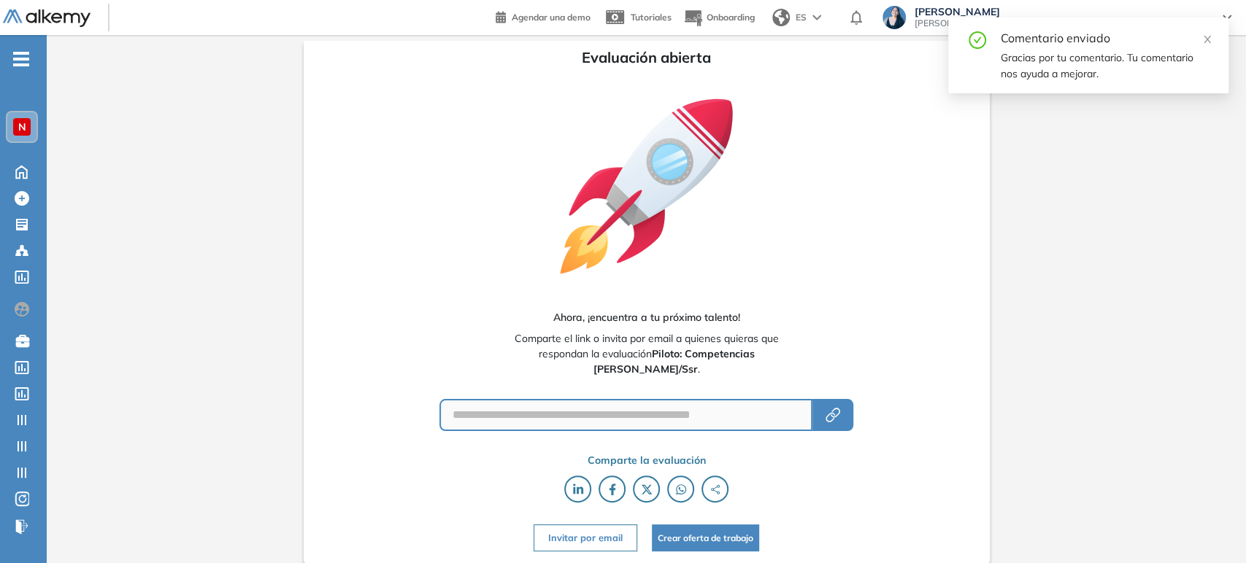
click at [609, 539] on button "Invitar por email" at bounding box center [585, 538] width 104 height 27
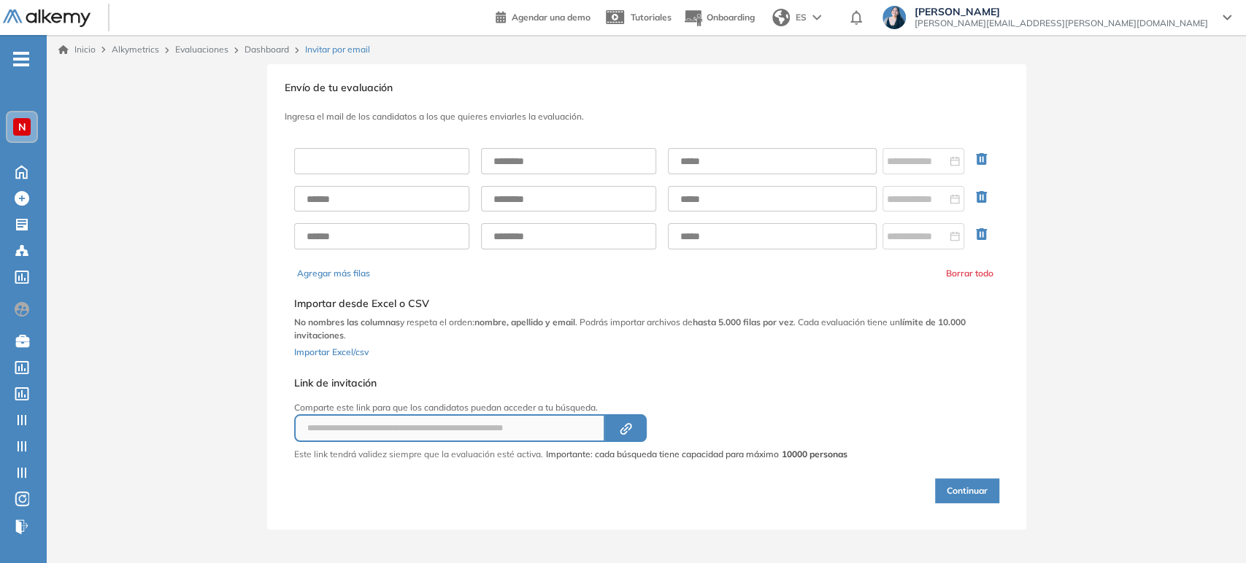
click at [412, 155] on input "text" at bounding box center [381, 161] width 175 height 26
type input "**********"
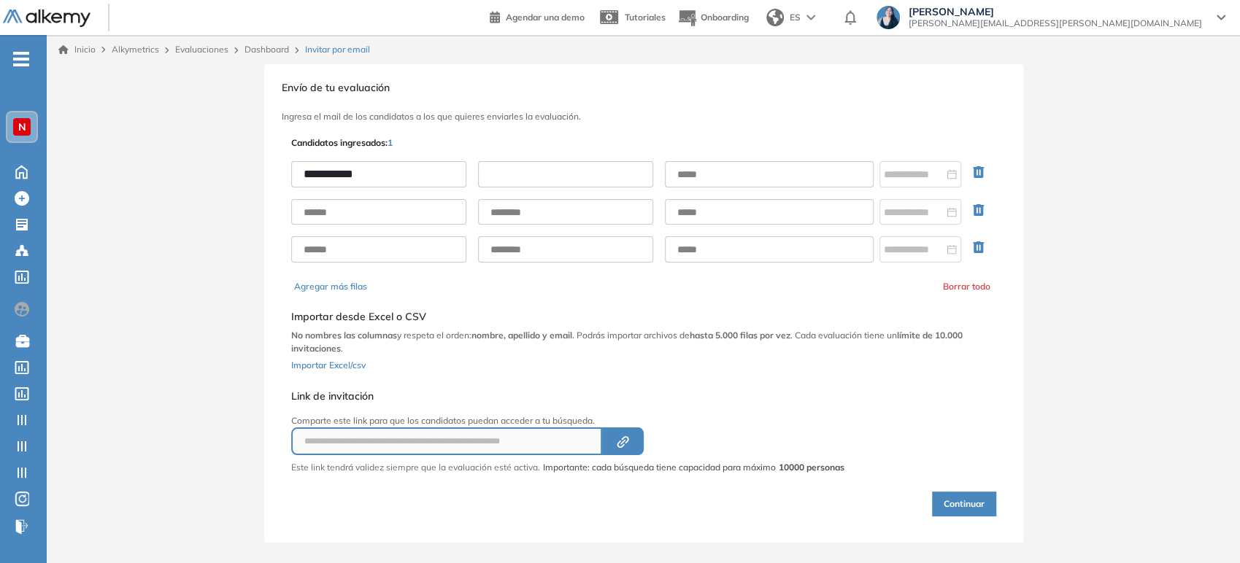
click at [537, 184] on input "text" at bounding box center [565, 174] width 175 height 26
type input "********"
click at [621, 170] on input "text" at bounding box center [769, 174] width 209 height 26
type input "**********"
click at [621, 507] on button "Continuar" at bounding box center [964, 504] width 64 height 25
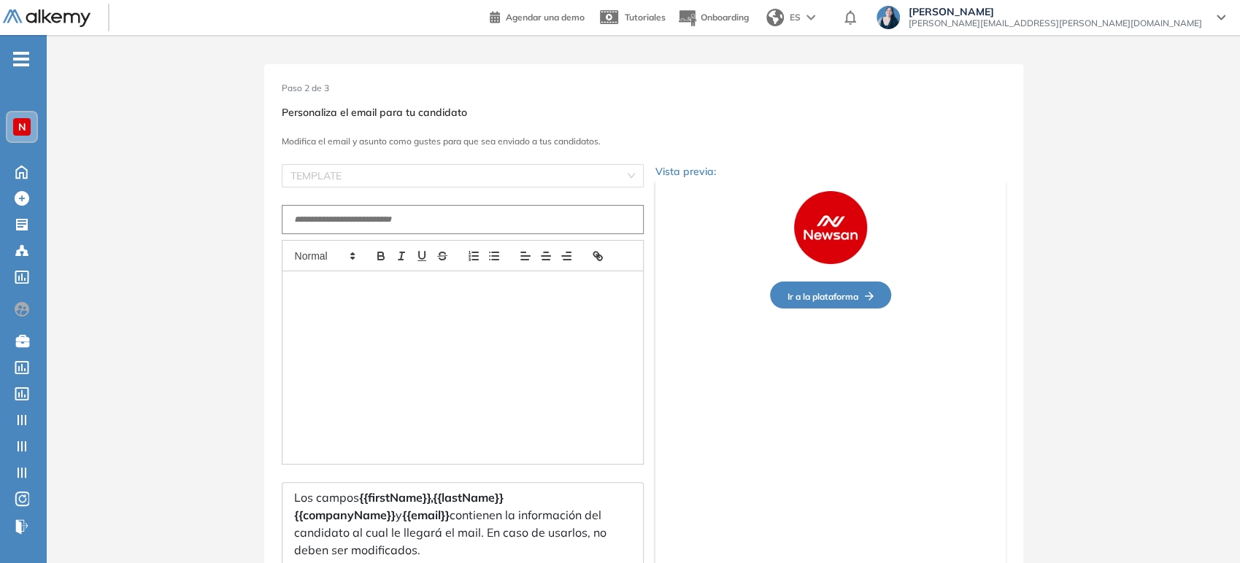
type input "**********"
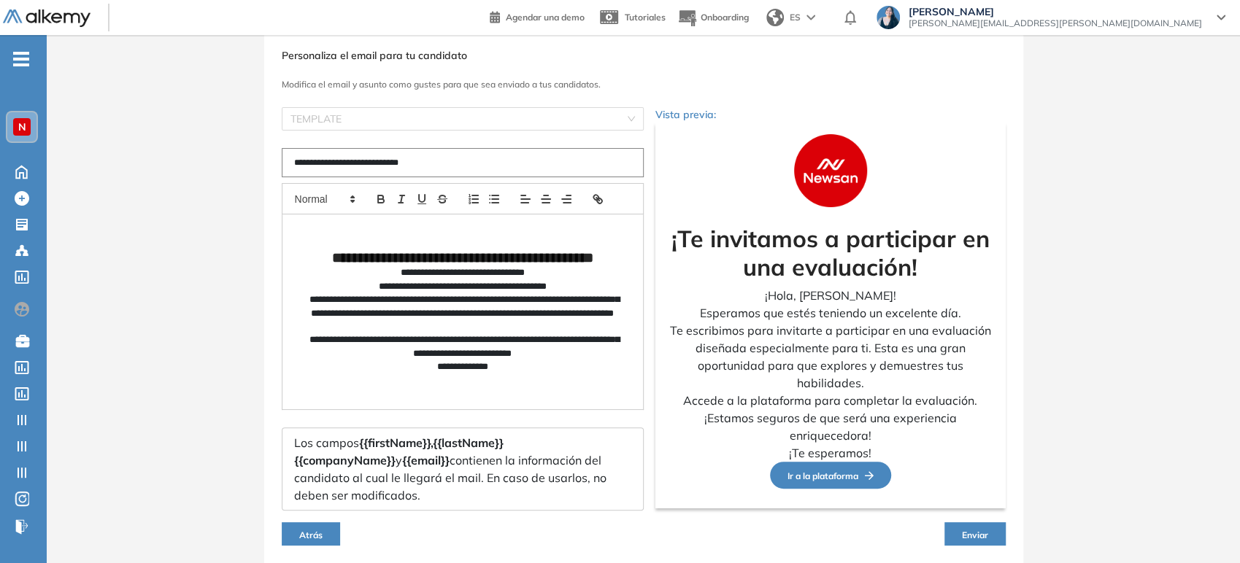
scroll to position [107, 0]
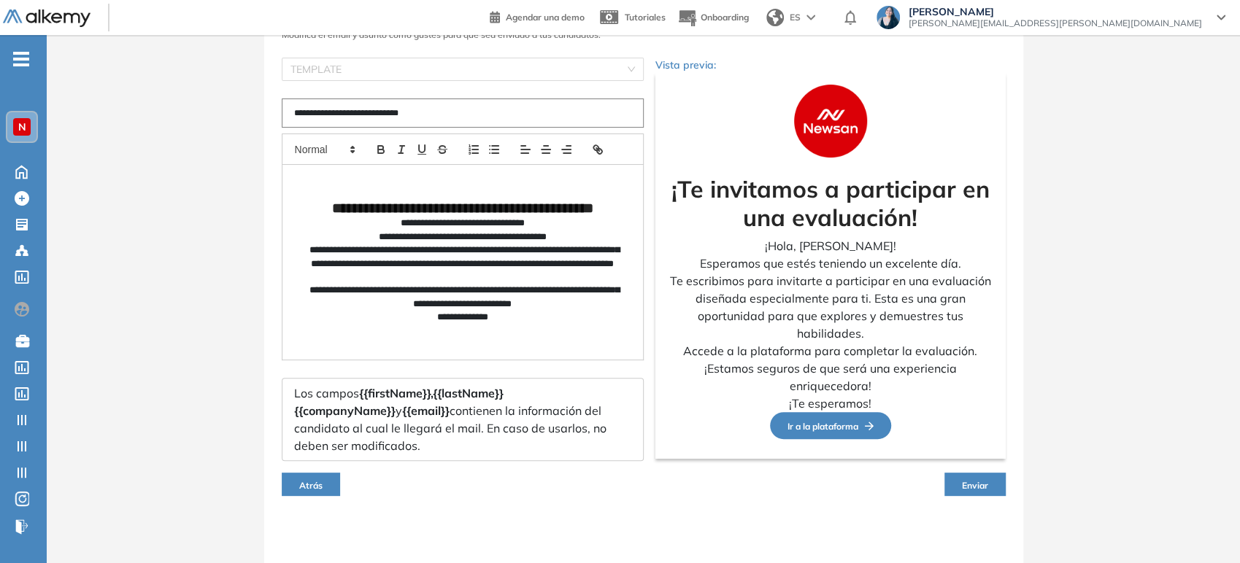
click at [621, 487] on span "Enviar" at bounding box center [975, 485] width 26 height 11
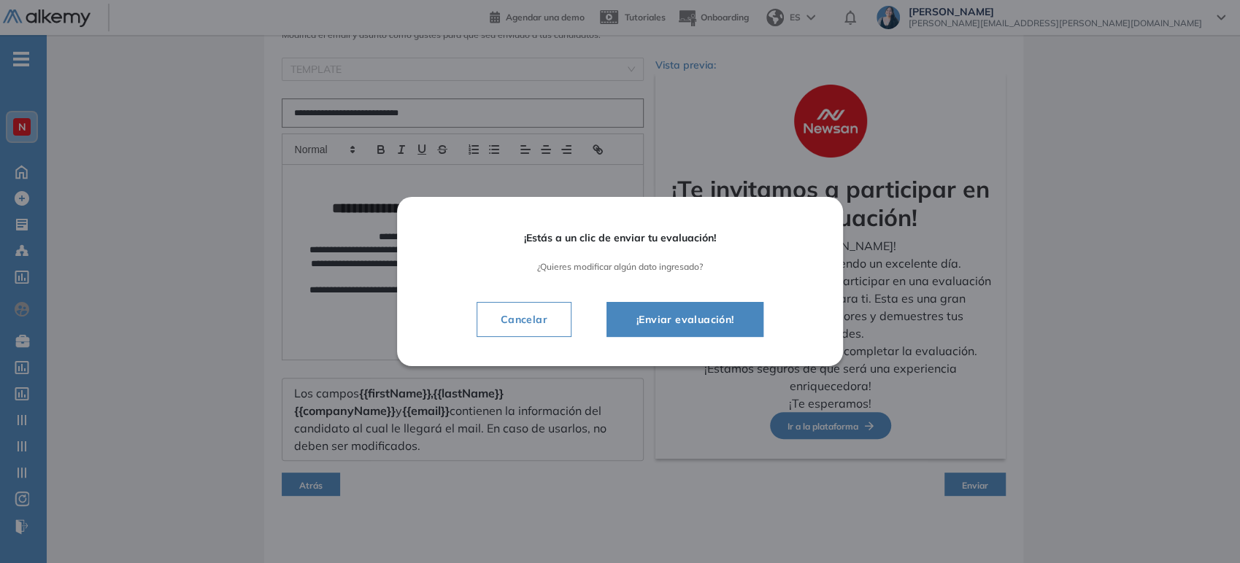
click at [621, 320] on span "¡Enviar evaluación!" at bounding box center [685, 320] width 121 height 18
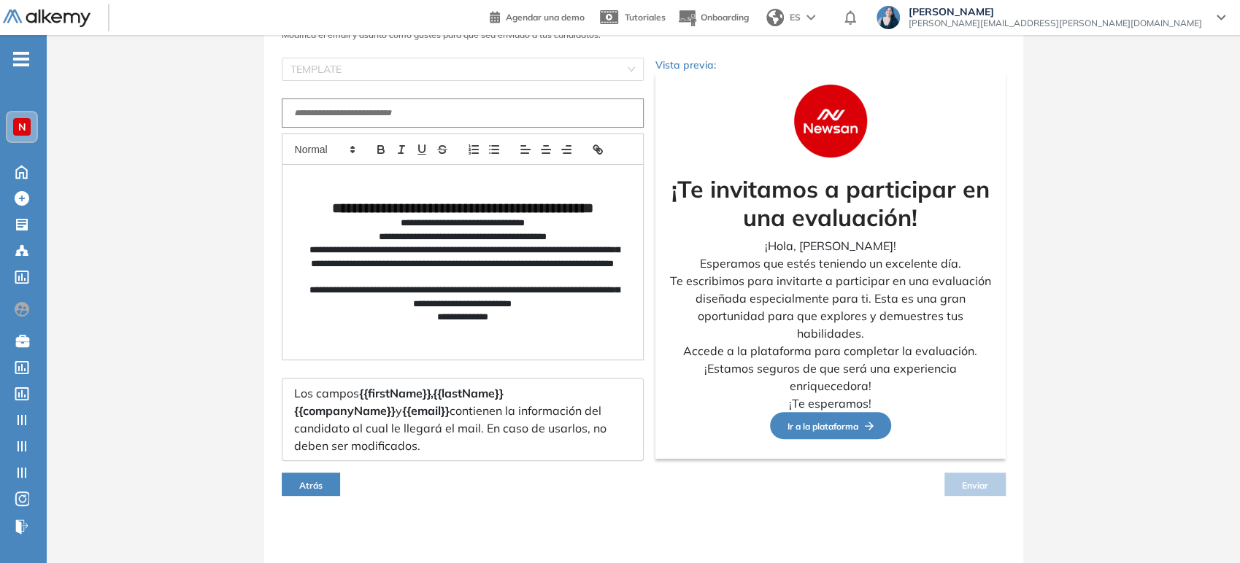
scroll to position [80, 0]
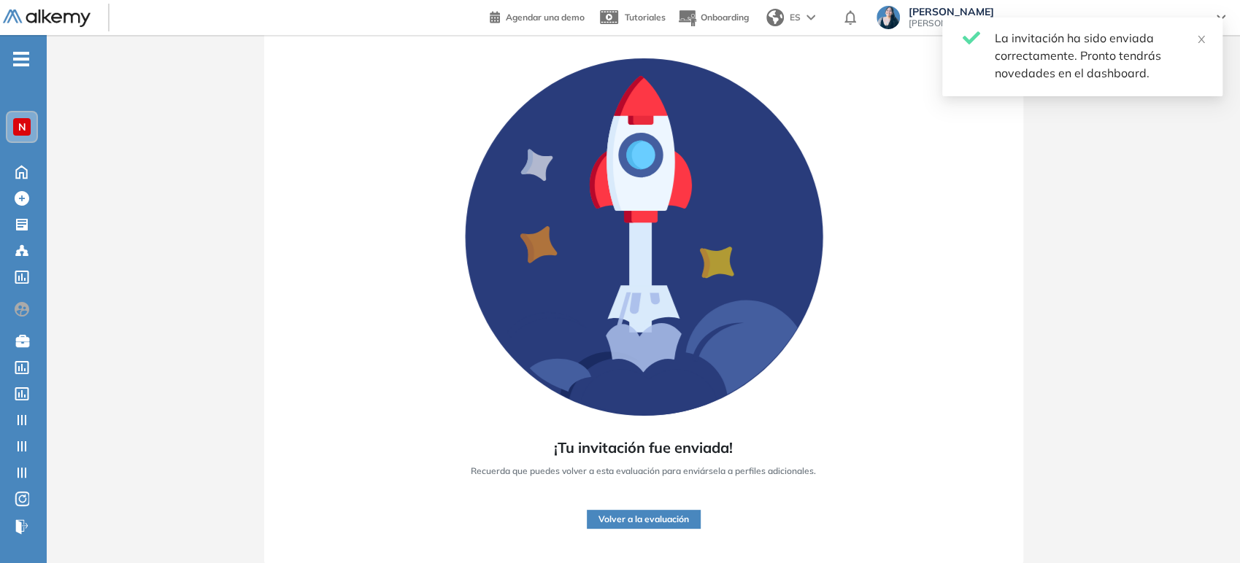
click at [621, 517] on button "Volver a la evaluación" at bounding box center [644, 519] width 114 height 19
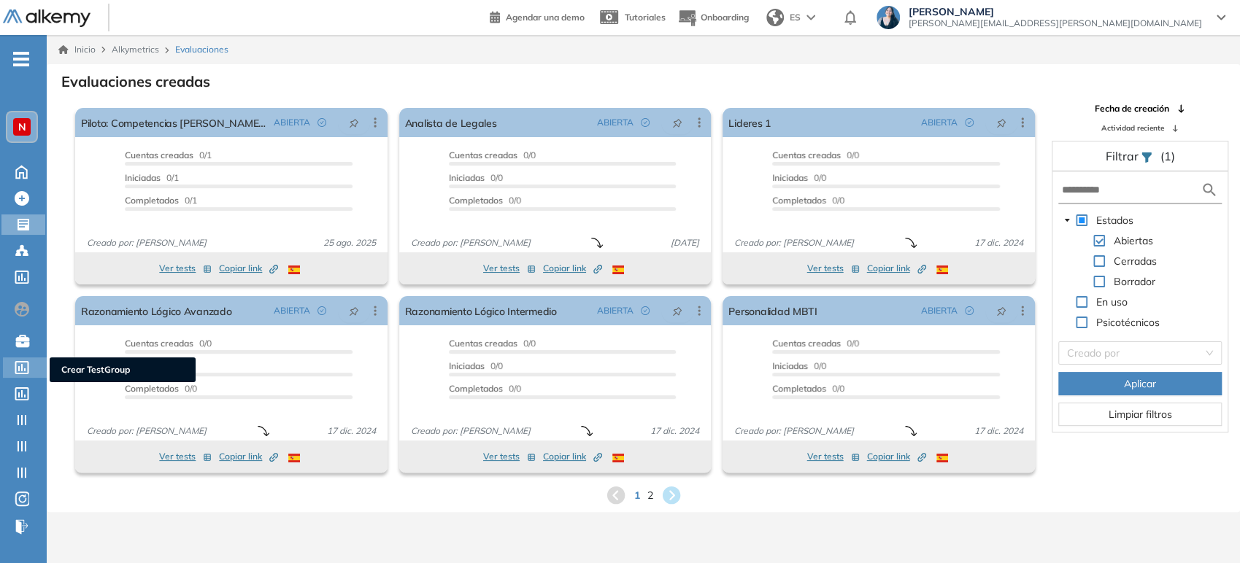
click at [32, 369] on div "Crear TestGroup Crear TestGroup" at bounding box center [25, 368] width 44 height 20
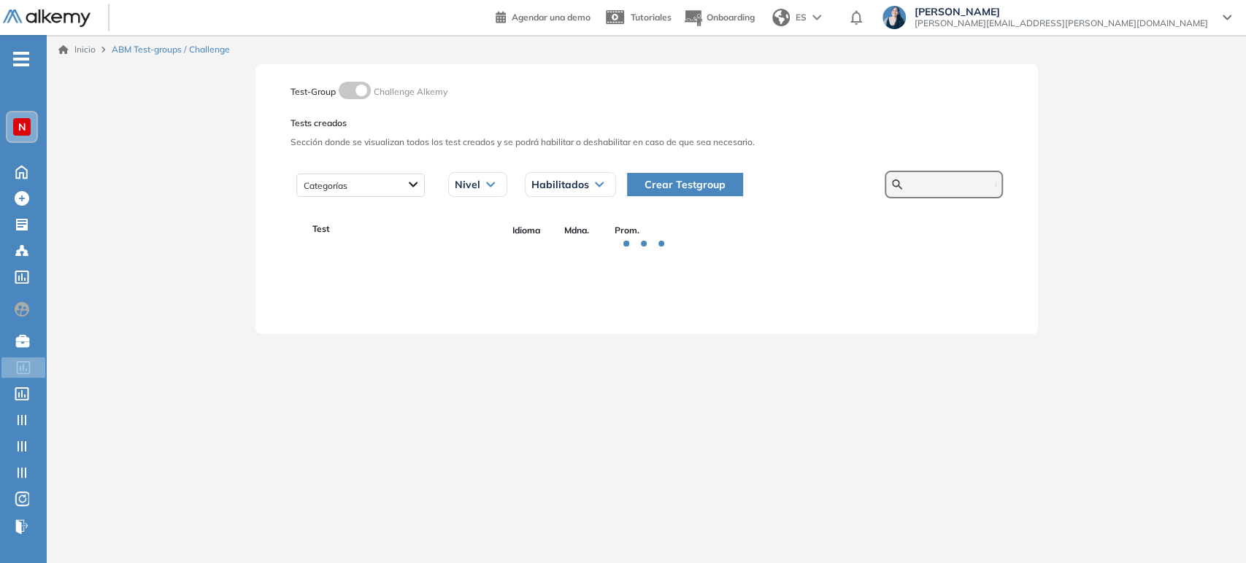
click at [621, 180] on input "text" at bounding box center [952, 184] width 88 height 13
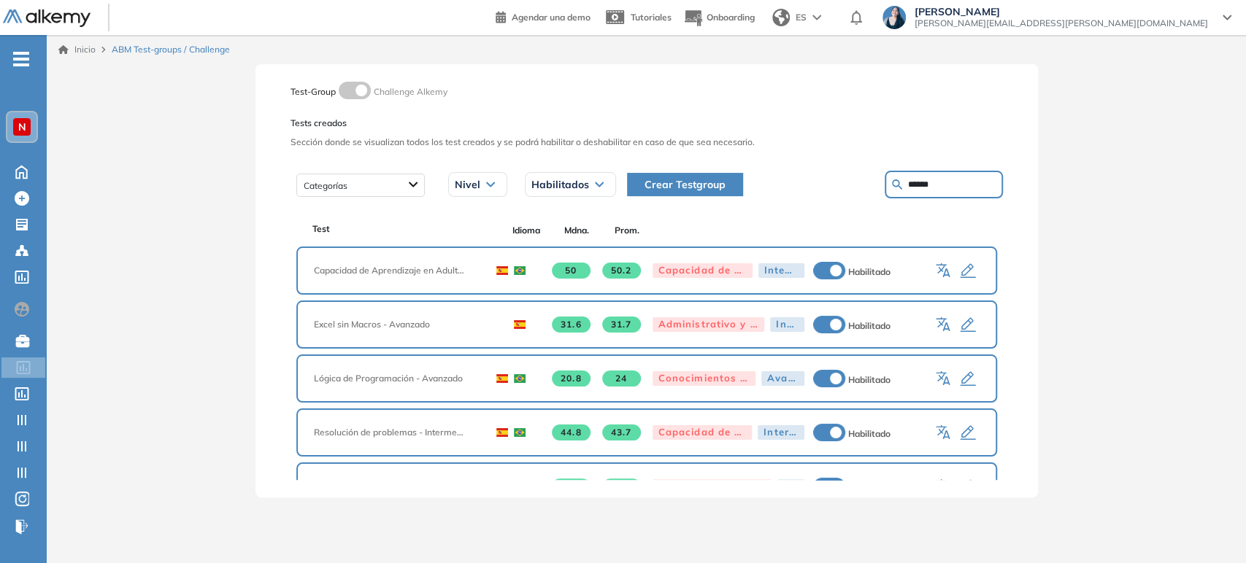
type input "******"
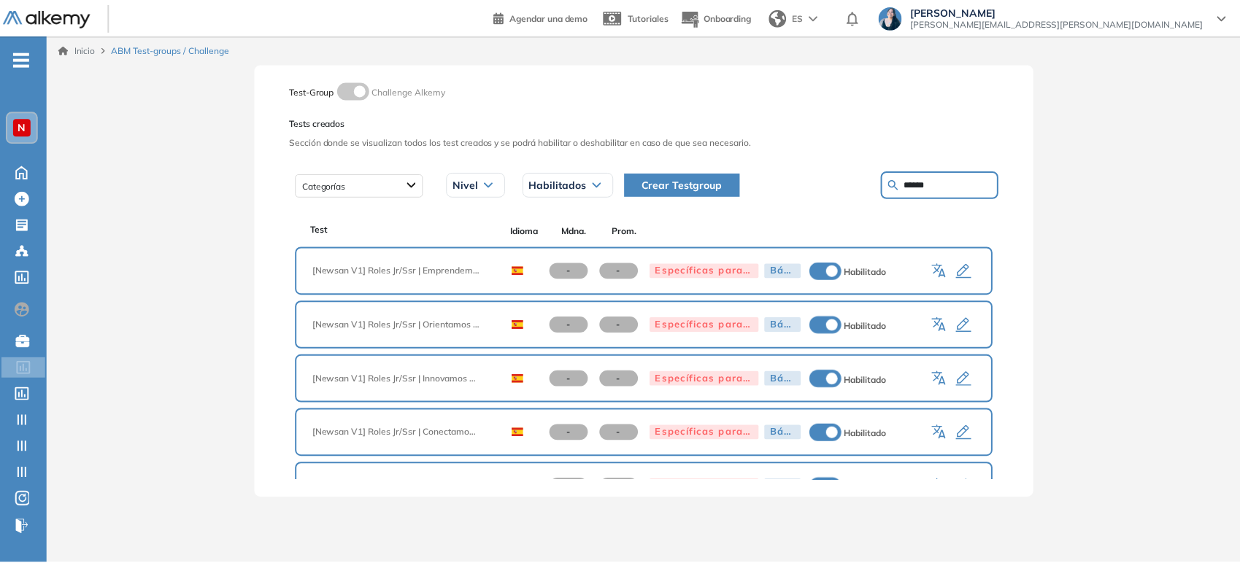
scroll to position [51, 0]
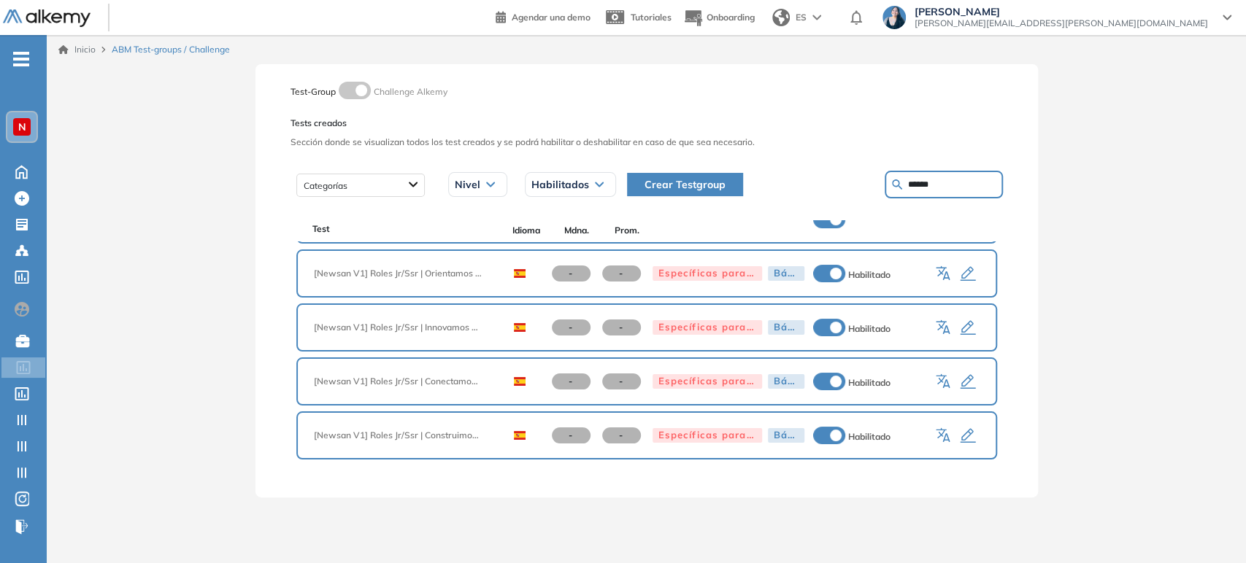
click at [621, 432] on icon "button" at bounding box center [968, 437] width 18 height 18
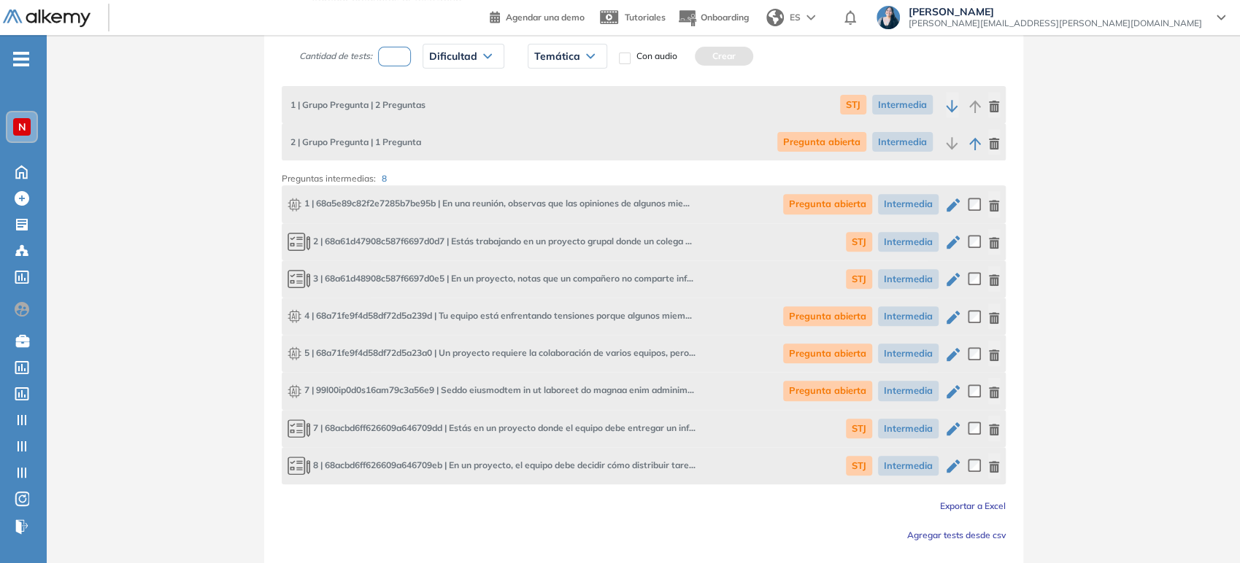
scroll to position [324, 0]
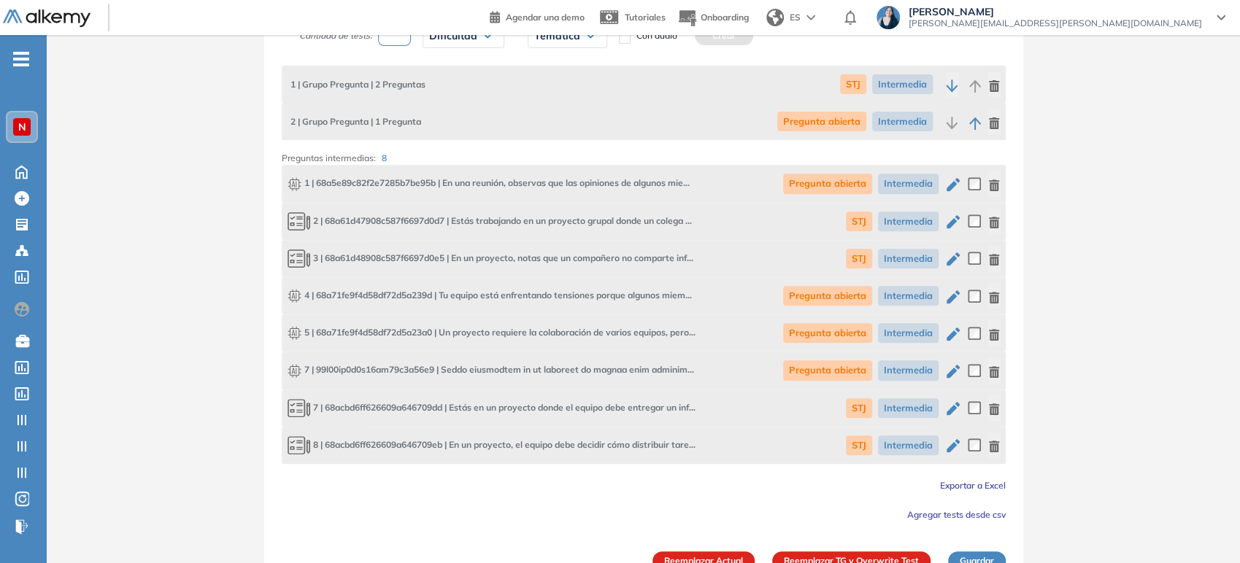
click at [621, 367] on icon "button" at bounding box center [953, 372] width 18 height 18
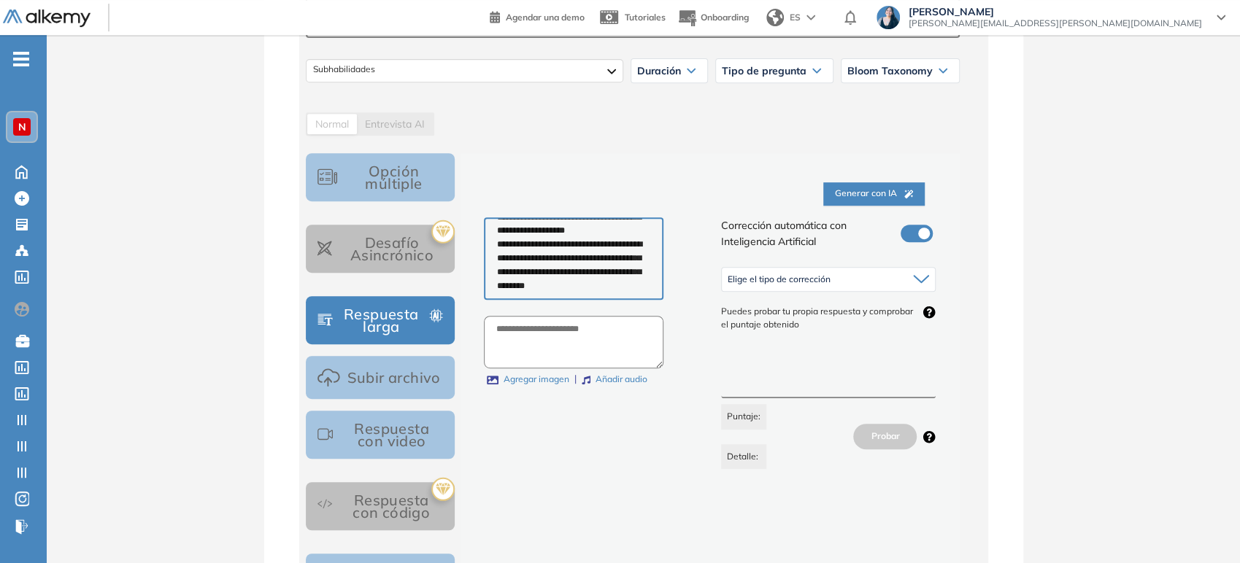
scroll to position [550, 0]
click at [621, 290] on textarea at bounding box center [574, 258] width 180 height 83
type textarea "**********"
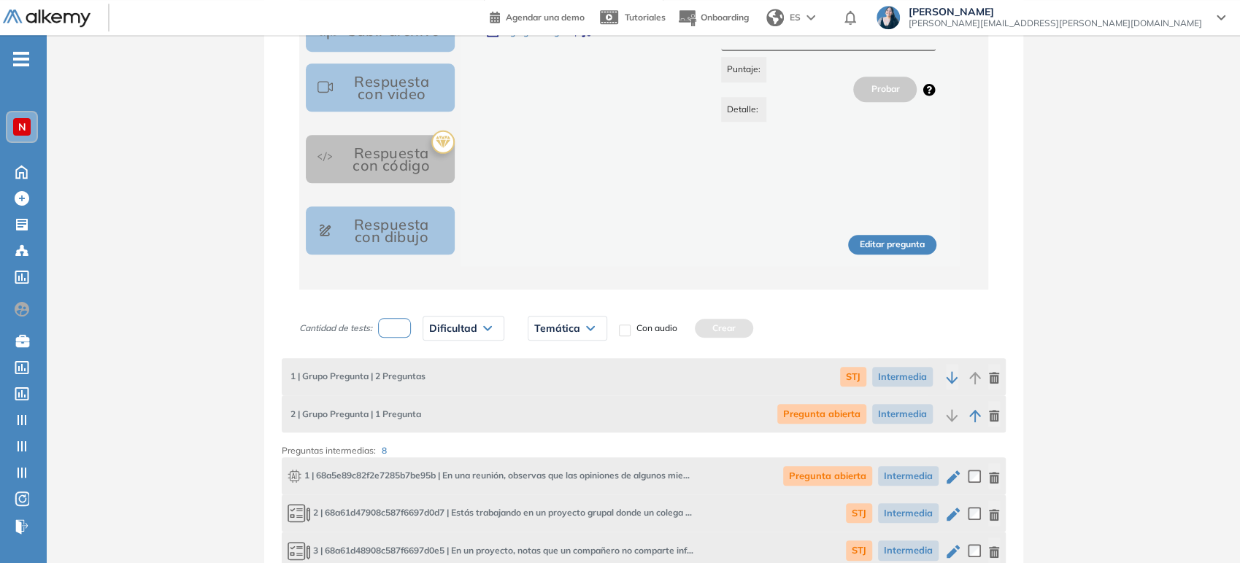
scroll to position [567, 0]
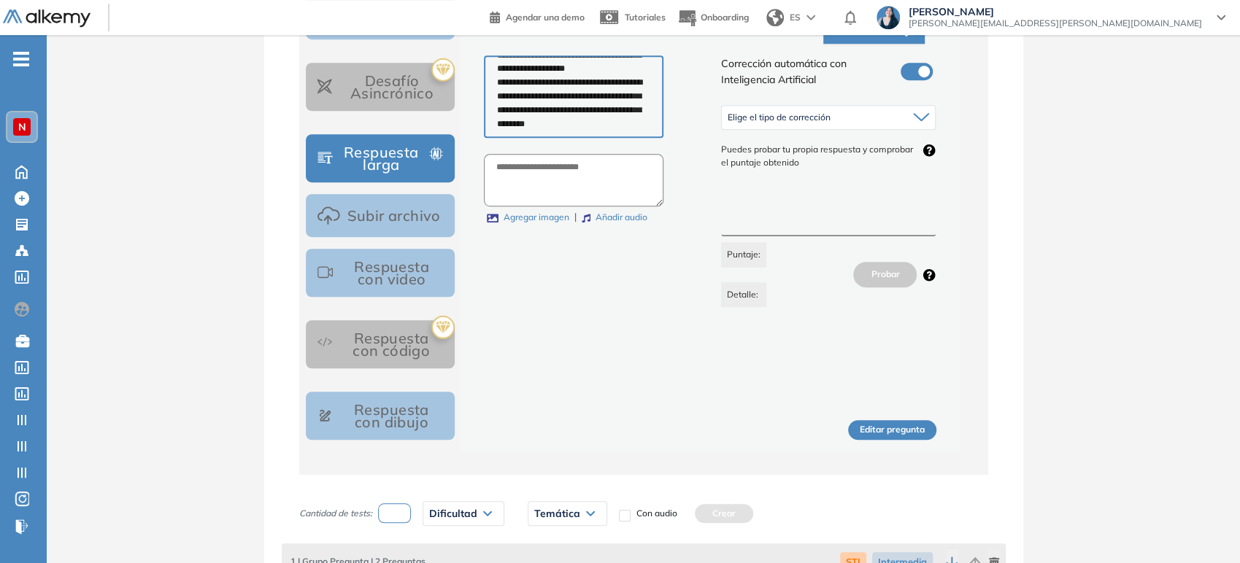
click at [621, 118] on div "Elige el tipo de corrección" at bounding box center [829, 117] width 214 height 23
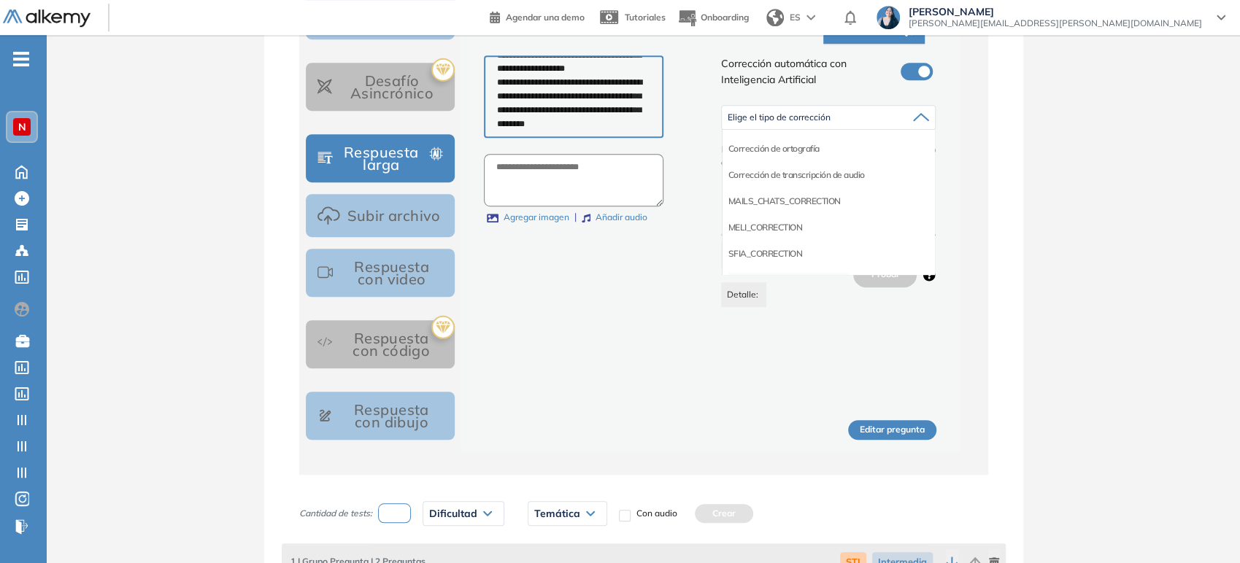
scroll to position [81, 0]
click at [621, 250] on li "Corrección de respuestas cortas" at bounding box center [788, 251] width 121 height 15
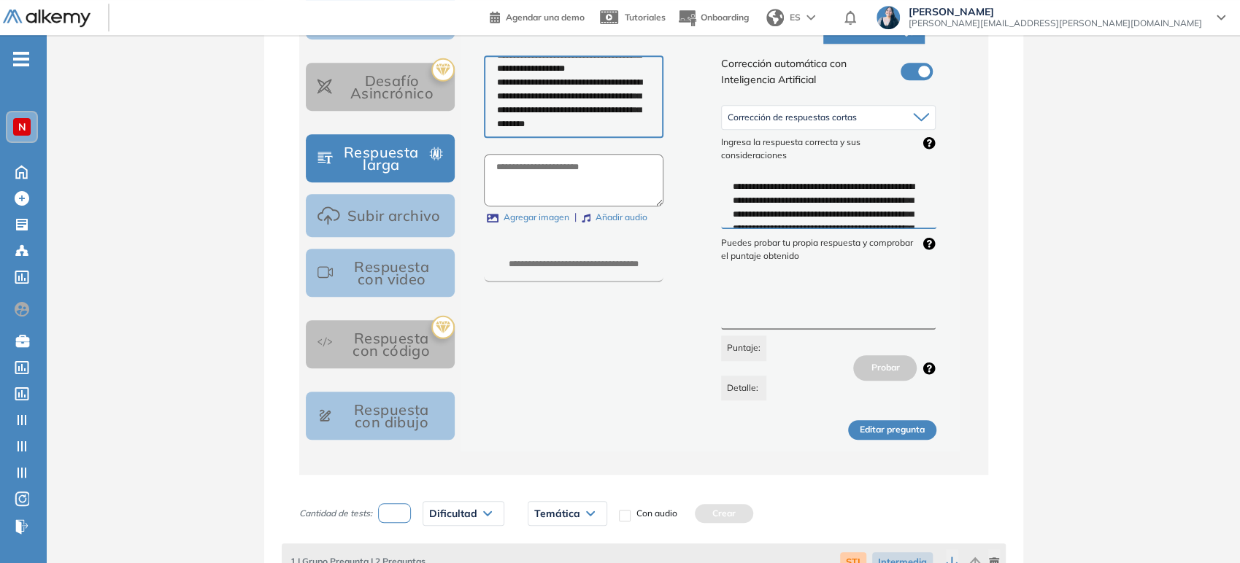
click at [621, 432] on button "Editar pregunta" at bounding box center [892, 430] width 88 height 20
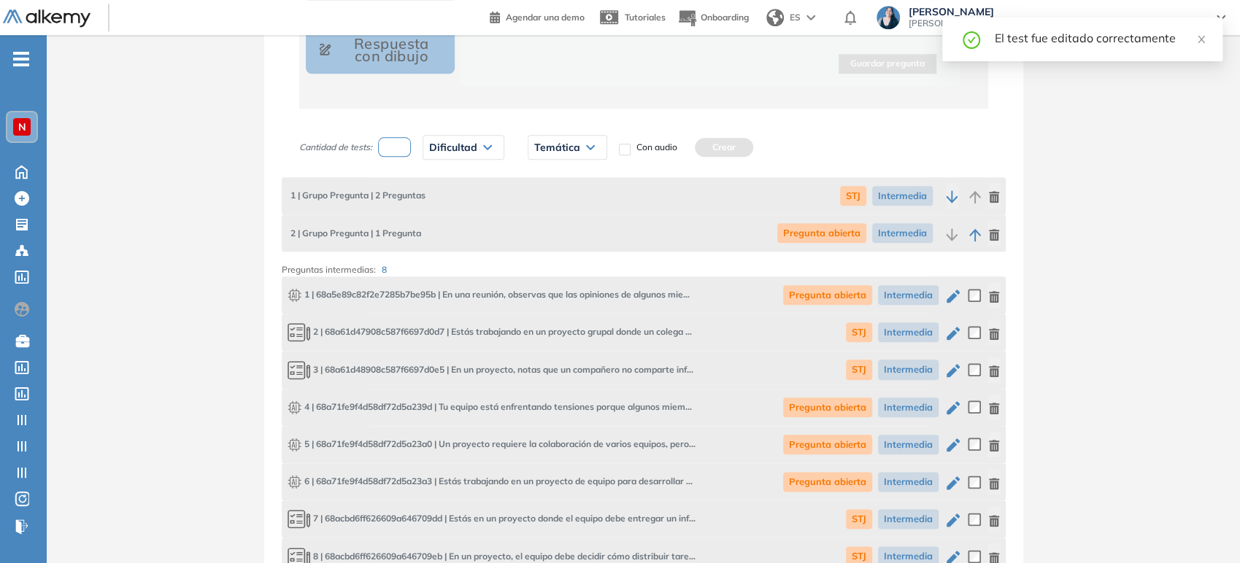
scroll to position [973, 0]
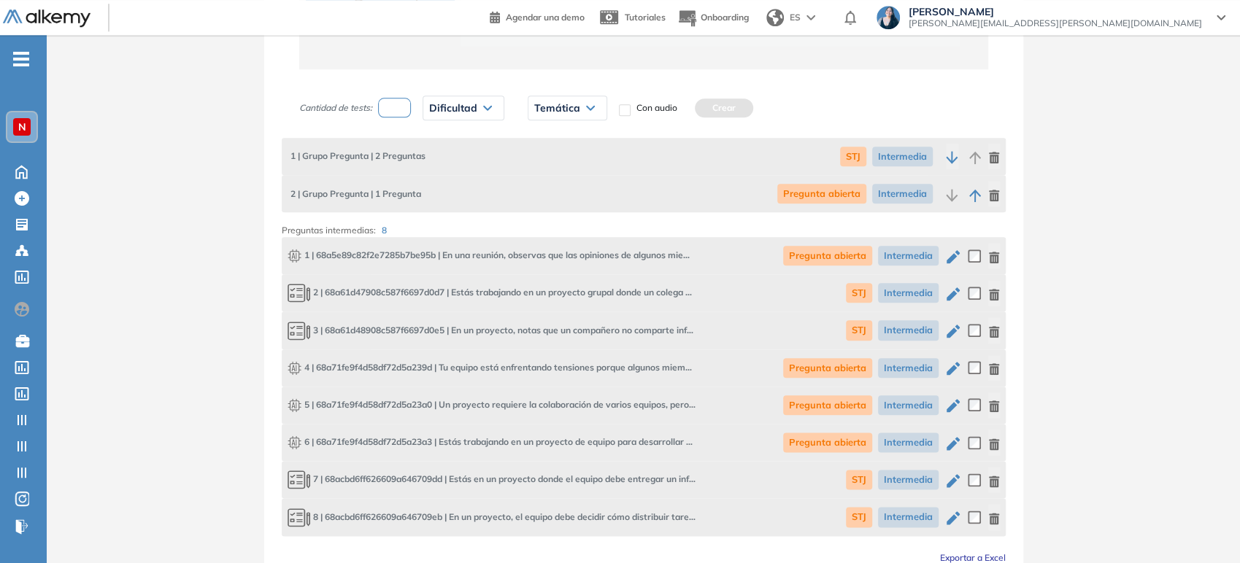
click at [621, 253] on icon "button" at bounding box center [953, 256] width 13 height 13
type input "**********"
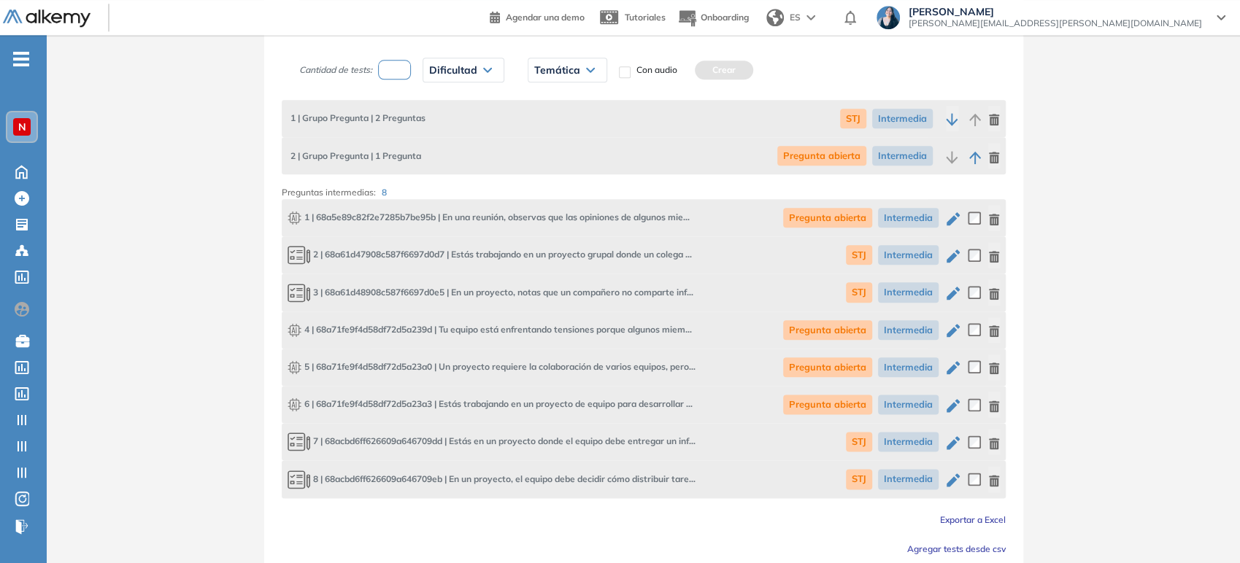
scroll to position [1054, 0]
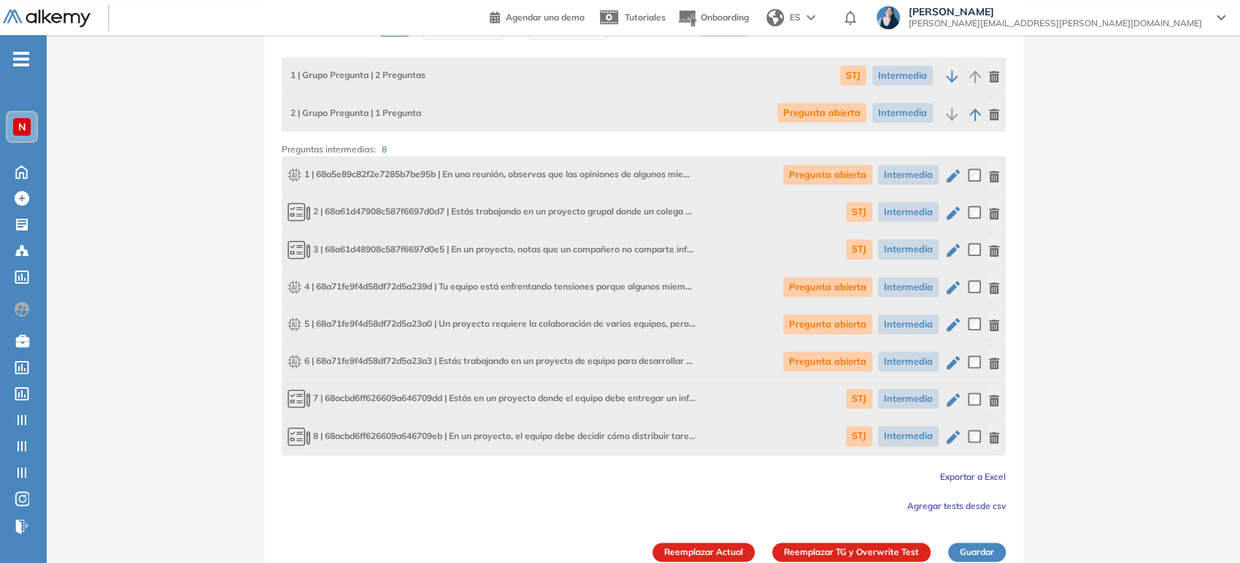
click at [621, 289] on icon "button" at bounding box center [953, 287] width 13 height 13
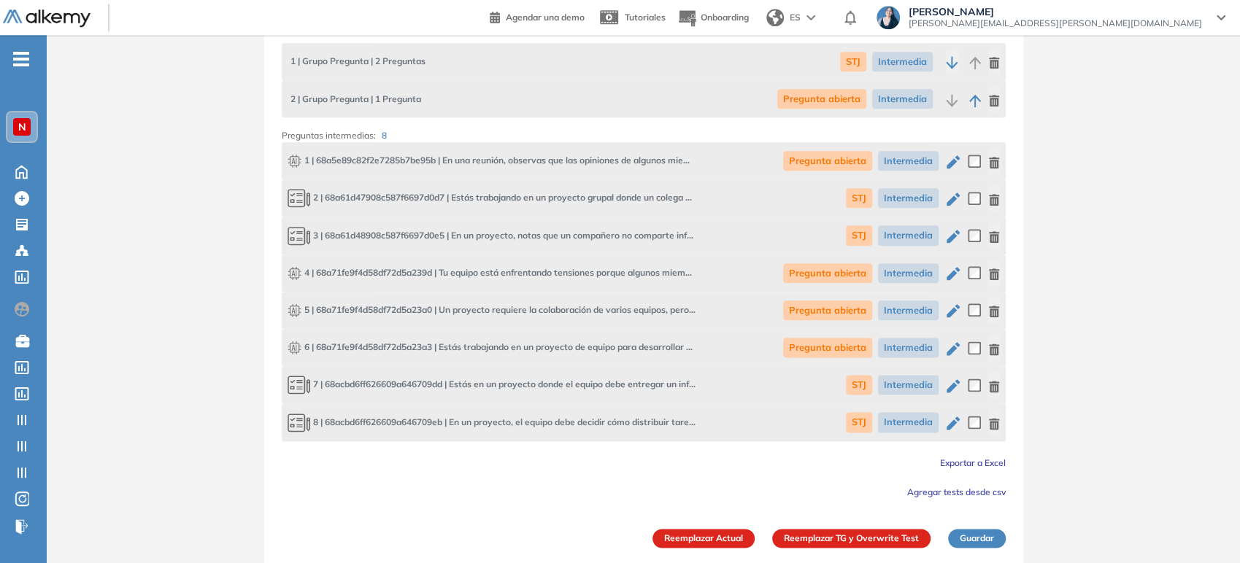
scroll to position [1068, 0]
click at [621, 307] on icon "button" at bounding box center [953, 310] width 18 height 18
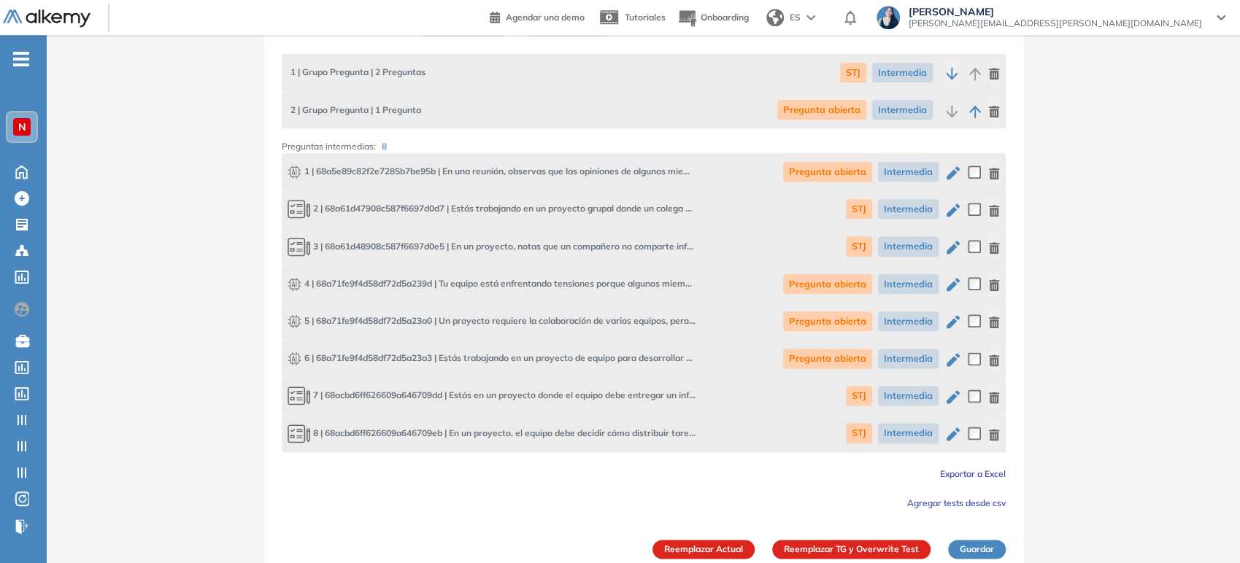
scroll to position [1059, 0]
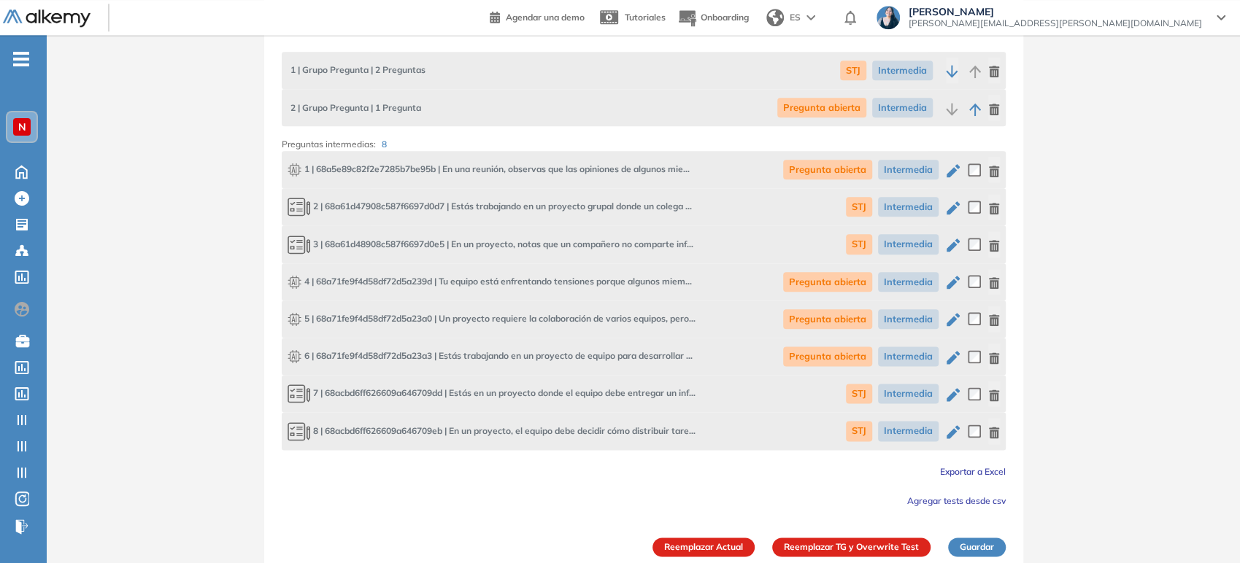
click at [621, 355] on icon "button" at bounding box center [953, 357] width 13 height 13
type textarea "**********"
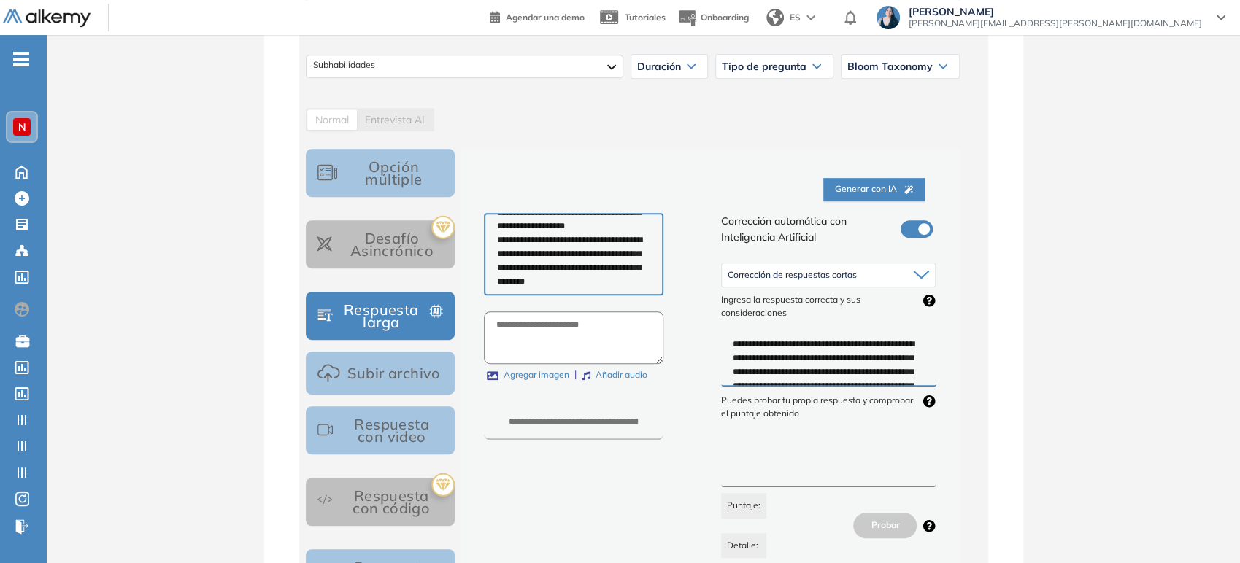
scroll to position [0, 0]
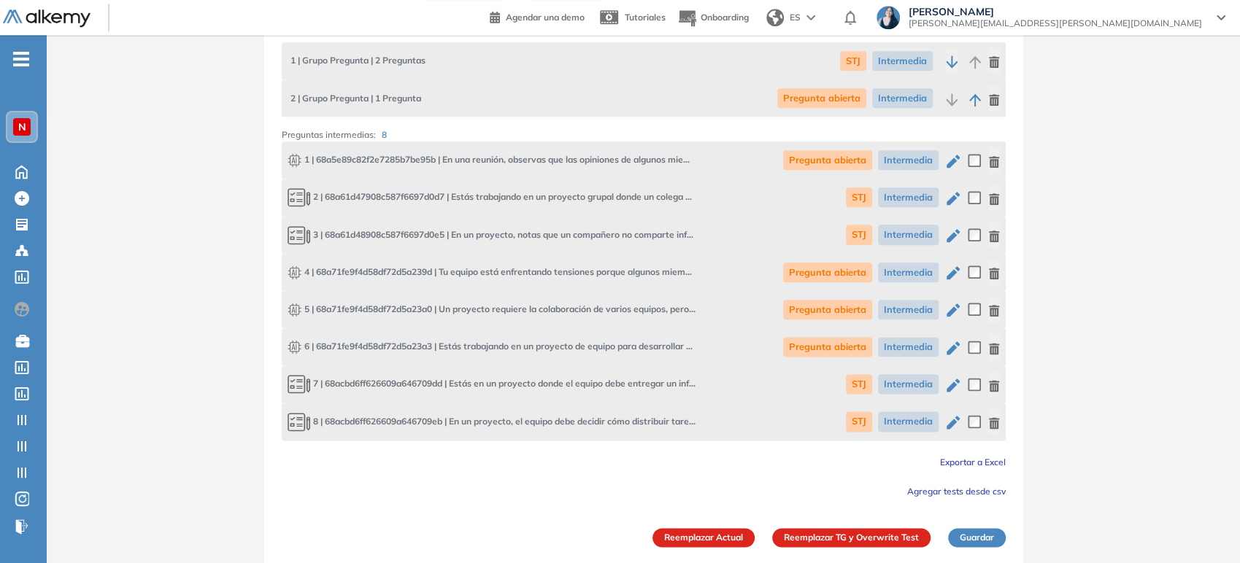
click at [621, 536] on button "Reemplazar Actual" at bounding box center [703, 537] width 102 height 19
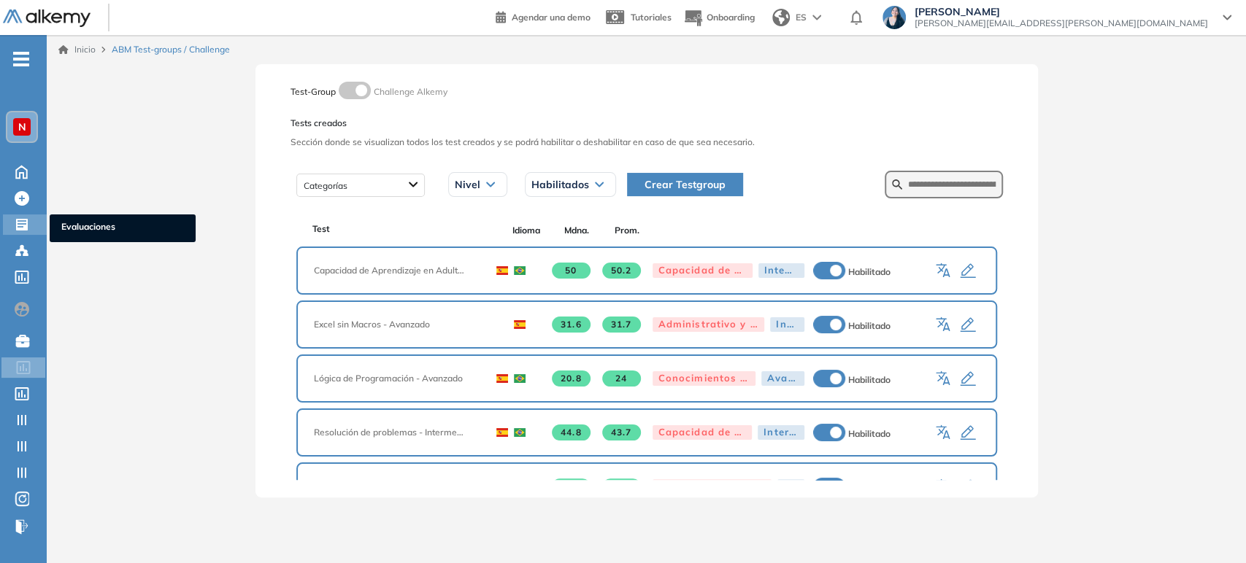
click at [29, 227] on div at bounding box center [24, 224] width 18 height 18
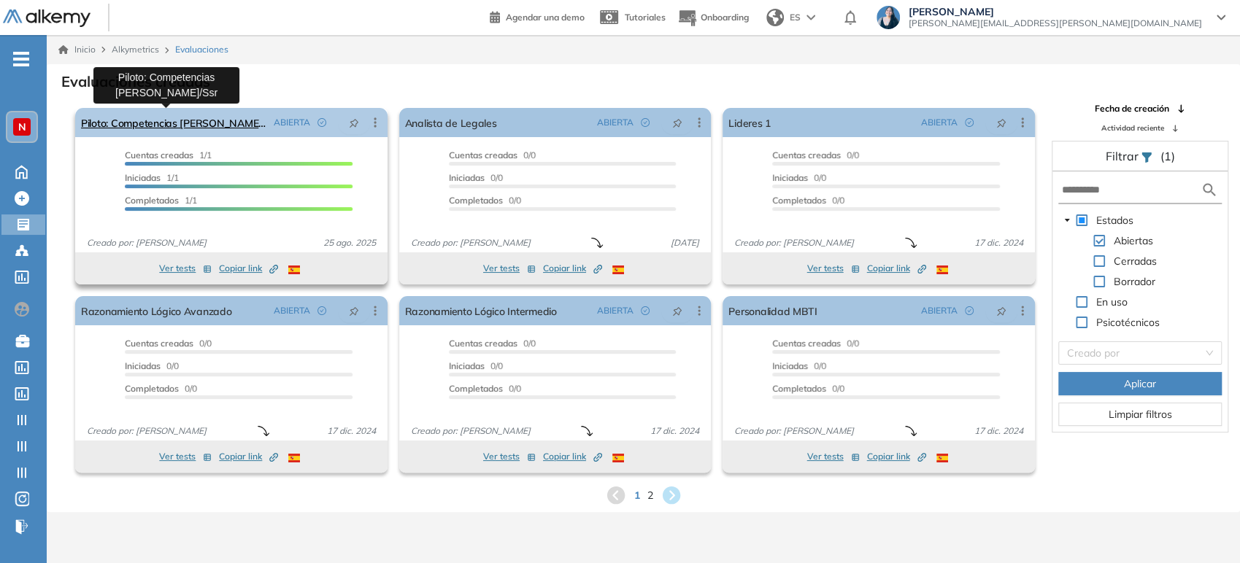
click at [218, 120] on link "Piloto: Competencias [PERSON_NAME]/Ssr" at bounding box center [174, 122] width 187 height 29
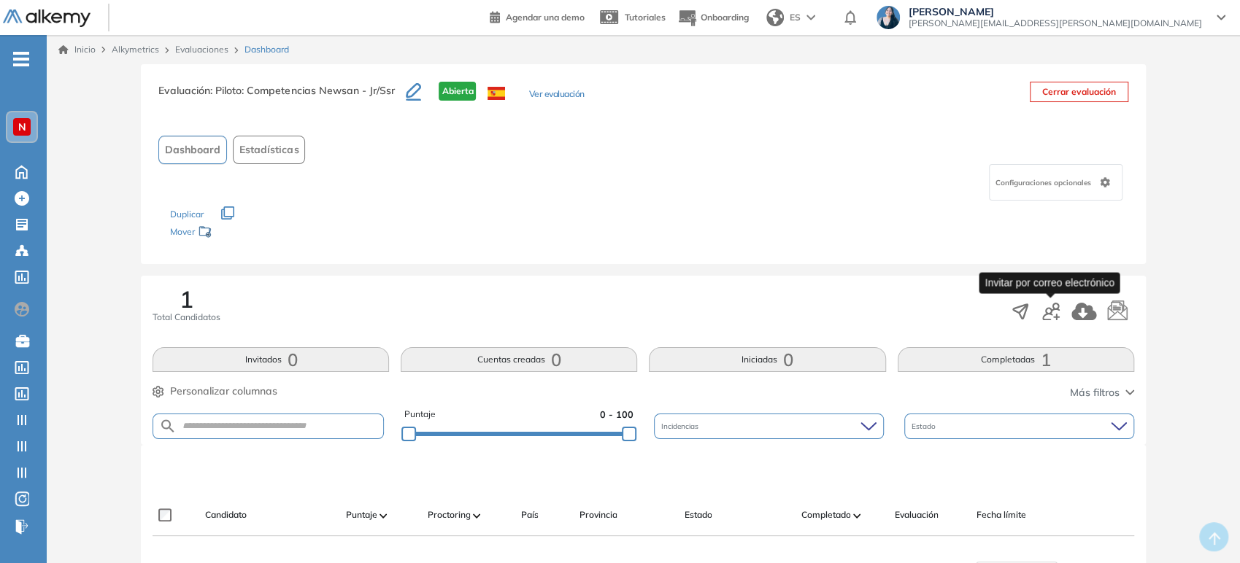
click at [621, 314] on icon "button" at bounding box center [1051, 312] width 18 height 18
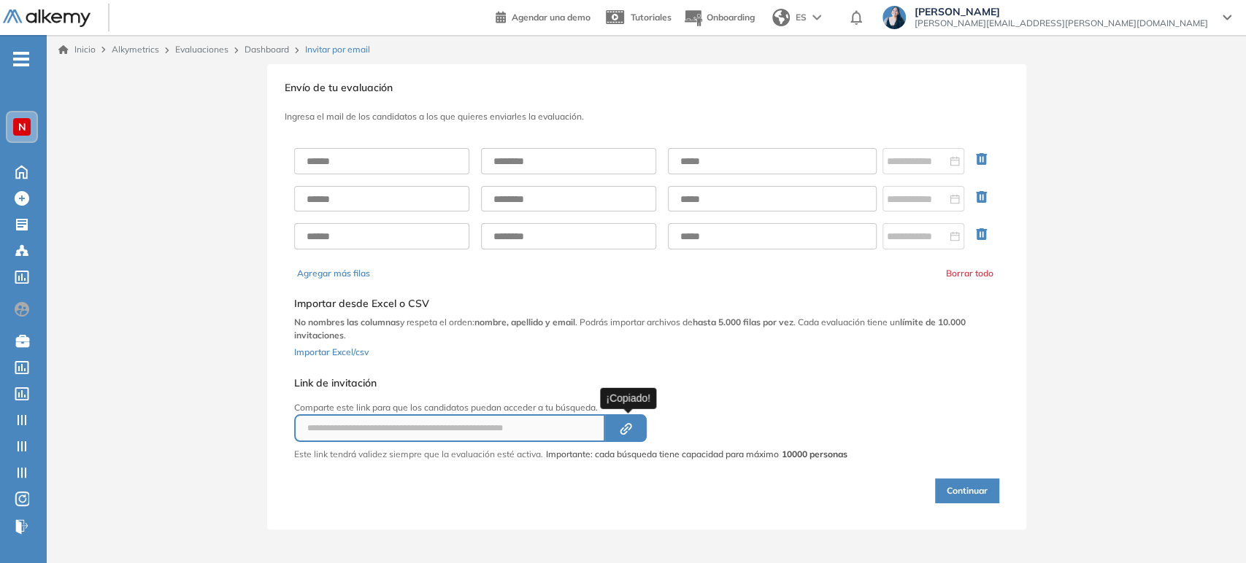
click at [621, 423] on button "Created by potrace 1.16, written by [PERSON_NAME] [DATE]-[DATE]" at bounding box center [626, 429] width 42 height 28
click at [621, 425] on icon "Created by potrace 1.16, written by [PERSON_NAME] [DATE]-[DATE]" at bounding box center [625, 429] width 17 height 12
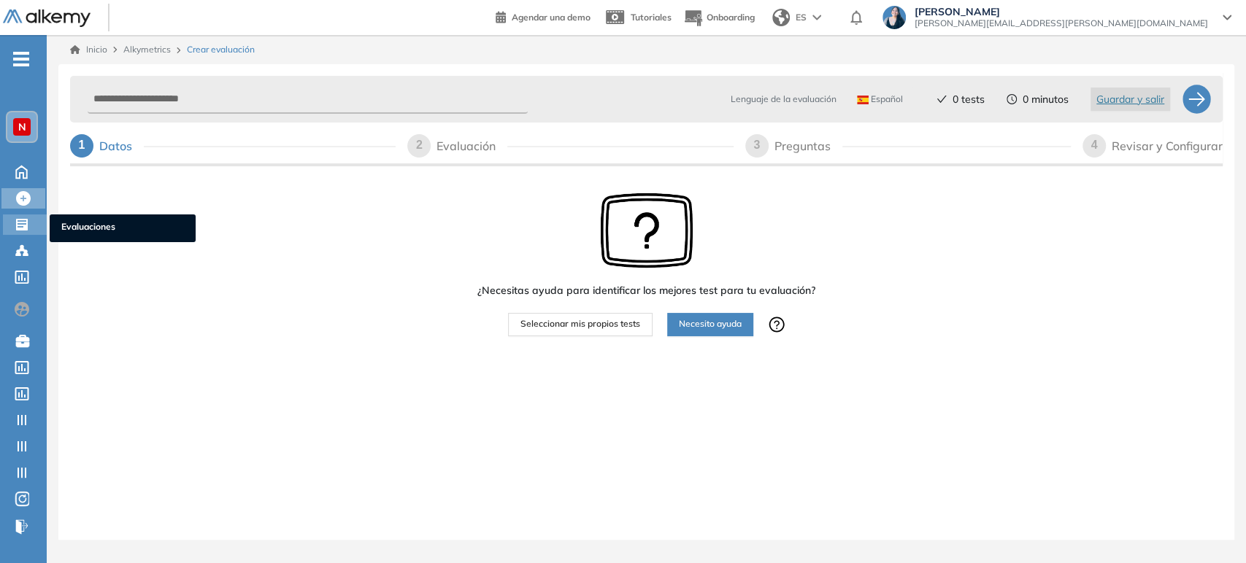
click at [30, 226] on div at bounding box center [24, 224] width 18 height 18
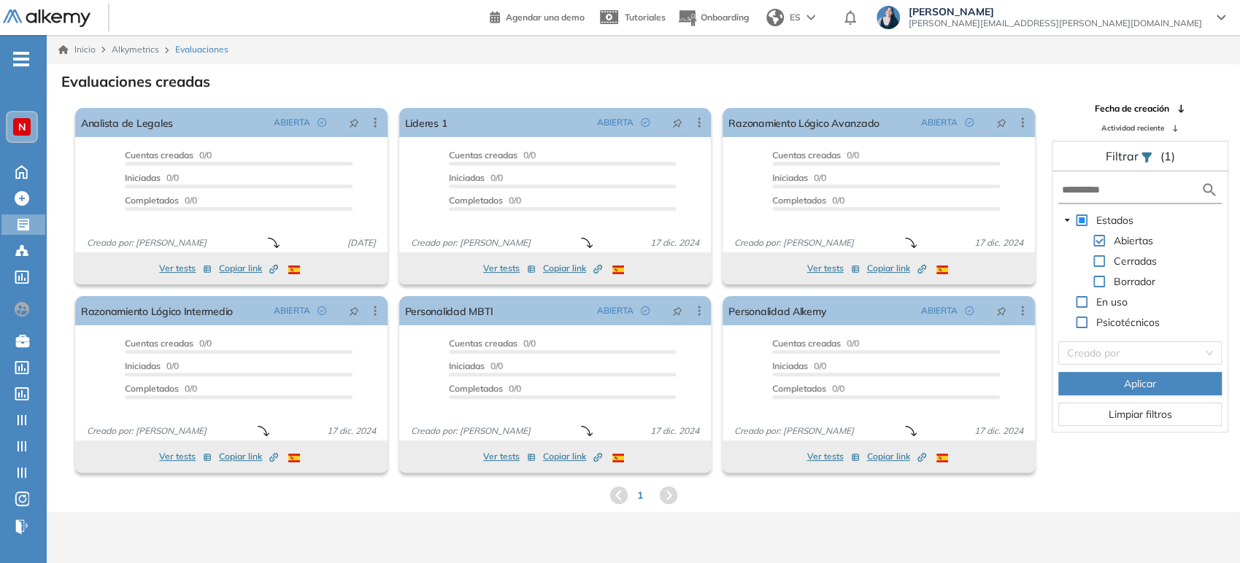
click at [1095, 261] on span at bounding box center [1099, 261] width 12 height 12
click at [1128, 381] on span "Aplicar" at bounding box center [1140, 384] width 32 height 16
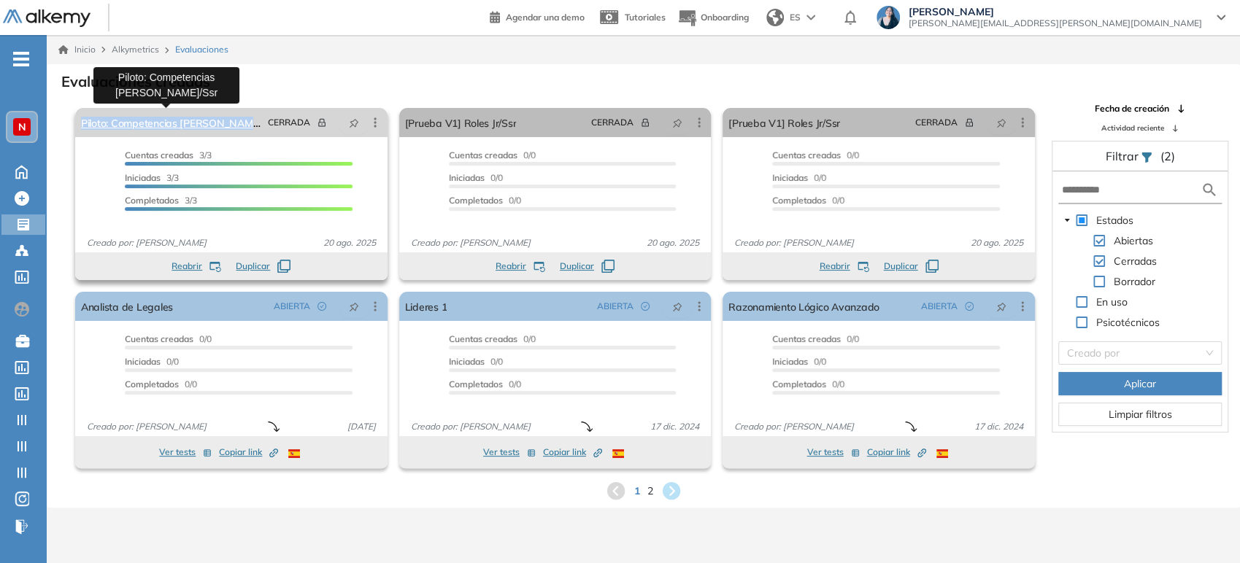
drag, startPoint x: 78, startPoint y: 123, endPoint x: 251, endPoint y: 135, distance: 173.4
click at [251, 135] on div "Piloto: Competencias Newsan - Jr/Ssr CERRADA Editar Los siguientes tests ya no …" at bounding box center [231, 122] width 312 height 29
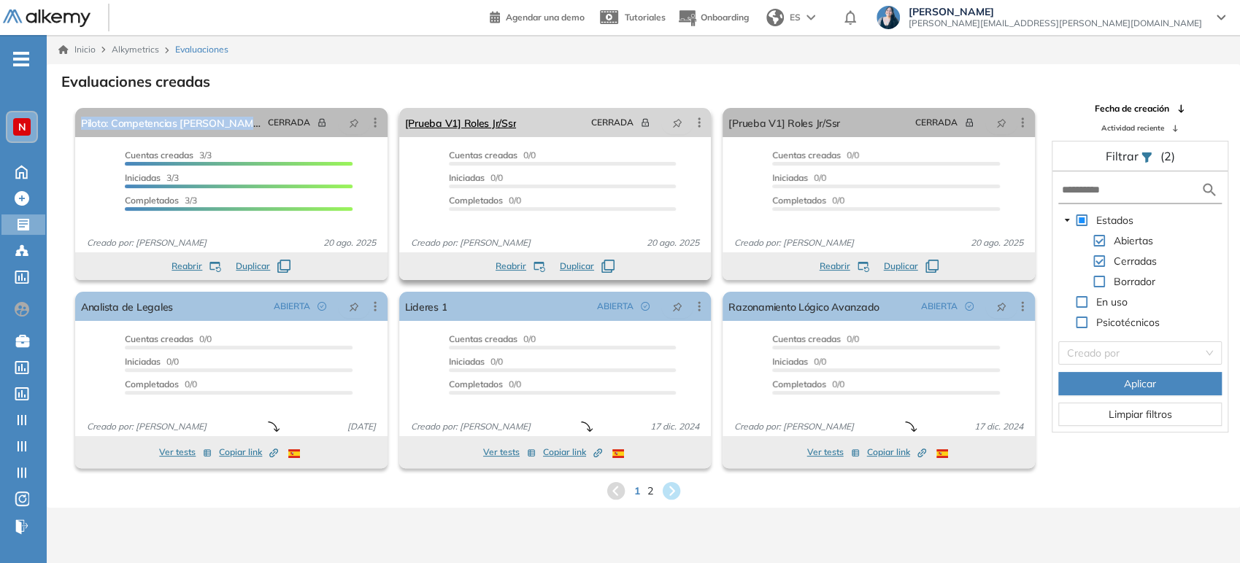
copy link "Piloto: Competencias [PERSON_NAME]/Ssr"
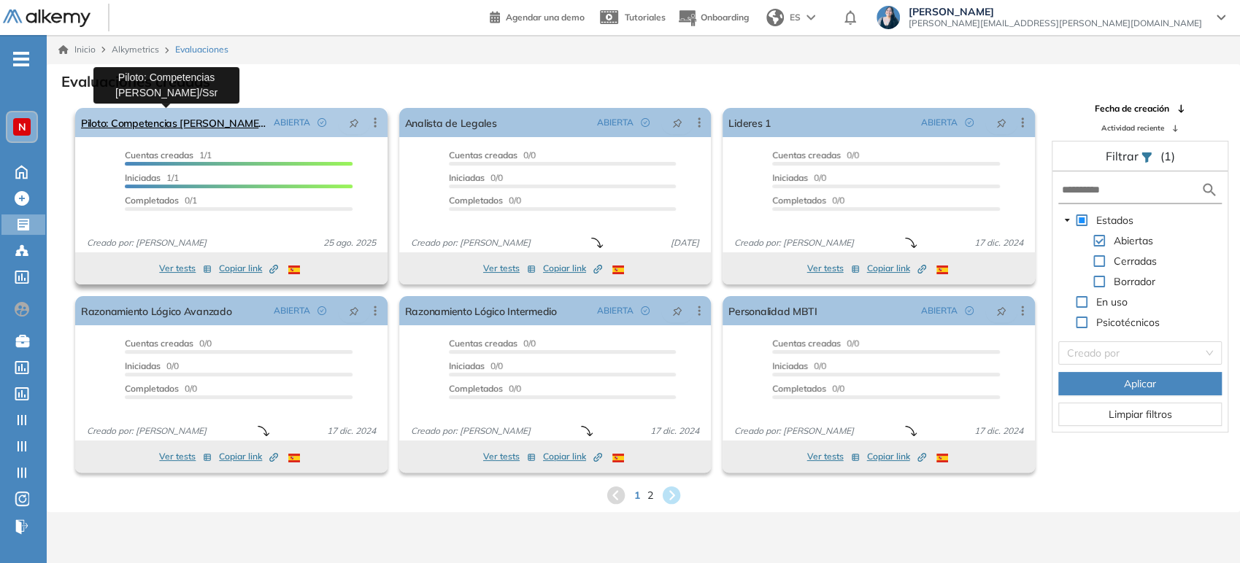
click at [212, 123] on link "Piloto: Competencias [PERSON_NAME]/Ssr" at bounding box center [174, 122] width 187 height 29
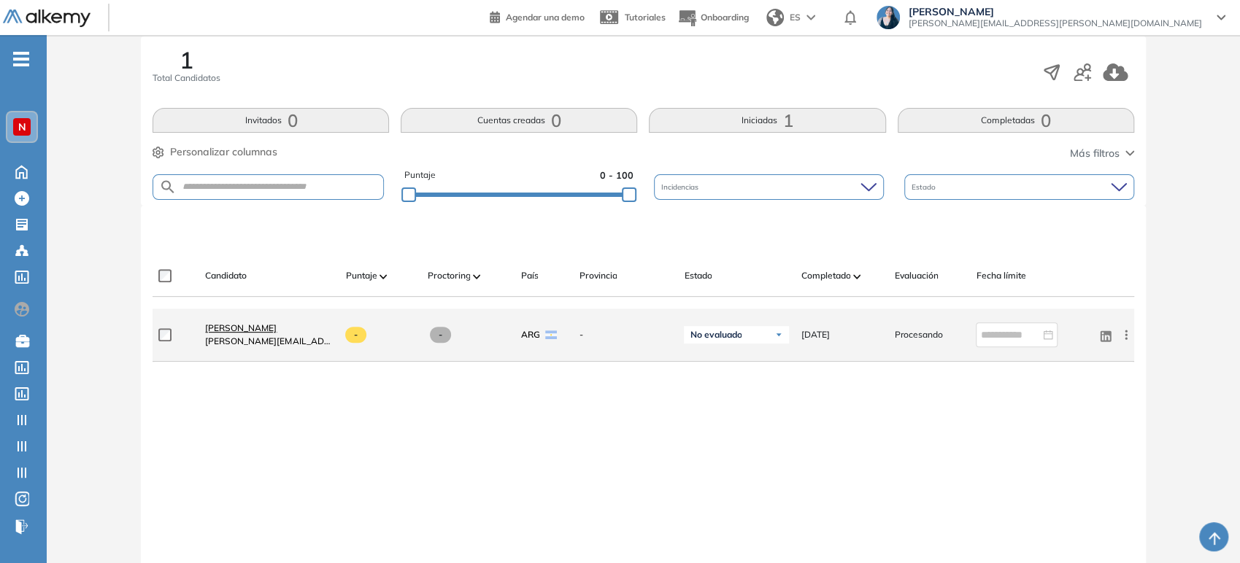
scroll to position [243, 0]
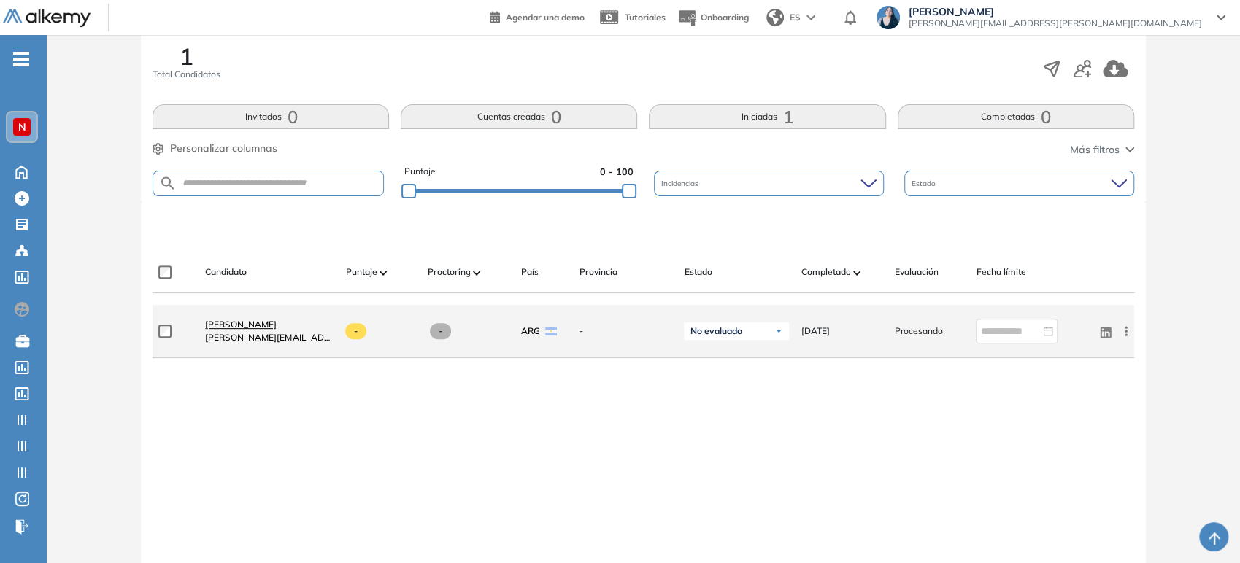
click at [268, 322] on span "[PERSON_NAME]" at bounding box center [241, 324] width 72 height 11
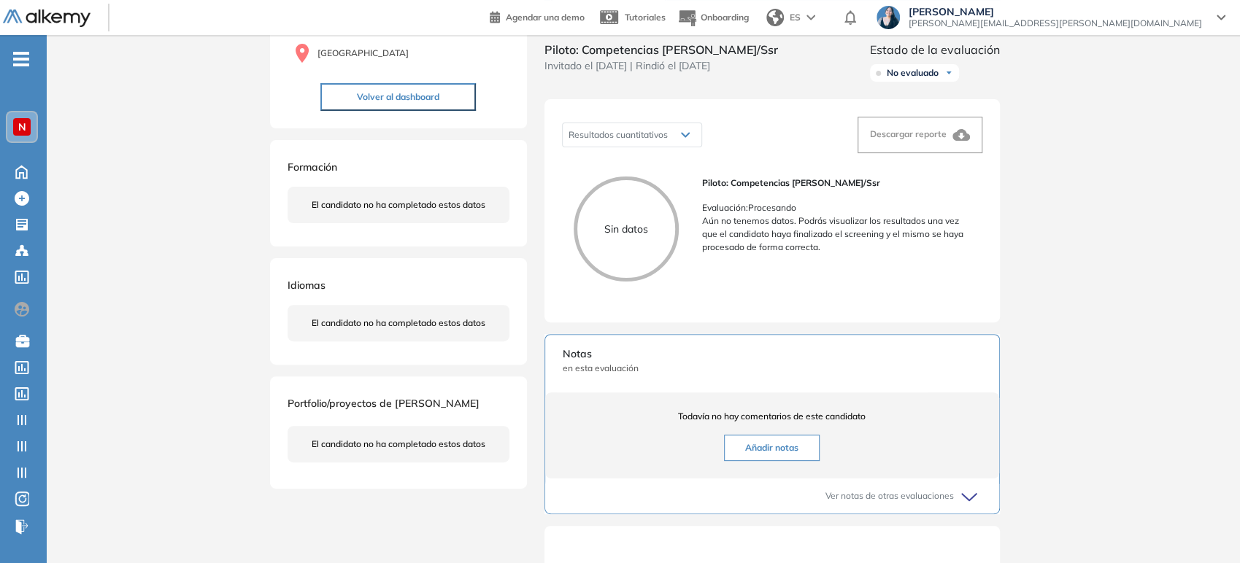
scroll to position [324, 0]
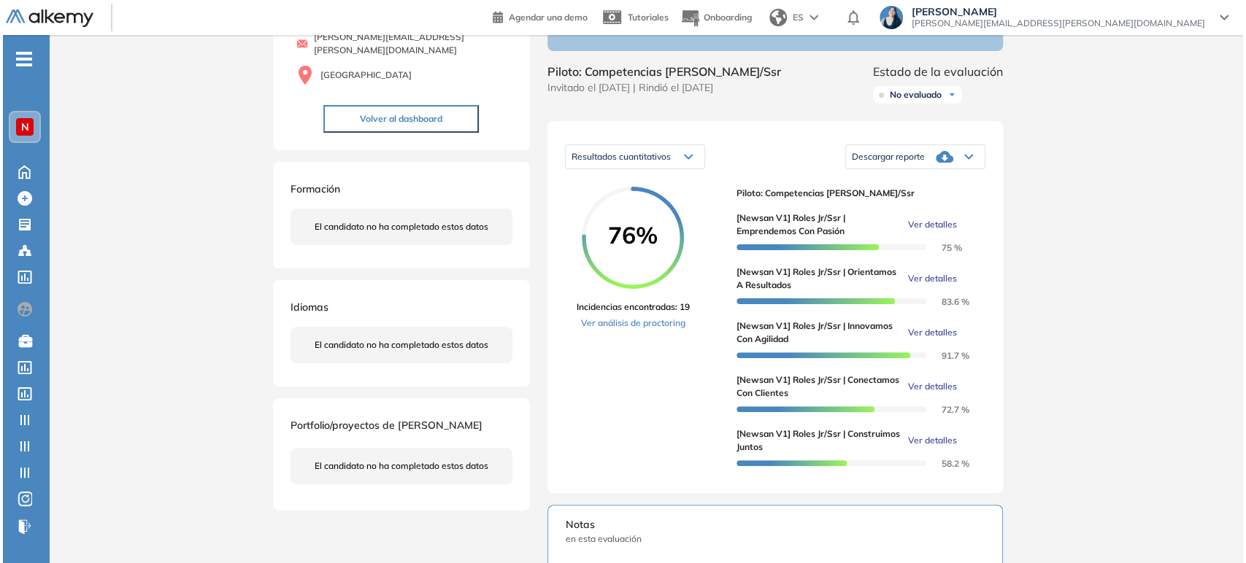
scroll to position [162, 0]
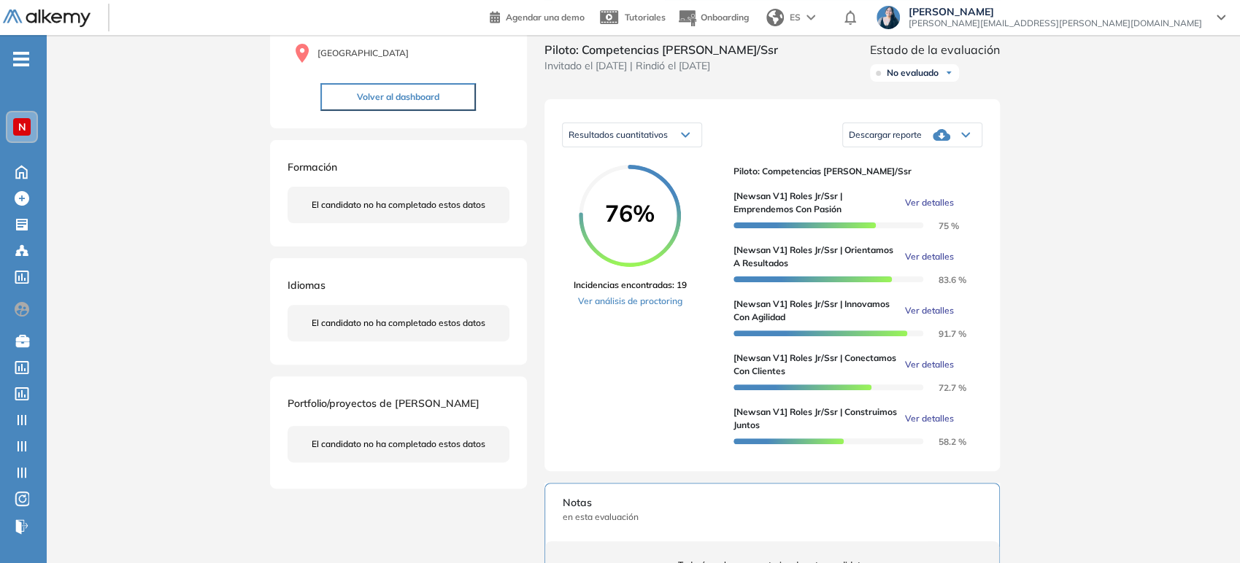
click at [931, 209] on span "Ver detalles" at bounding box center [929, 202] width 49 height 13
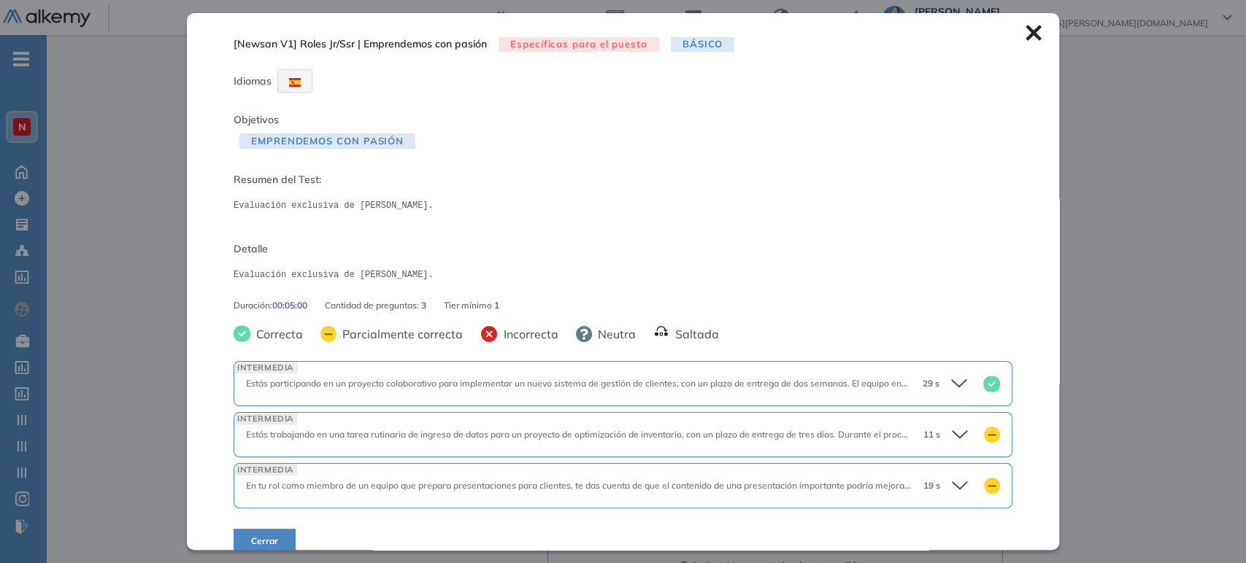
scroll to position [18, 0]
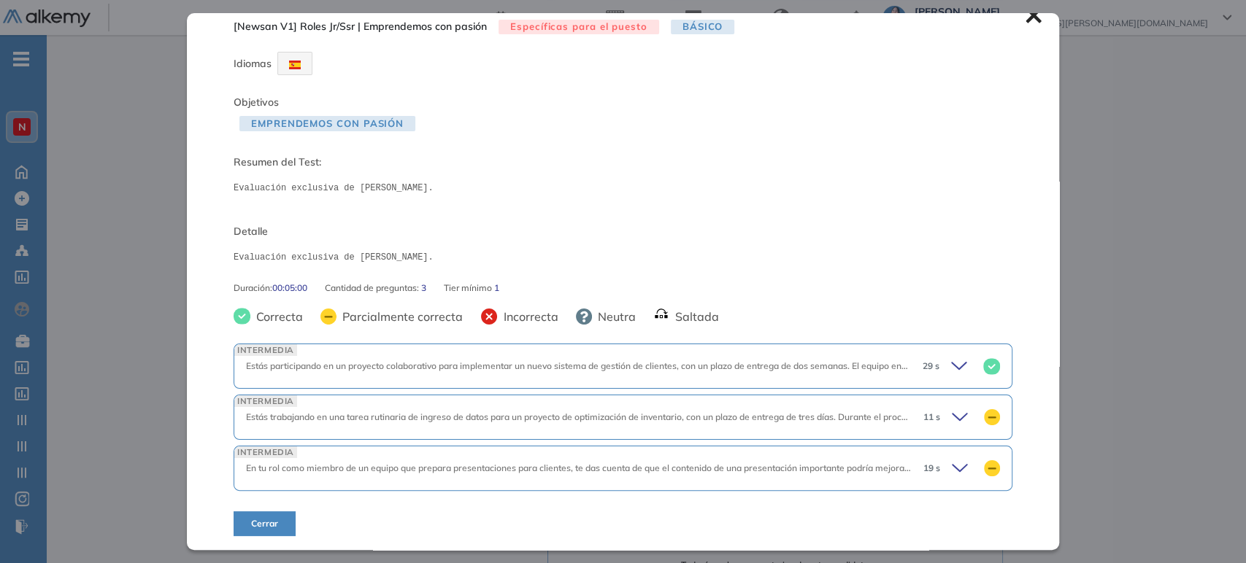
click at [951, 369] on icon at bounding box center [961, 366] width 20 height 20
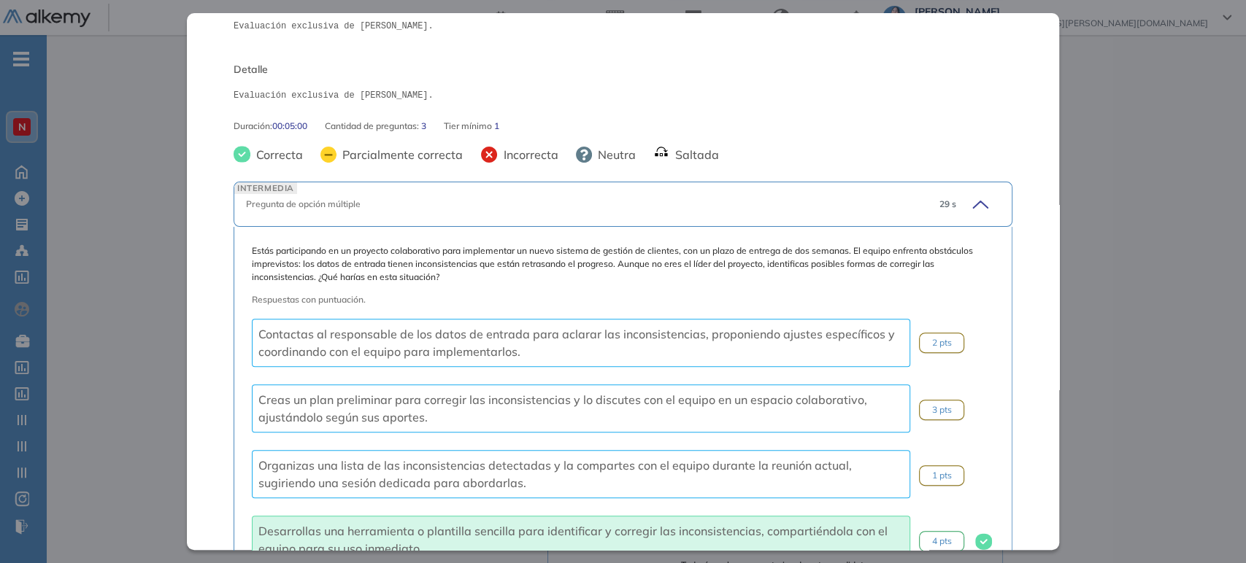
scroll to position [261, 0]
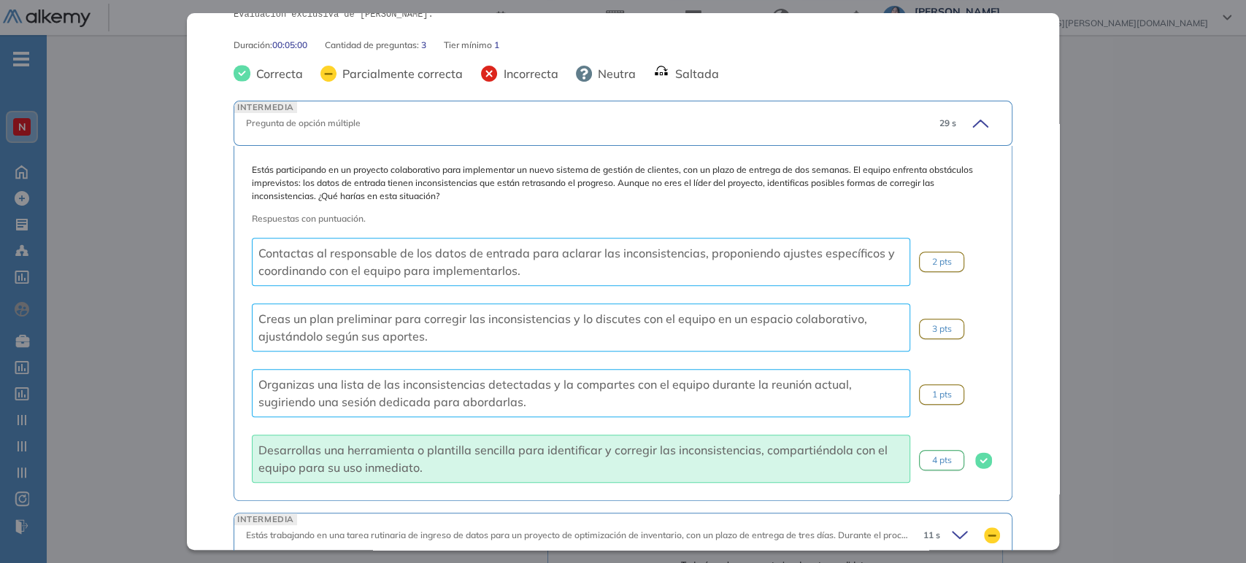
click at [953, 123] on div "29 s" at bounding box center [964, 123] width 72 height 20
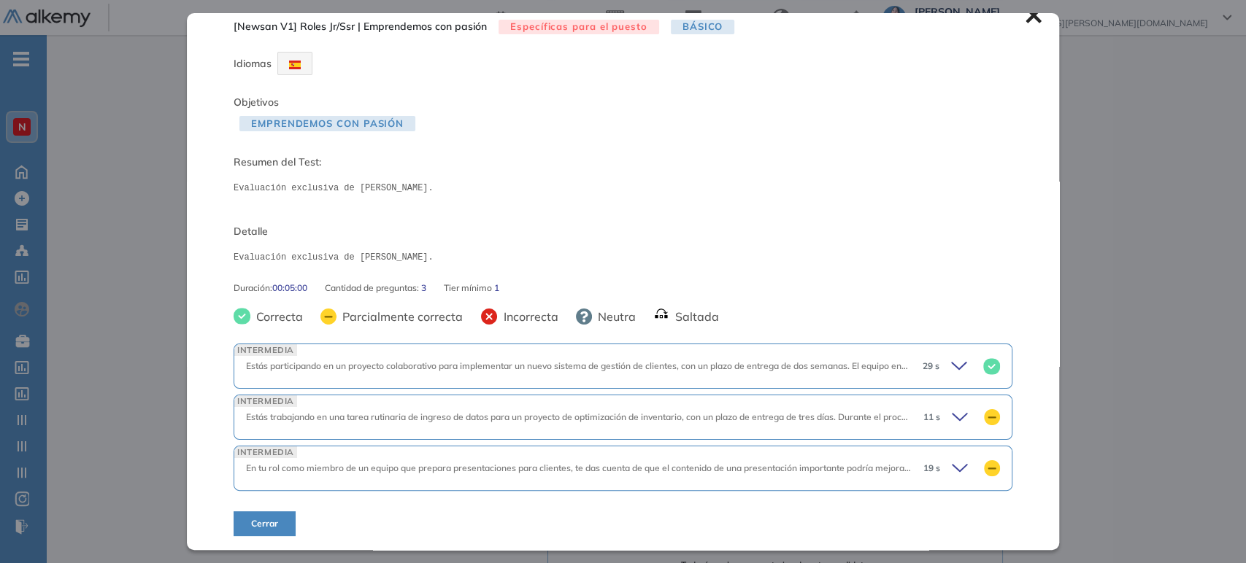
click at [958, 413] on icon at bounding box center [962, 417] width 20 height 20
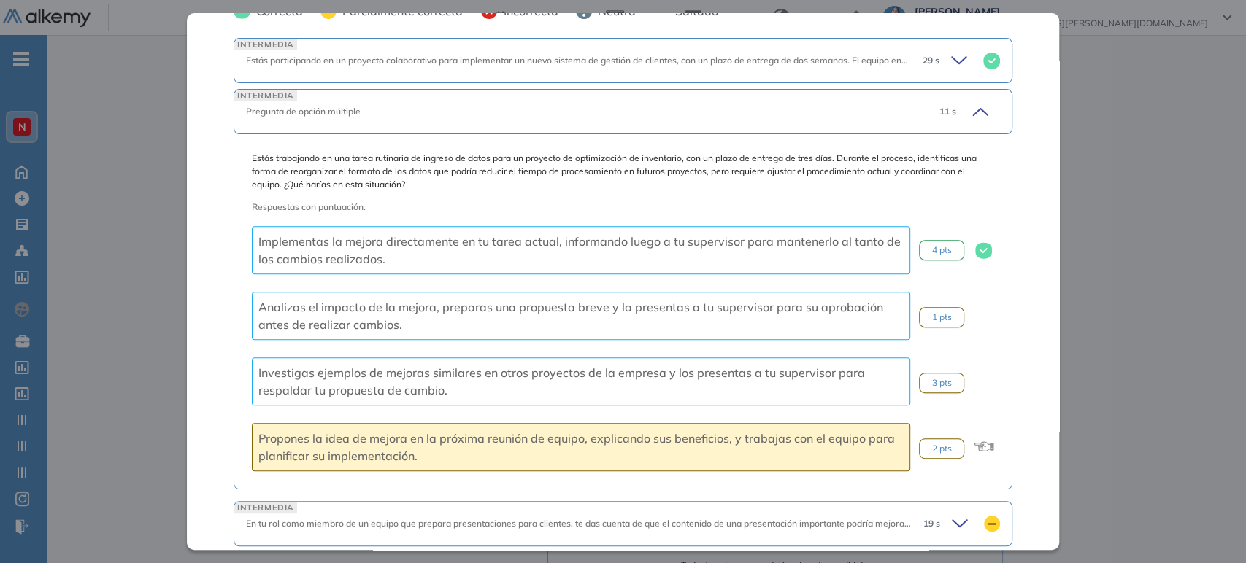
scroll to position [297, 0]
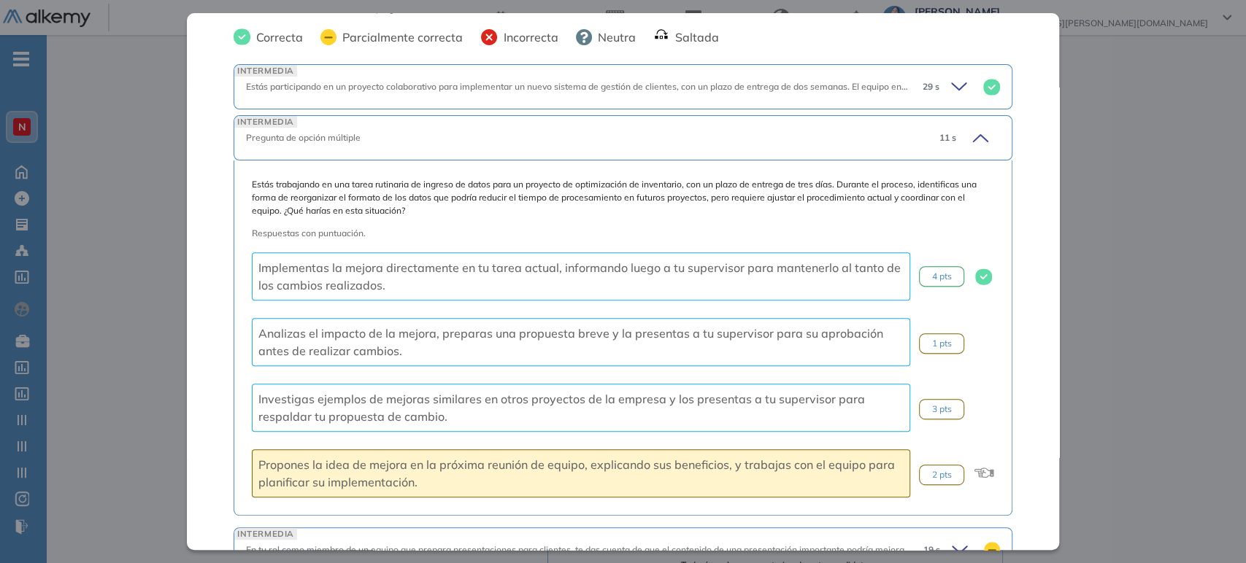
click at [968, 131] on icon at bounding box center [978, 138] width 20 height 20
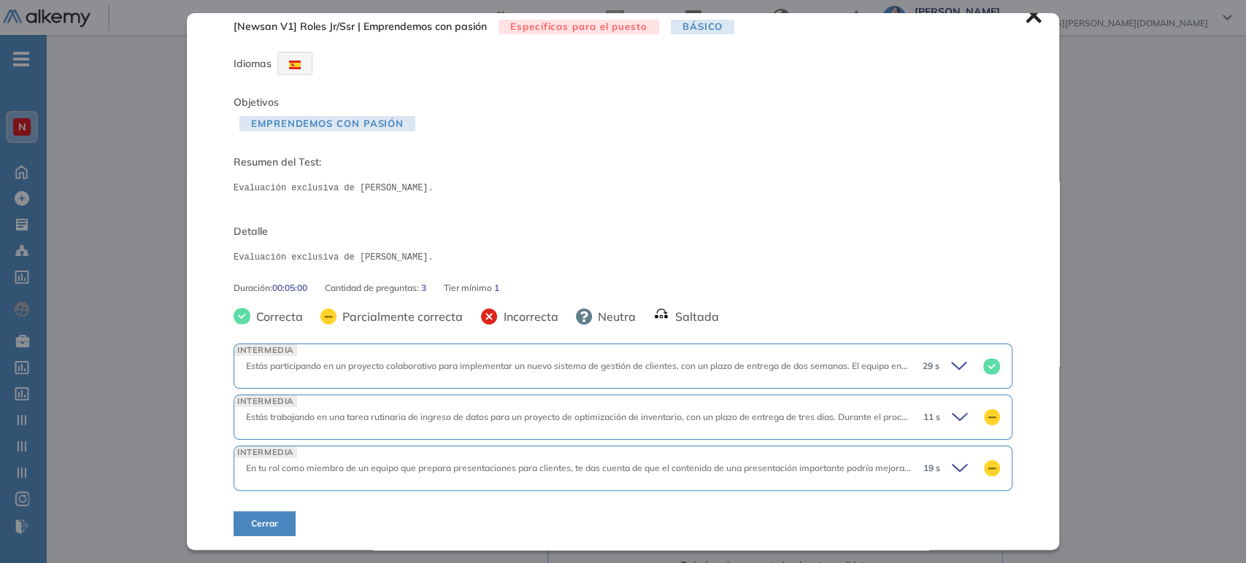
click at [952, 466] on icon at bounding box center [962, 468] width 20 height 20
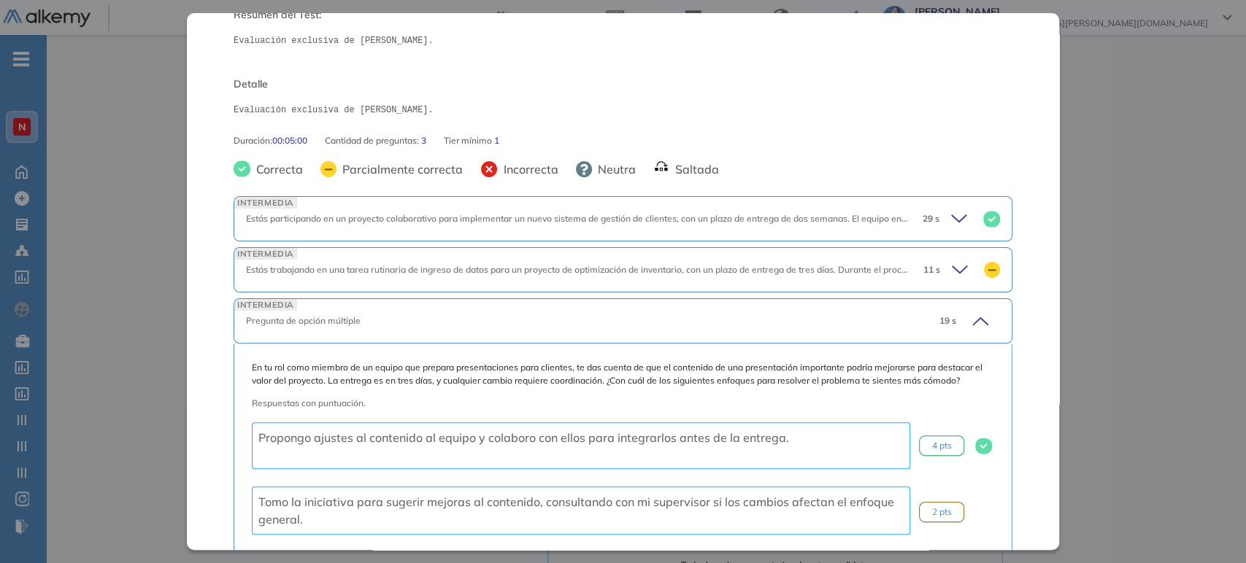
scroll to position [119, 0]
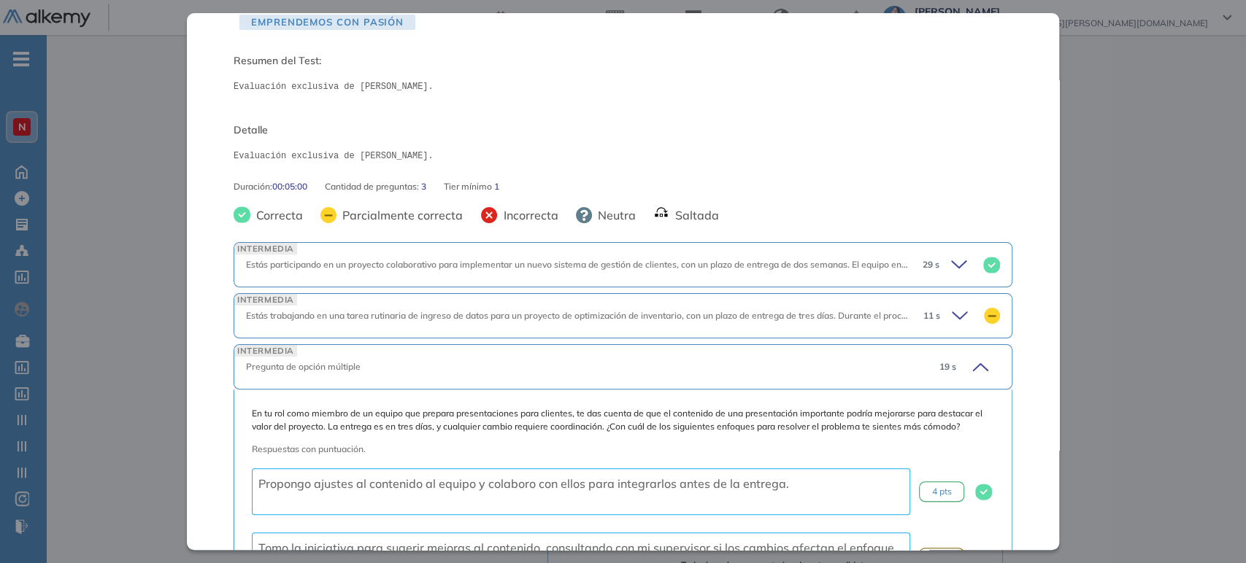
click at [968, 372] on icon at bounding box center [978, 367] width 20 height 20
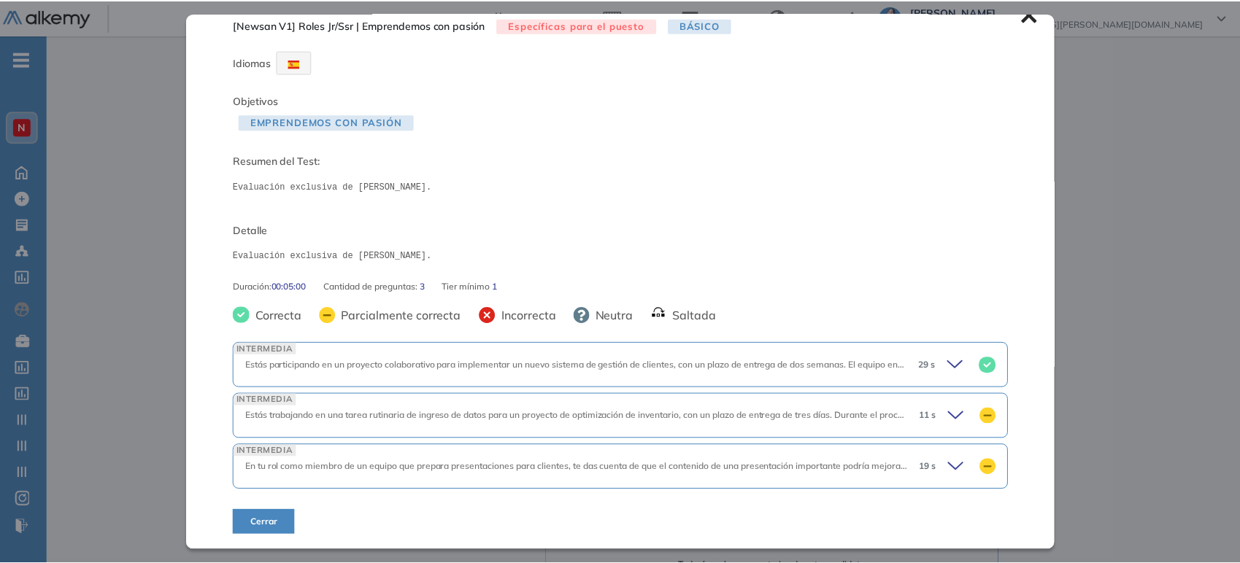
scroll to position [18, 0]
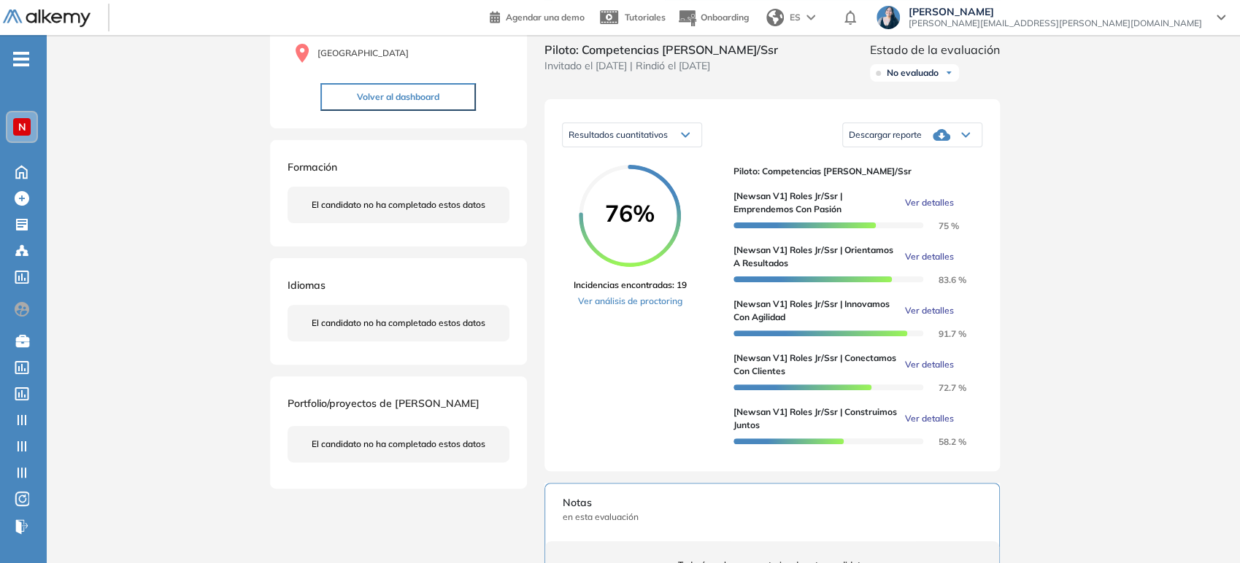
click at [1114, 342] on div "Inicio Alkymetrics Evaluaciones Dashboard Candidato [Newsan V1] Roles Jr/Ssr | …" at bounding box center [643, 399] width 1193 height 1052
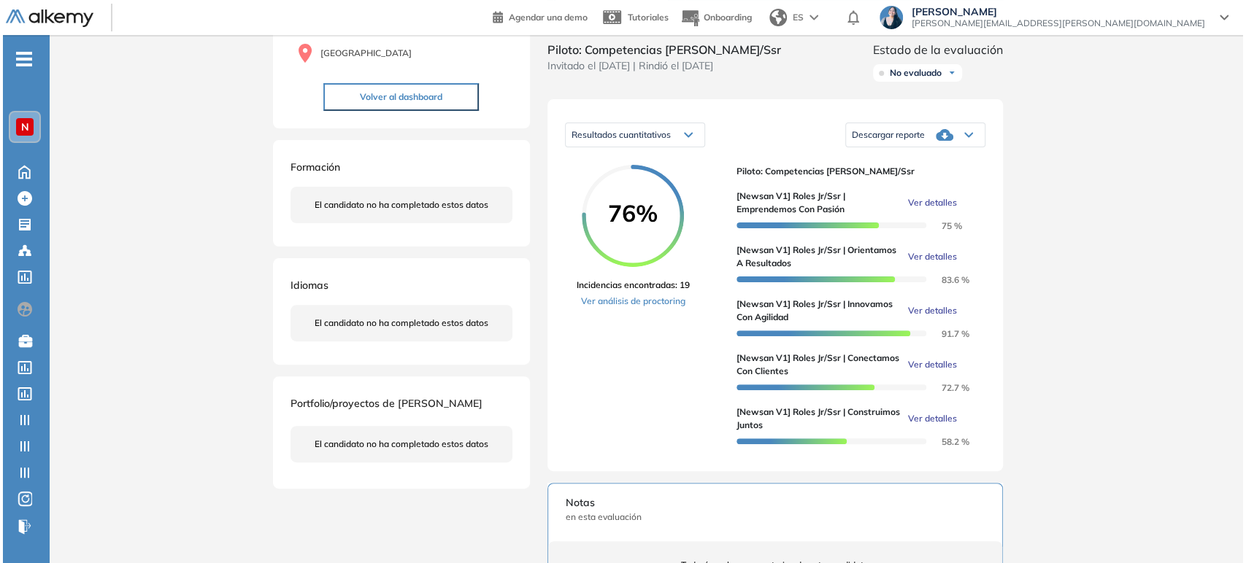
scroll to position [0, 0]
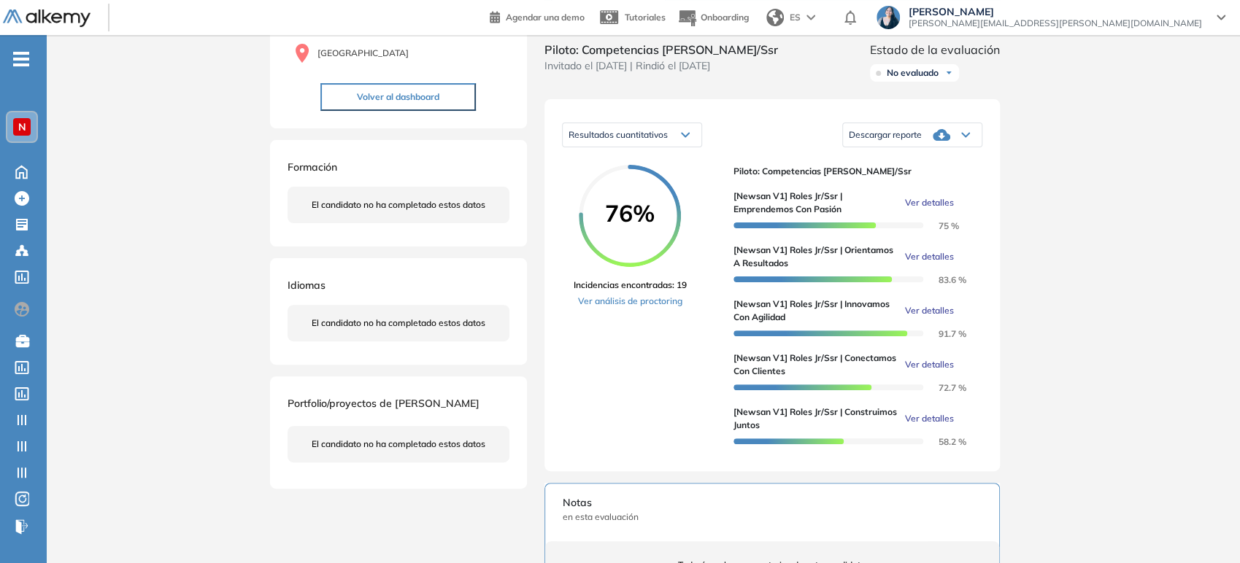
click at [938, 263] on span "Ver detalles" at bounding box center [929, 256] width 49 height 13
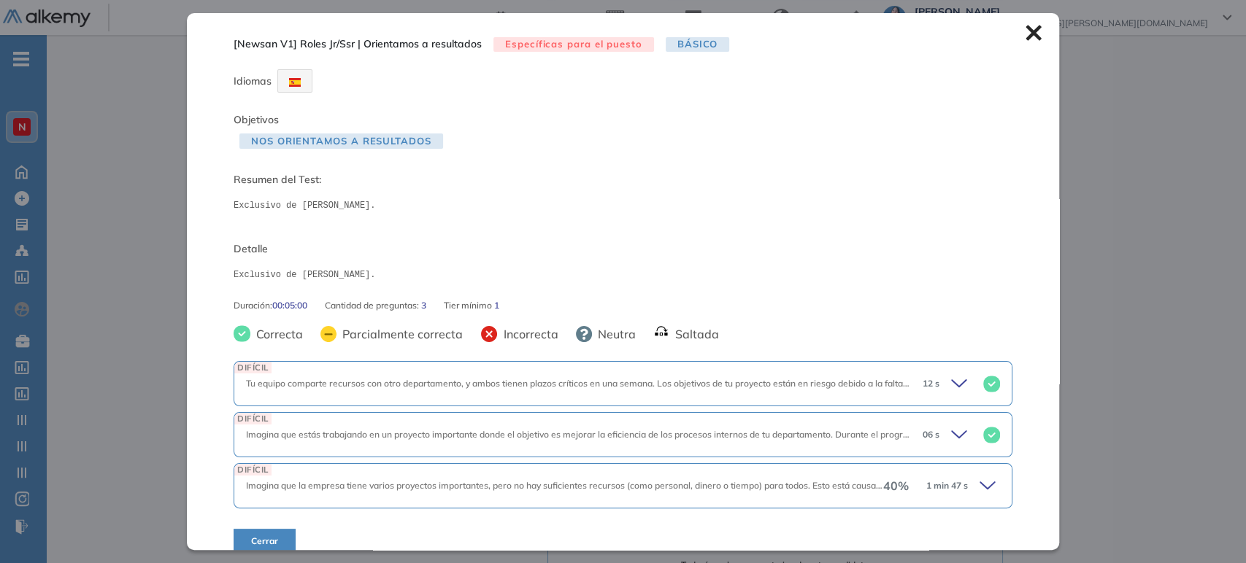
scroll to position [18, 0]
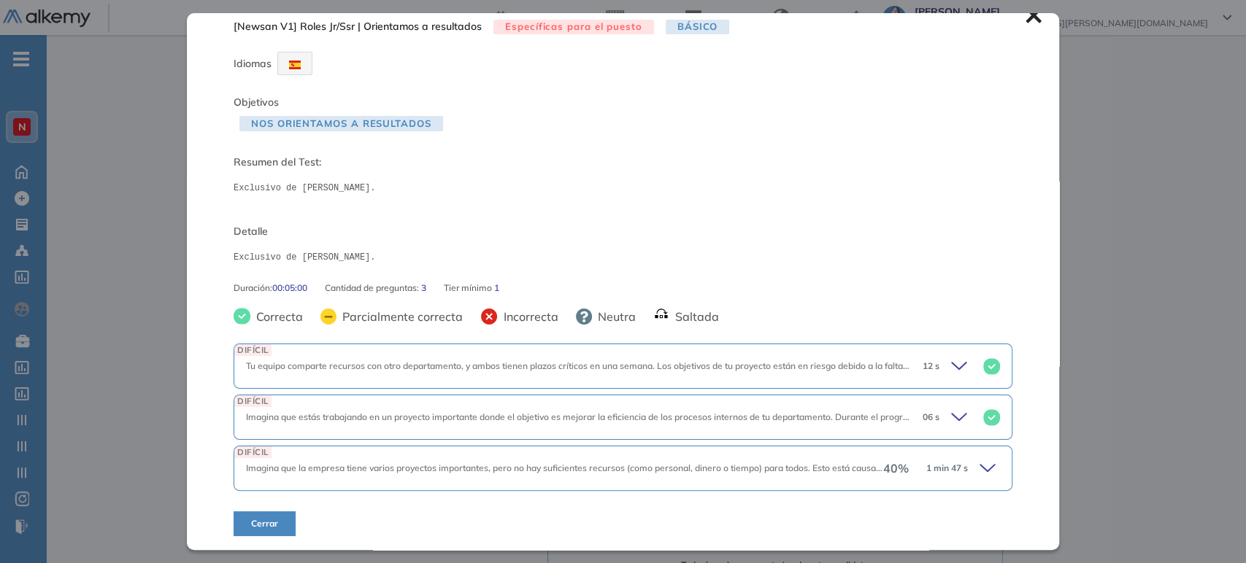
click at [980, 469] on icon at bounding box center [987, 468] width 15 height 7
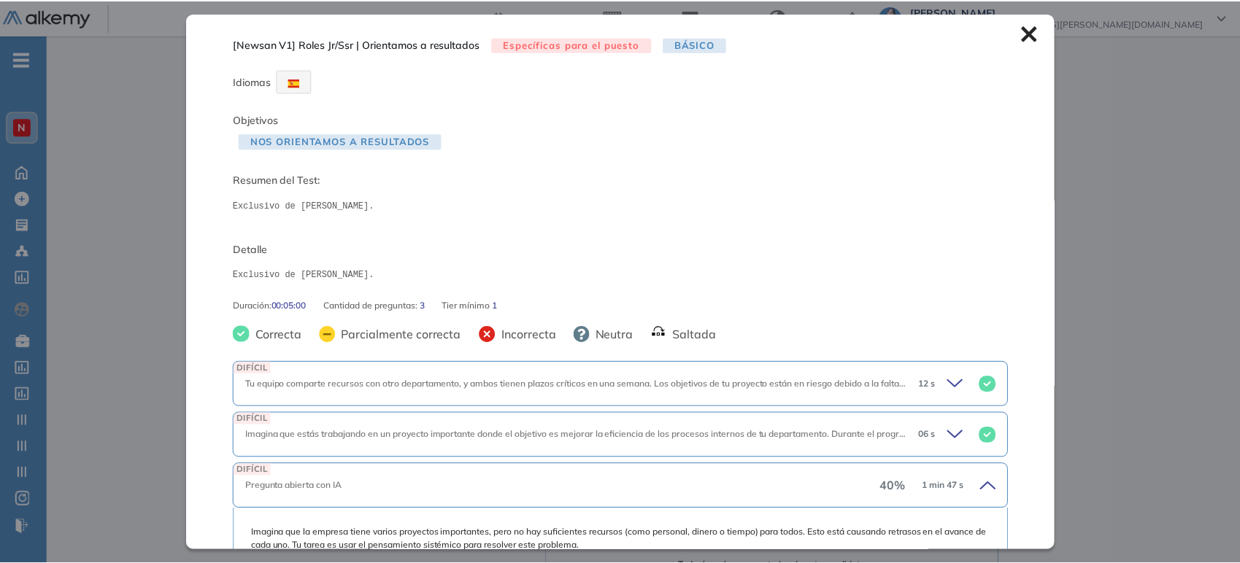
scroll to position [0, 0]
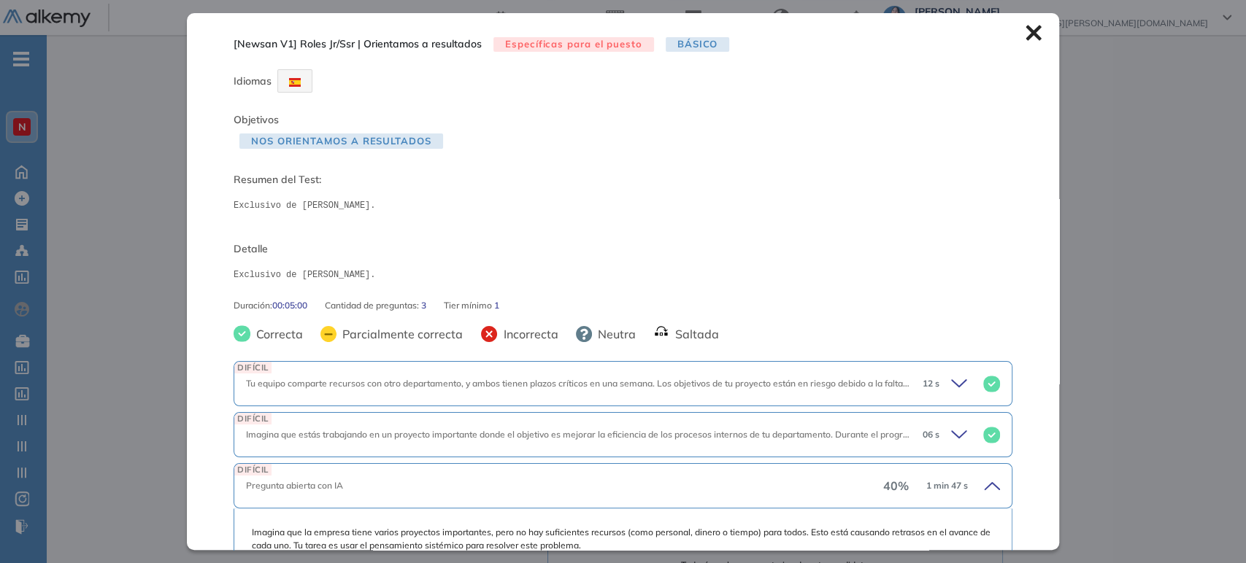
click at [1025, 31] on icon at bounding box center [1033, 33] width 16 height 16
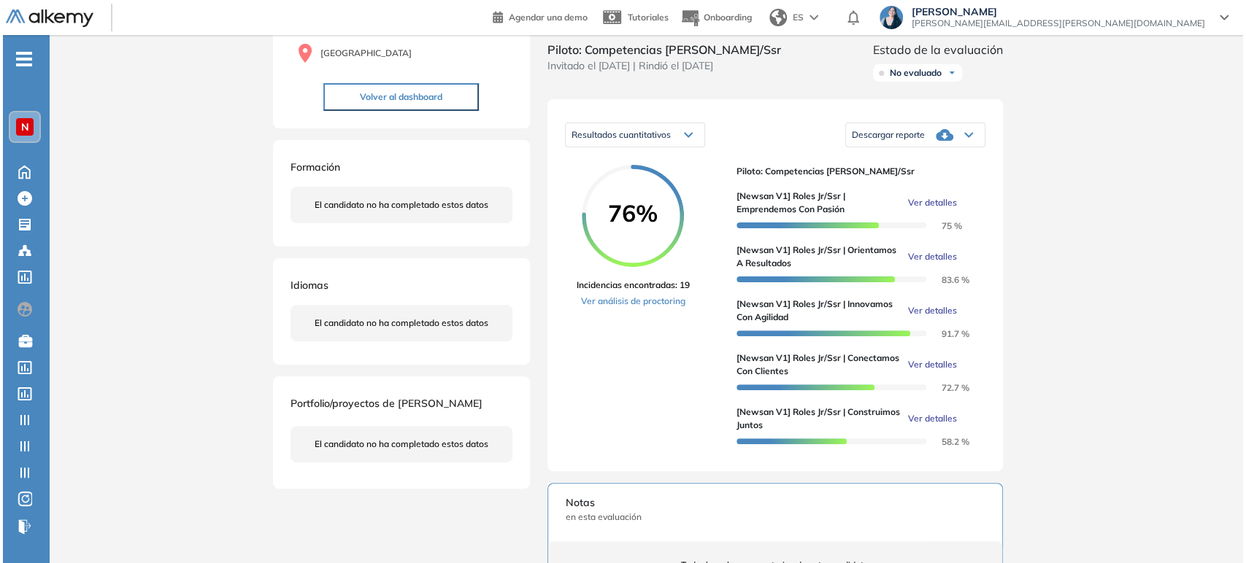
scroll to position [243, 0]
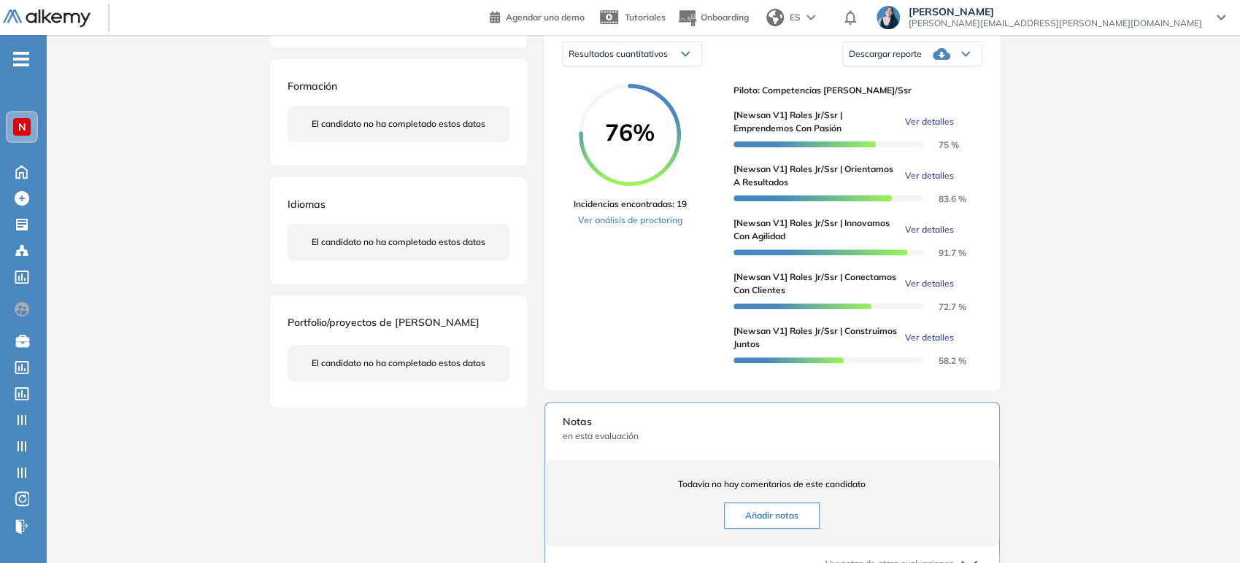
click at [935, 236] on span "Ver detalles" at bounding box center [929, 229] width 49 height 13
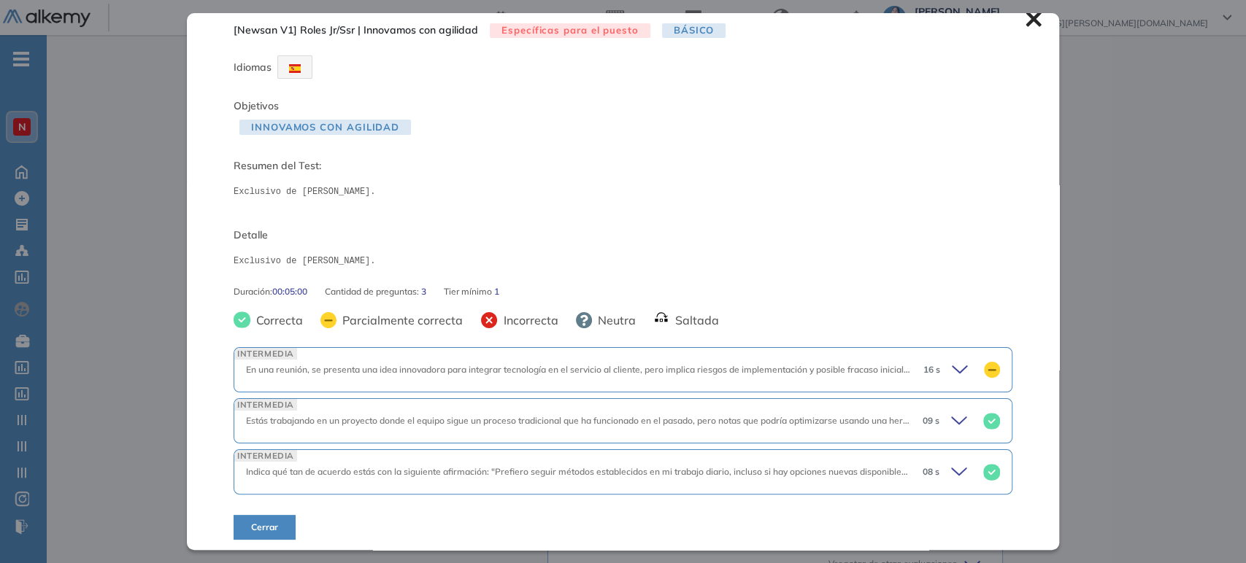
scroll to position [18, 0]
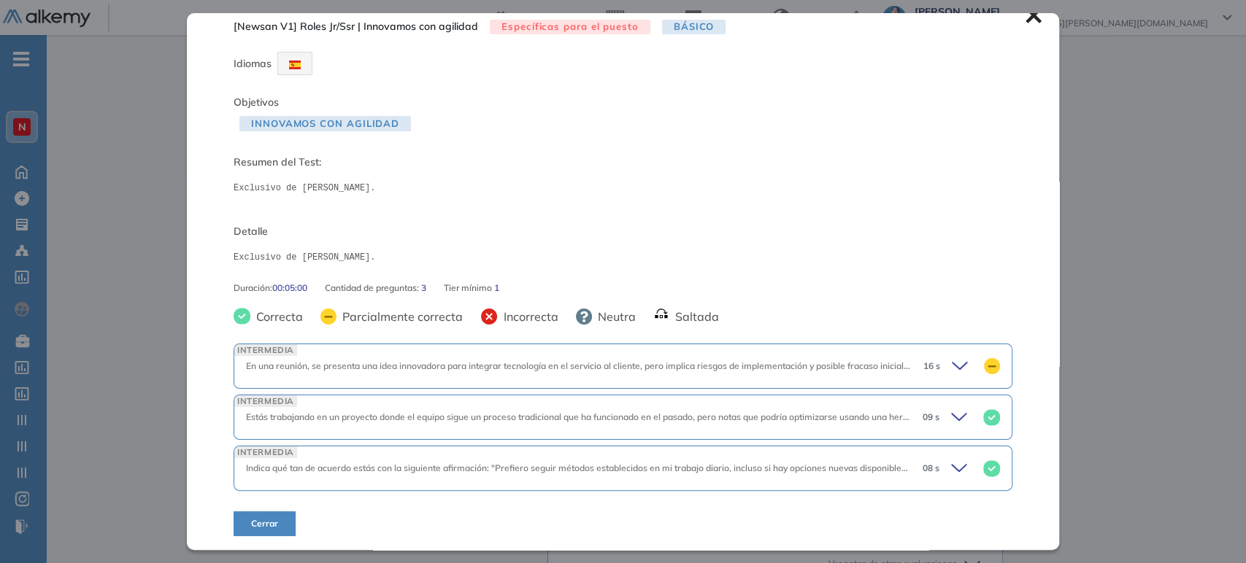
click at [937, 363] on div "16 s" at bounding box center [956, 366] width 88 height 20
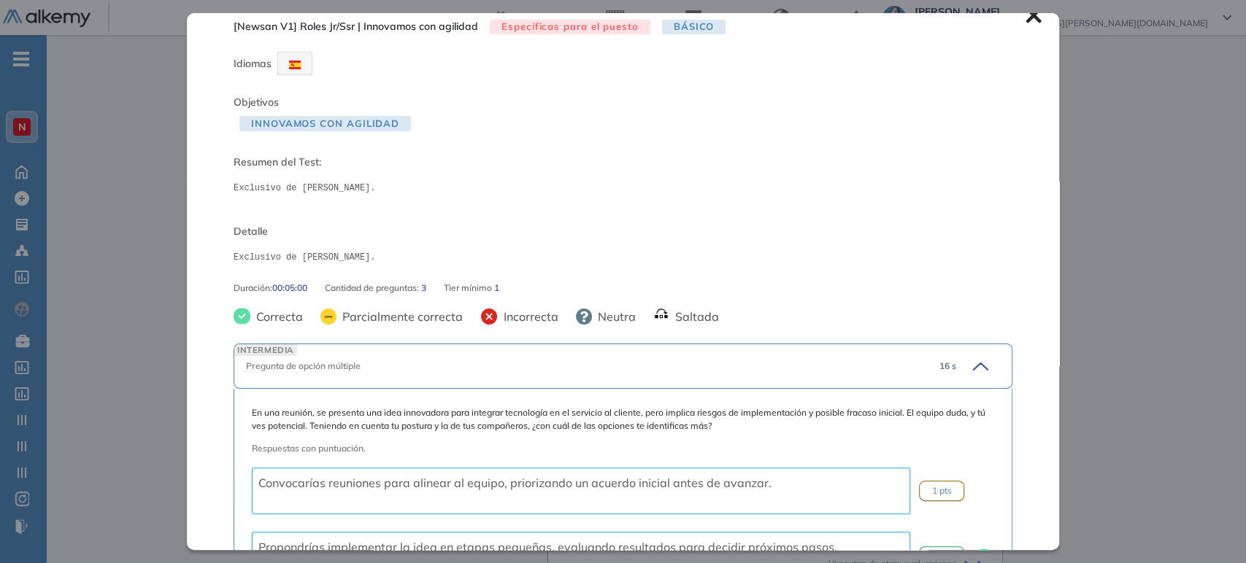
scroll to position [261, 0]
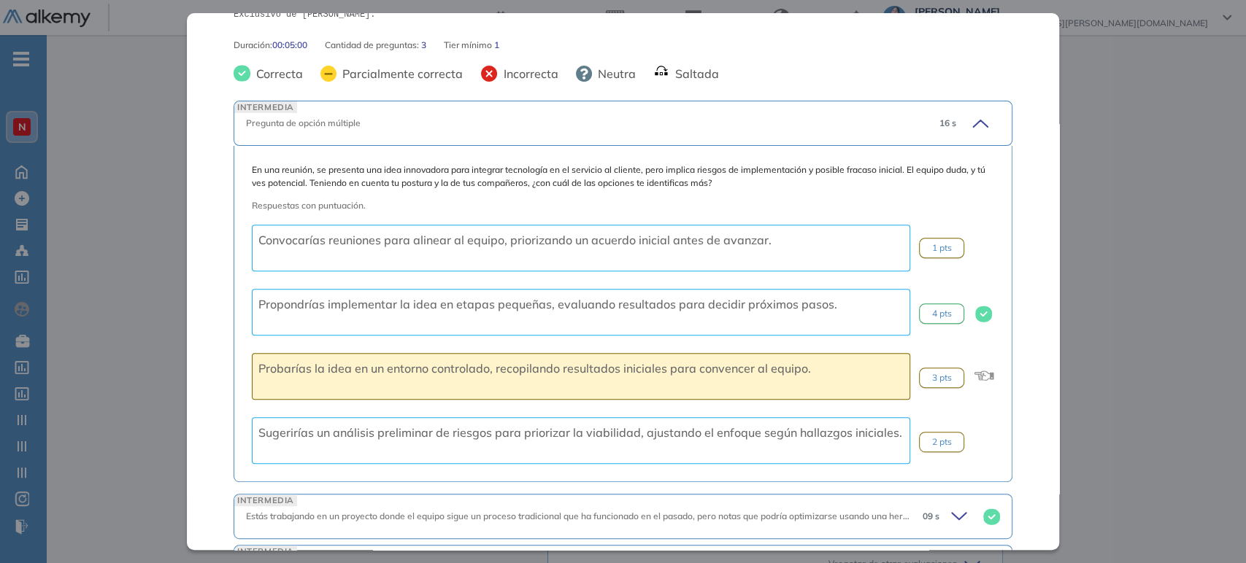
click at [968, 126] on icon at bounding box center [978, 123] width 20 height 20
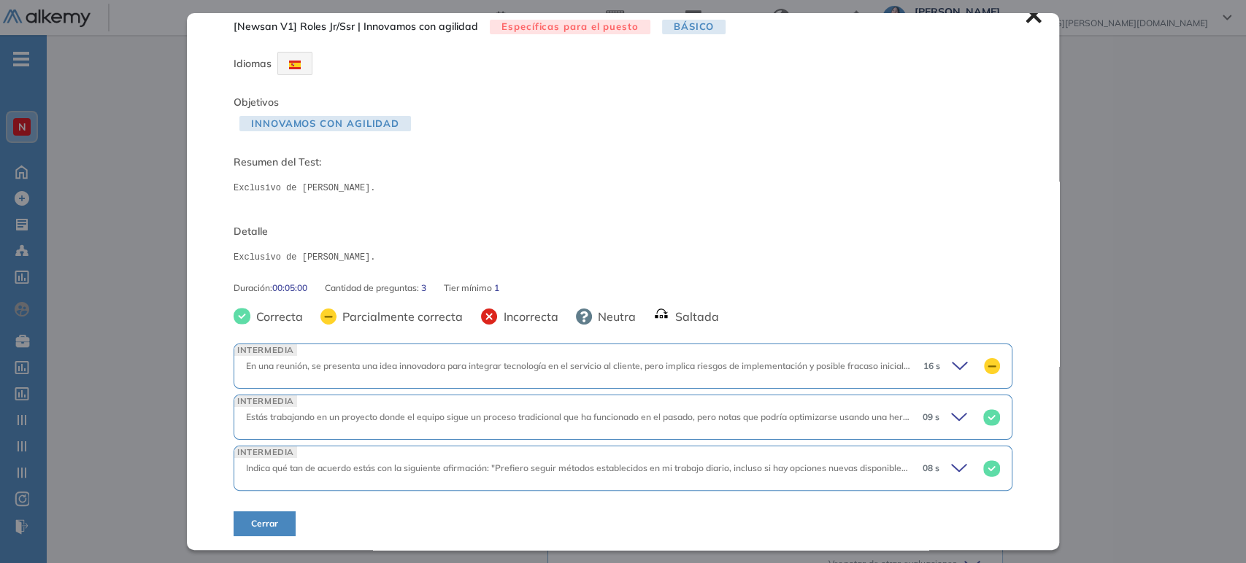
click at [936, 417] on div "09 s" at bounding box center [955, 417] width 89 height 20
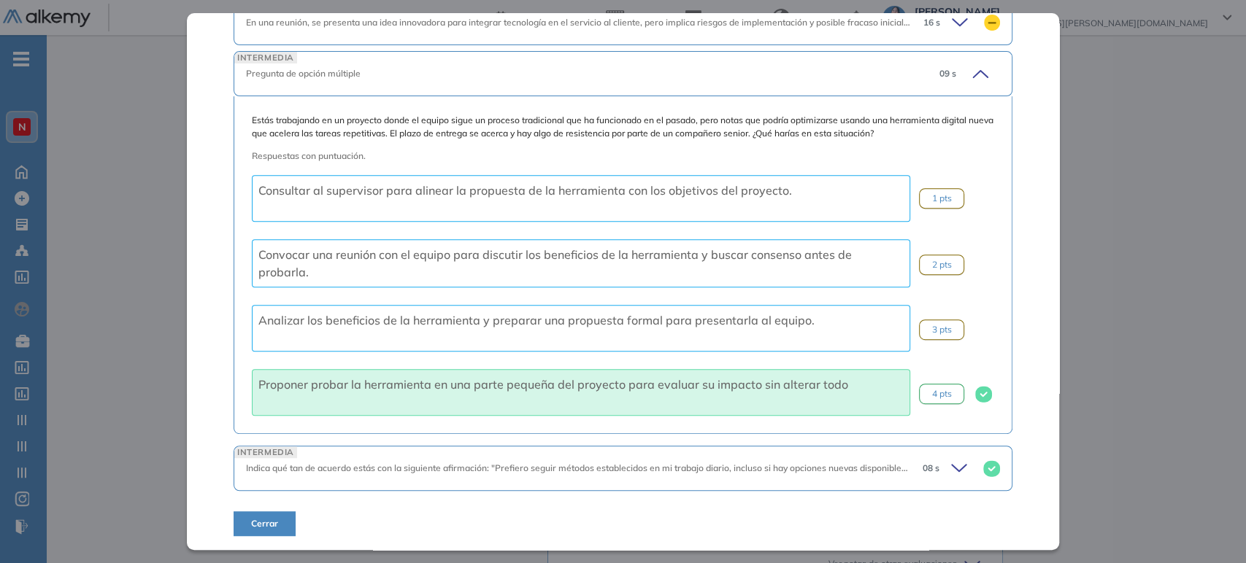
scroll to position [280, 0]
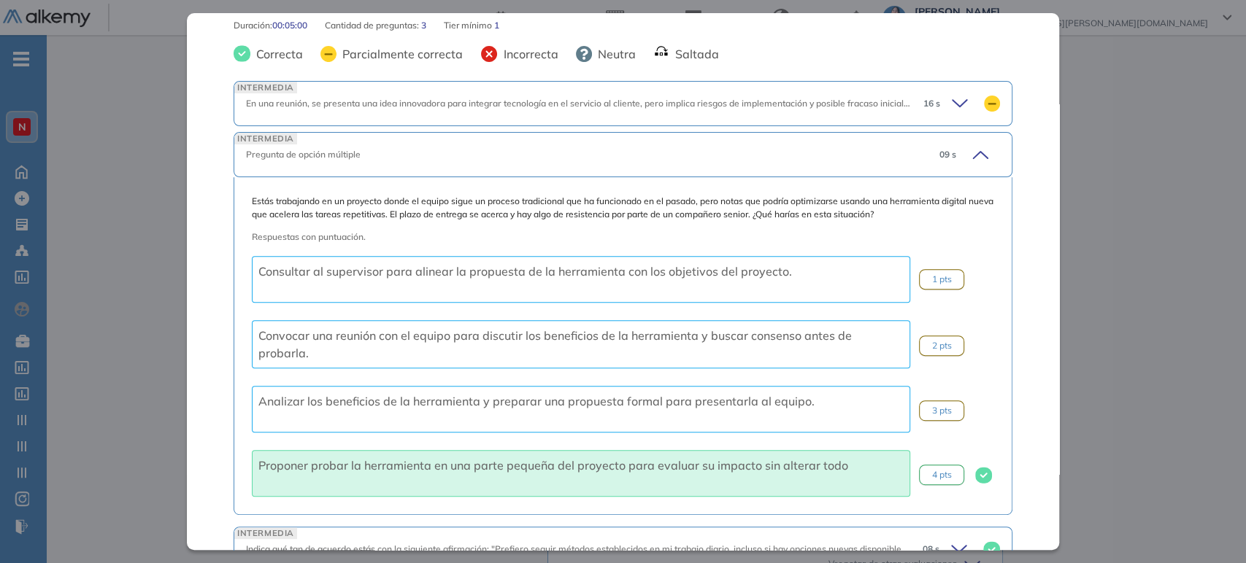
click at [968, 155] on icon at bounding box center [978, 155] width 20 height 20
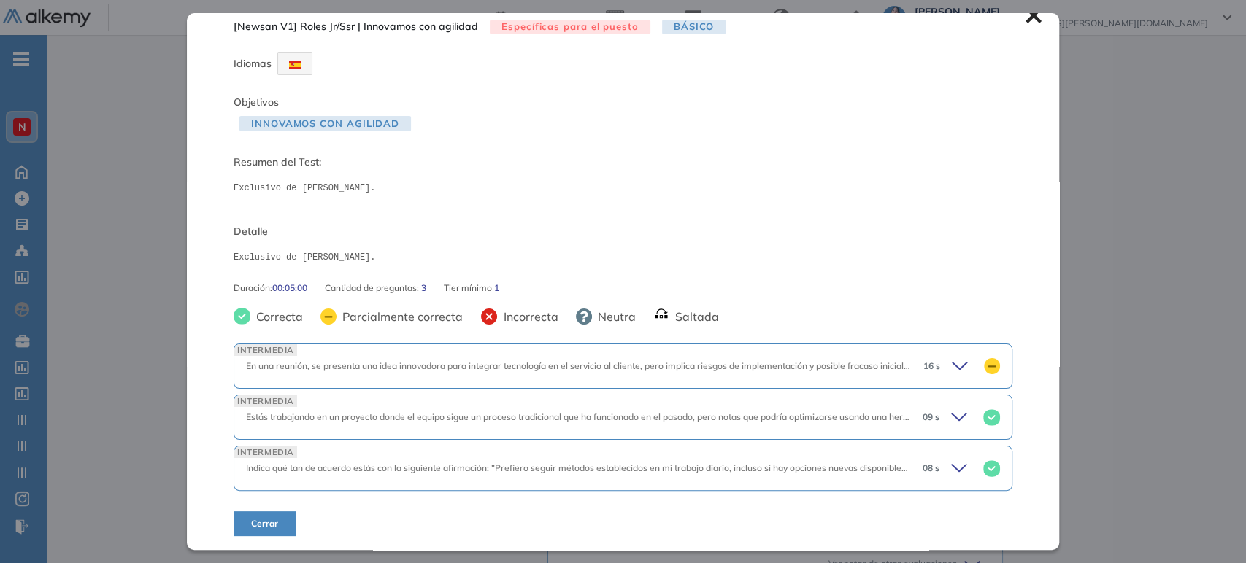
click at [942, 457] on div "INTERMEDIA Indica qué tan de acuerdo estás con la siguiente afirmación: "Prefie…" at bounding box center [623, 468] width 779 height 45
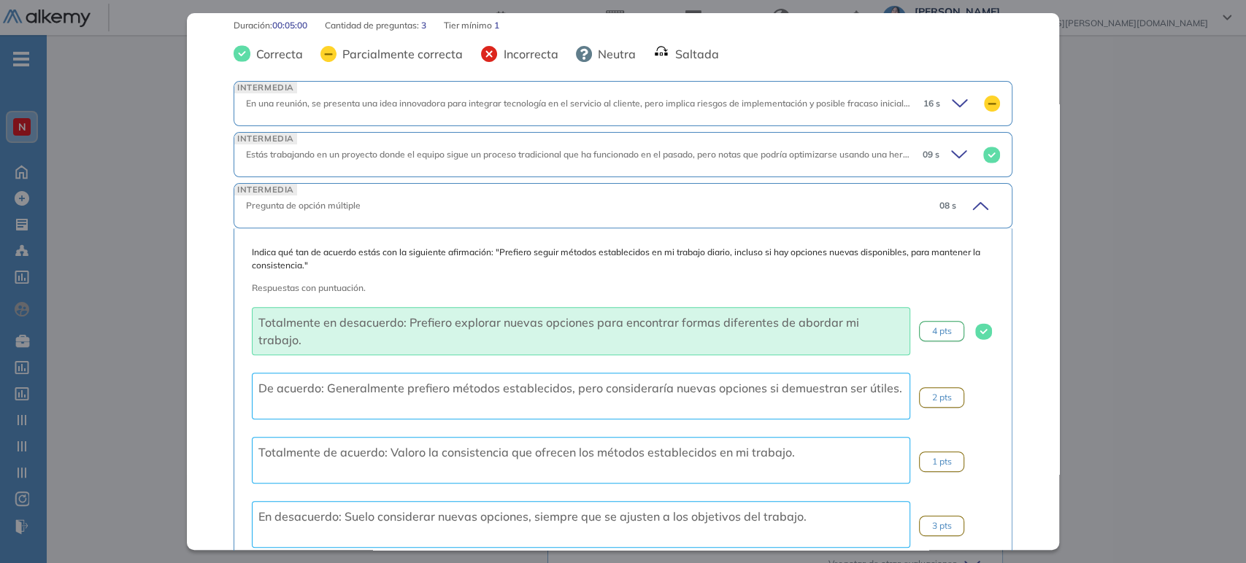
scroll to position [362, 0]
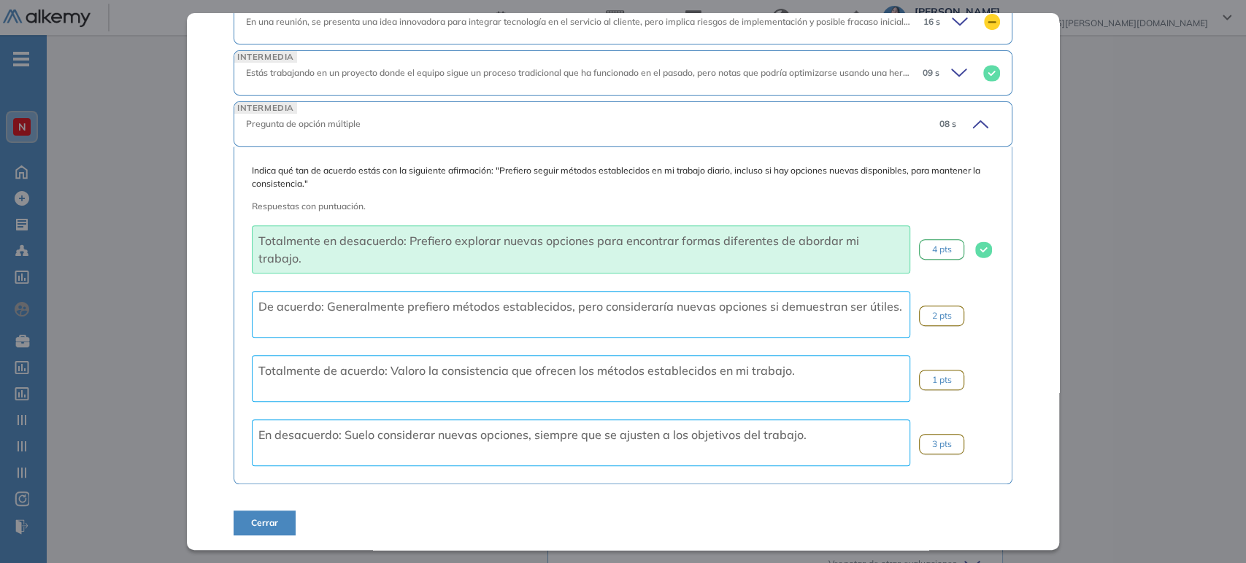
click at [970, 123] on icon at bounding box center [978, 124] width 20 height 20
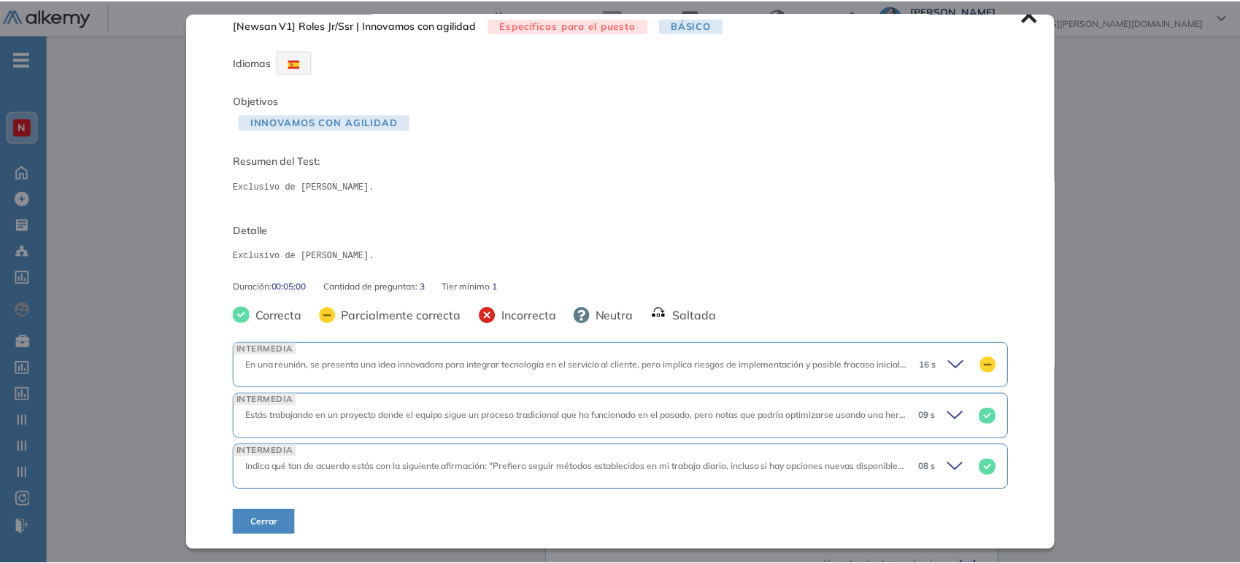
scroll to position [18, 0]
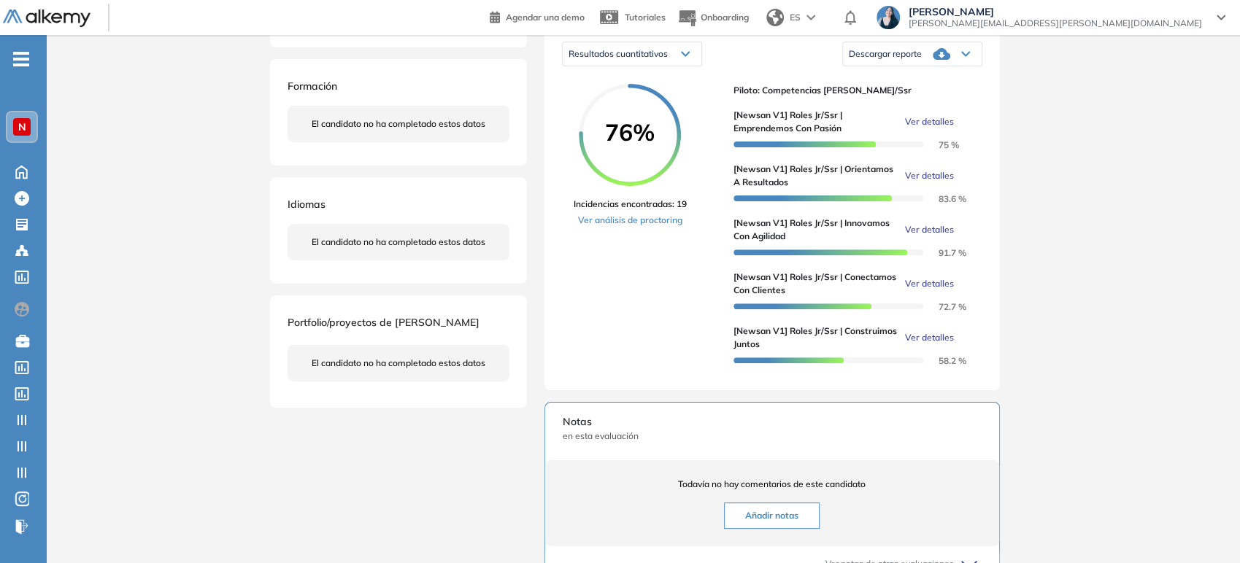
click at [1143, 396] on div "Inicio Alkymetrics Evaluaciones Dashboard Candidato [Newsan V1] Roles Jr/Ssr | …" at bounding box center [643, 318] width 1193 height 1052
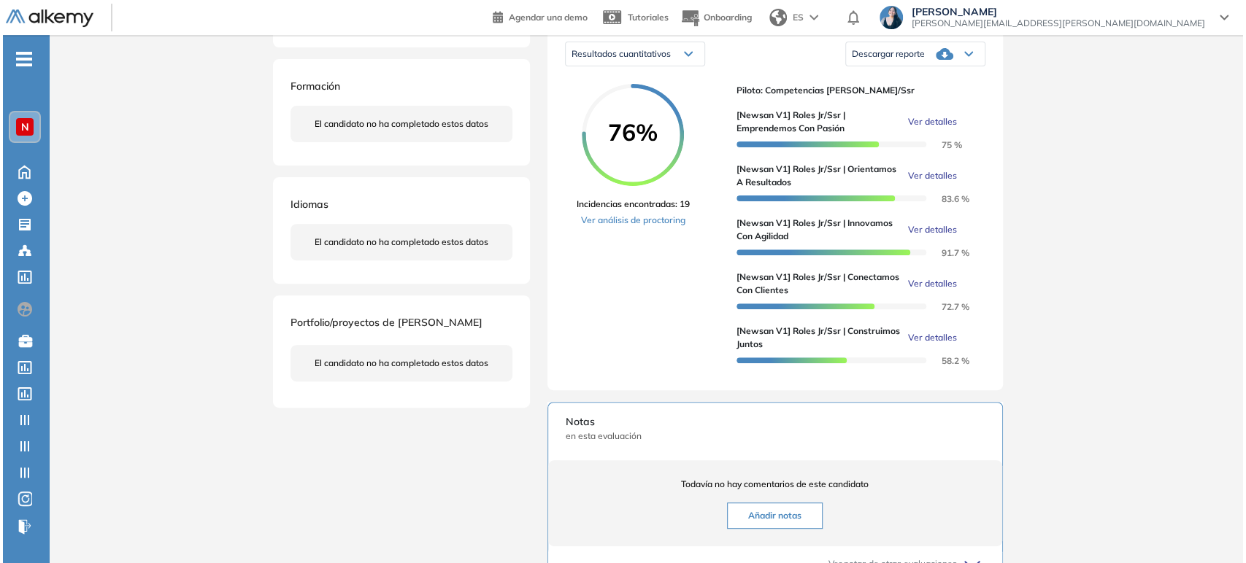
scroll to position [0, 0]
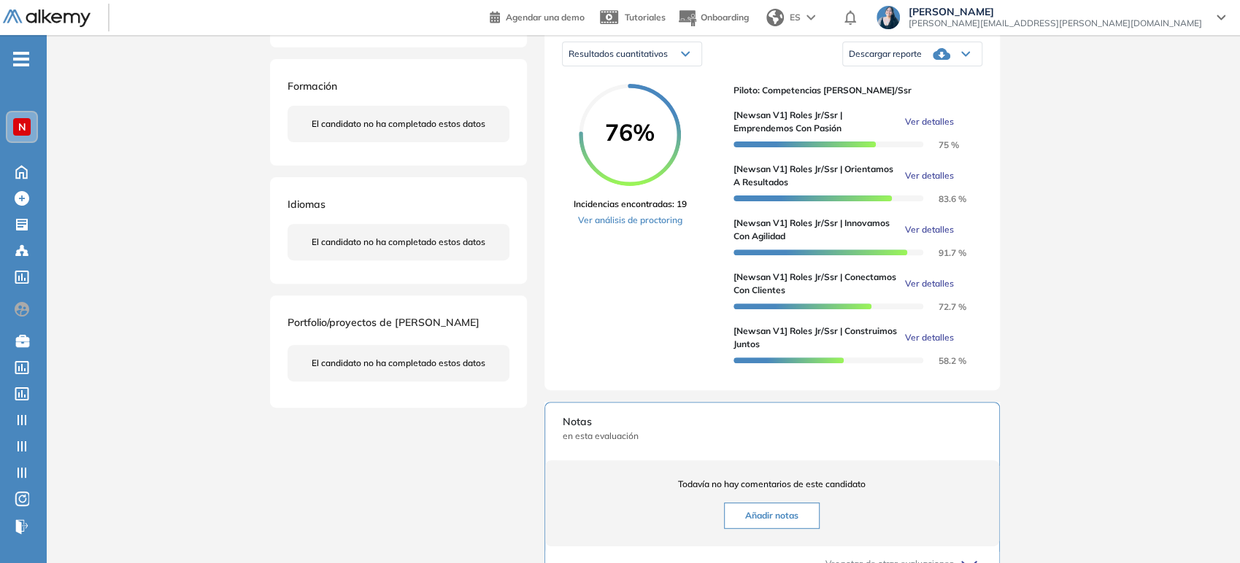
click at [944, 290] on span "Ver detalles" at bounding box center [929, 283] width 49 height 13
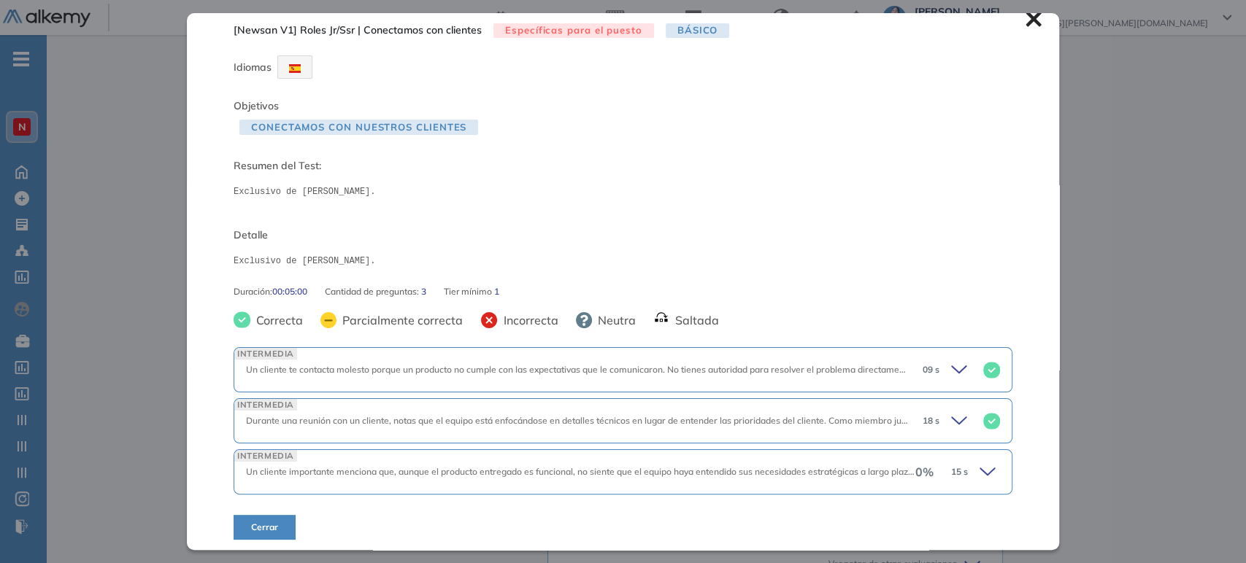
scroll to position [18, 0]
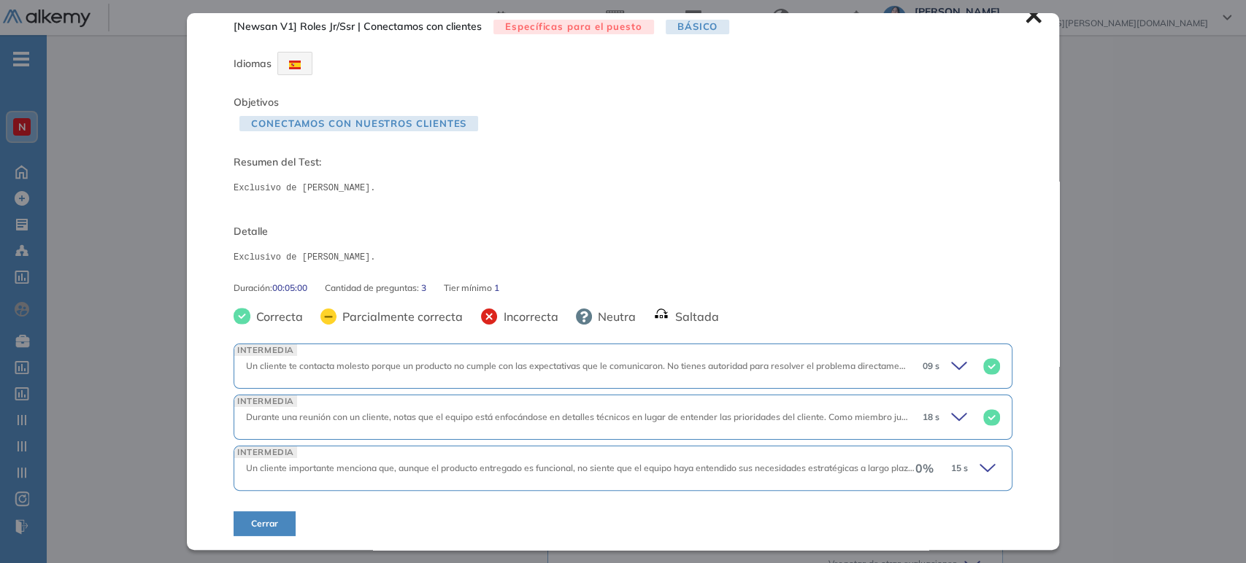
click at [979, 463] on icon at bounding box center [989, 468] width 20 height 20
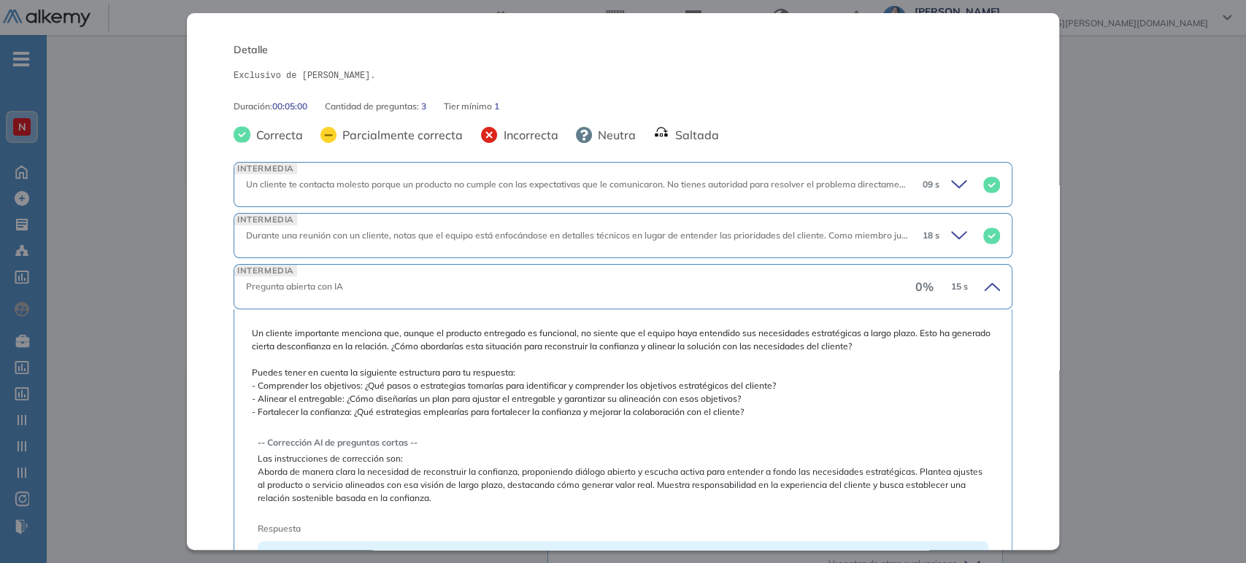
scroll to position [0, 0]
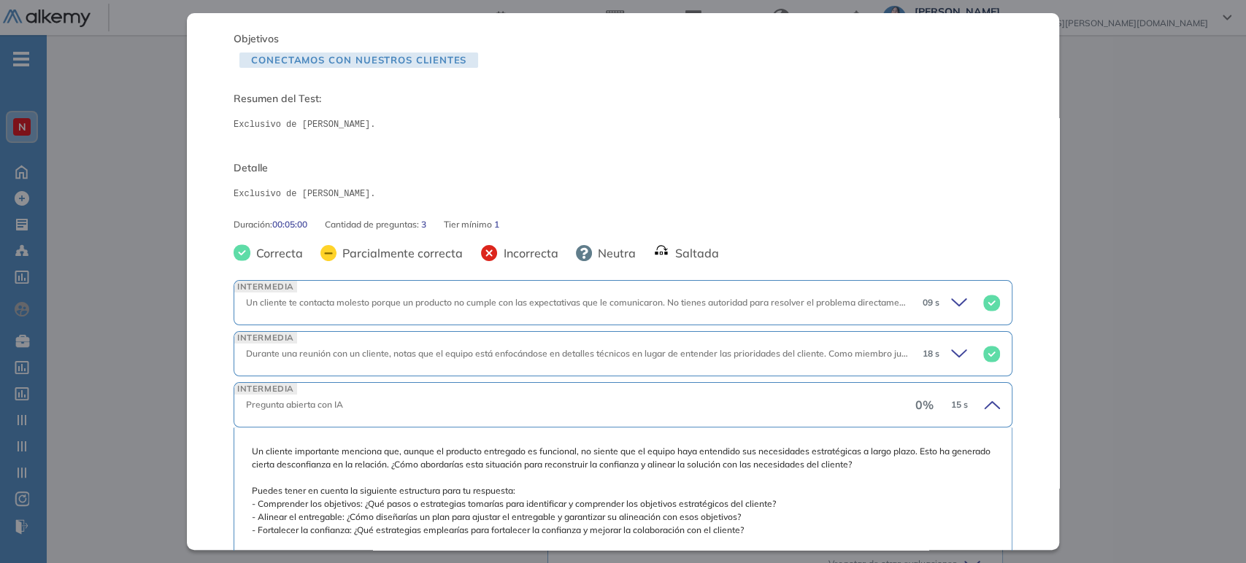
click at [985, 404] on icon at bounding box center [992, 405] width 15 height 7
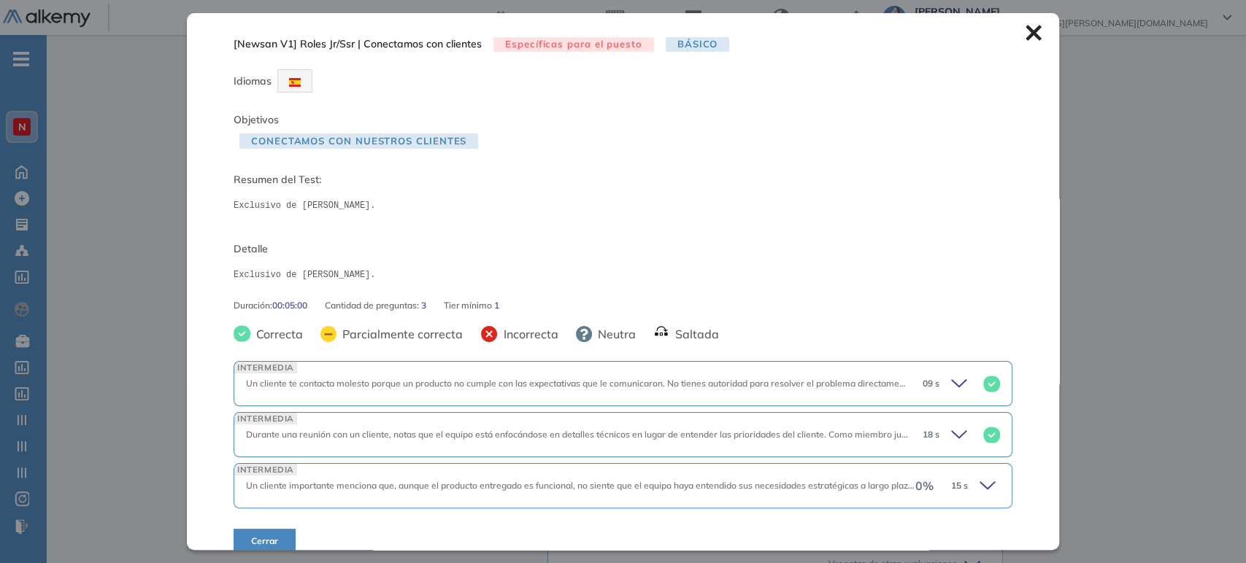
click at [1025, 38] on icon at bounding box center [1032, 33] width 15 height 15
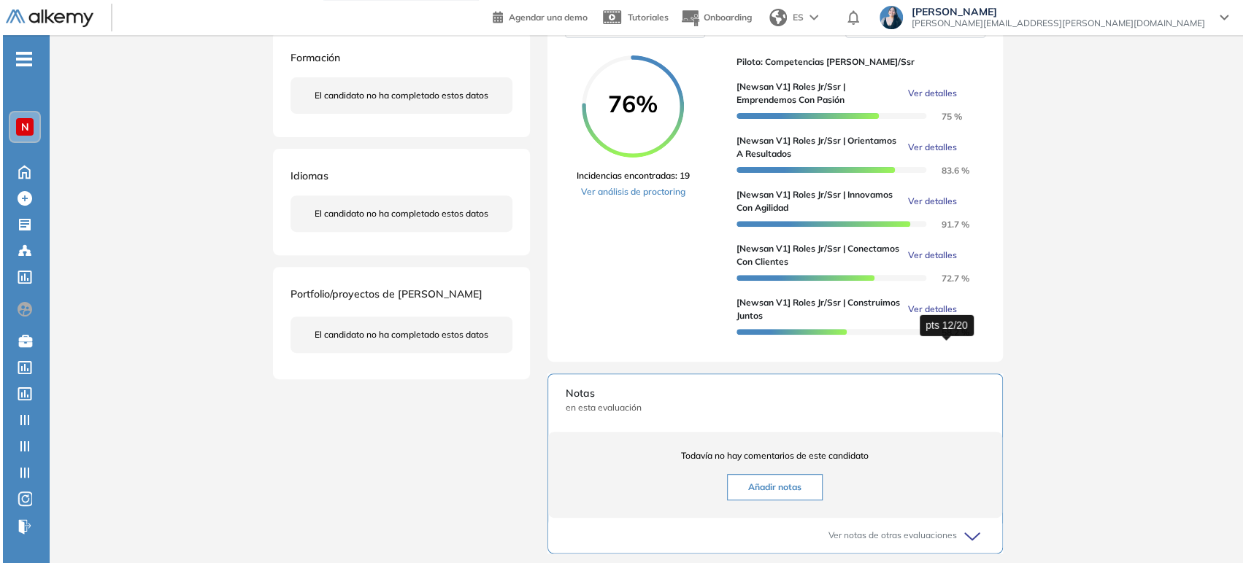
scroll to position [243, 0]
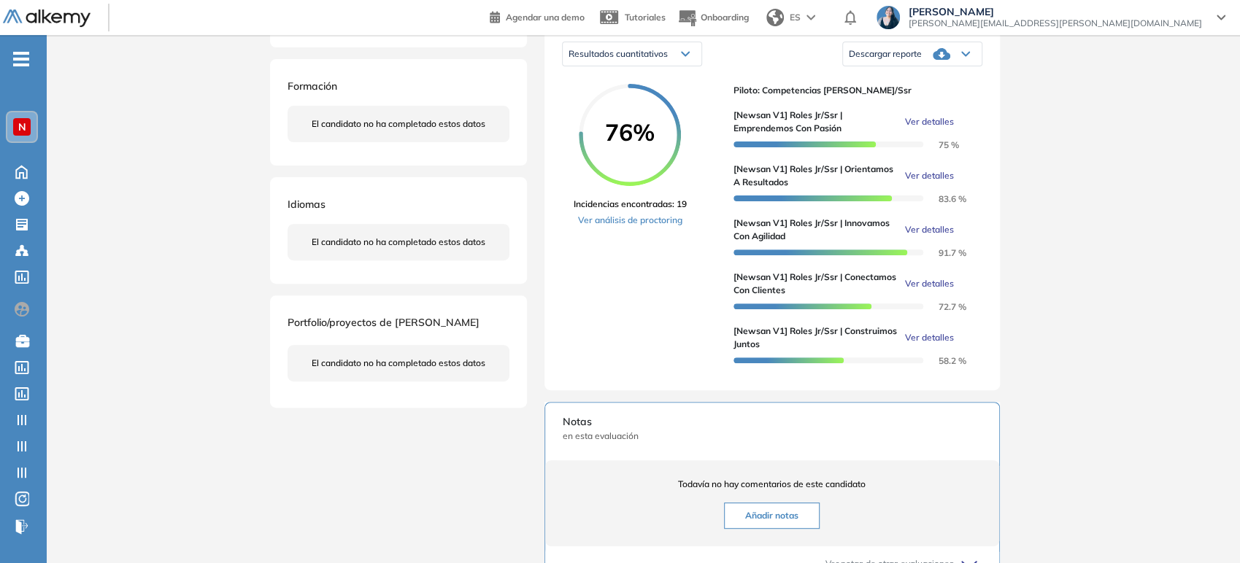
click at [936, 344] on span "Ver detalles" at bounding box center [929, 337] width 49 height 13
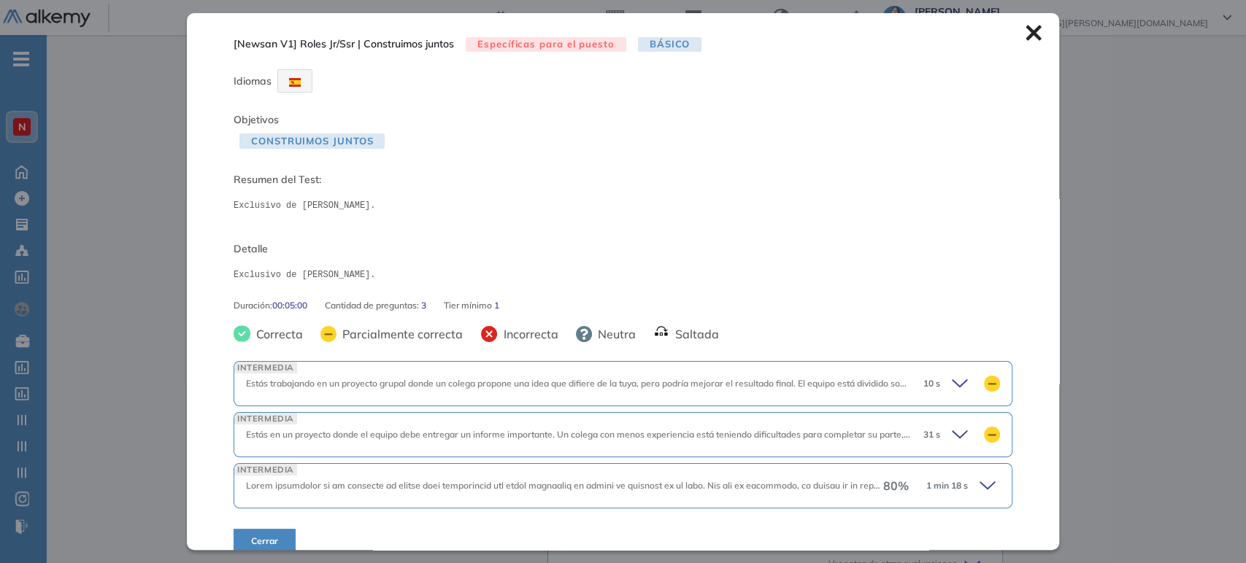
scroll to position [18, 0]
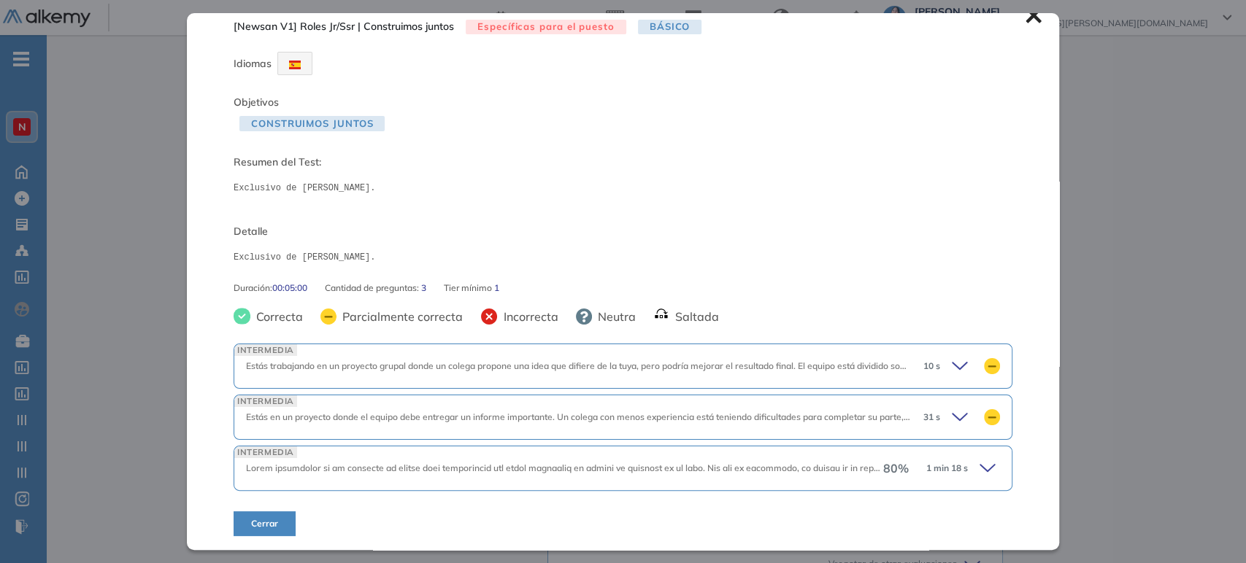
click at [979, 471] on icon at bounding box center [989, 468] width 20 height 20
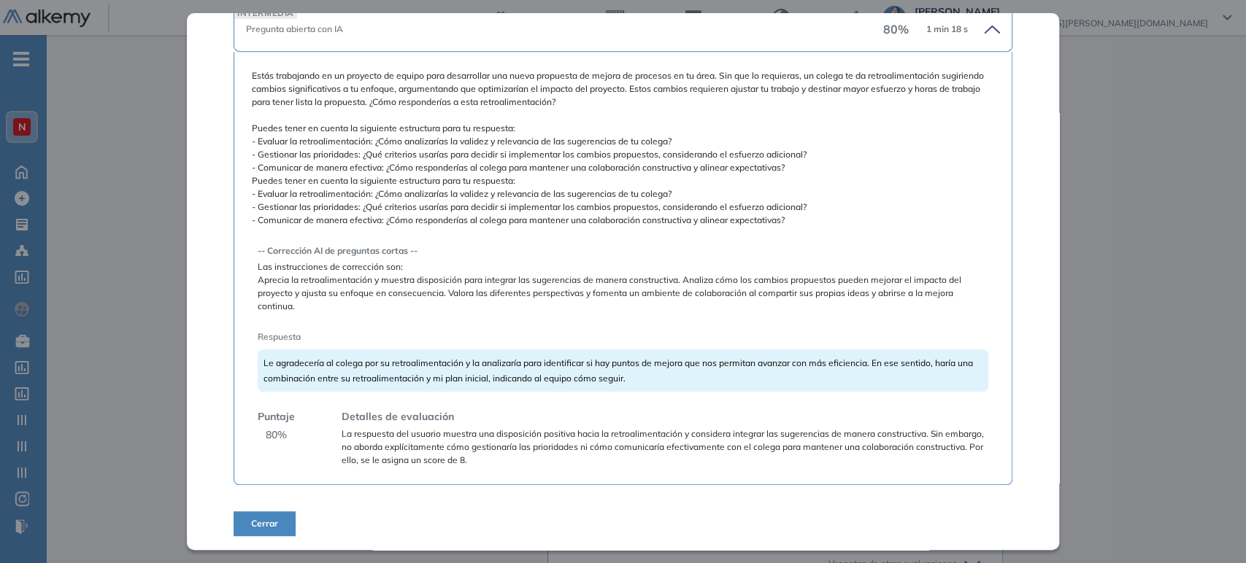
scroll to position [376, 0]
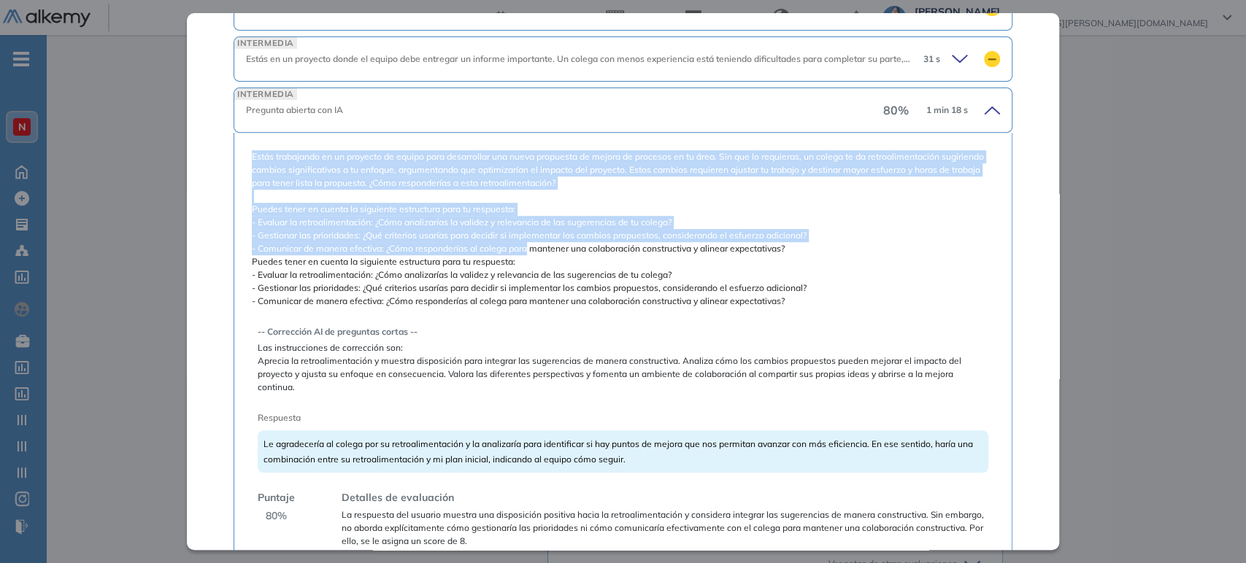
drag, startPoint x: 244, startPoint y: 148, endPoint x: 527, endPoint y: 246, distance: 299.6
click at [527, 246] on div "Estás trabajando en un proyecto de equipo para desarrollar una nueva propuesta …" at bounding box center [623, 350] width 779 height 434
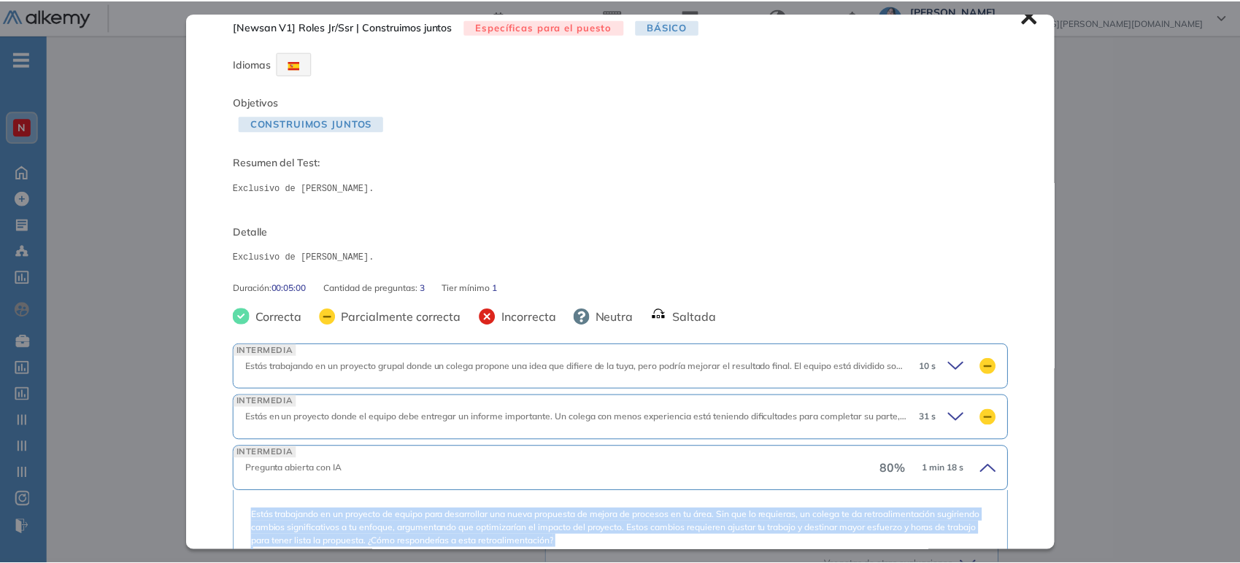
scroll to position [0, 0]
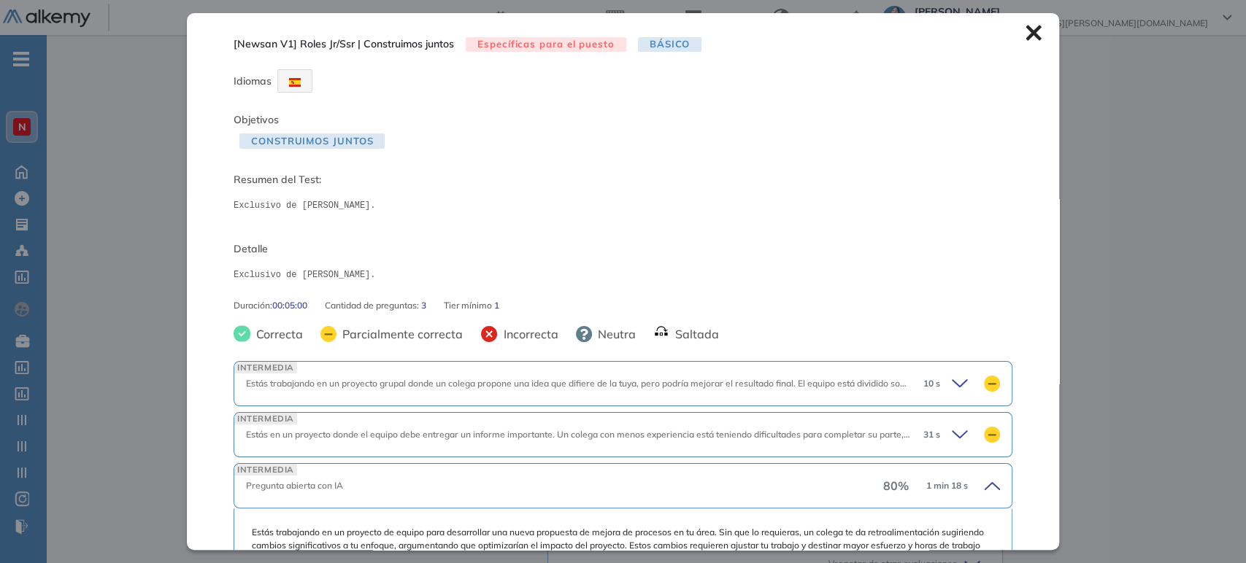
click at [1025, 36] on icon at bounding box center [1032, 33] width 15 height 15
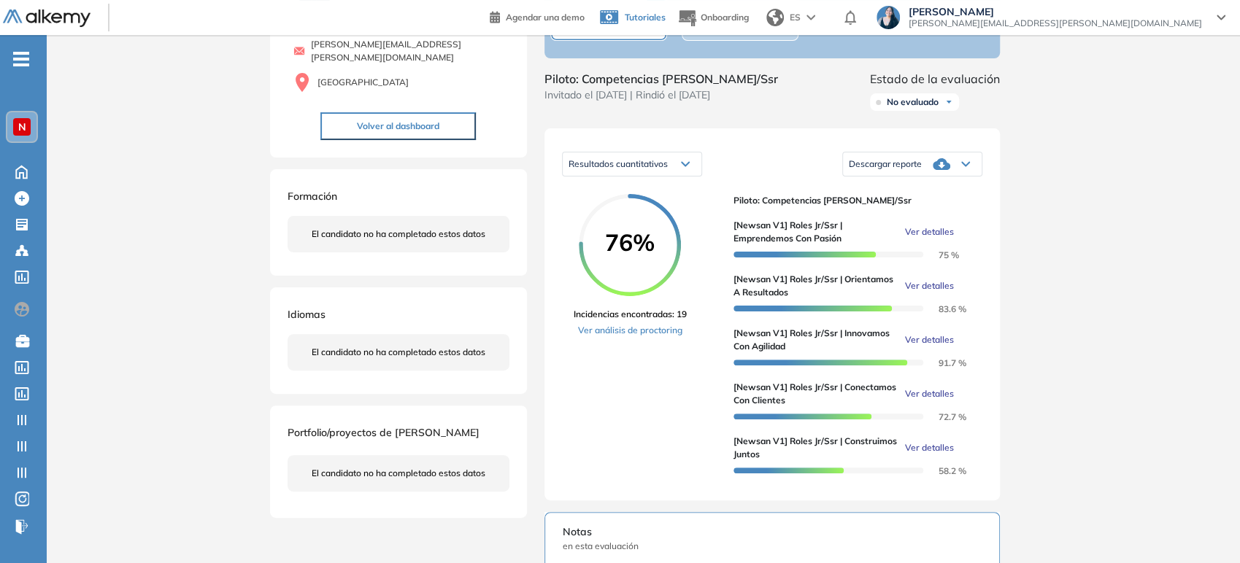
scroll to position [132, 0]
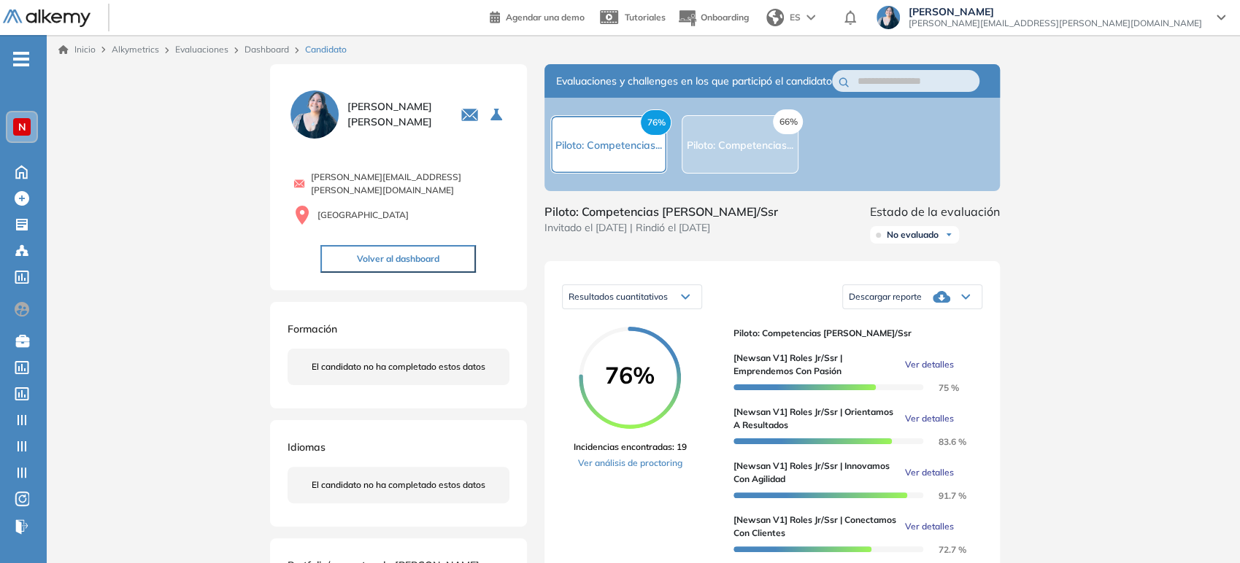
click at [966, 312] on div "Descargar reporte" at bounding box center [912, 296] width 139 height 29
click at [963, 300] on icon at bounding box center [965, 297] width 9 height 6
click at [267, 47] on link "Dashboard" at bounding box center [266, 49] width 45 height 11
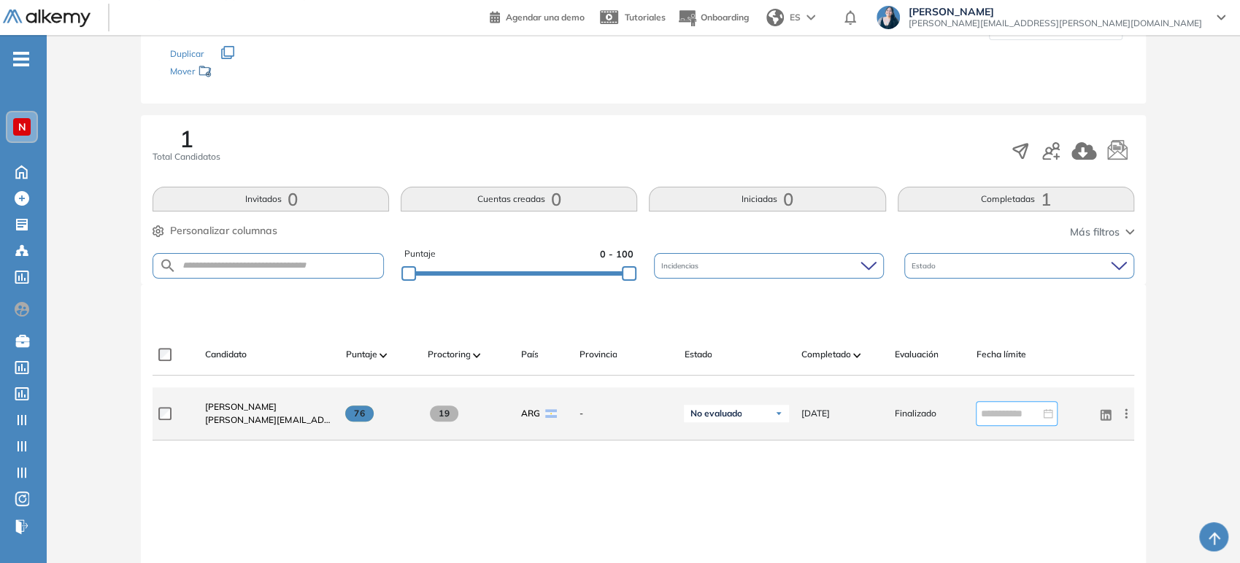
scroll to position [80, 0]
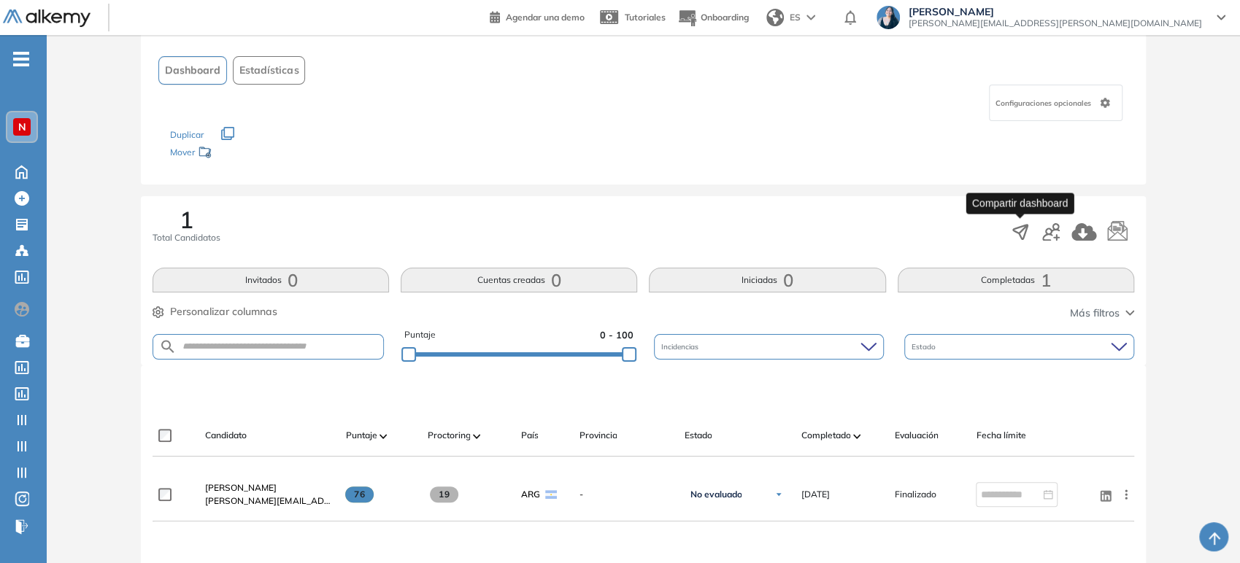
click at [1015, 232] on icon "button" at bounding box center [1020, 232] width 20 height 20
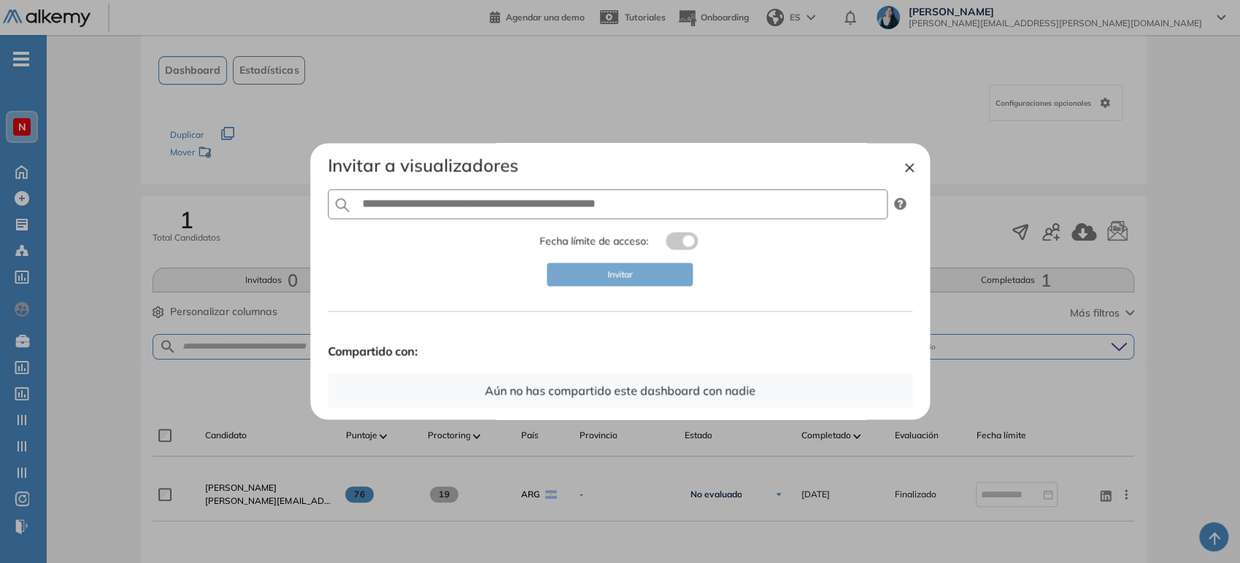
click at [912, 165] on button "×" at bounding box center [910, 167] width 12 height 18
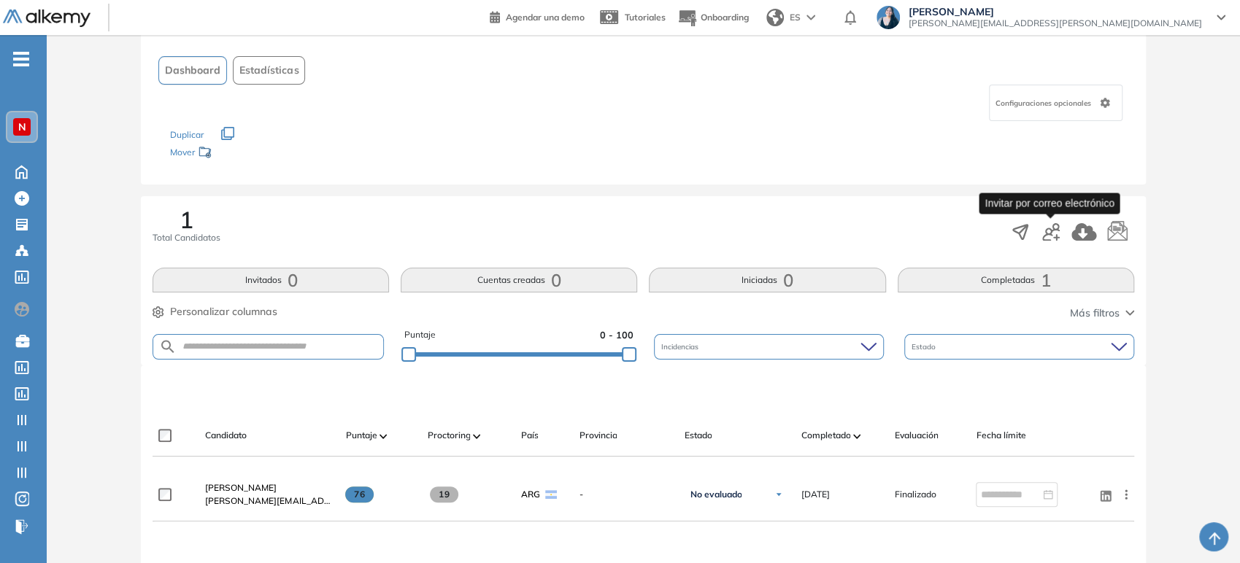
click at [1046, 231] on icon "button" at bounding box center [1051, 232] width 18 height 18
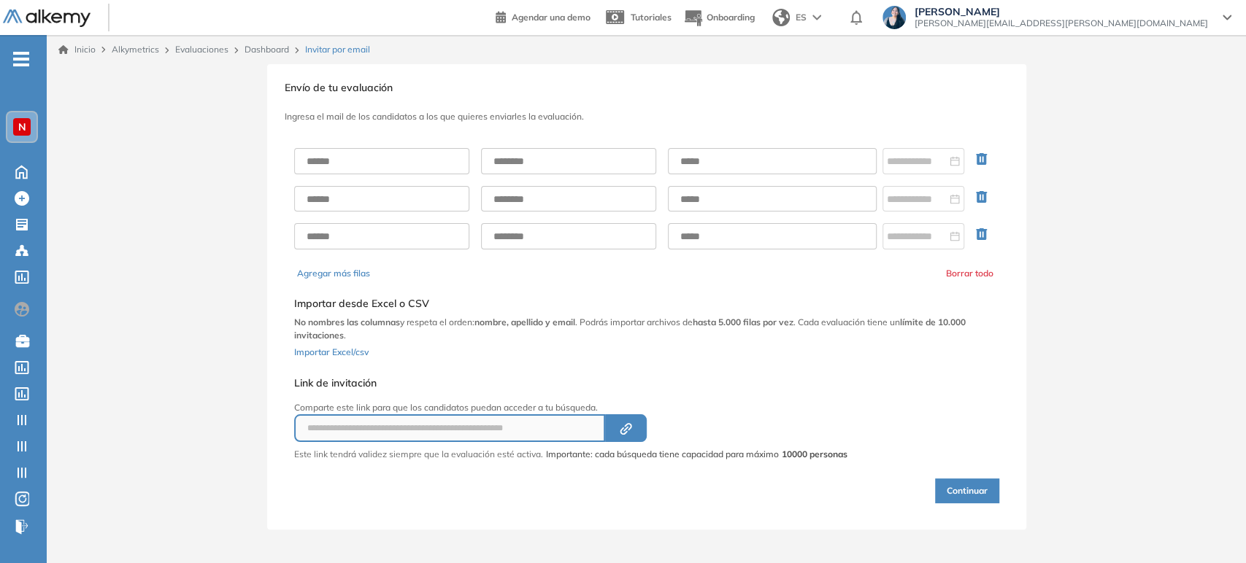
click at [287, 51] on link "Dashboard" at bounding box center [266, 49] width 45 height 11
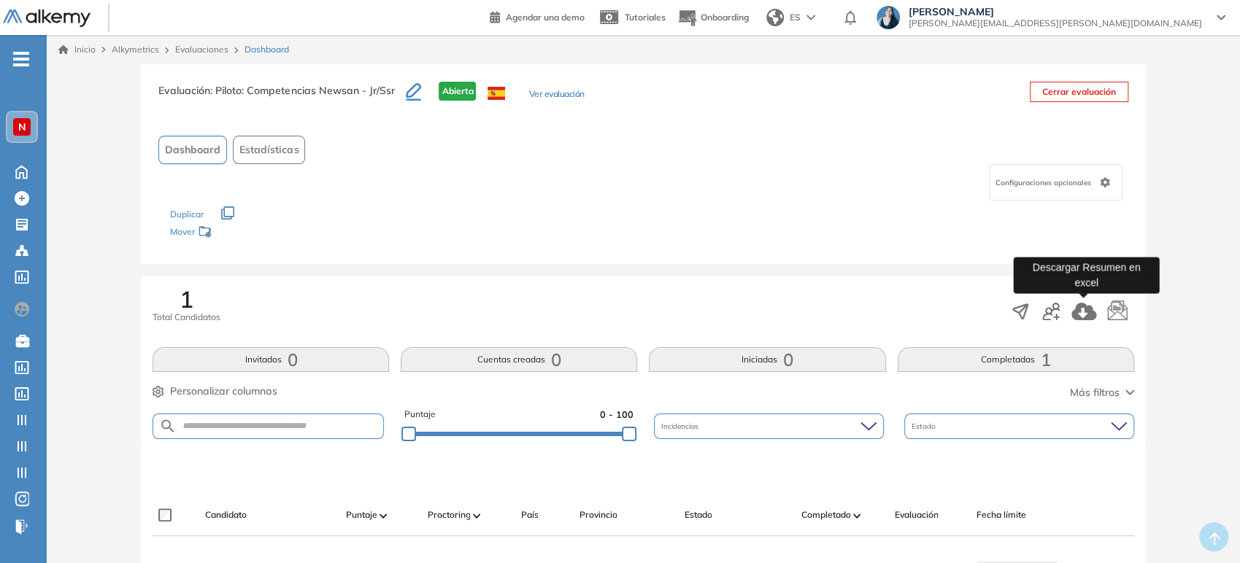
click at [1085, 307] on icon "button" at bounding box center [1083, 312] width 25 height 18
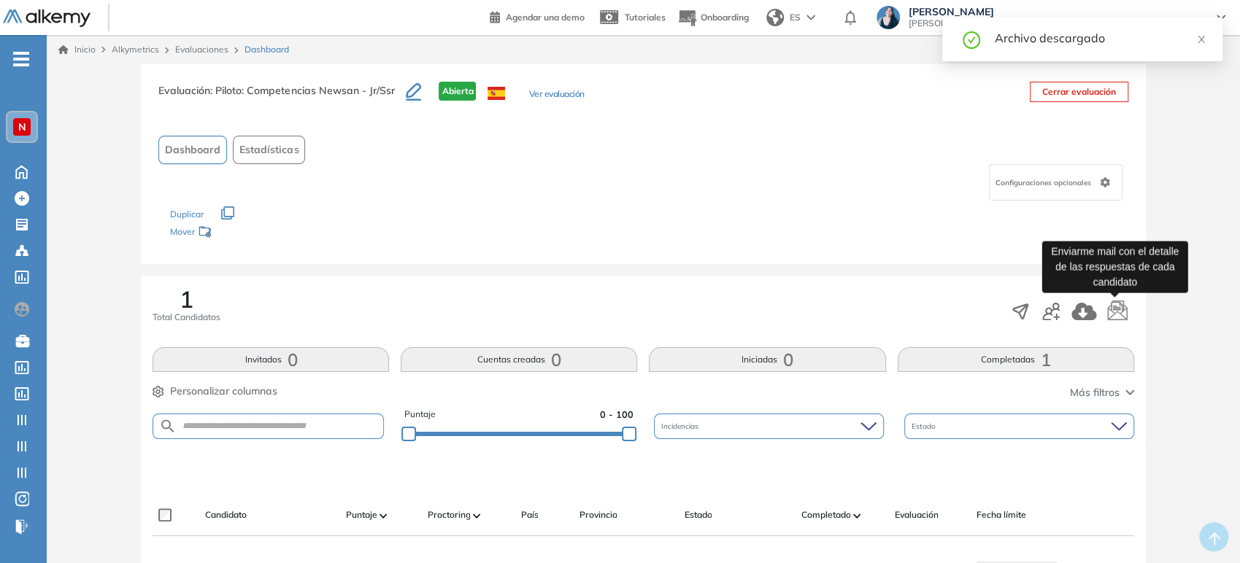
click at [1115, 308] on icon "button" at bounding box center [1117, 309] width 20 height 20
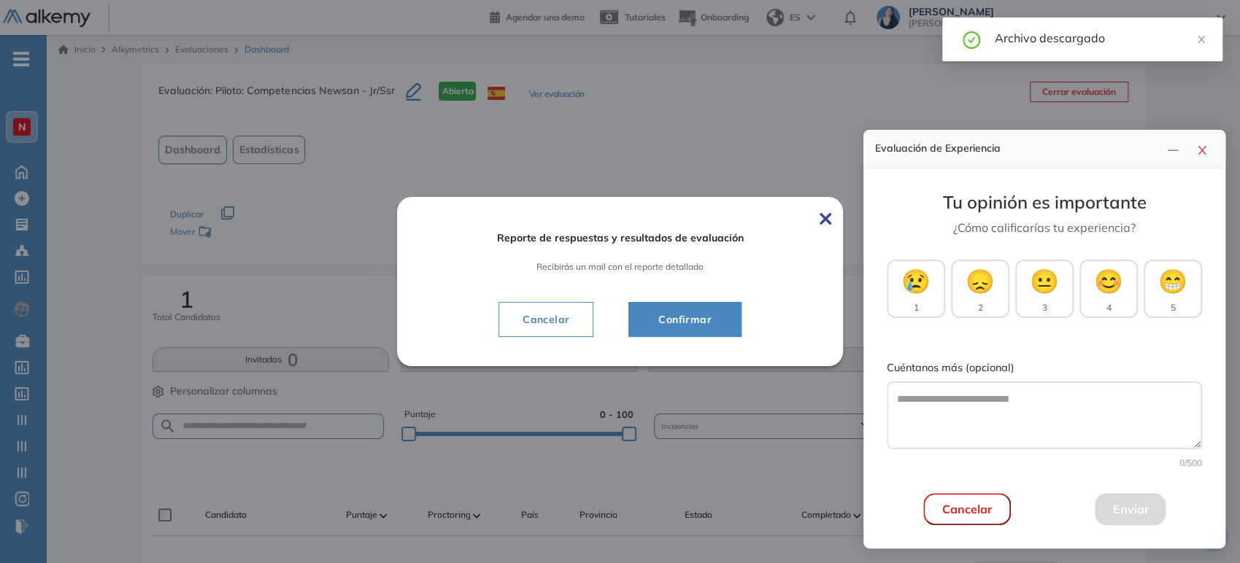
click at [711, 321] on span "Confirmar" at bounding box center [685, 320] width 77 height 18
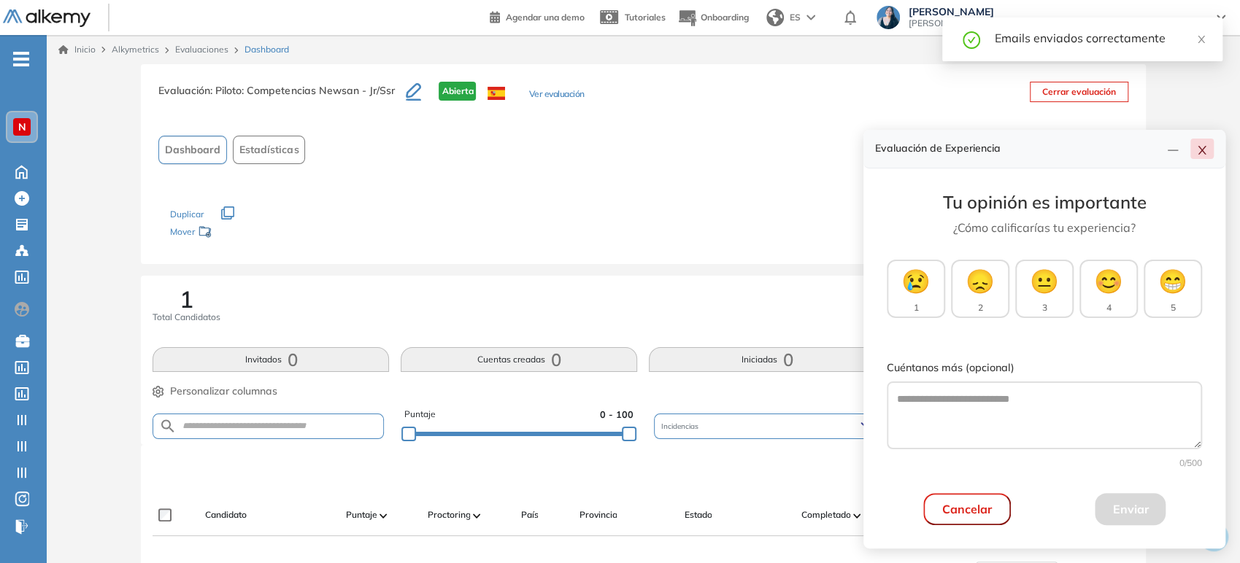
click at [1211, 154] on button "button" at bounding box center [1201, 149] width 23 height 20
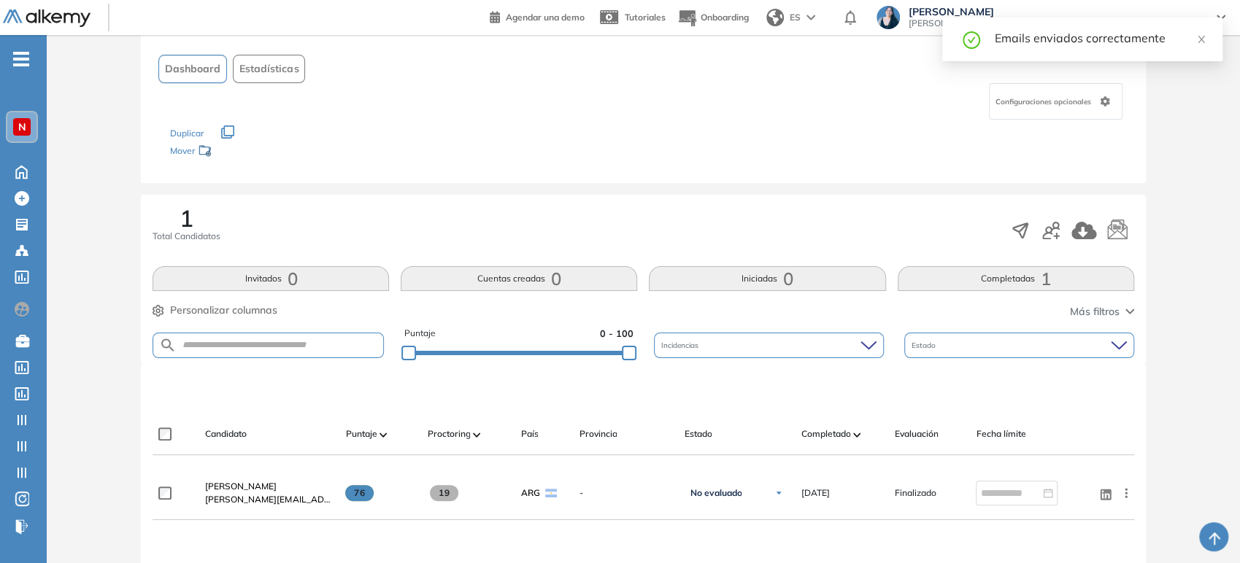
scroll to position [162, 0]
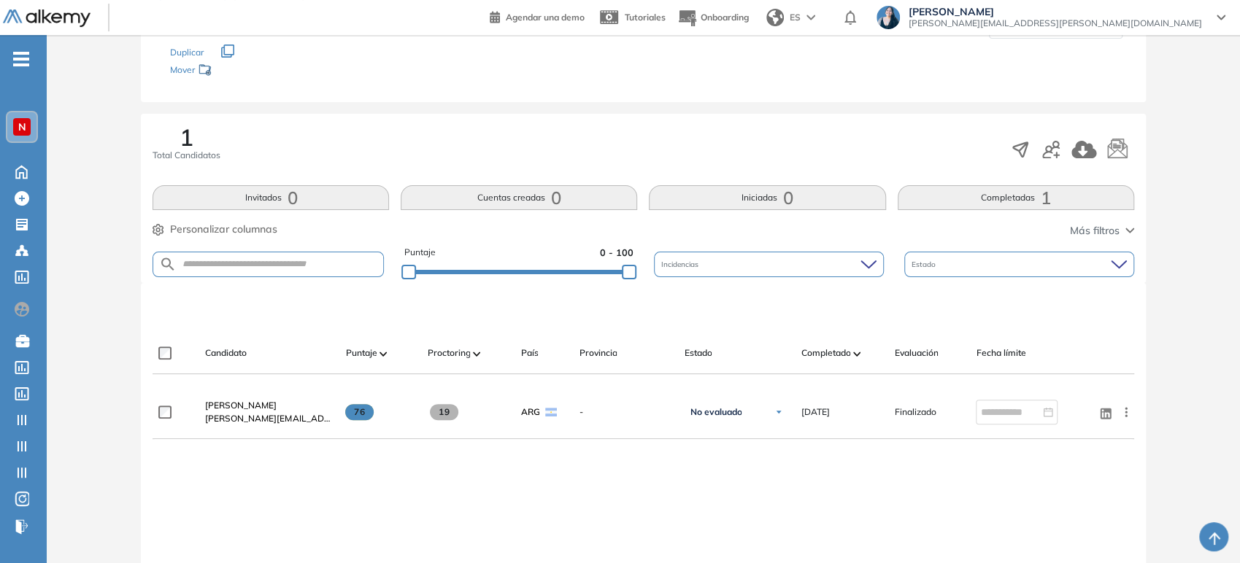
click at [961, 201] on button "Completadas 1" at bounding box center [1016, 197] width 236 height 25
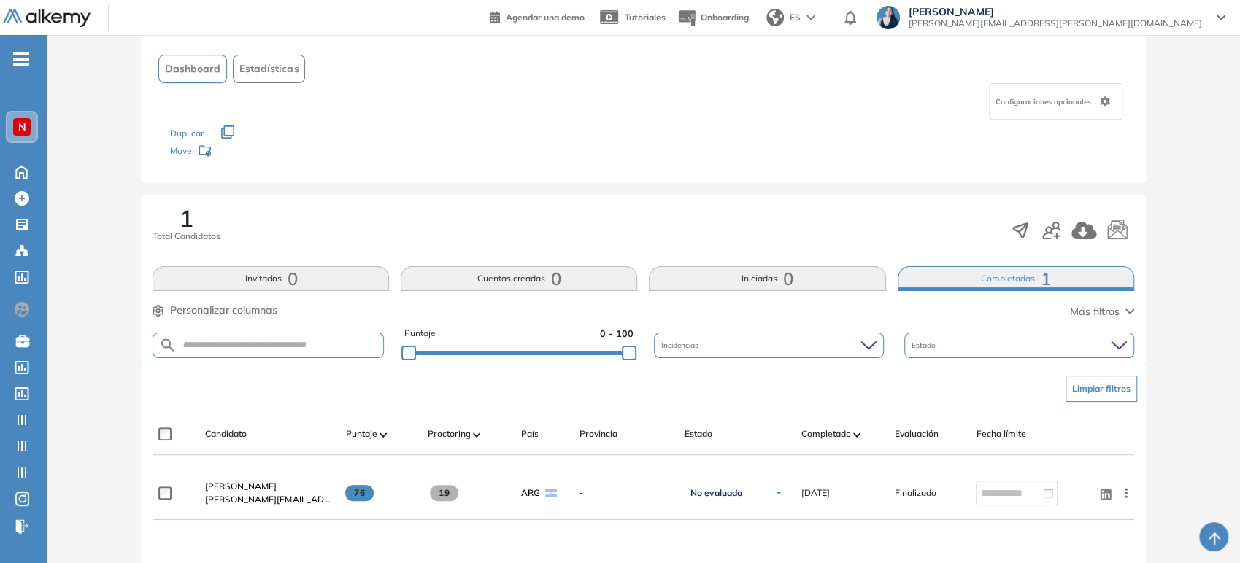
scroll to position [323, 0]
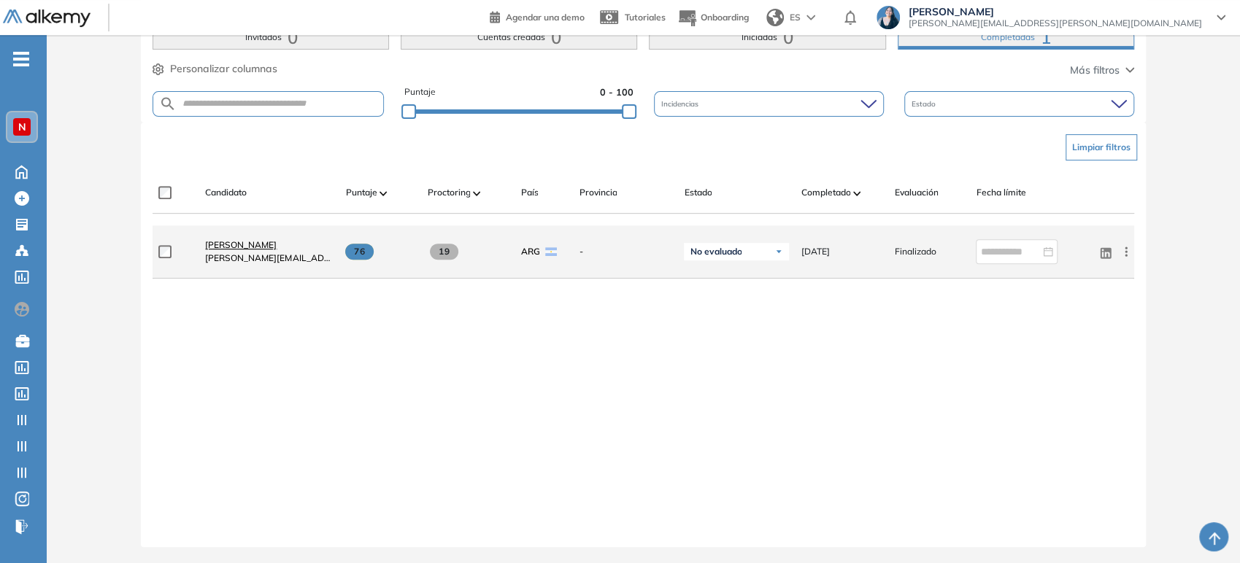
click at [242, 248] on span "[PERSON_NAME]" at bounding box center [241, 244] width 72 height 11
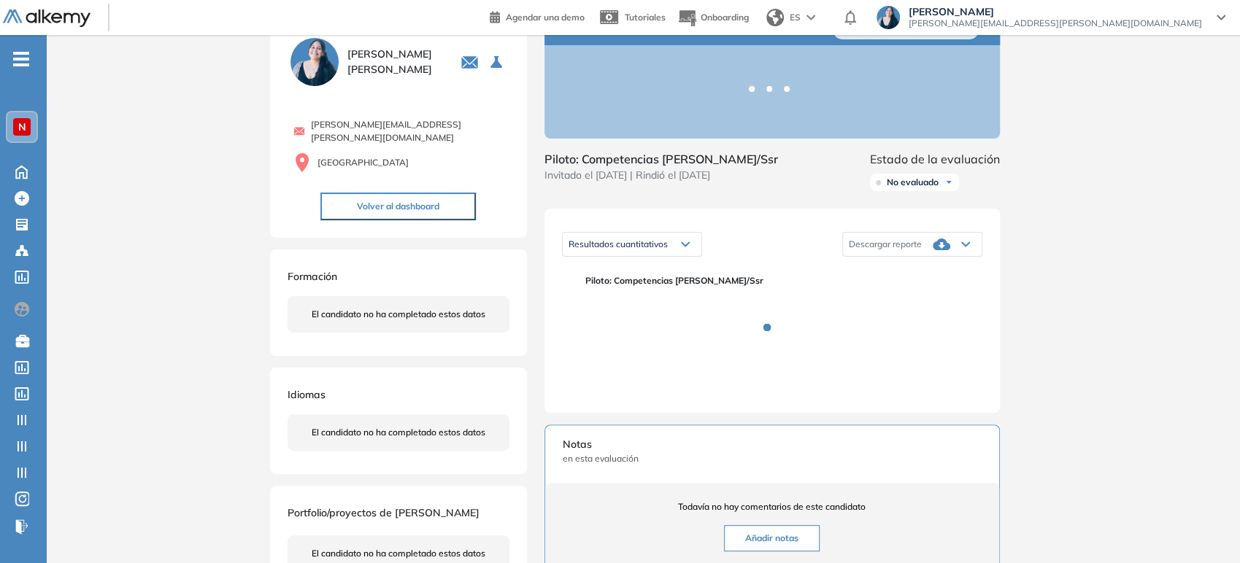
scroll to position [81, 0]
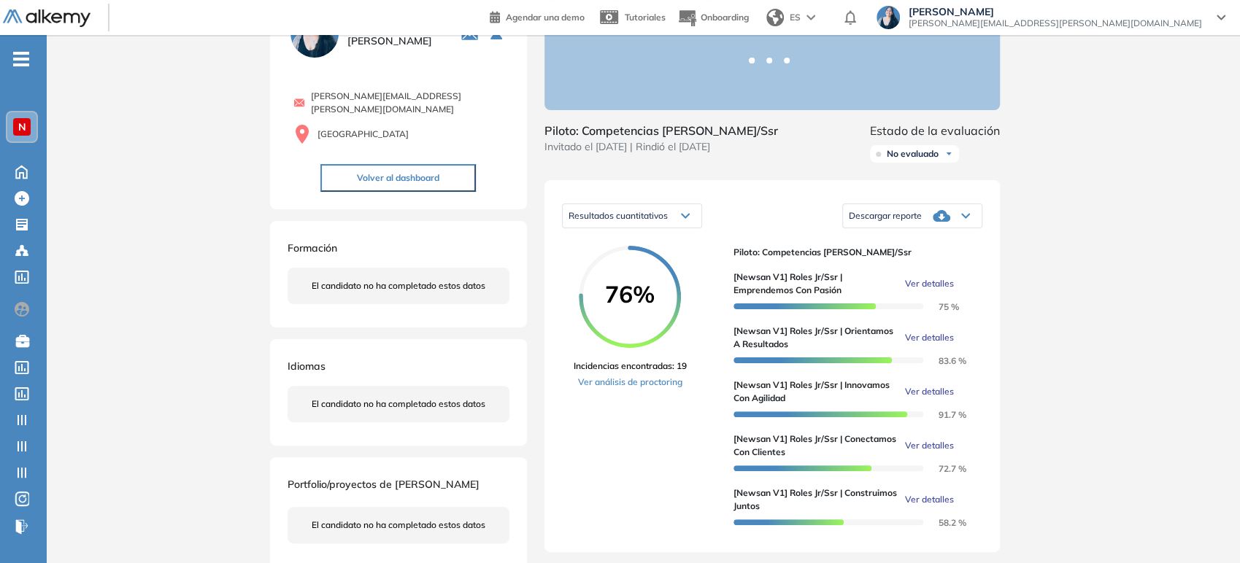
click at [937, 222] on icon at bounding box center [942, 216] width 18 height 12
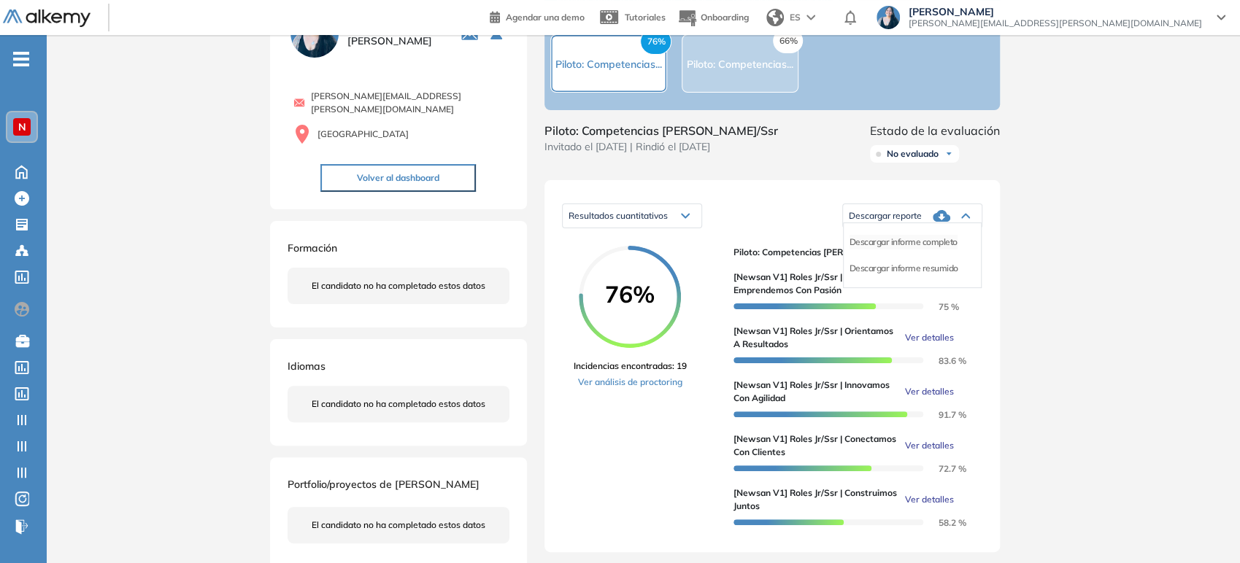
click at [934, 250] on li "Descargar informe completo" at bounding box center [903, 242] width 108 height 15
click at [1066, 223] on div "Inicio Alkymetrics Evaluaciones Dashboard Candidato Duración : 00:00:00 Cantida…" at bounding box center [643, 480] width 1193 height 1052
click at [963, 218] on icon at bounding box center [965, 217] width 7 height 4
click at [947, 276] on li "Descargar informe resumido" at bounding box center [903, 268] width 109 height 15
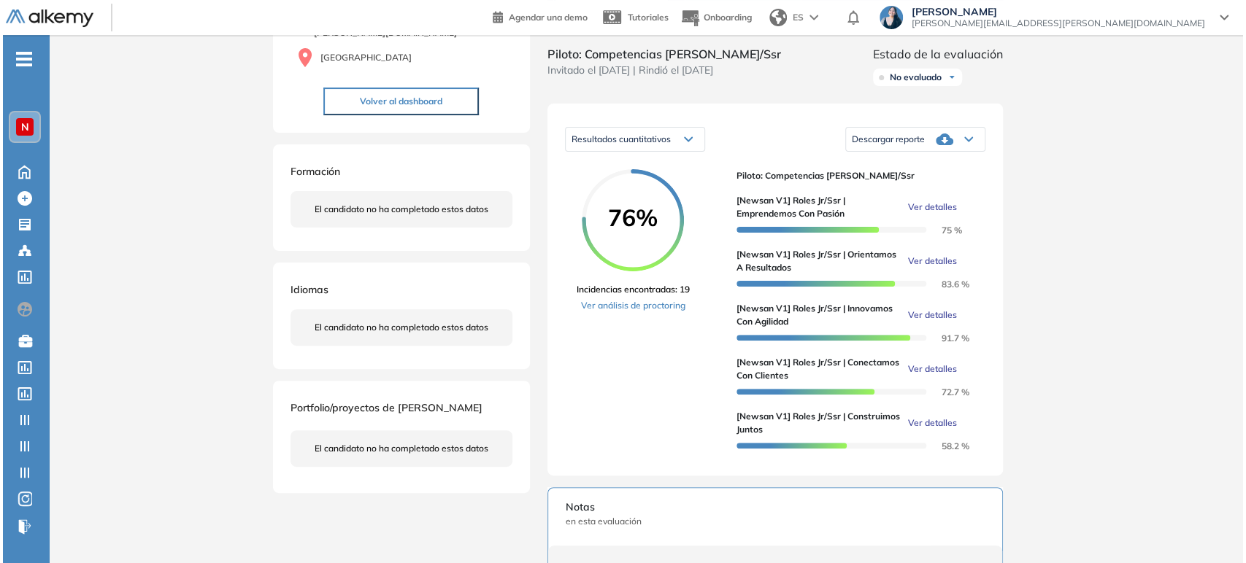
scroll to position [162, 0]
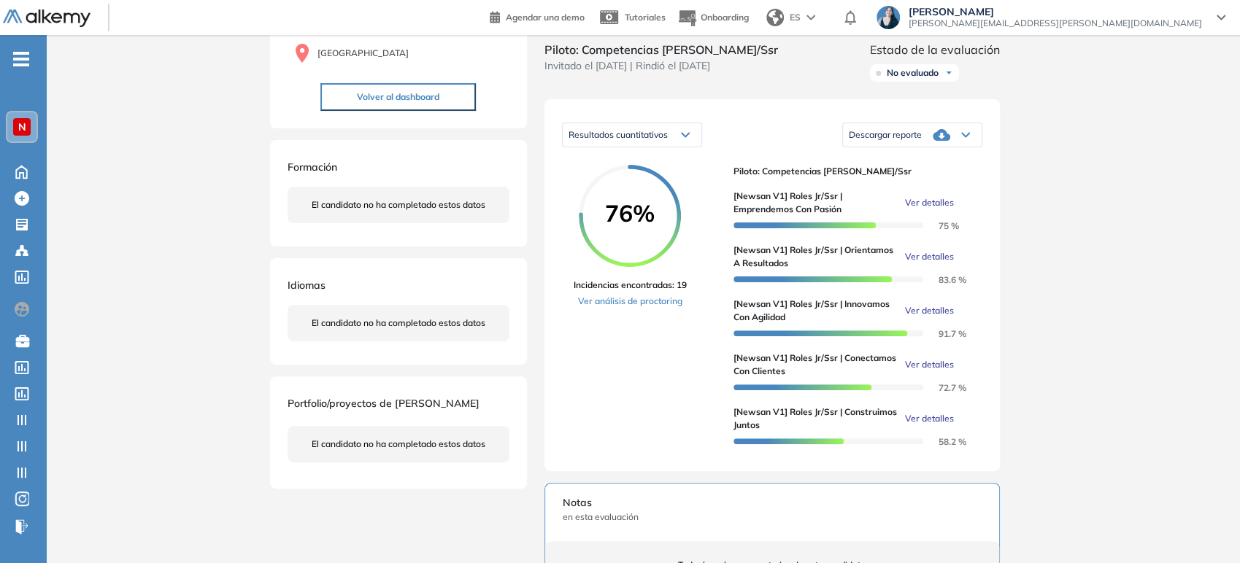
click at [941, 263] on span "Ver detalles" at bounding box center [929, 256] width 49 height 13
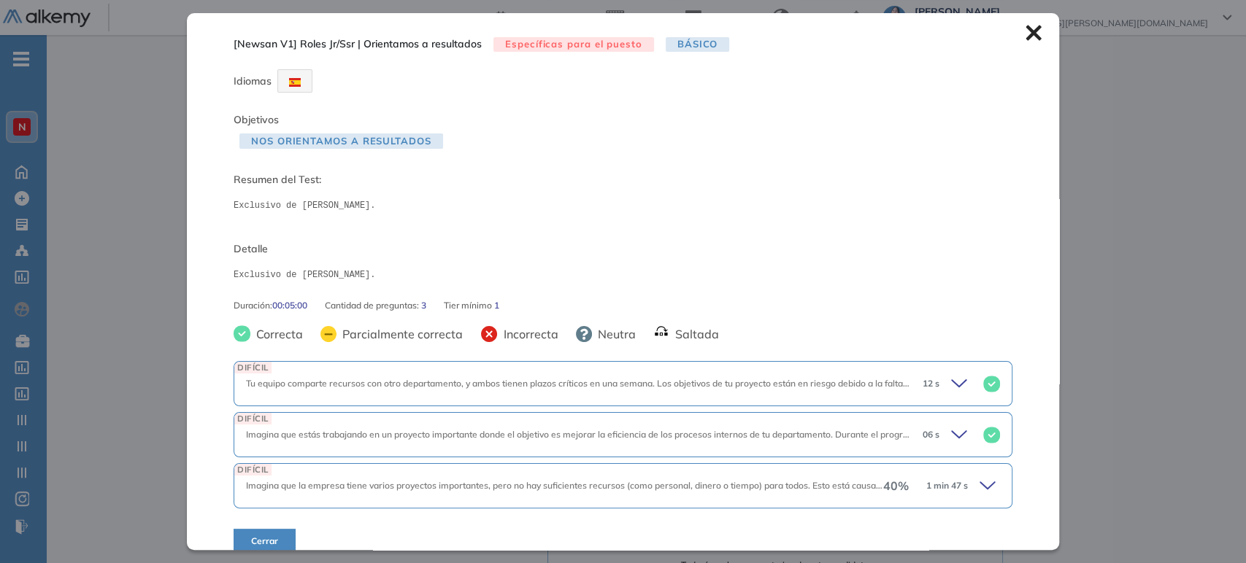
scroll to position [18, 0]
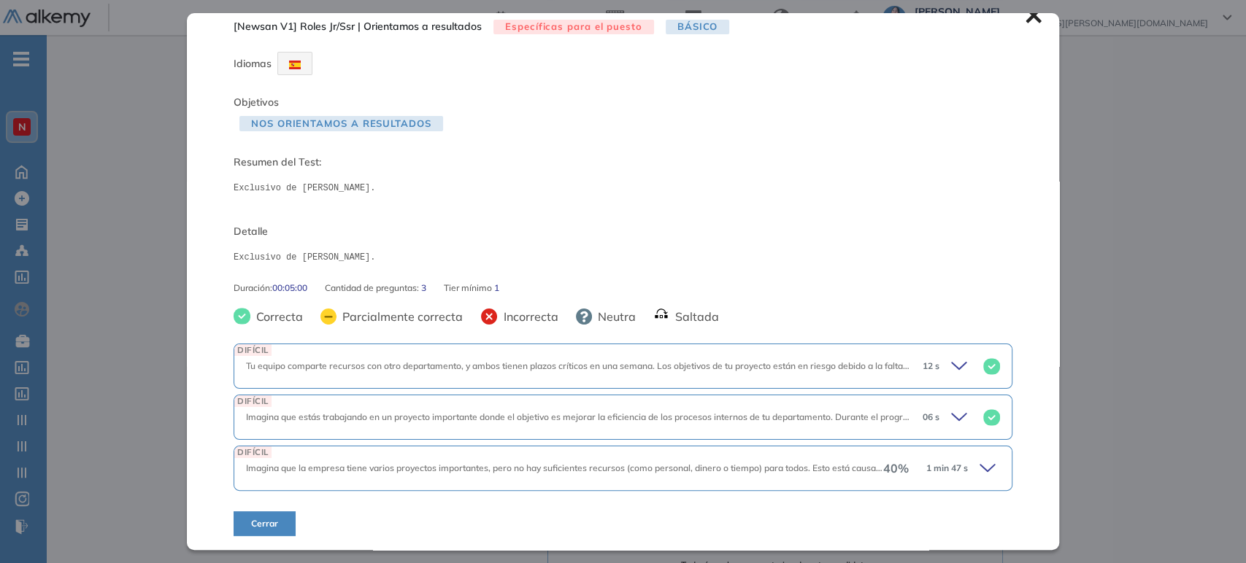
click at [982, 460] on icon at bounding box center [989, 468] width 20 height 20
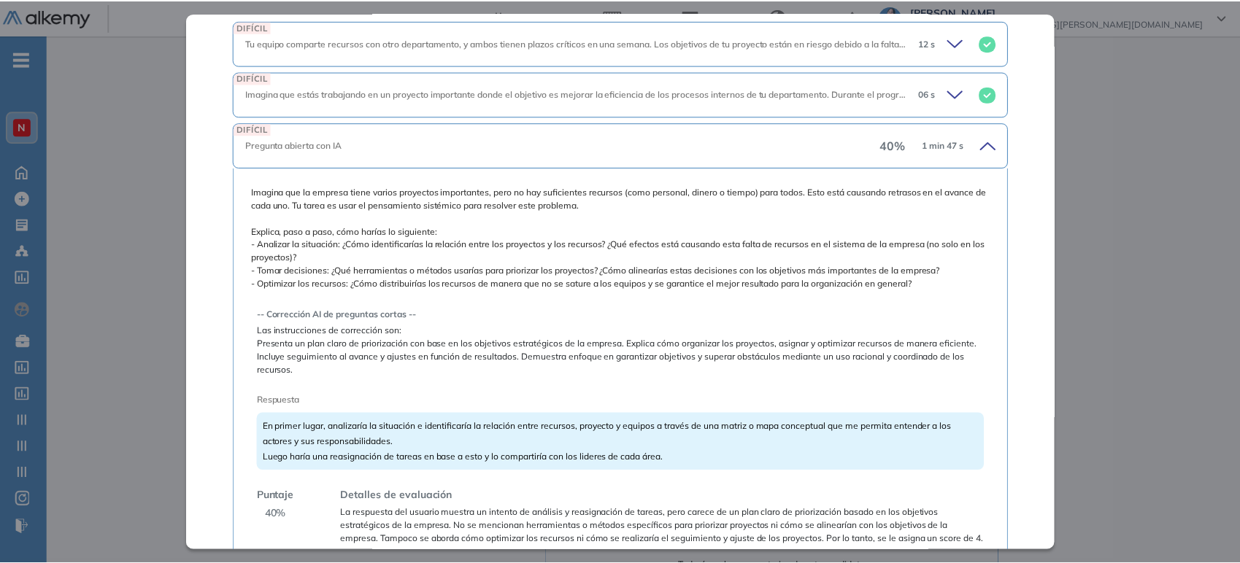
scroll to position [342, 0]
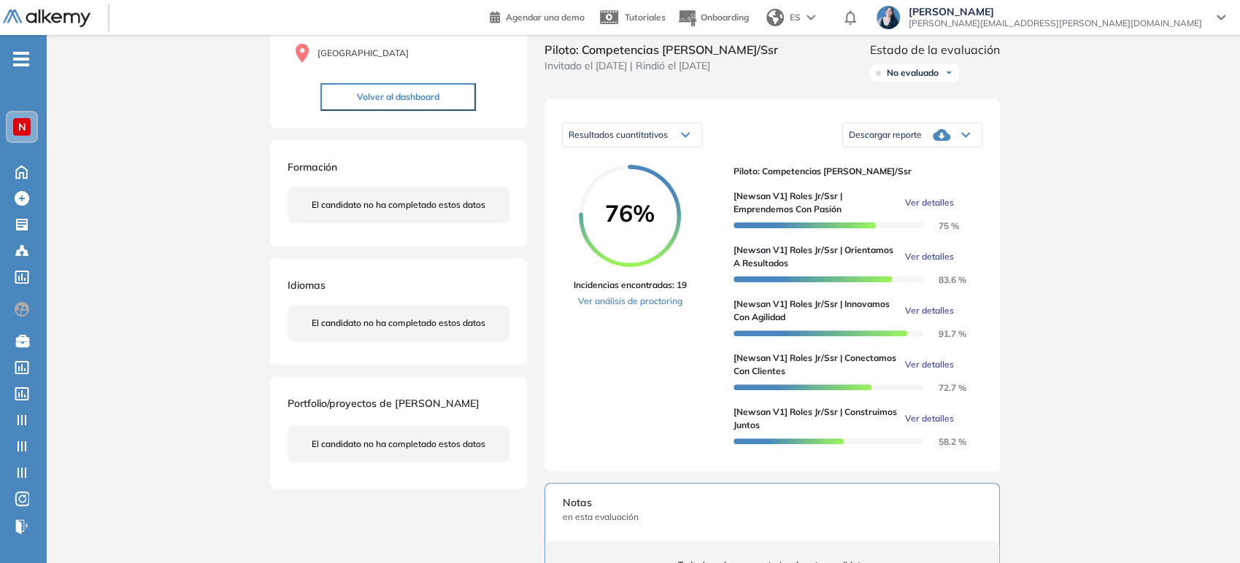
click at [1103, 327] on div "Inicio Alkymetrics Evaluaciones Dashboard Candidato [Newsan V1] Roles Jr/Ssr | …" at bounding box center [643, 399] width 1193 height 1052
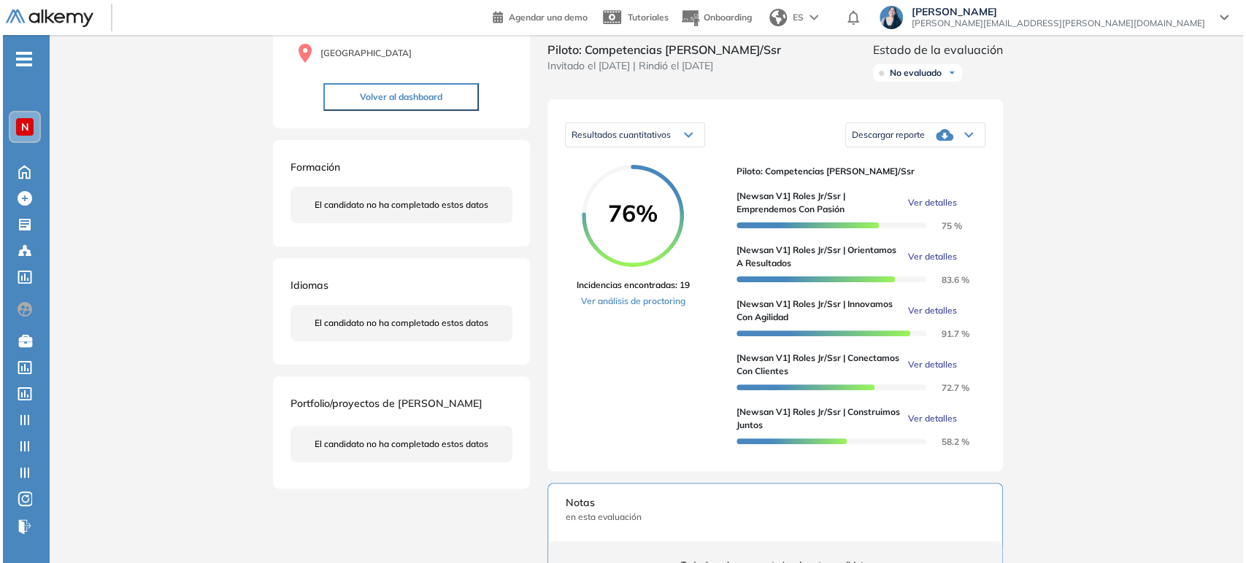
scroll to position [176, 0]
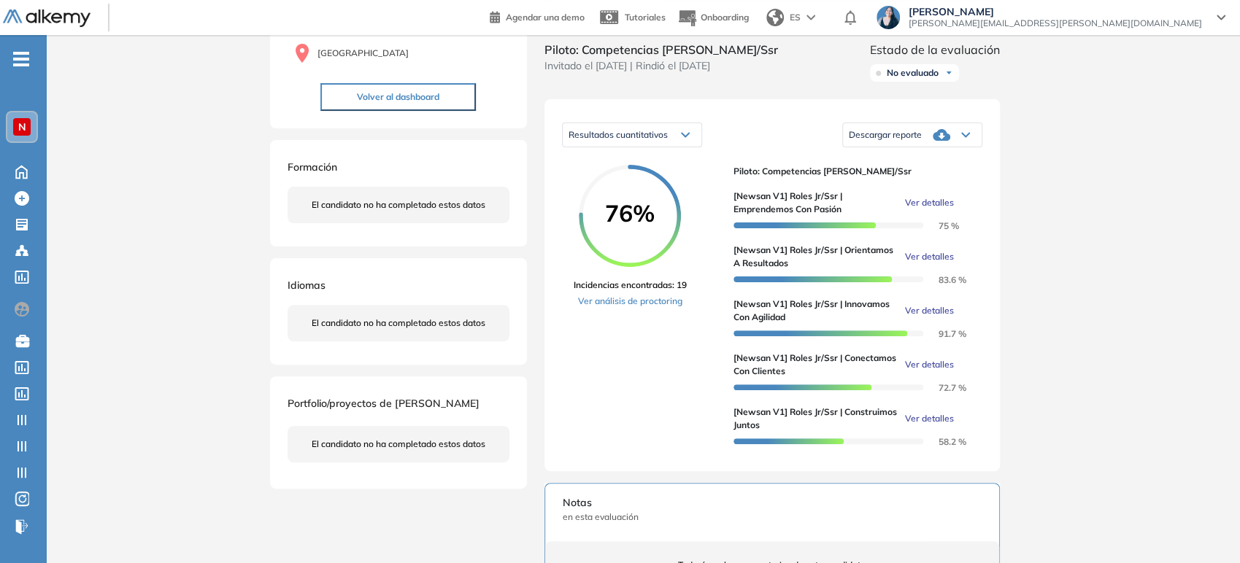
click at [944, 371] on span "Ver detalles" at bounding box center [929, 364] width 49 height 13
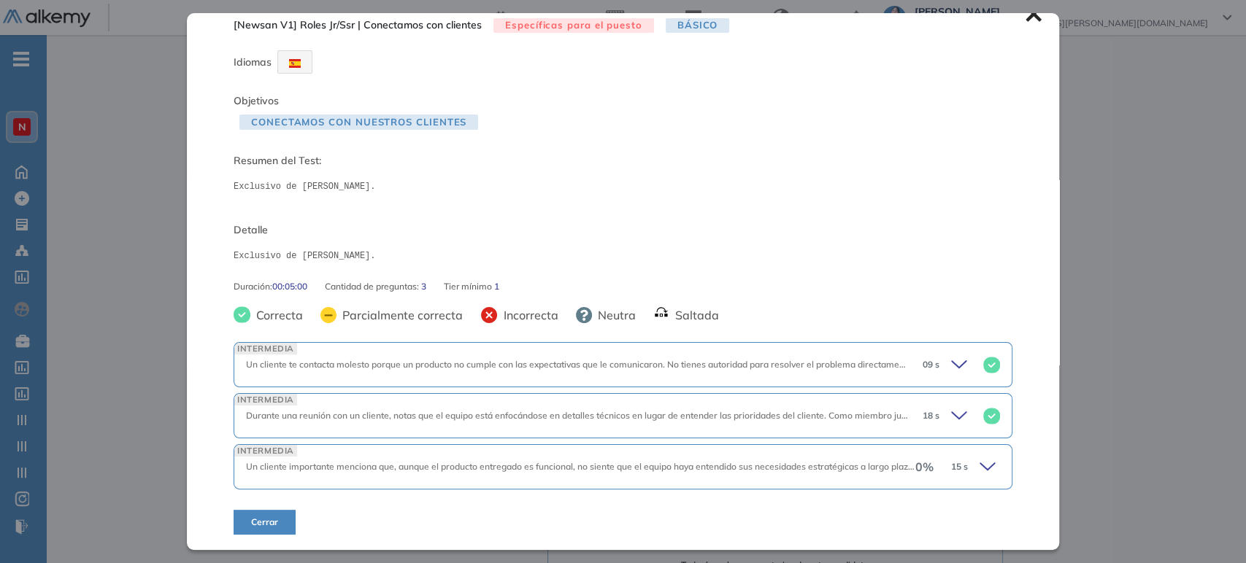
scroll to position [18, 0]
click at [979, 460] on icon at bounding box center [989, 468] width 20 height 20
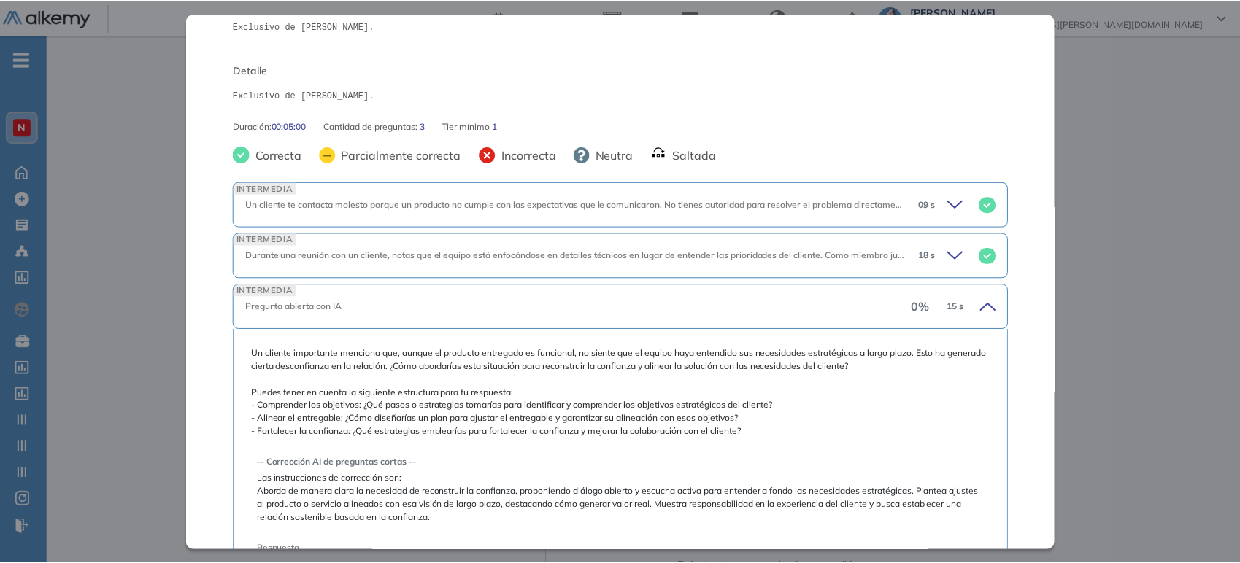
scroll to position [261, 0]
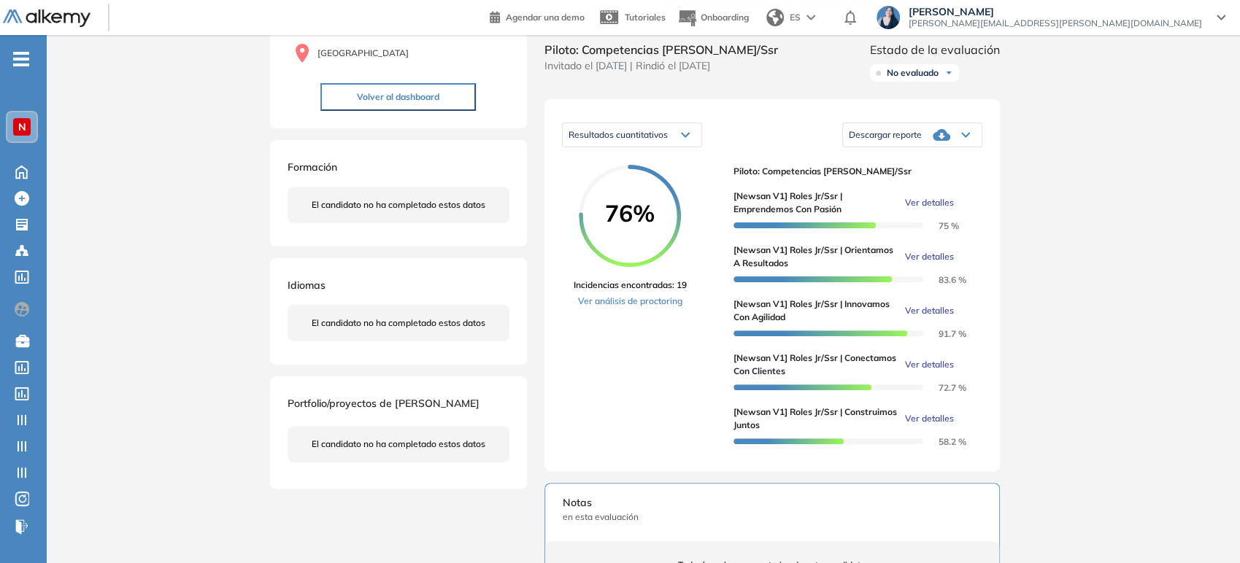
click at [1094, 344] on div "Inicio Alkymetrics Evaluaciones Dashboard Candidato [Newsan V1] Roles Jr/Ssr | …" at bounding box center [643, 399] width 1193 height 1052
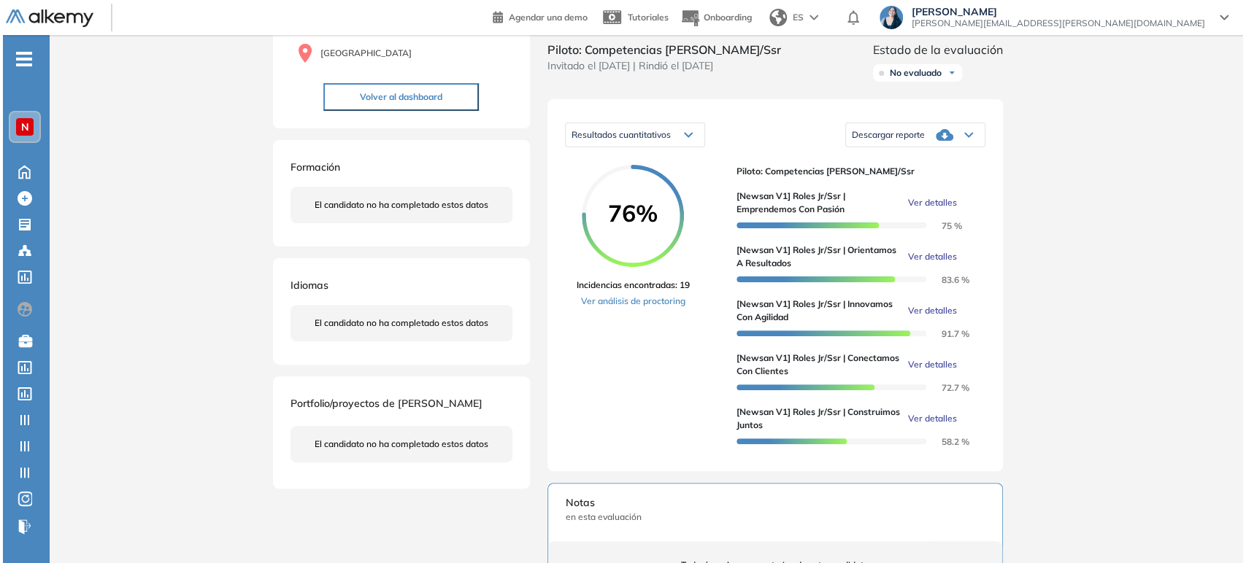
scroll to position [106, 0]
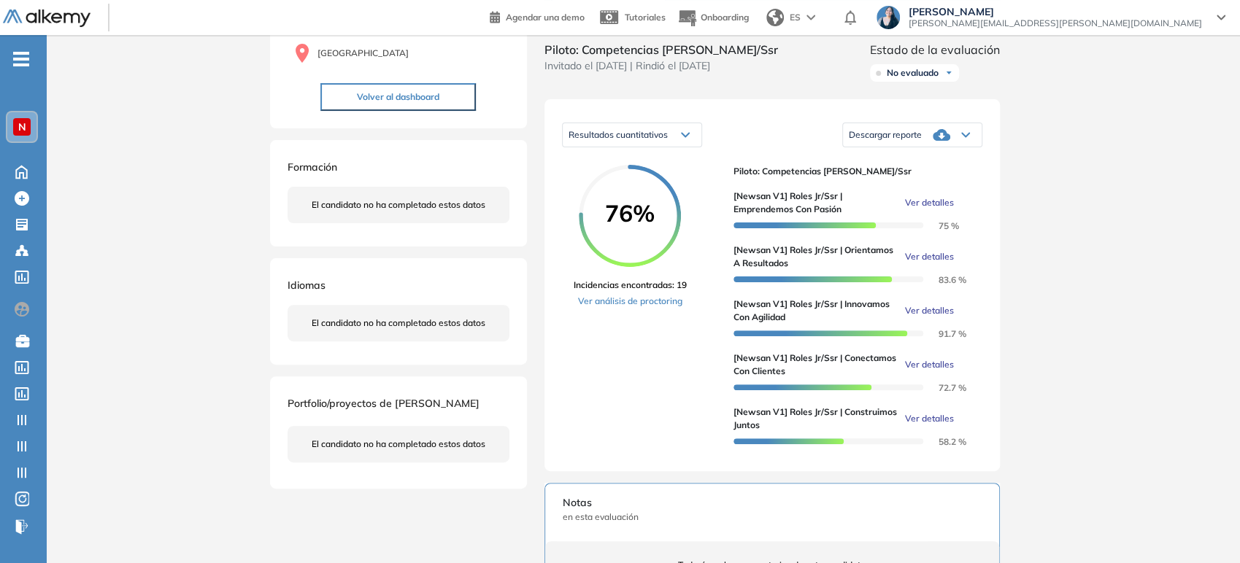
click at [940, 425] on span "Ver detalles" at bounding box center [929, 418] width 49 height 13
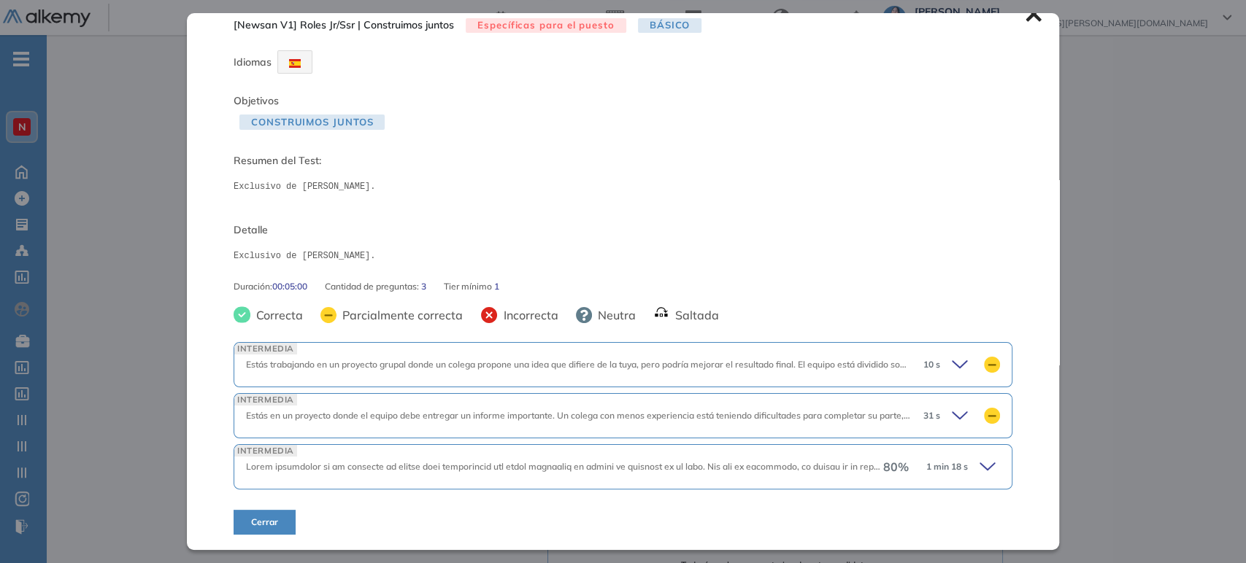
scroll to position [18, 0]
click at [979, 464] on icon at bounding box center [989, 468] width 20 height 20
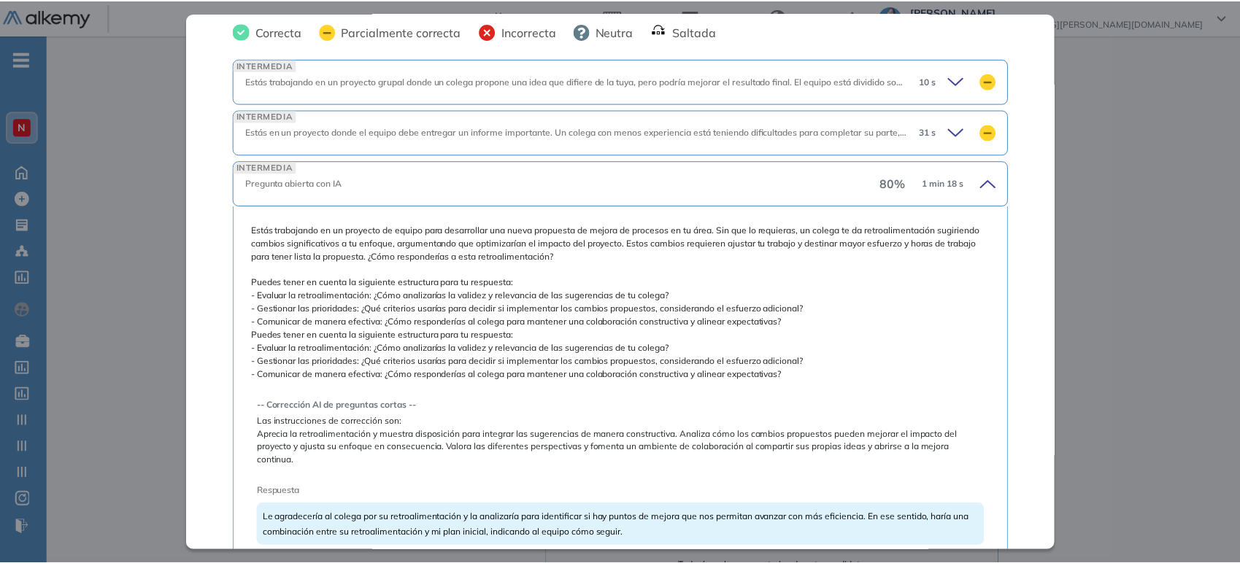
scroll to position [342, 0]
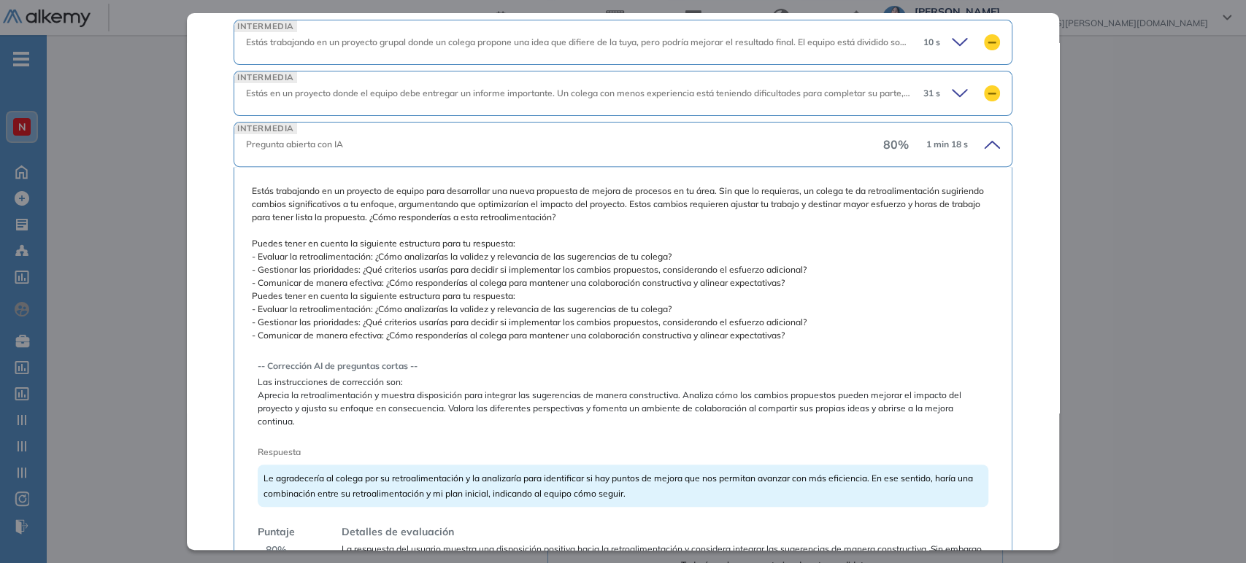
click at [1192, 336] on div "Inicio Alkymetrics Evaluaciones Dashboard Candidato [Newsan V1] Roles Jr/Ssr | …" at bounding box center [646, 399] width 1199 height 1052
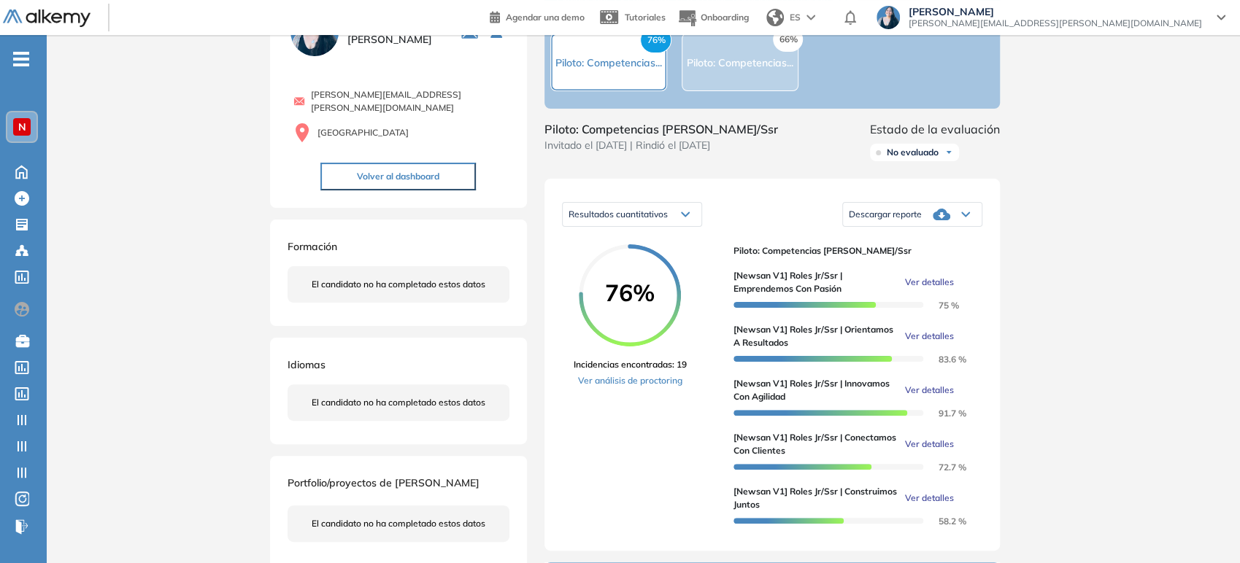
scroll to position [0, 0]
